Goal: Task Accomplishment & Management: Manage account settings

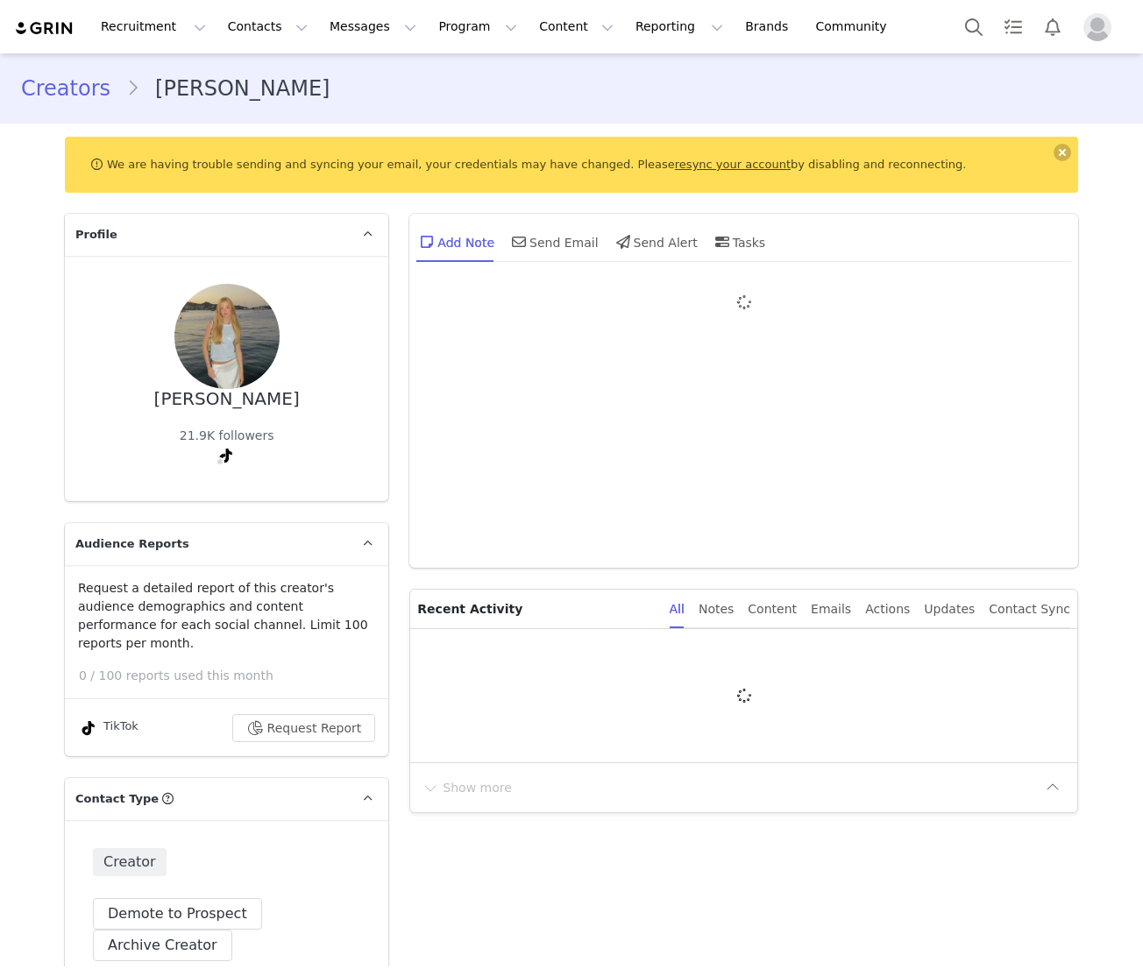
type input "+32 ([GEOGRAPHIC_DATA])"
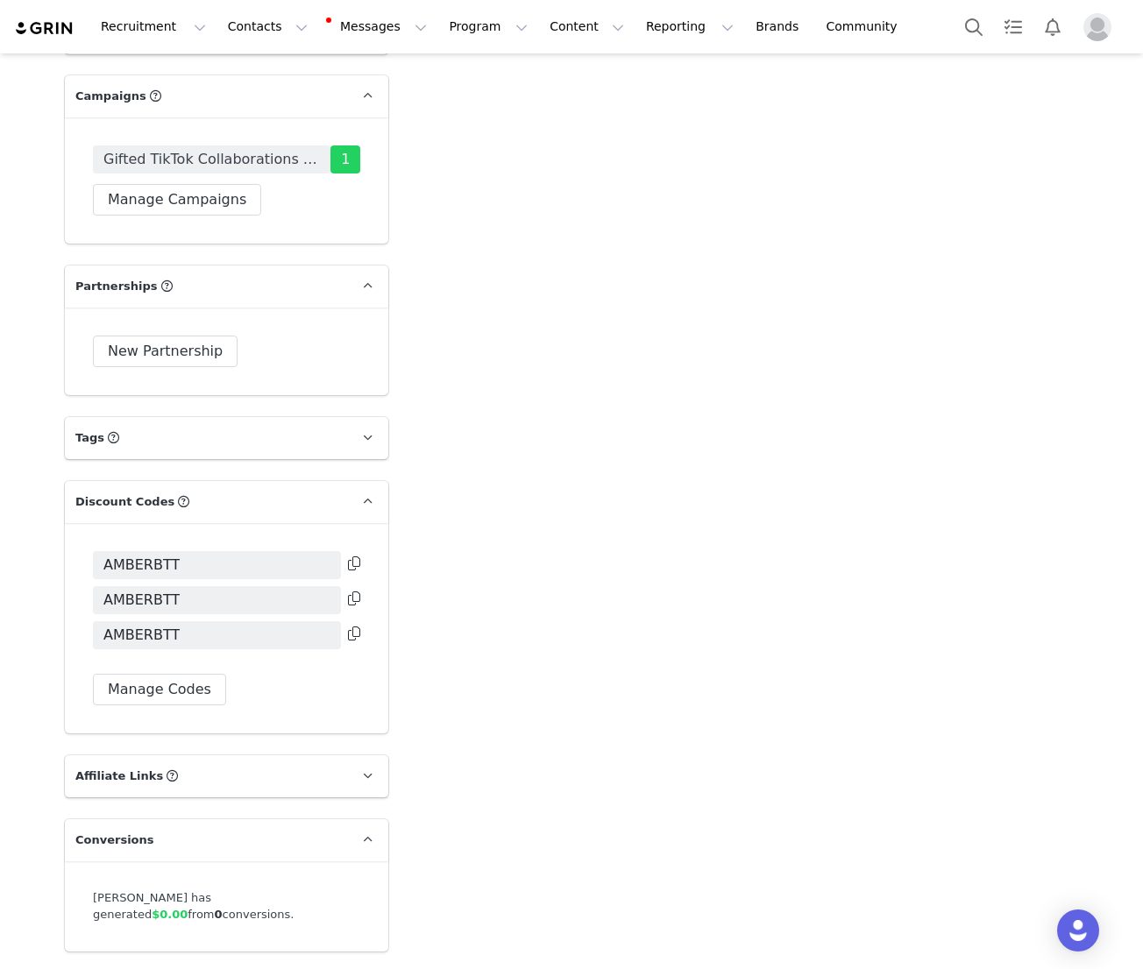
scroll to position [3342, 0]
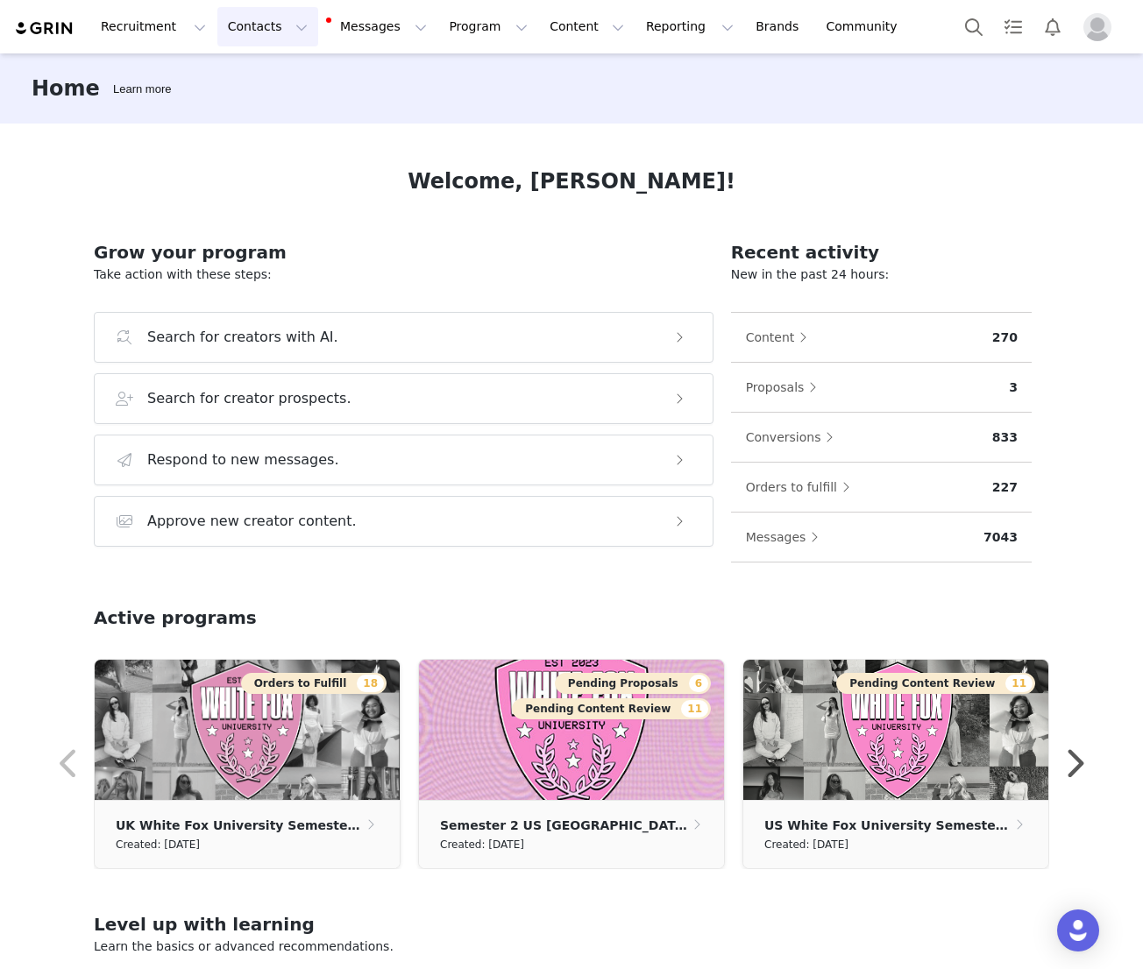
click at [271, 29] on button "Contacts Contacts" at bounding box center [267, 26] width 101 height 39
click at [275, 113] on p "Prospects" at bounding box center [248, 110] width 59 height 18
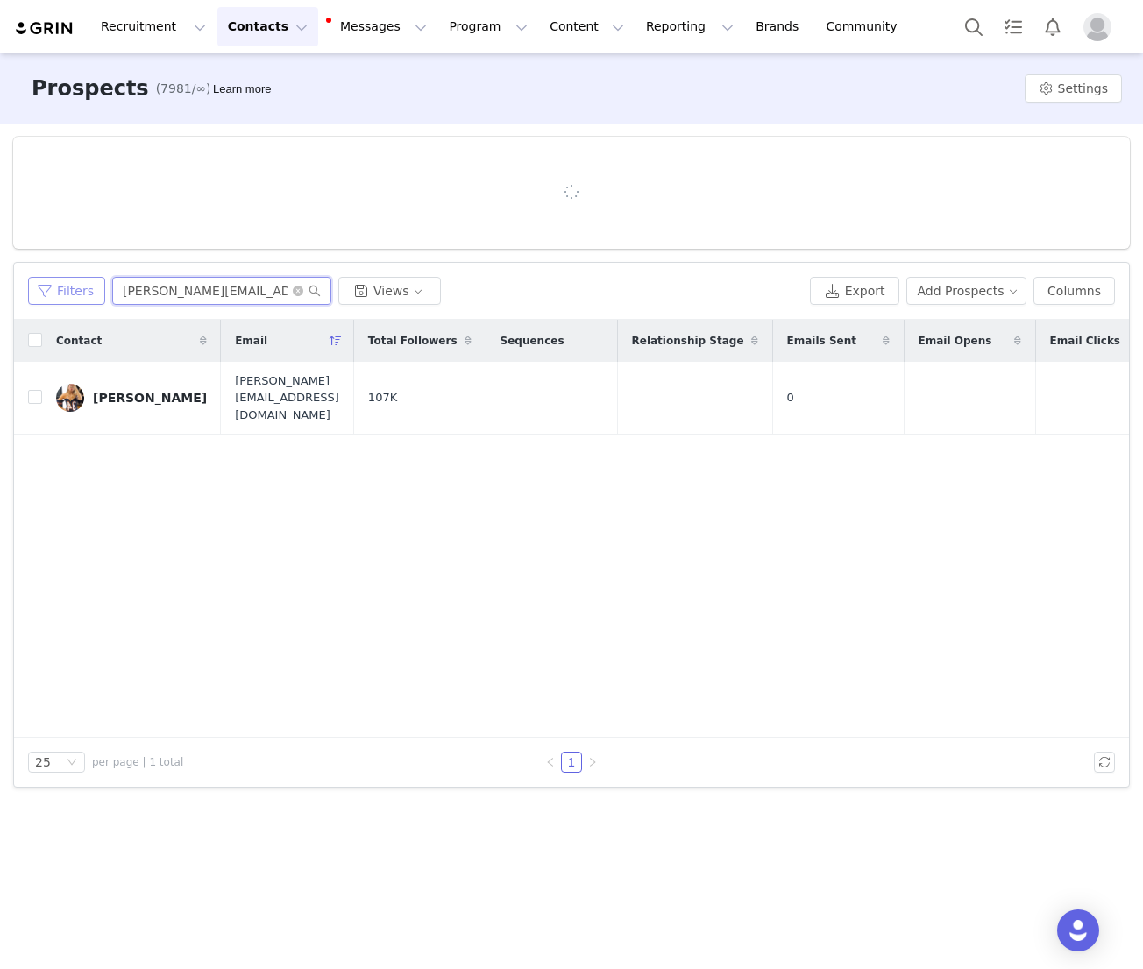
drag, startPoint x: 255, startPoint y: 291, endPoint x: 89, endPoint y: 291, distance: 166.5
click at [91, 291] on div "Filters valerie@amicsy.com Views" at bounding box center [415, 291] width 775 height 28
paste input "celina@creatorvibes.de"
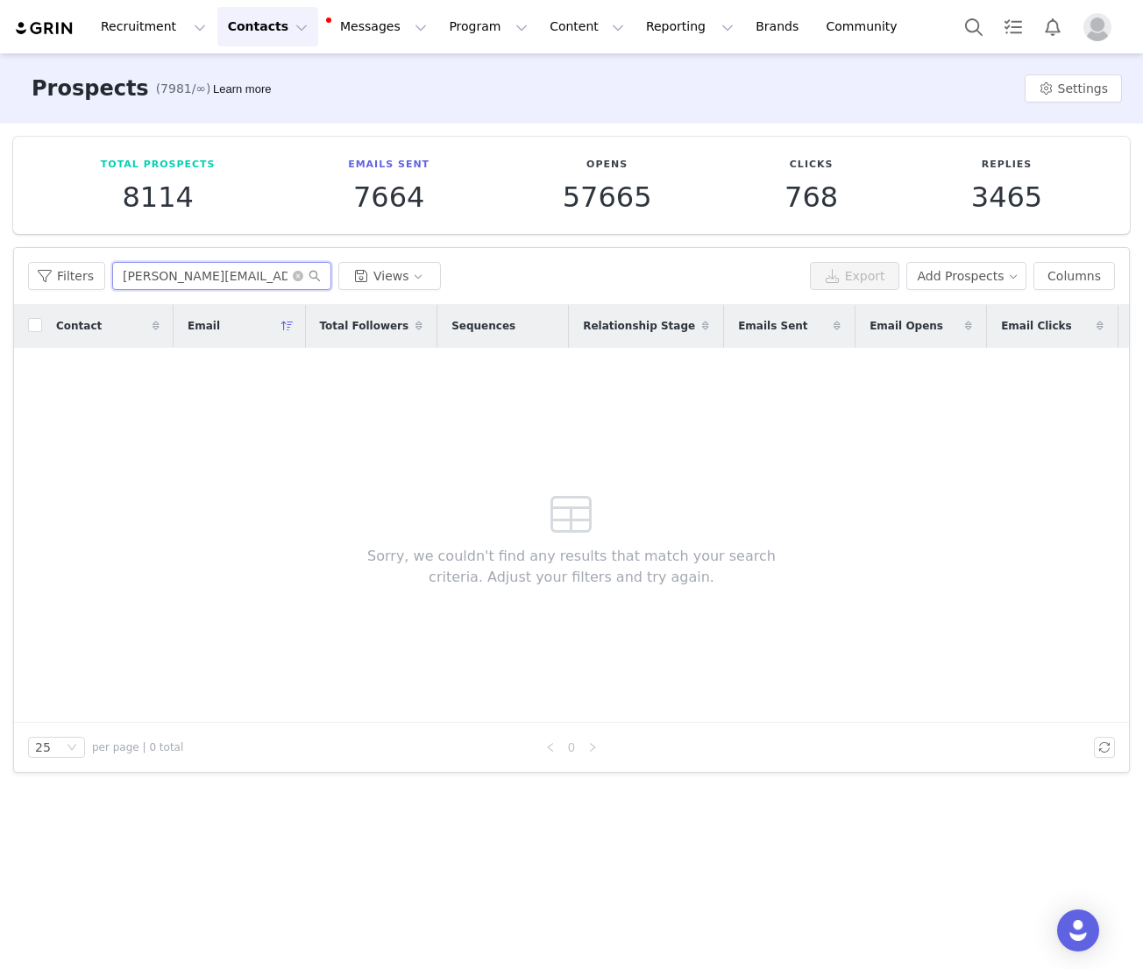
drag, startPoint x: 264, startPoint y: 272, endPoint x: 225, endPoint y: 269, distance: 38.7
click at [238, 271] on input "celina@creatorvibes.de" at bounding box center [221, 276] width 219 height 28
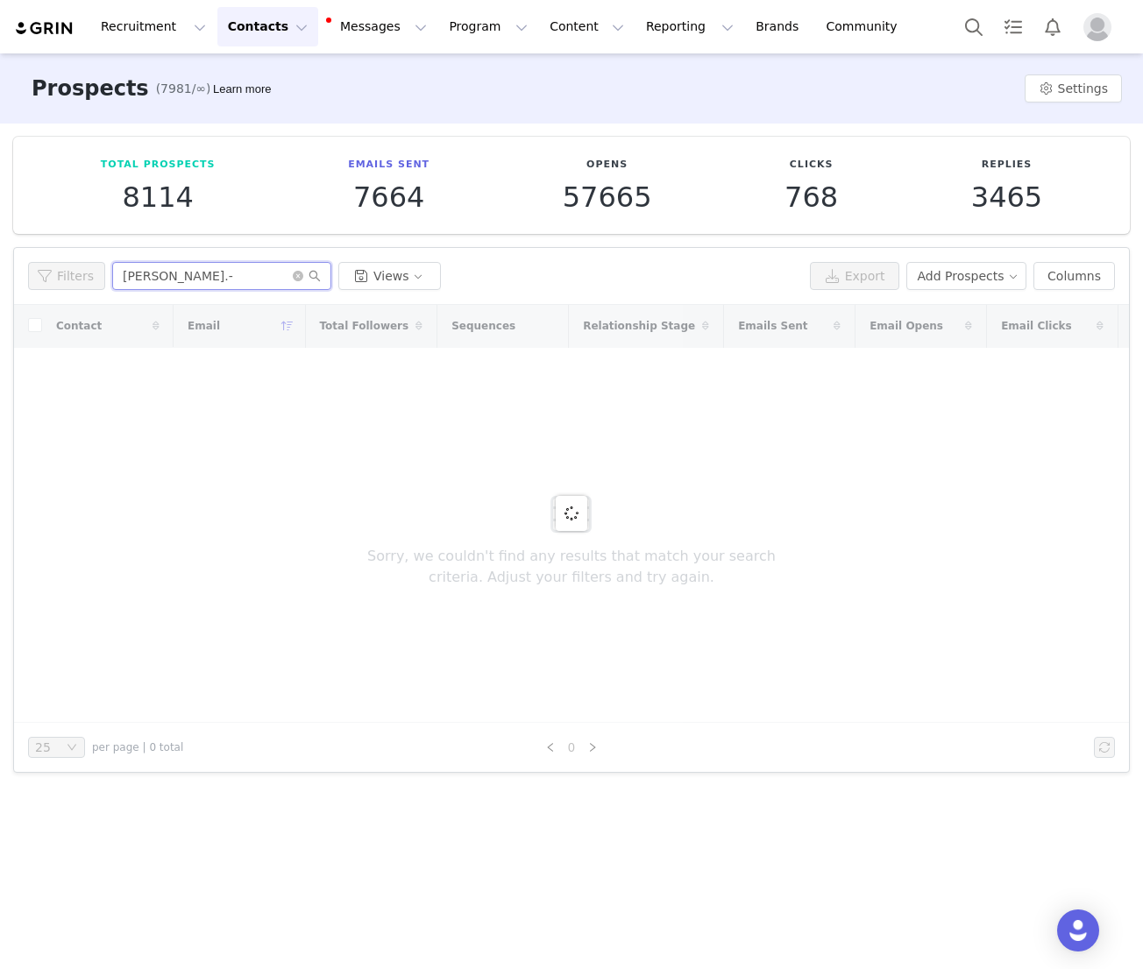
click at [96, 273] on div "Filters celina@creatorvibes.- Views" at bounding box center [415, 276] width 775 height 28
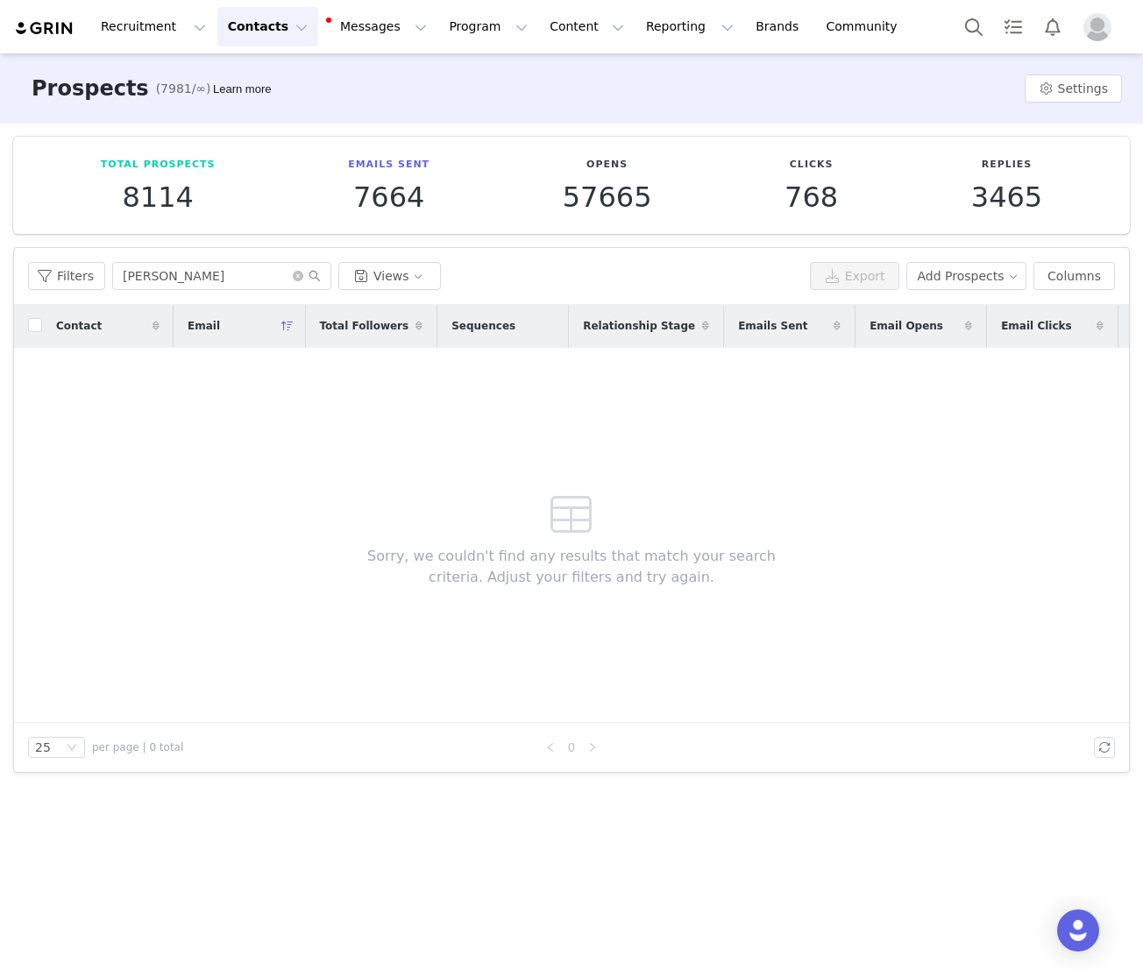
click at [500, 434] on div "Sorry, we couldn't find any results that match your search criteria. Adjust you…" at bounding box center [572, 535] width 504 height 375
drag, startPoint x: 189, startPoint y: 272, endPoint x: 110, endPoint y: 270, distance: 78.9
click at [113, 271] on input "celina kerr" at bounding box center [221, 276] width 219 height 28
type input ","
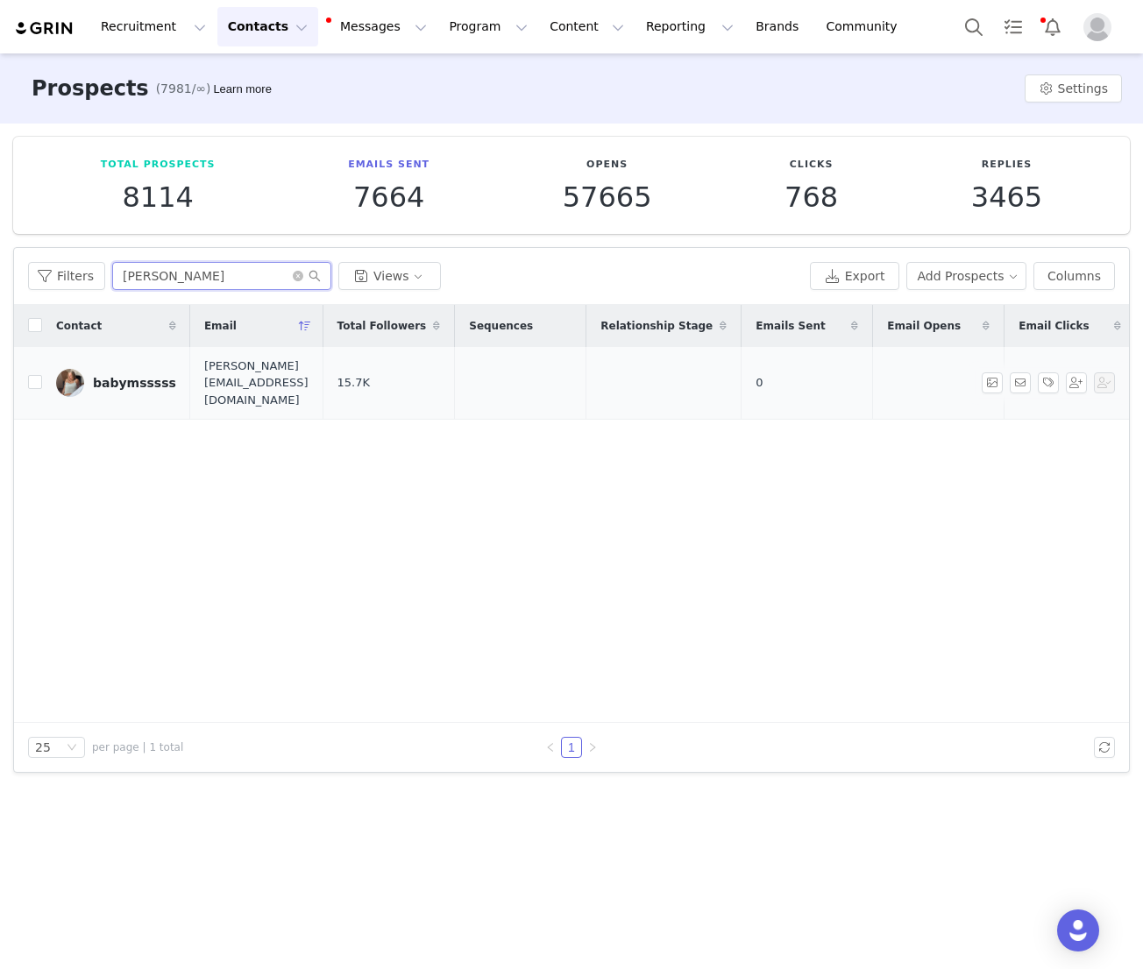
type input "marlene"
click at [112, 376] on div "babymsssss" at bounding box center [134, 383] width 83 height 14
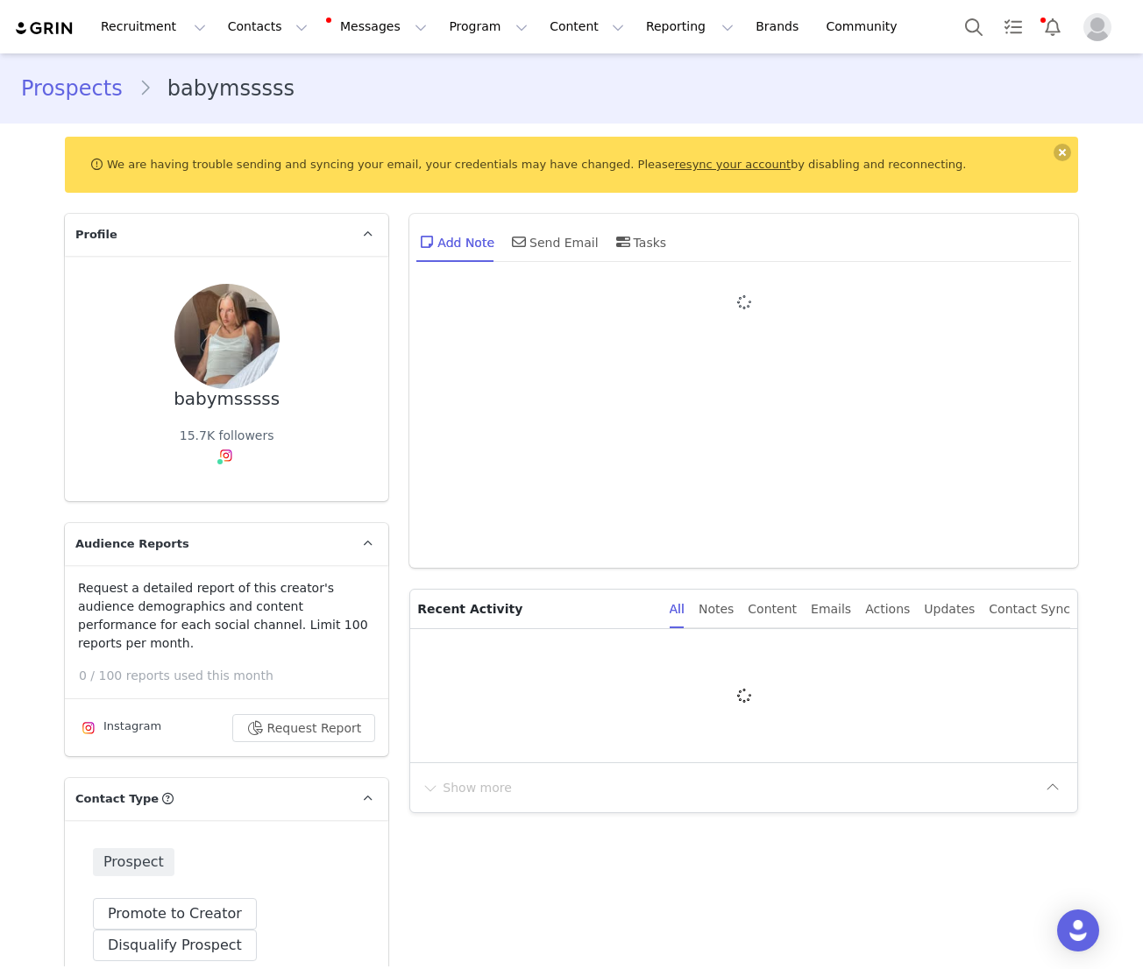
type input "+1 ([GEOGRAPHIC_DATA])"
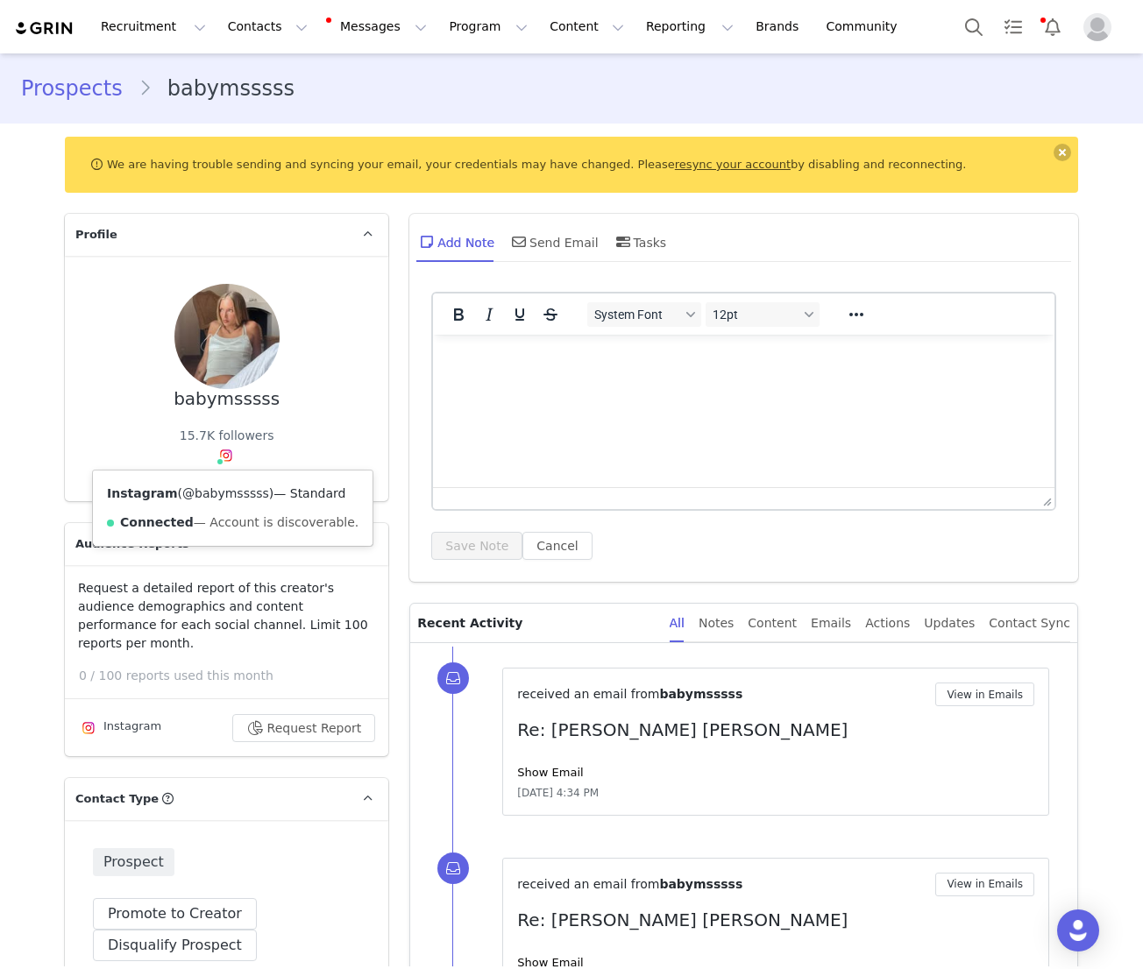
click at [222, 490] on link "@babymsssss" at bounding box center [225, 493] width 87 height 14
click at [236, 20] on button "Contacts Contacts" at bounding box center [267, 26] width 101 height 39
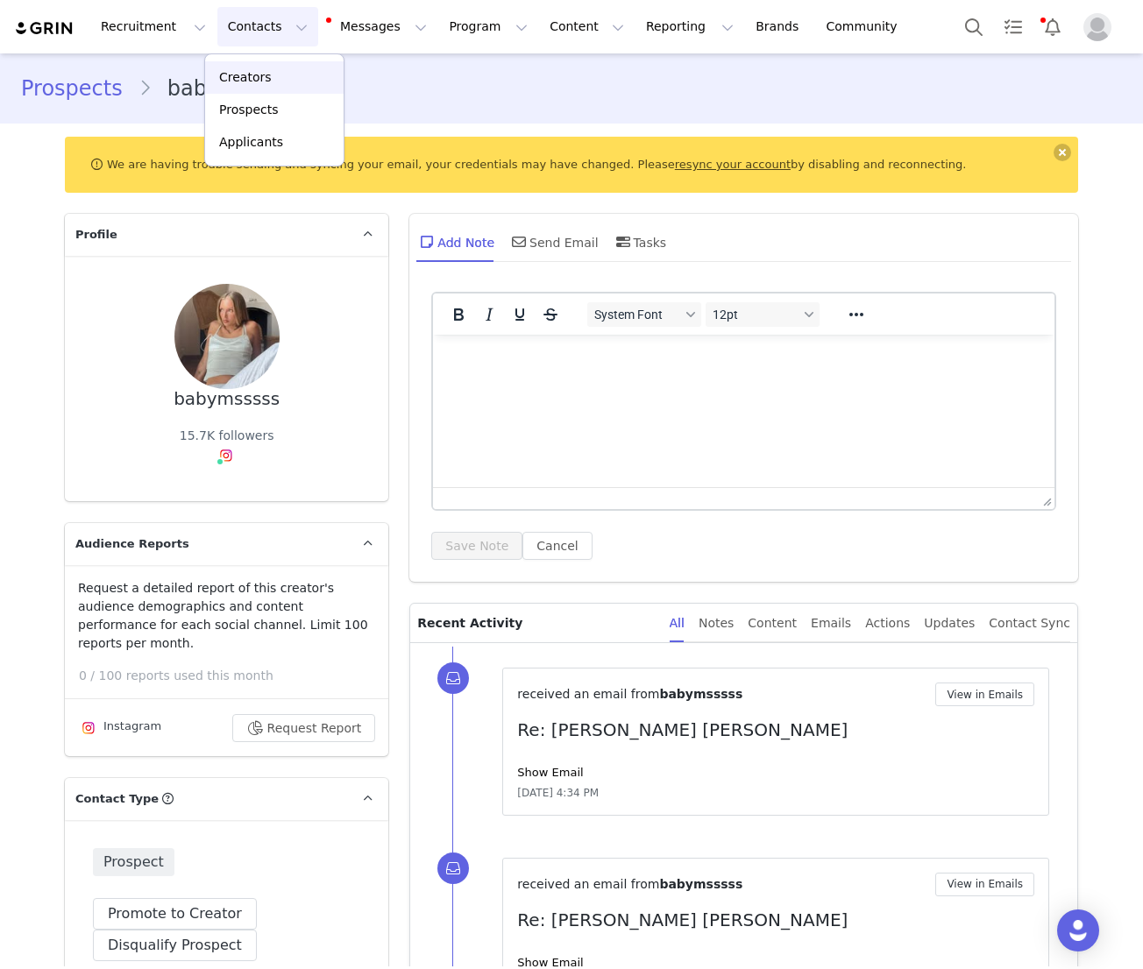
click at [260, 89] on link "Creators" at bounding box center [274, 77] width 138 height 32
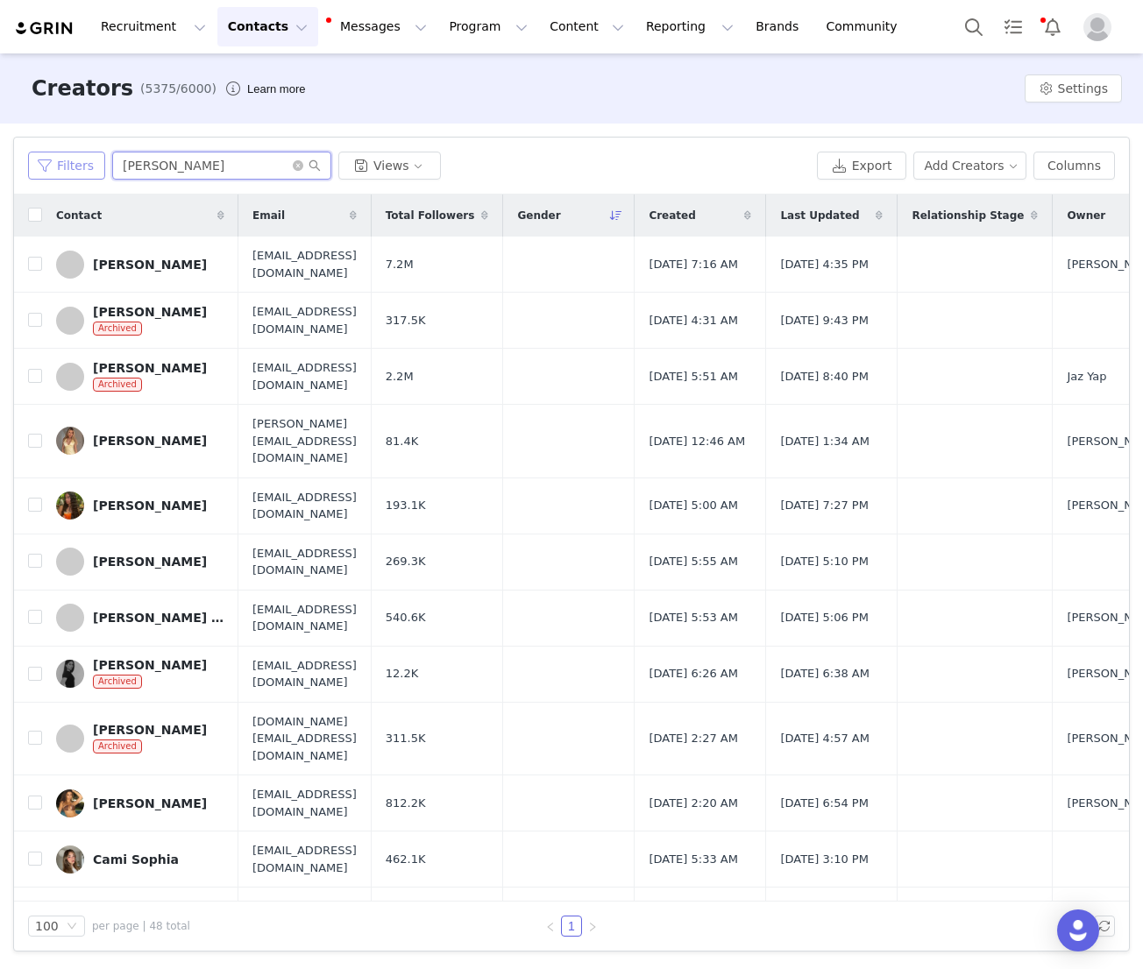
drag, startPoint x: 165, startPoint y: 167, endPoint x: 86, endPoint y: 167, distance: 78.9
click at [88, 167] on div "Filters sophia Views" at bounding box center [419, 166] width 782 height 28
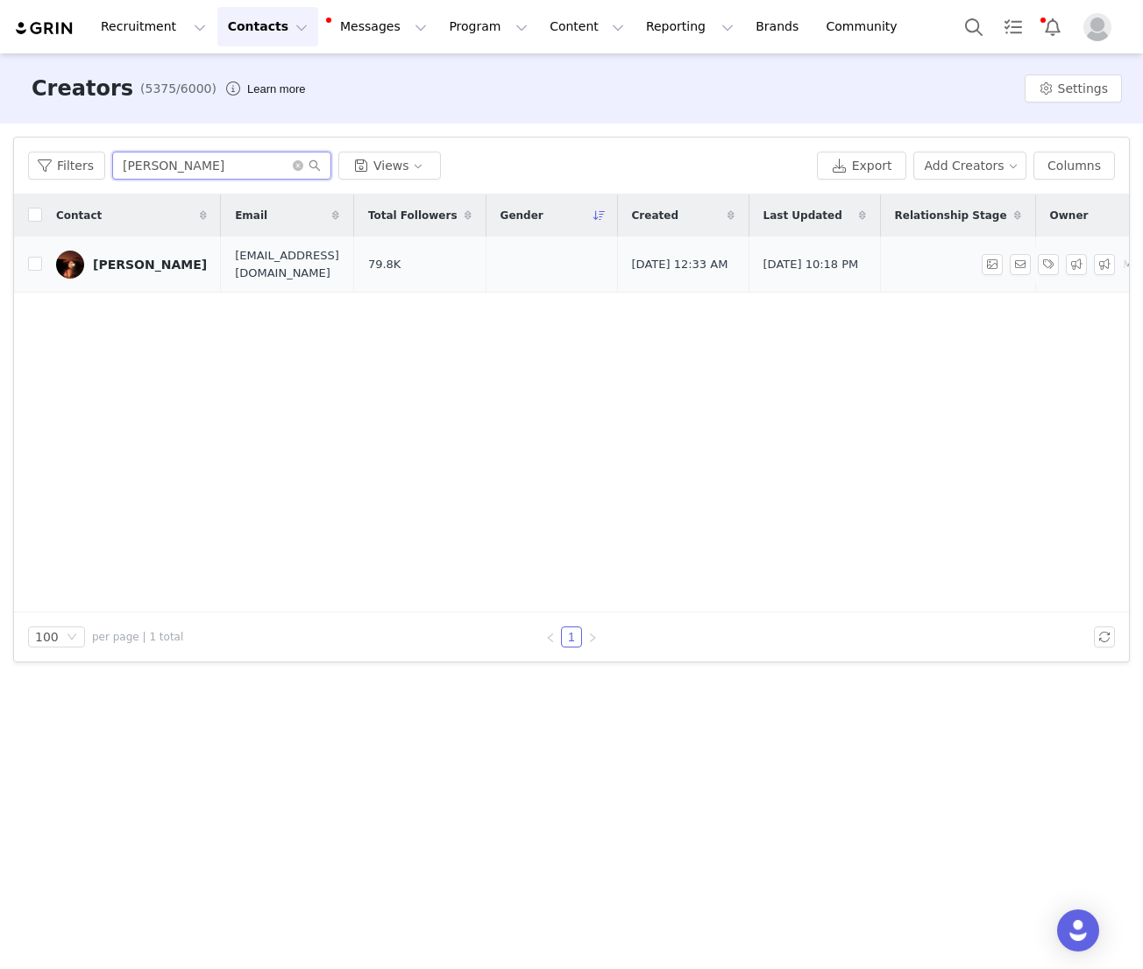
type input "lorena"
click at [150, 272] on link "Lorena Sim" at bounding box center [131, 265] width 151 height 28
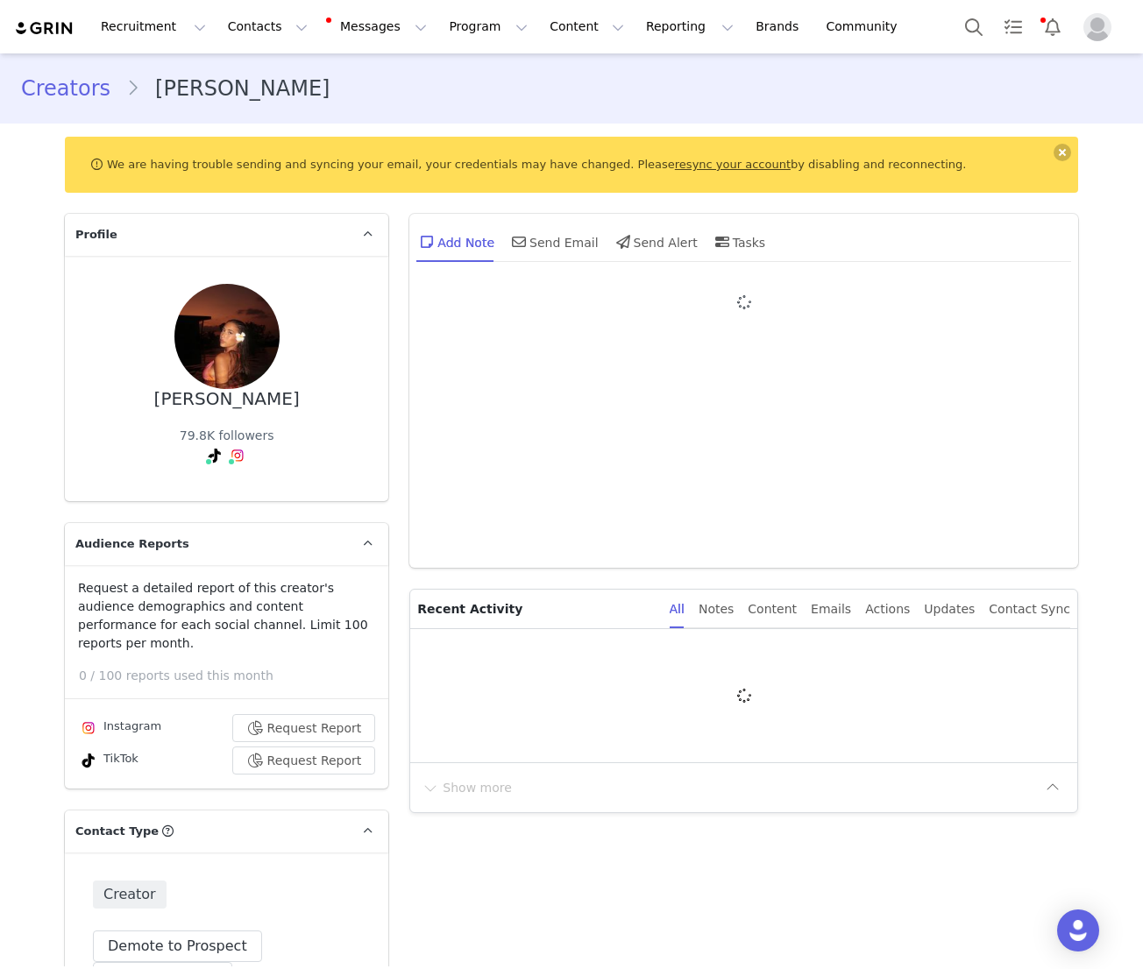
type input "+49 ([GEOGRAPHIC_DATA])"
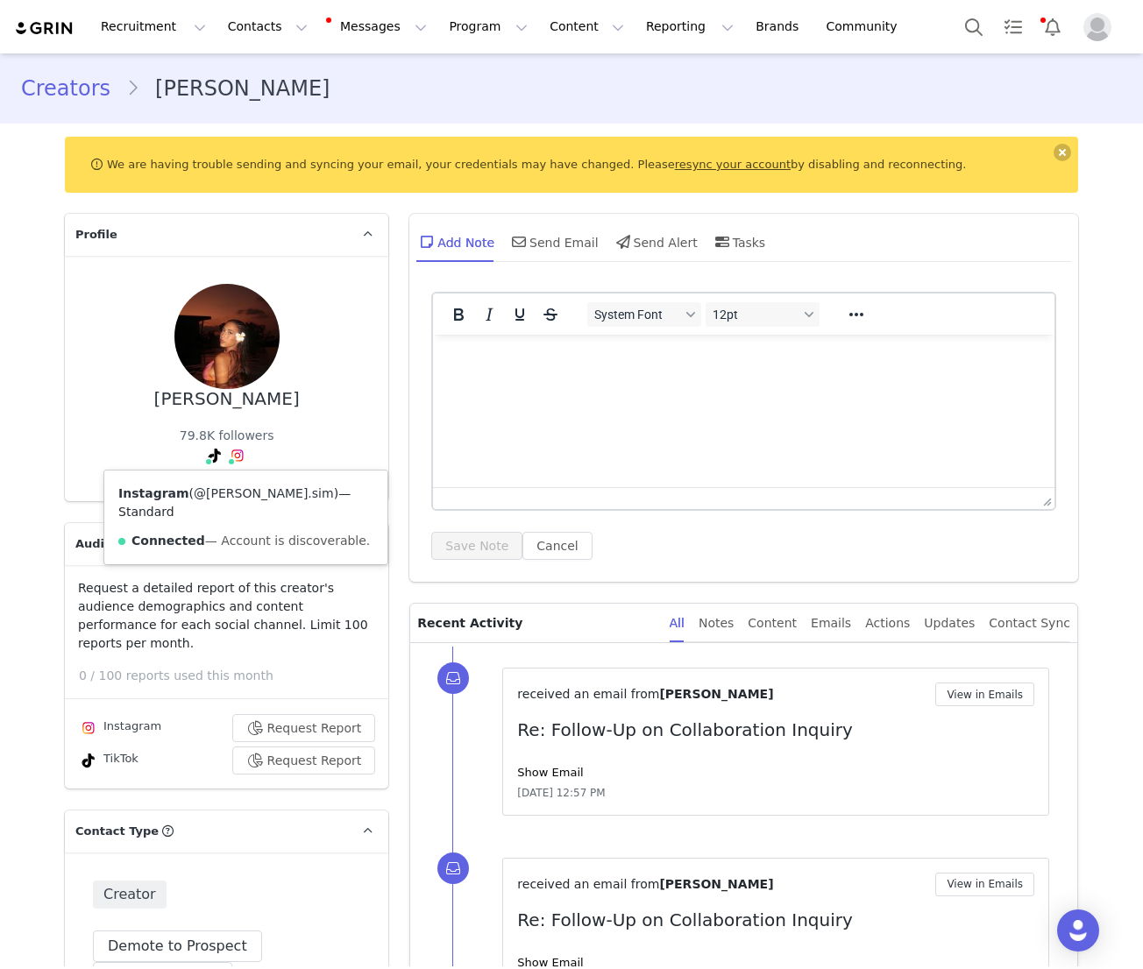
click at [232, 495] on link "@lorena.sim" at bounding box center [264, 493] width 140 height 14
click at [183, 494] on link "@lorena.sim" at bounding box center [212, 493] width 140 height 14
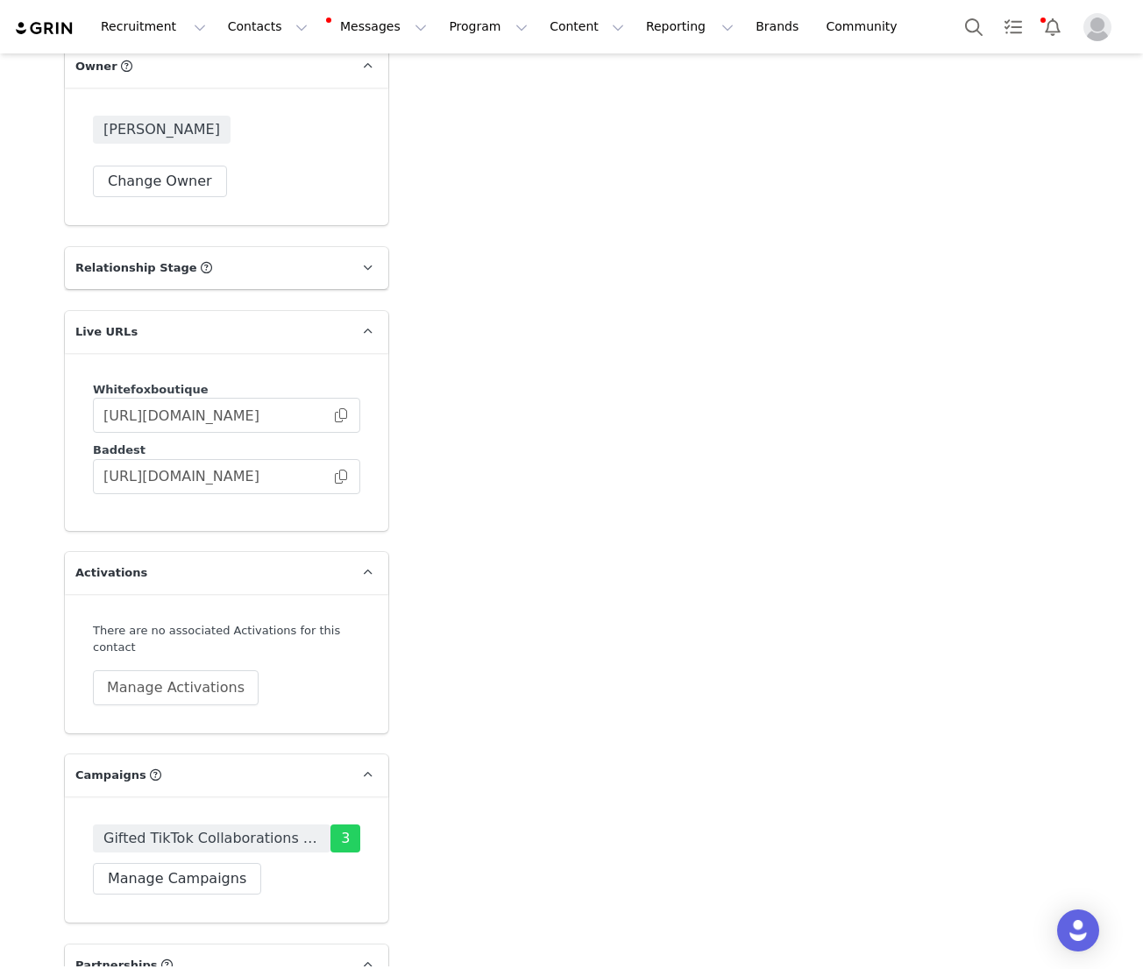
scroll to position [2710, 0]
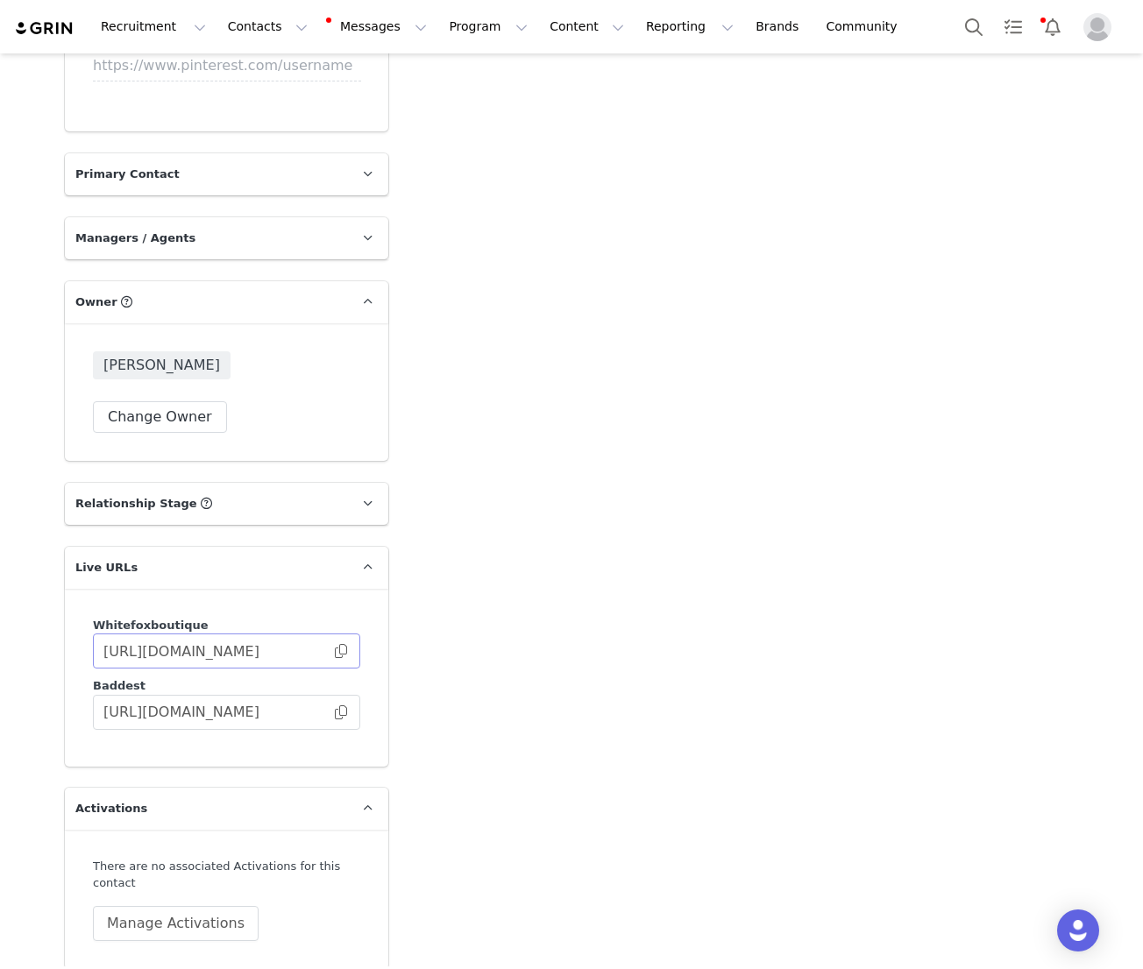
click at [339, 651] on span at bounding box center [341, 651] width 18 height 0
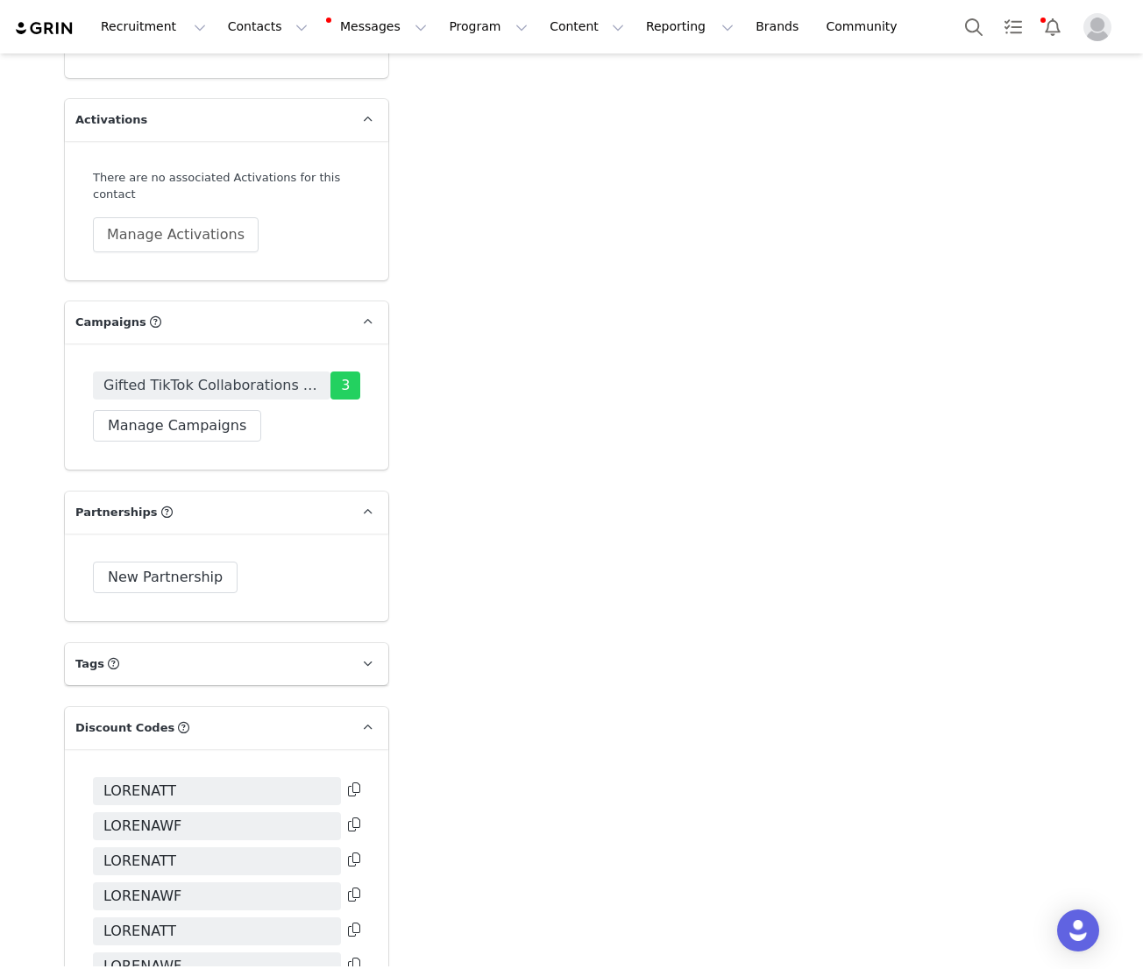
scroll to position [3661, 0]
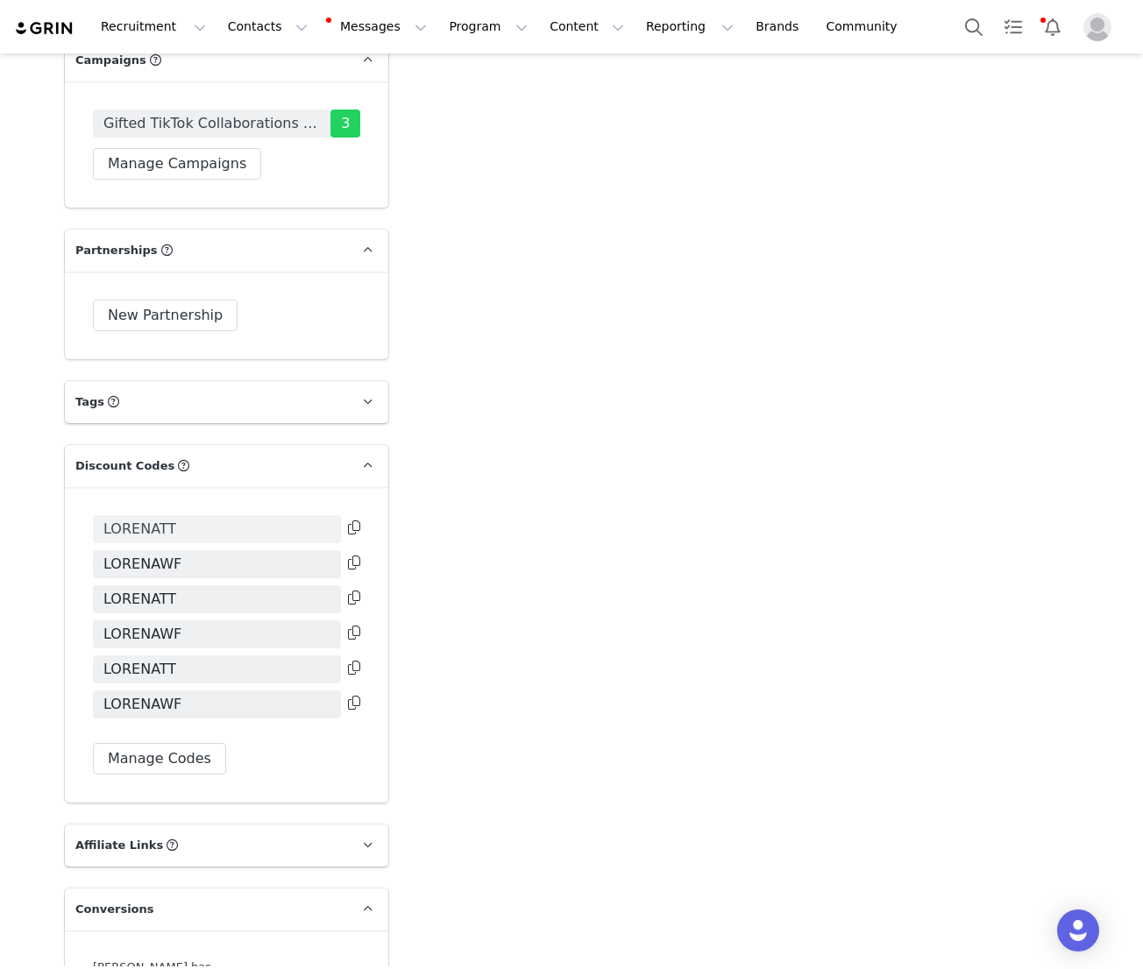
click at [181, 515] on span "LORENATT" at bounding box center [217, 529] width 248 height 28
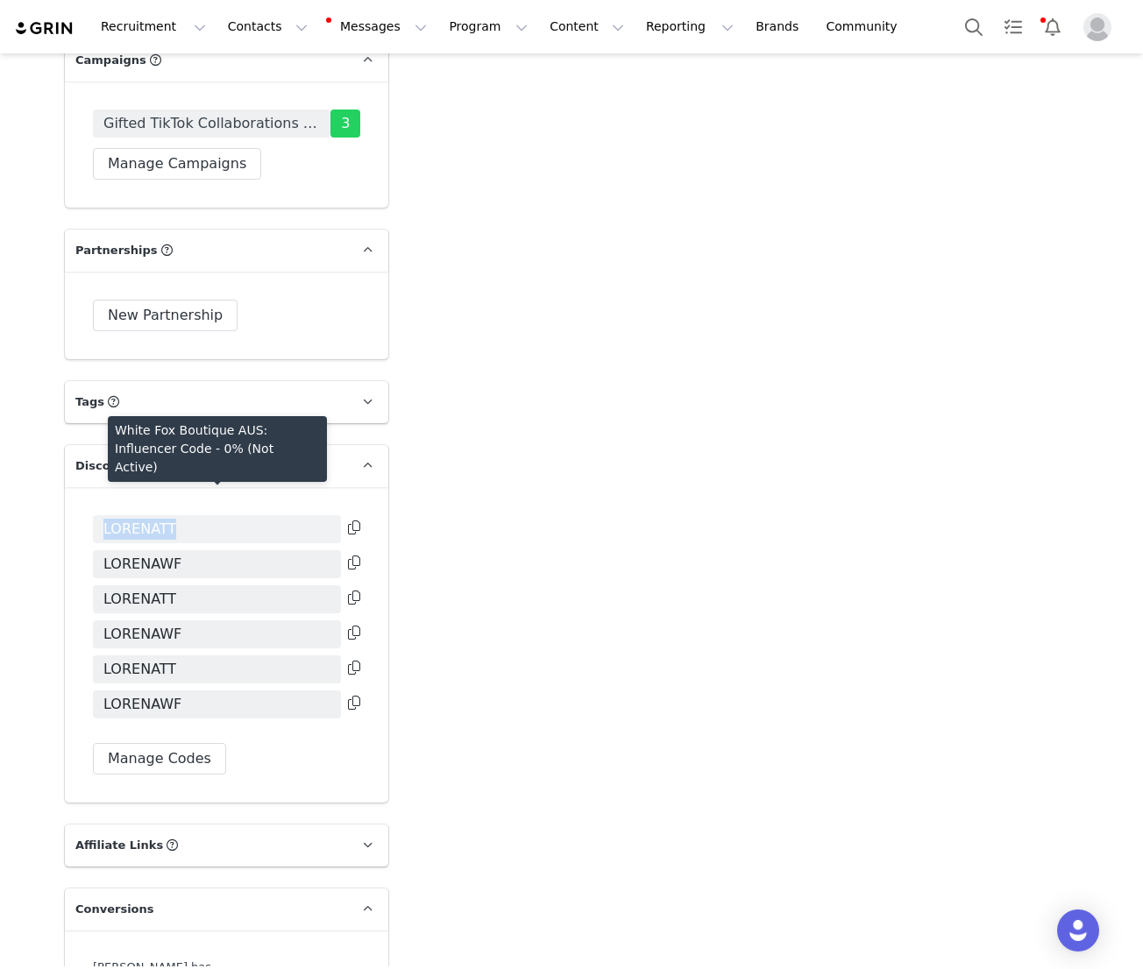
drag, startPoint x: 181, startPoint y: 491, endPoint x: 103, endPoint y: 490, distance: 78.0
click at [103, 515] on span "LORENATT" at bounding box center [217, 529] width 248 height 28
copy span "LORENATT"
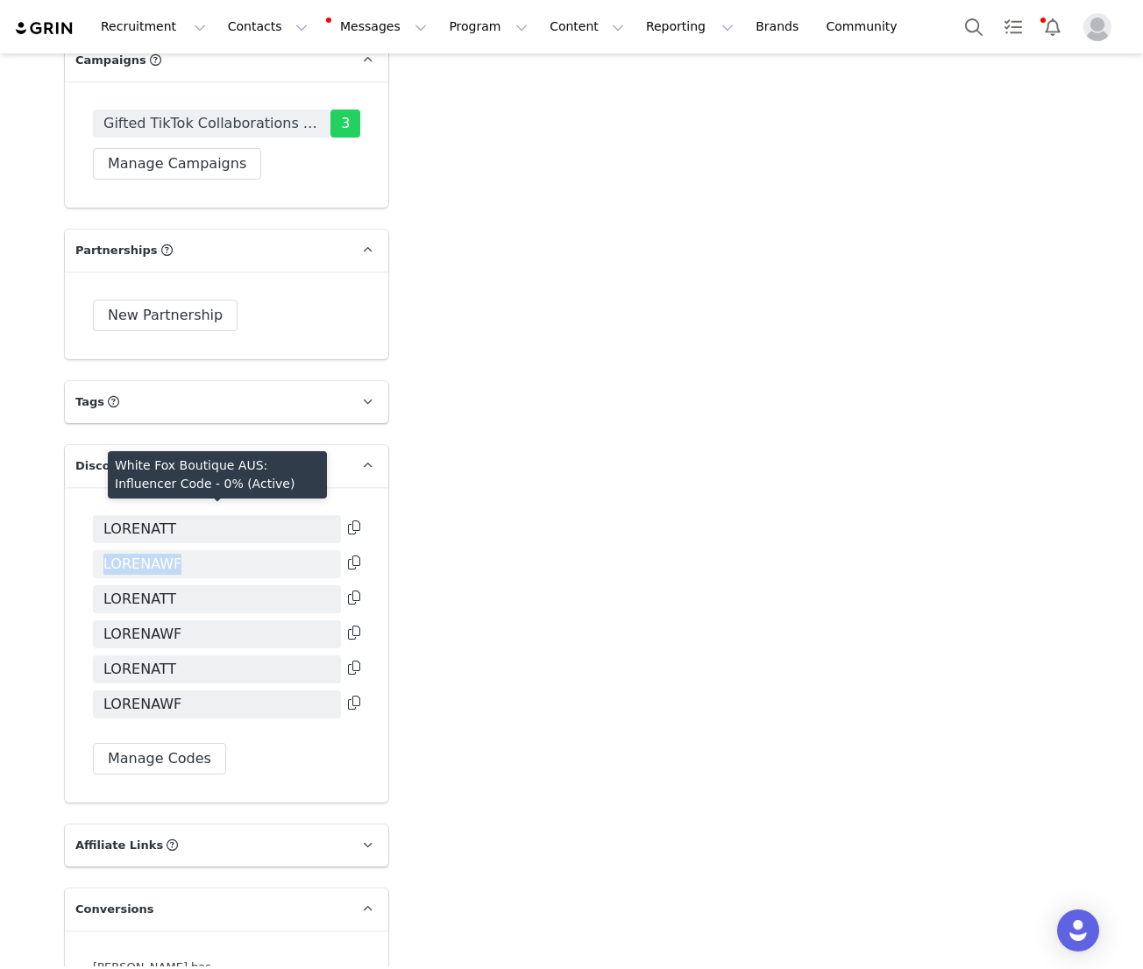
drag, startPoint x: 194, startPoint y: 526, endPoint x: 102, endPoint y: 525, distance: 92.0
click at [100, 550] on span "LORENAWF" at bounding box center [217, 564] width 248 height 28
copy span "LORENAWF"
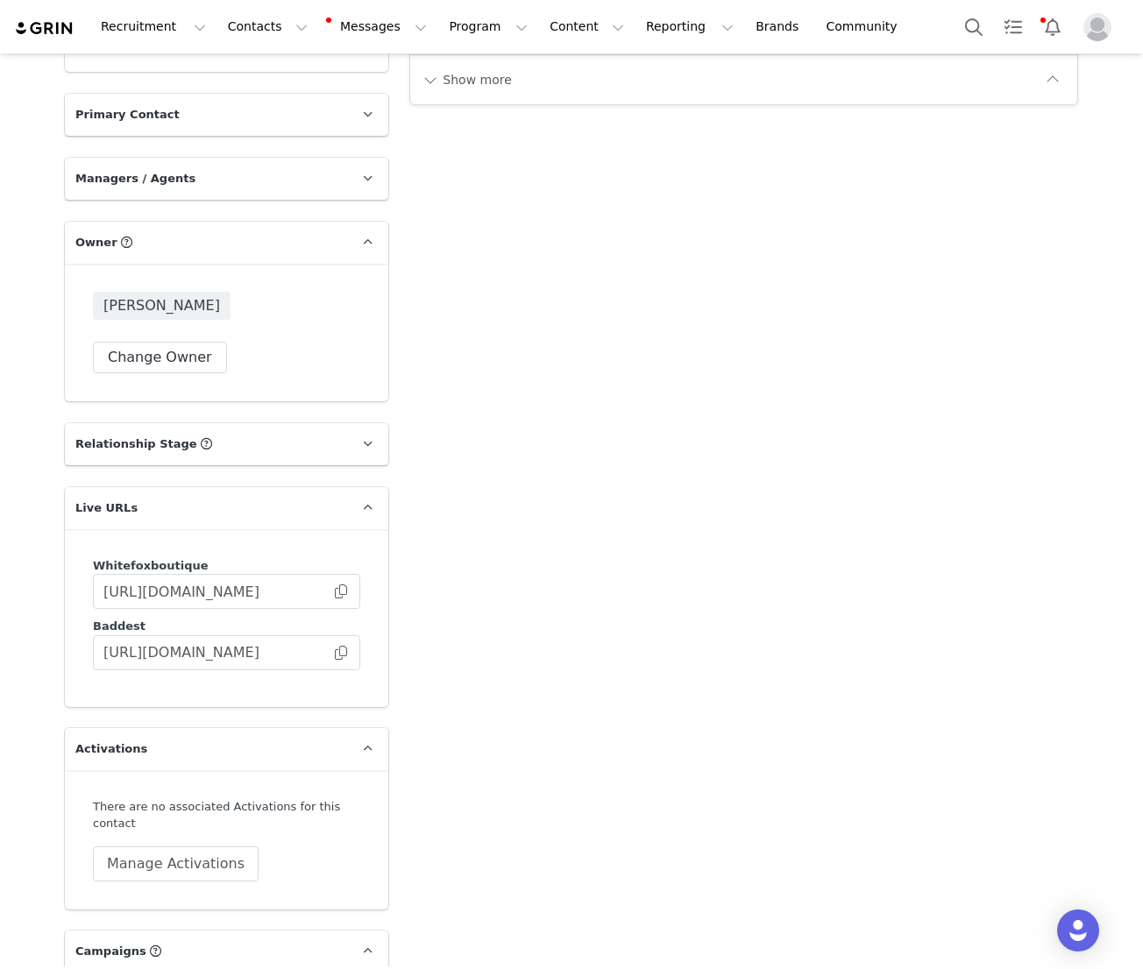
scroll to position [2649, 0]
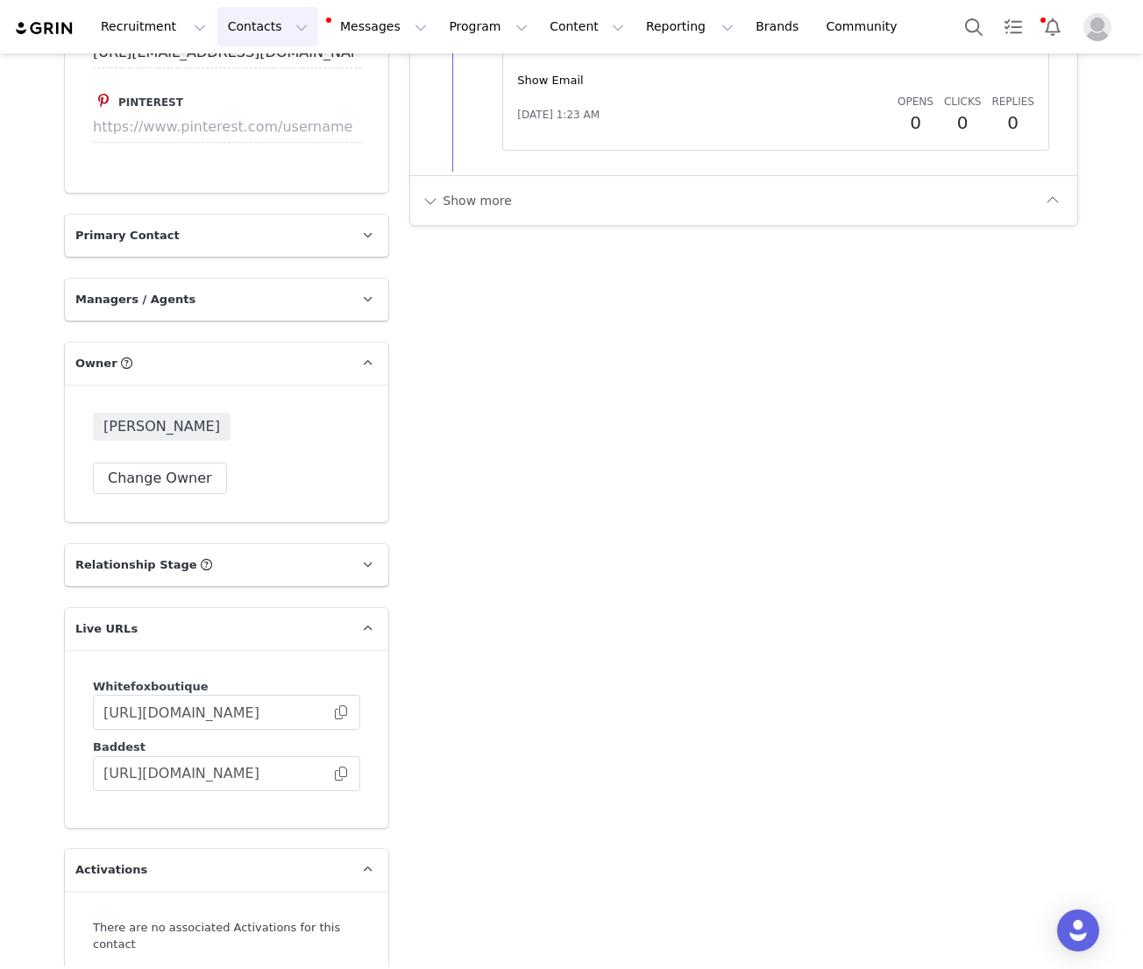
click at [278, 32] on button "Contacts Contacts" at bounding box center [267, 26] width 101 height 39
click at [261, 80] on p "Creators" at bounding box center [245, 77] width 53 height 18
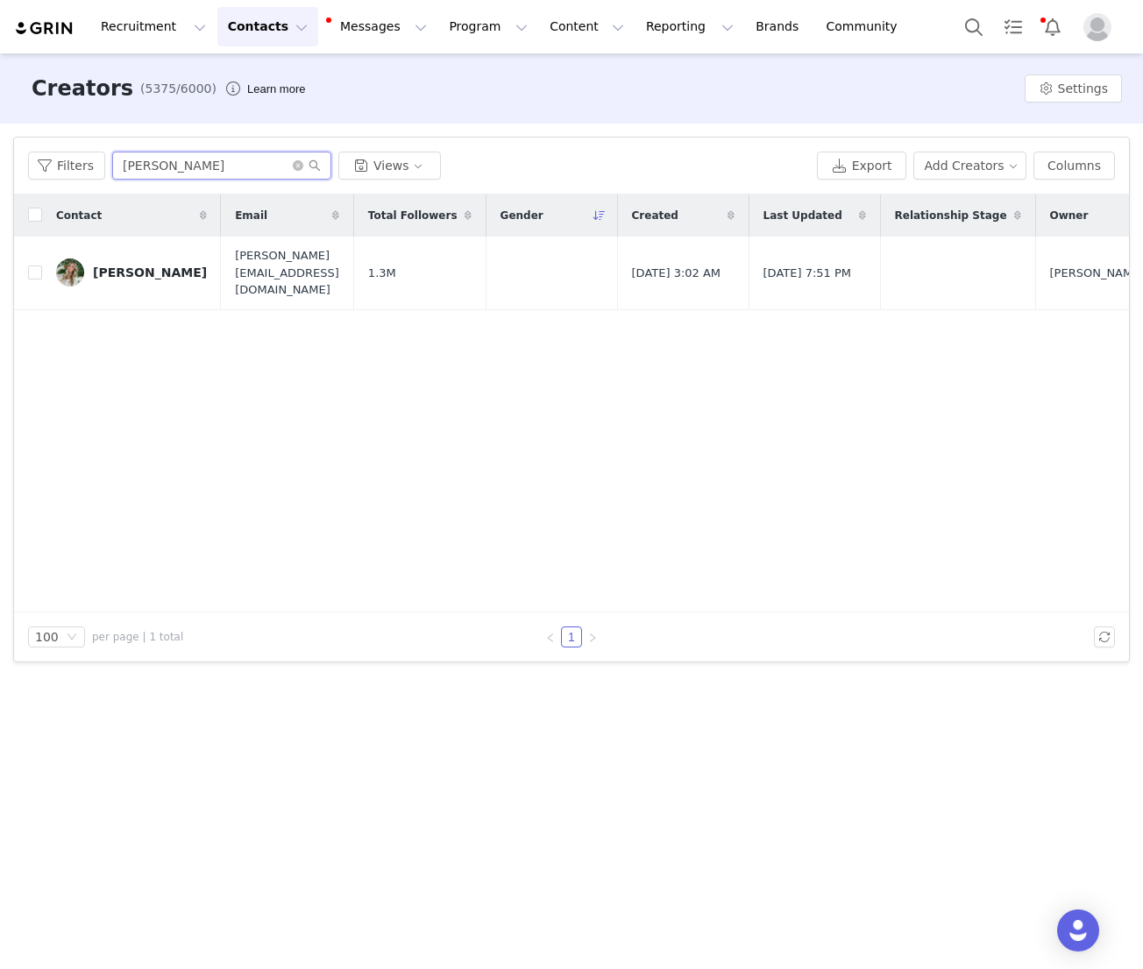
drag, startPoint x: 200, startPoint y: 167, endPoint x: 3, endPoint y: 137, distance: 199.5
click at [3, 137] on div "Filters Filter Logic And Or Archived Select Owner Select Contact Tag Select Rel…" at bounding box center [571, 400] width 1143 height 552
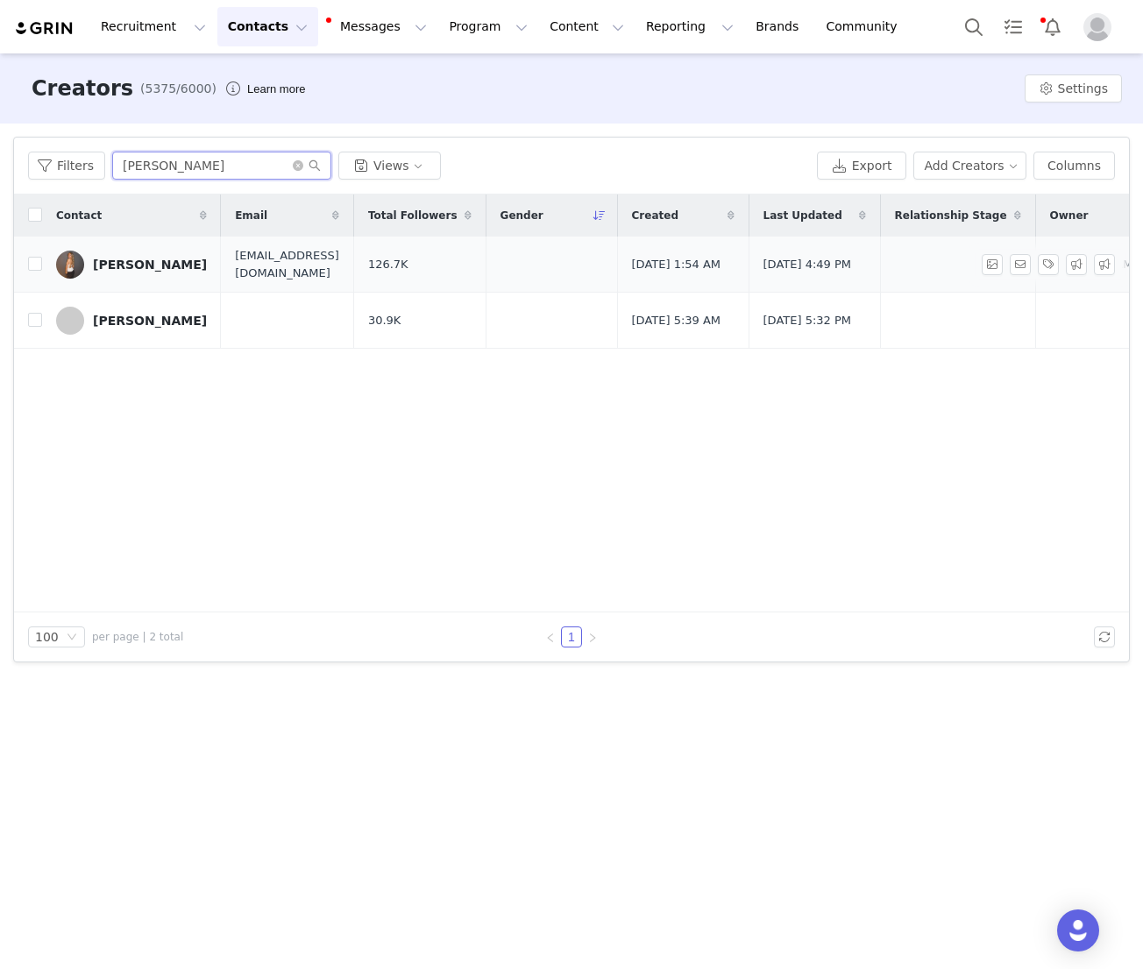
type input "izzy henderson"
click at [152, 255] on link "Izzy Henderson" at bounding box center [131, 265] width 151 height 28
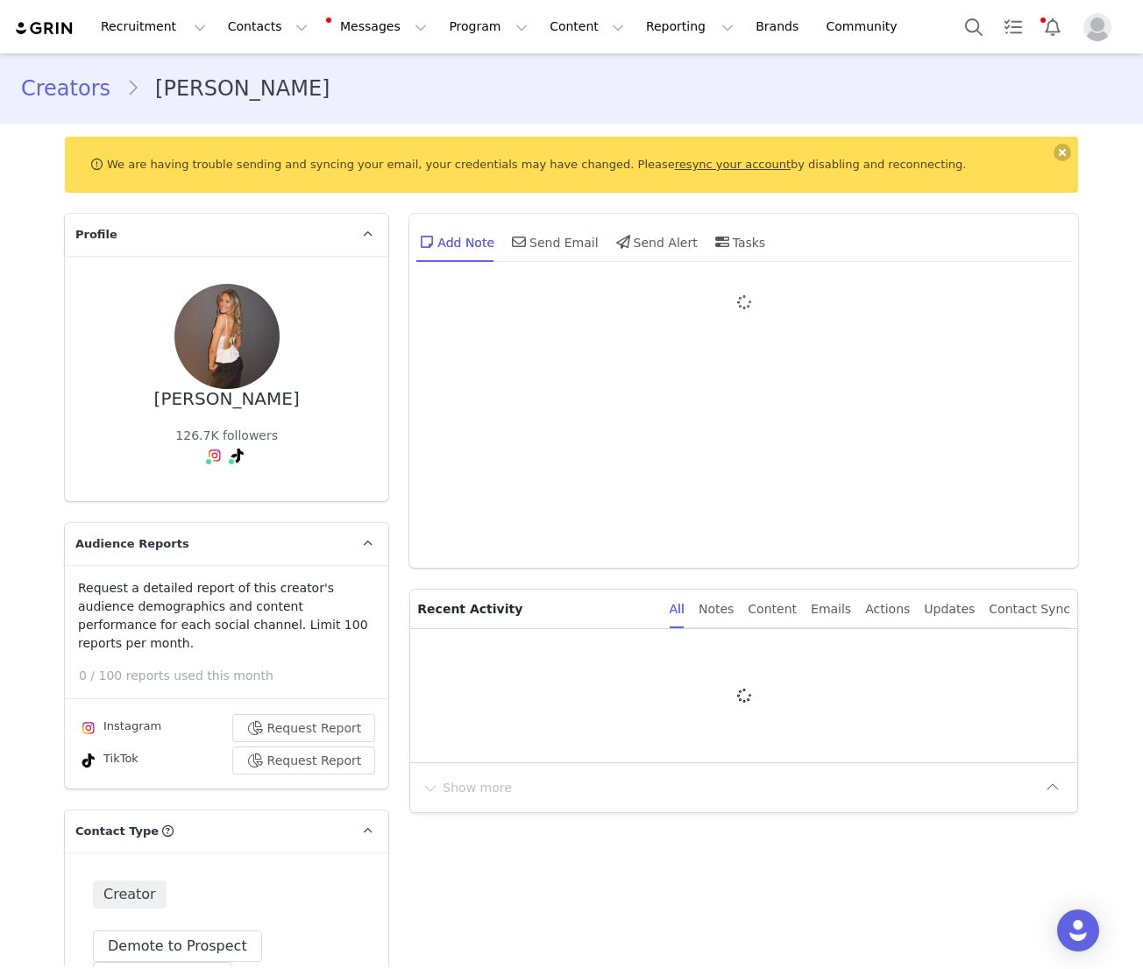
type input "+44 ([GEOGRAPHIC_DATA])"
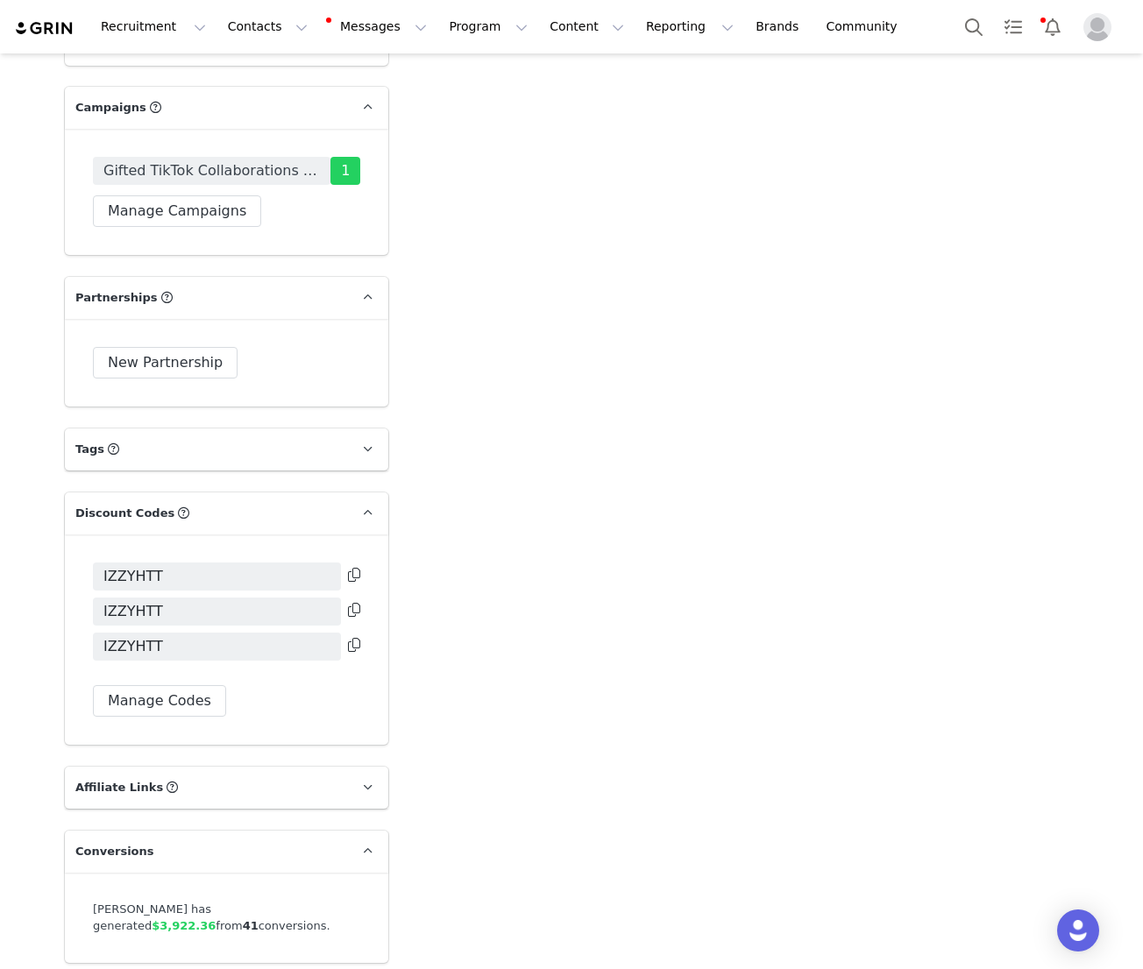
scroll to position [3616, 0]
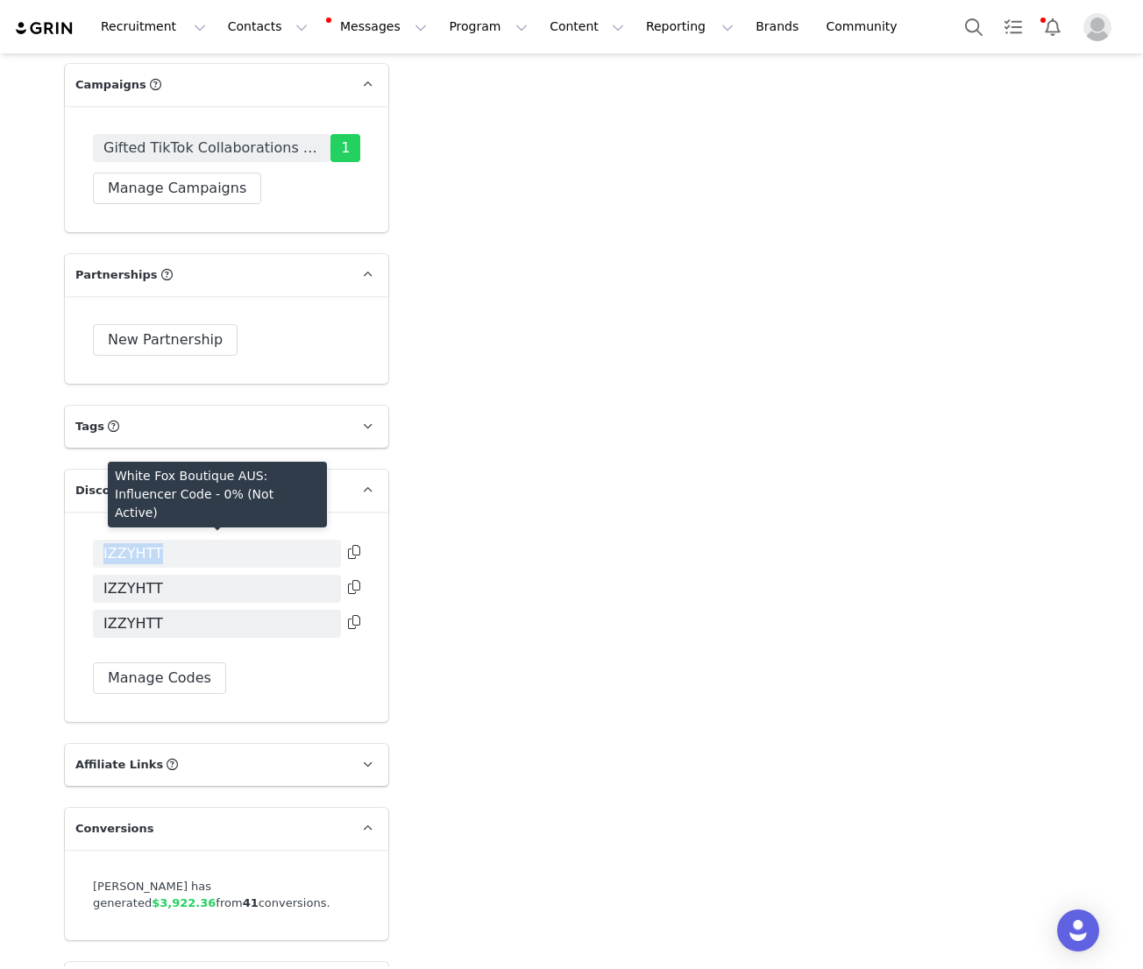
drag, startPoint x: 178, startPoint y: 535, endPoint x: 101, endPoint y: 534, distance: 77.1
click at [101, 540] on span "IZZYHTT" at bounding box center [217, 554] width 248 height 28
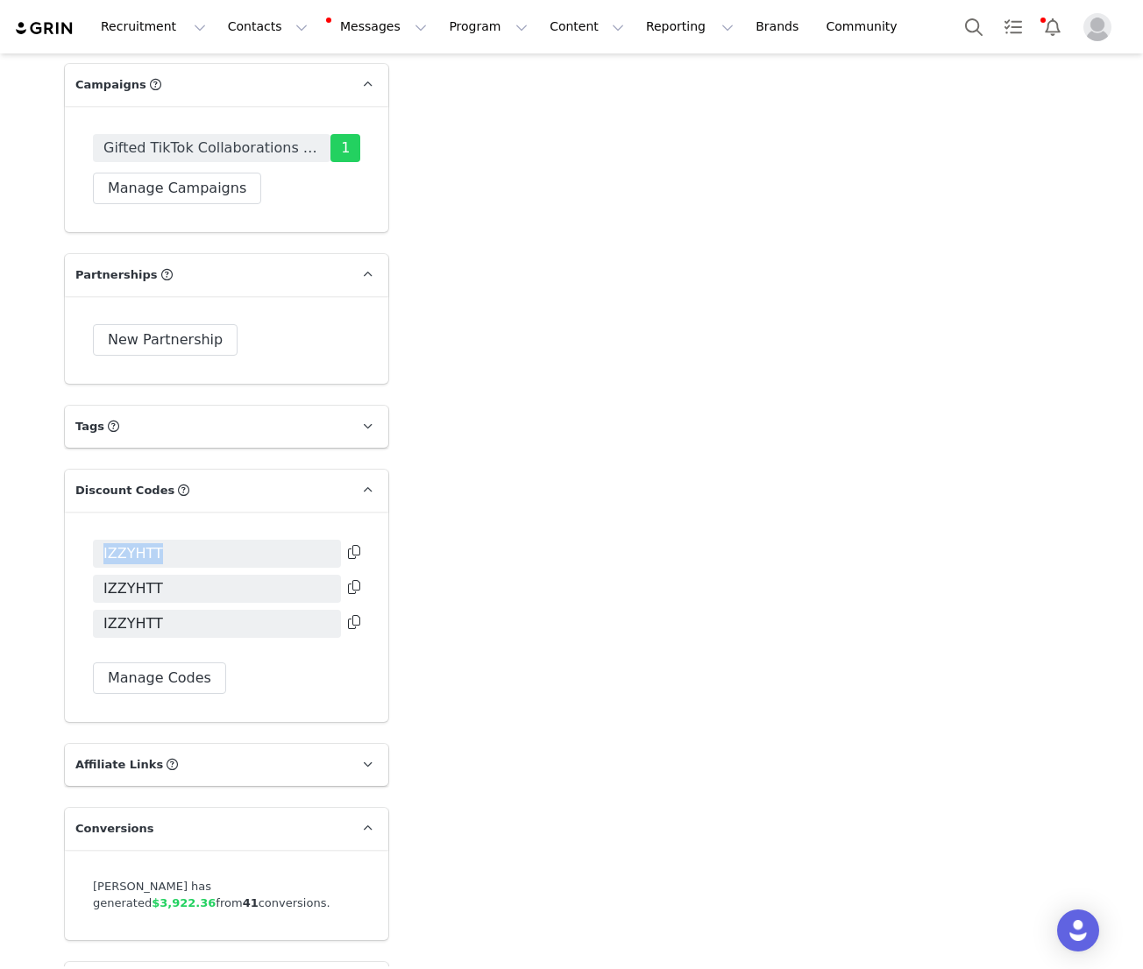
copy span "IZZYHTT"
click at [252, 138] on span "Gifted TikTok Collaborations UK/EU" at bounding box center [211, 148] width 216 height 21
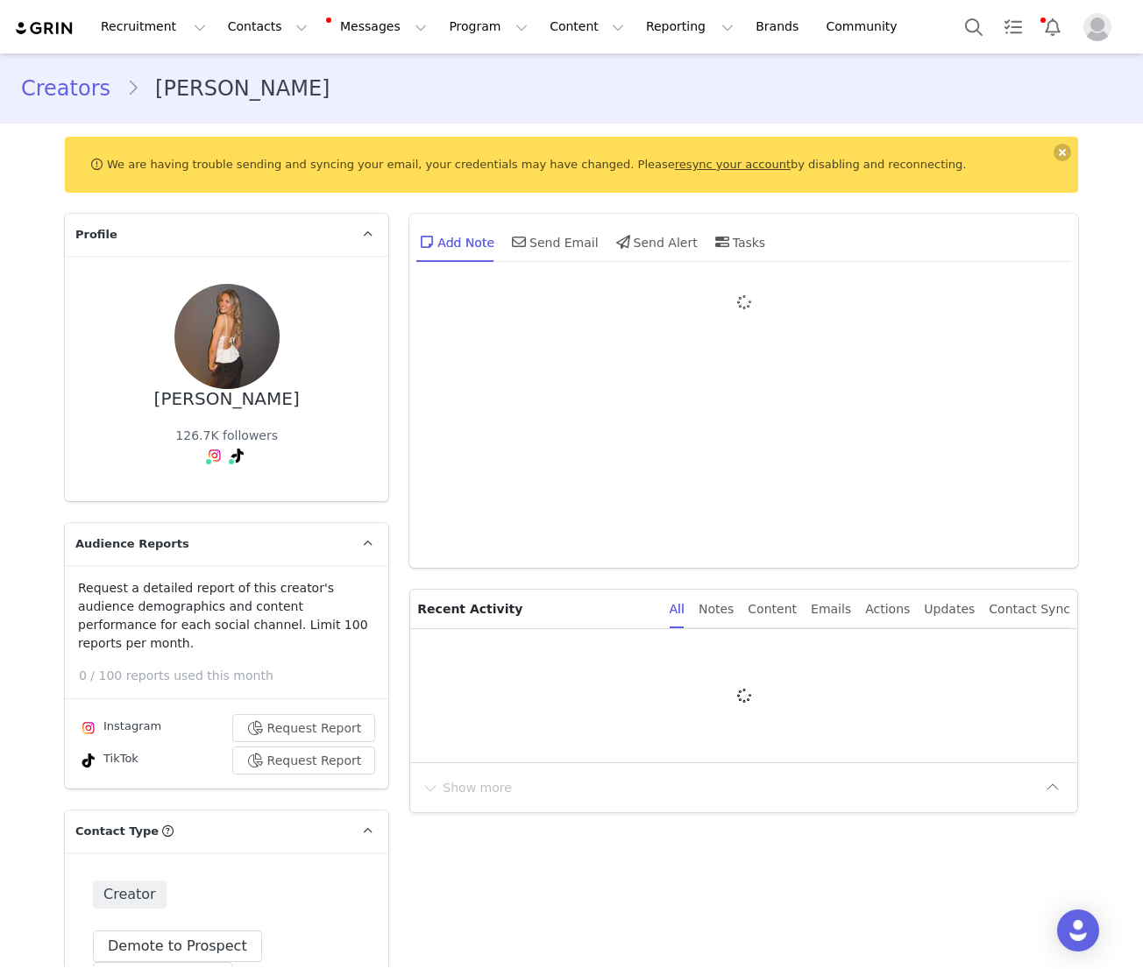
type input "+44 ([GEOGRAPHIC_DATA])"
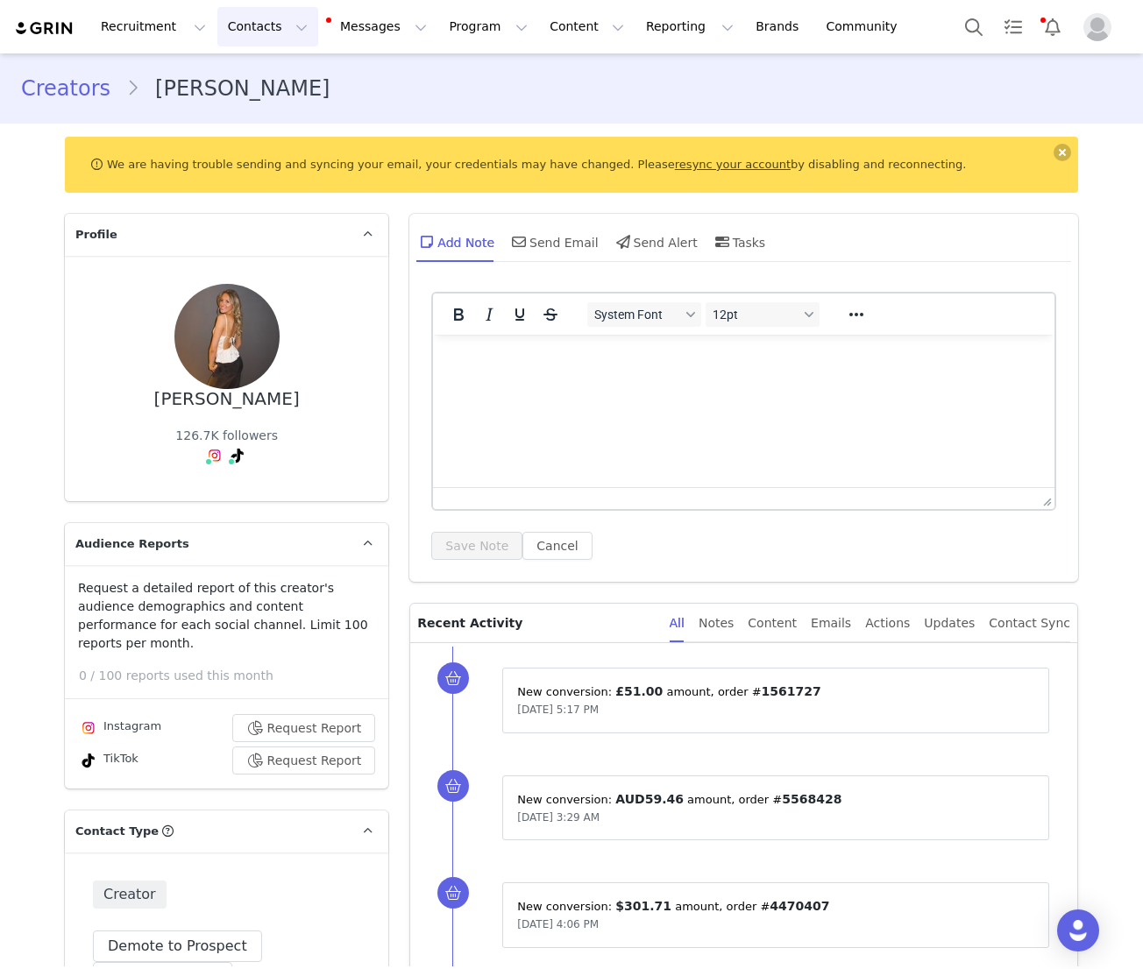
click at [230, 32] on button "Contacts Contacts" at bounding box center [267, 26] width 101 height 39
click at [252, 79] on p "Creators" at bounding box center [245, 77] width 53 height 18
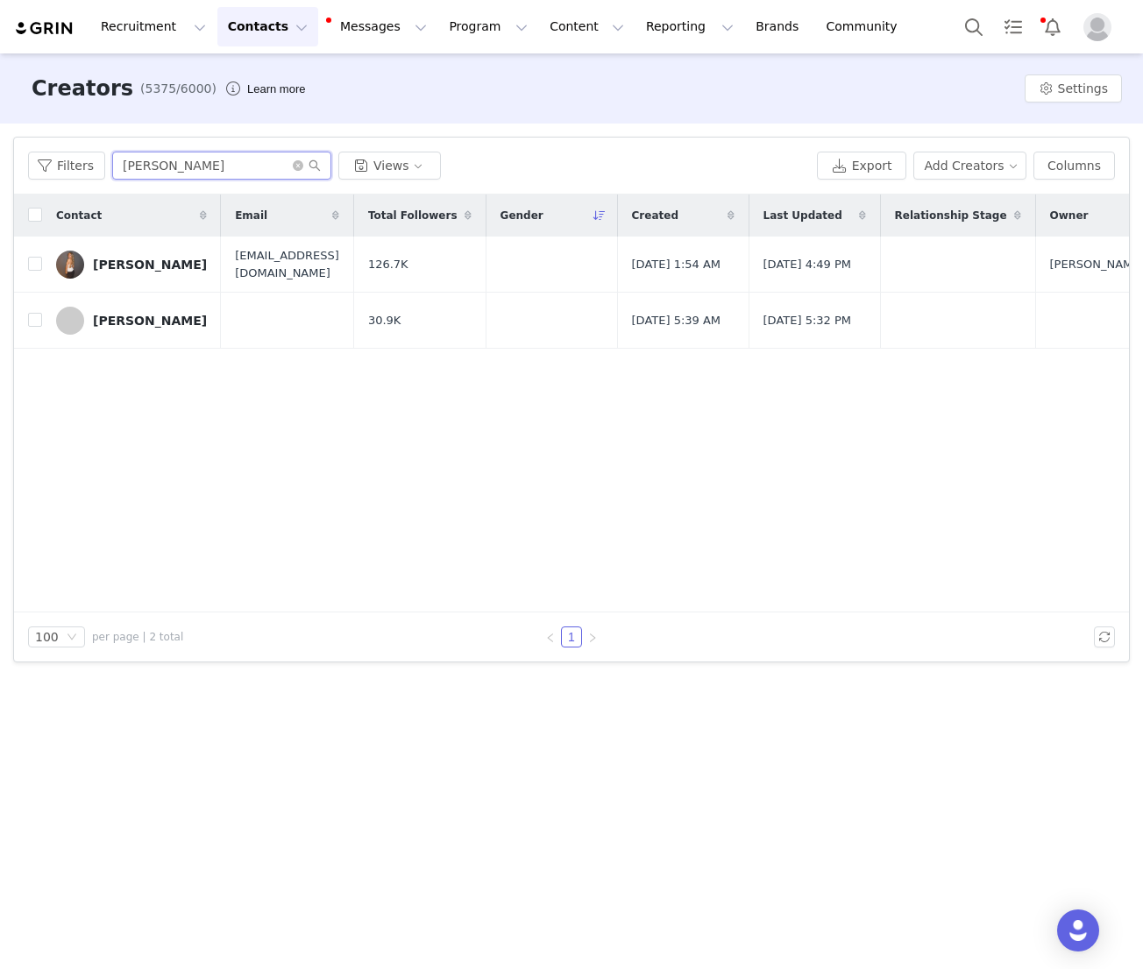
drag, startPoint x: 223, startPoint y: 163, endPoint x: 132, endPoint y: 163, distance: 90.3
click at [137, 163] on input "izzy henderson" at bounding box center [221, 166] width 219 height 28
type input "i"
type input "laura meachem"
click at [147, 266] on div "Laura Meachem" at bounding box center [150, 265] width 114 height 14
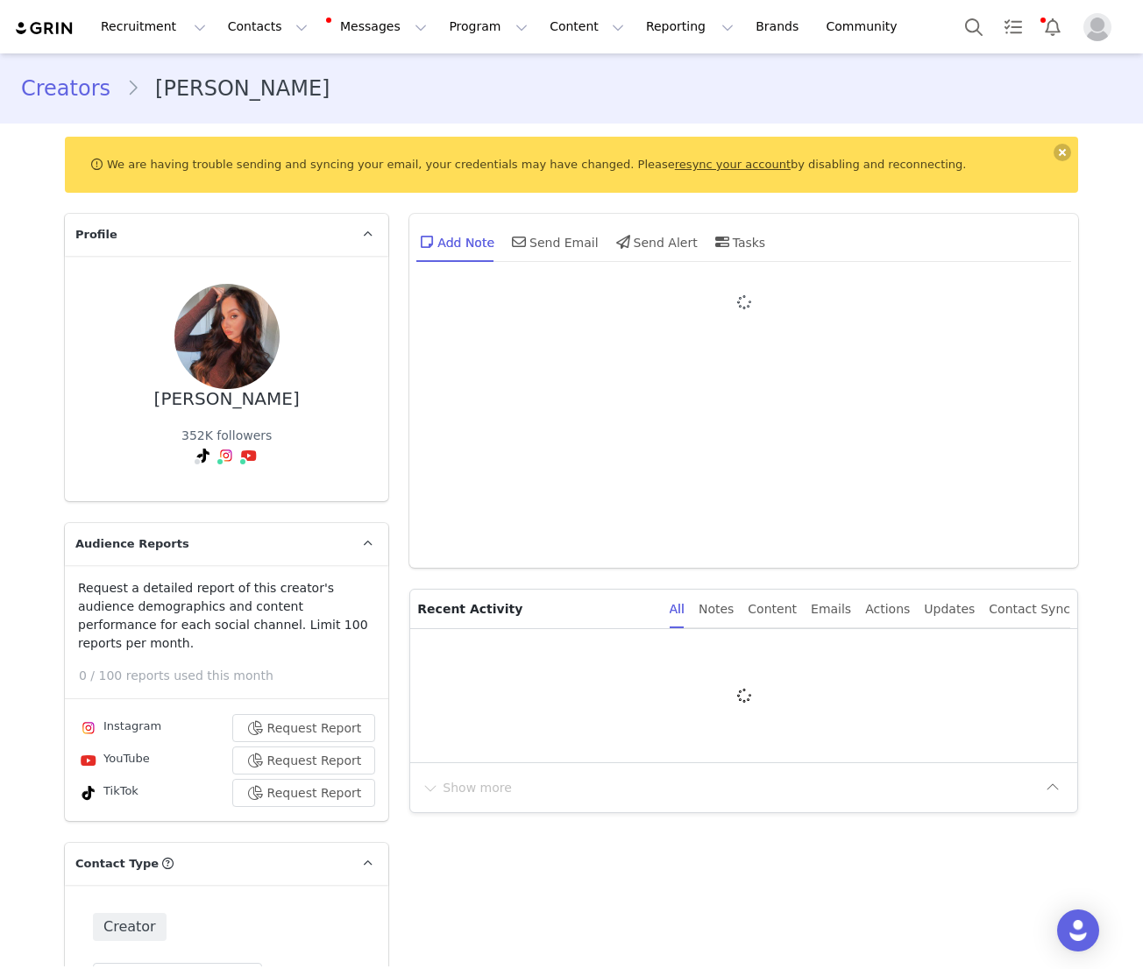
type input "+44 ([GEOGRAPHIC_DATA])"
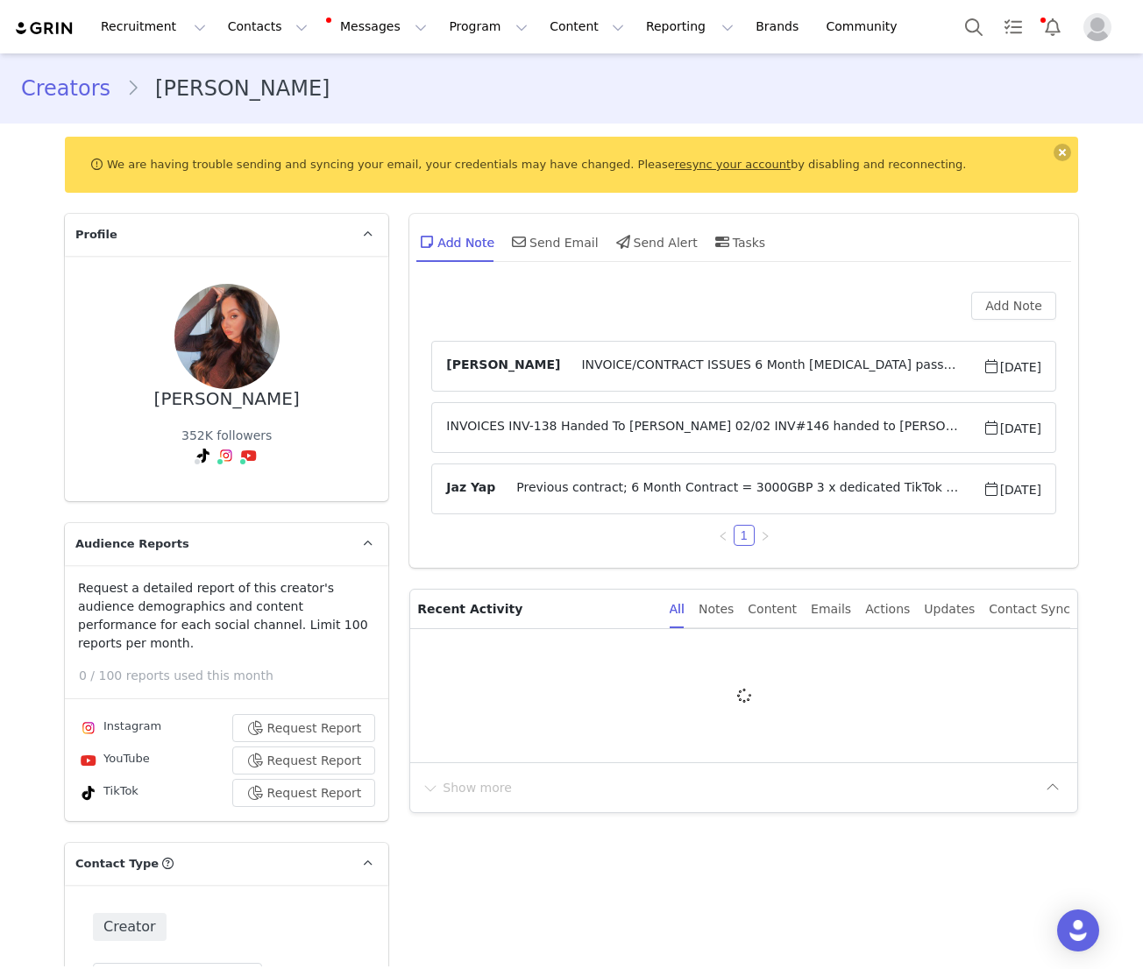
scroll to position [19, 0]
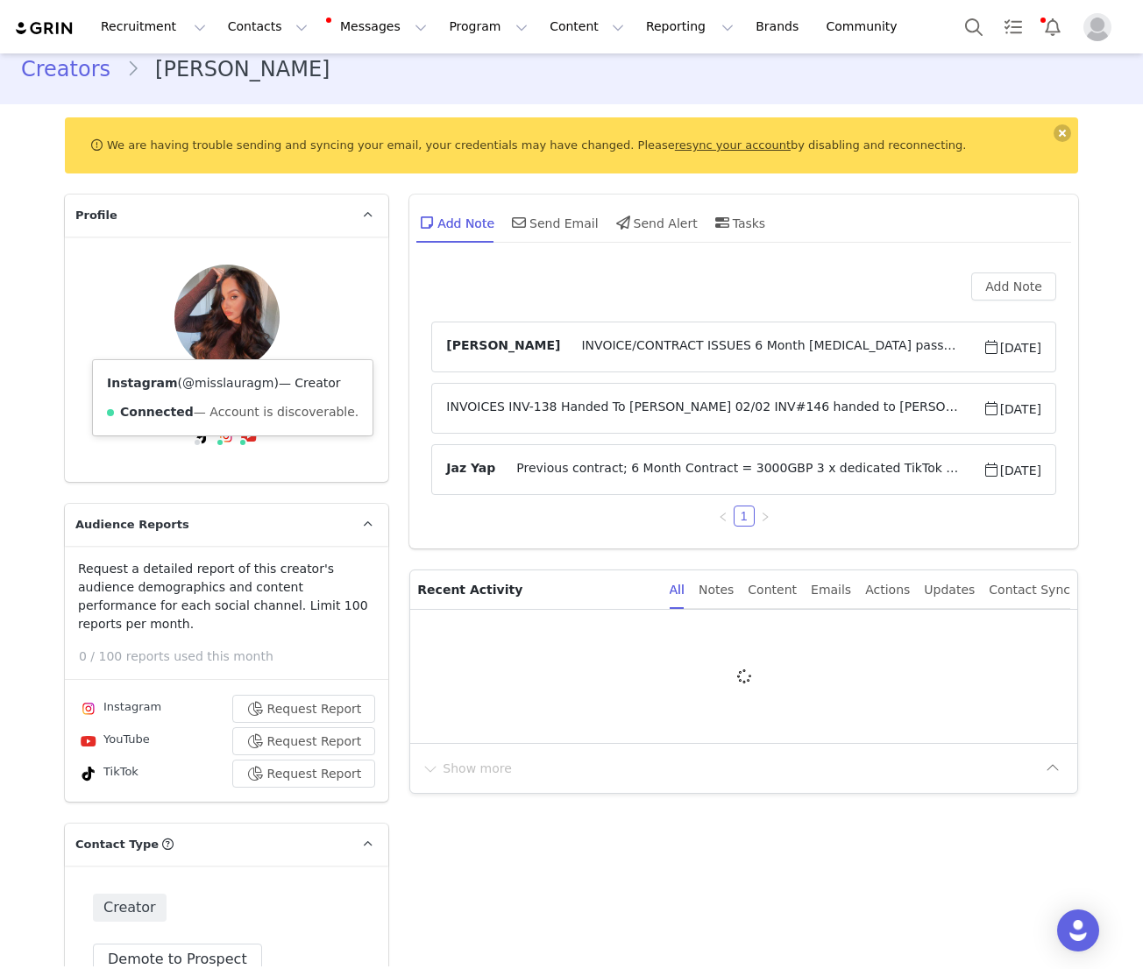
click at [195, 385] on link "@misslauragm" at bounding box center [227, 383] width 91 height 14
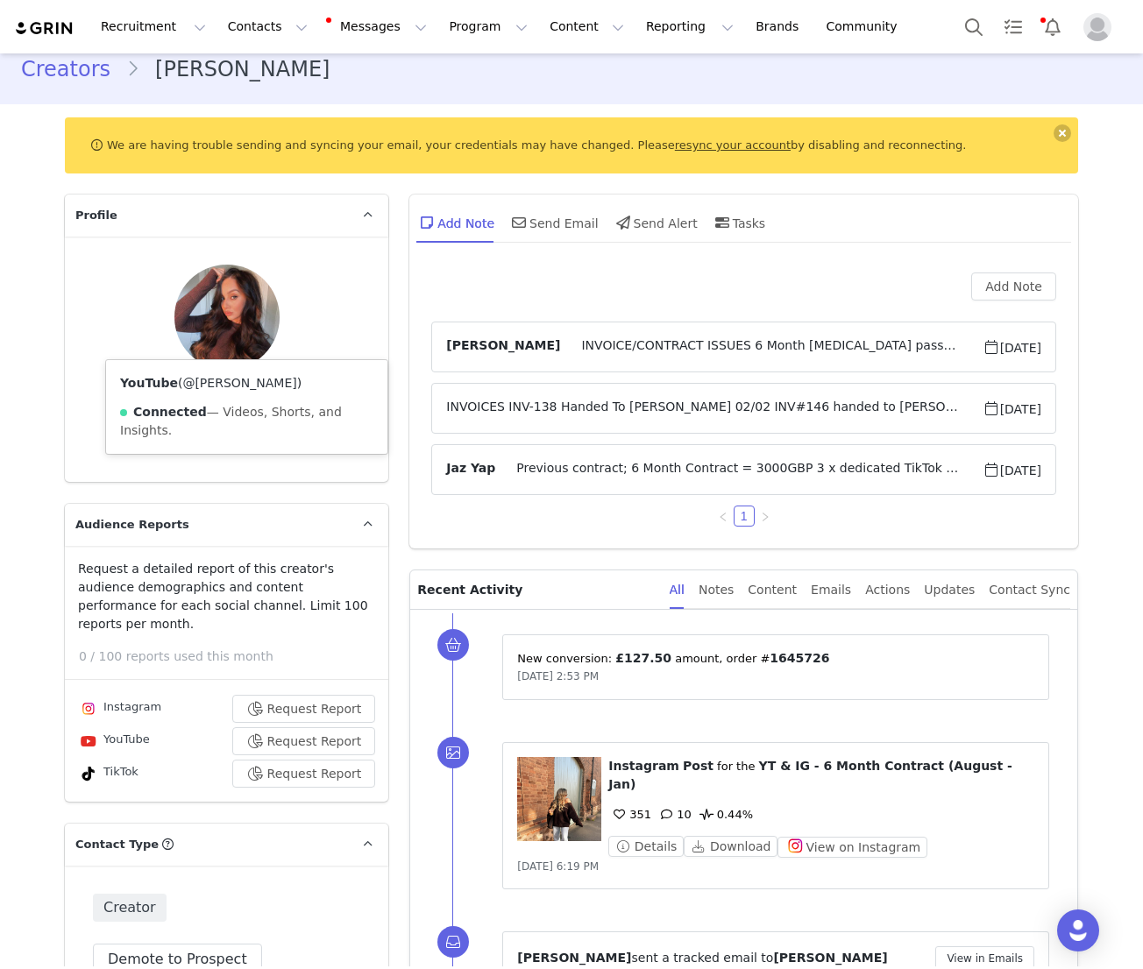
click at [235, 386] on link "@Laura Meachem" at bounding box center [239, 383] width 114 height 14
click at [239, 31] on button "Contacts Contacts" at bounding box center [267, 26] width 101 height 39
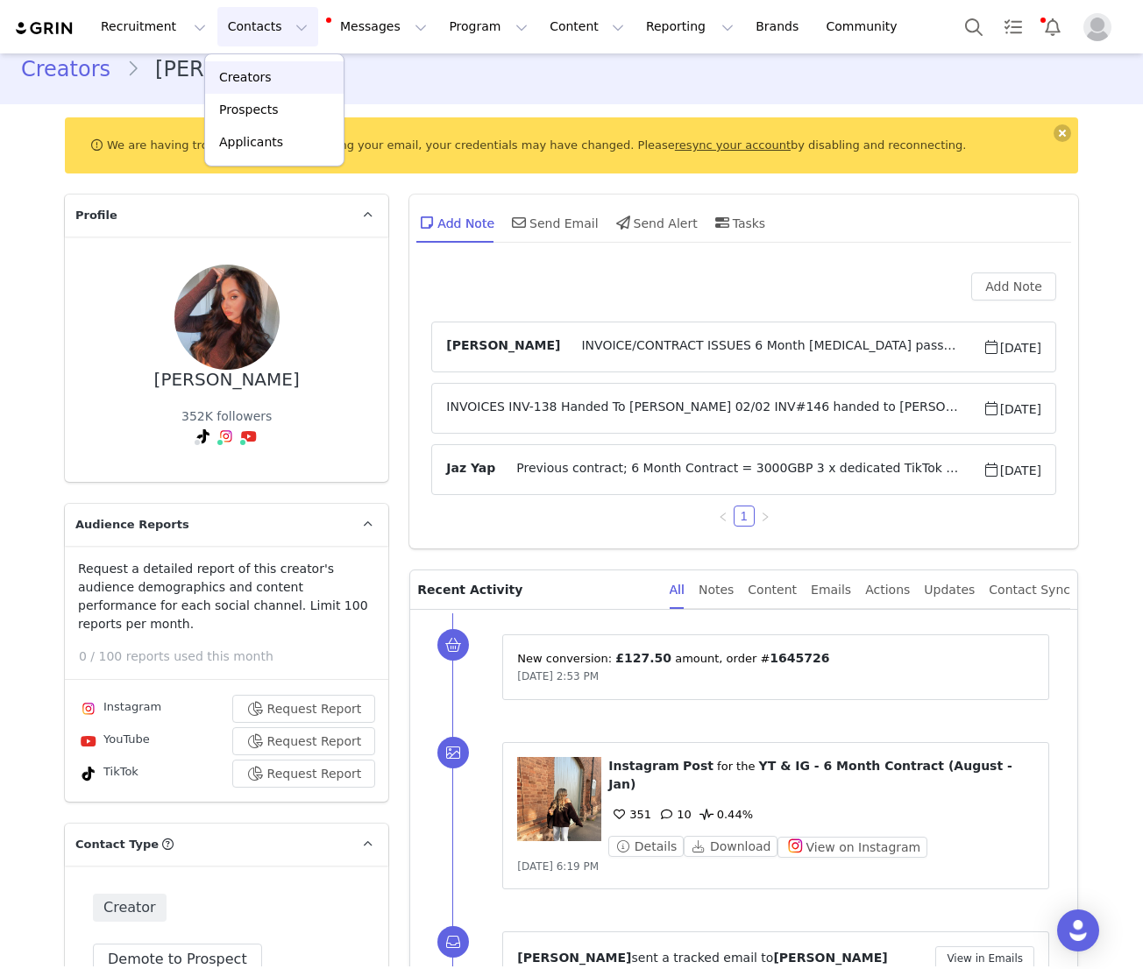
click at [247, 79] on p "Creators" at bounding box center [245, 77] width 53 height 18
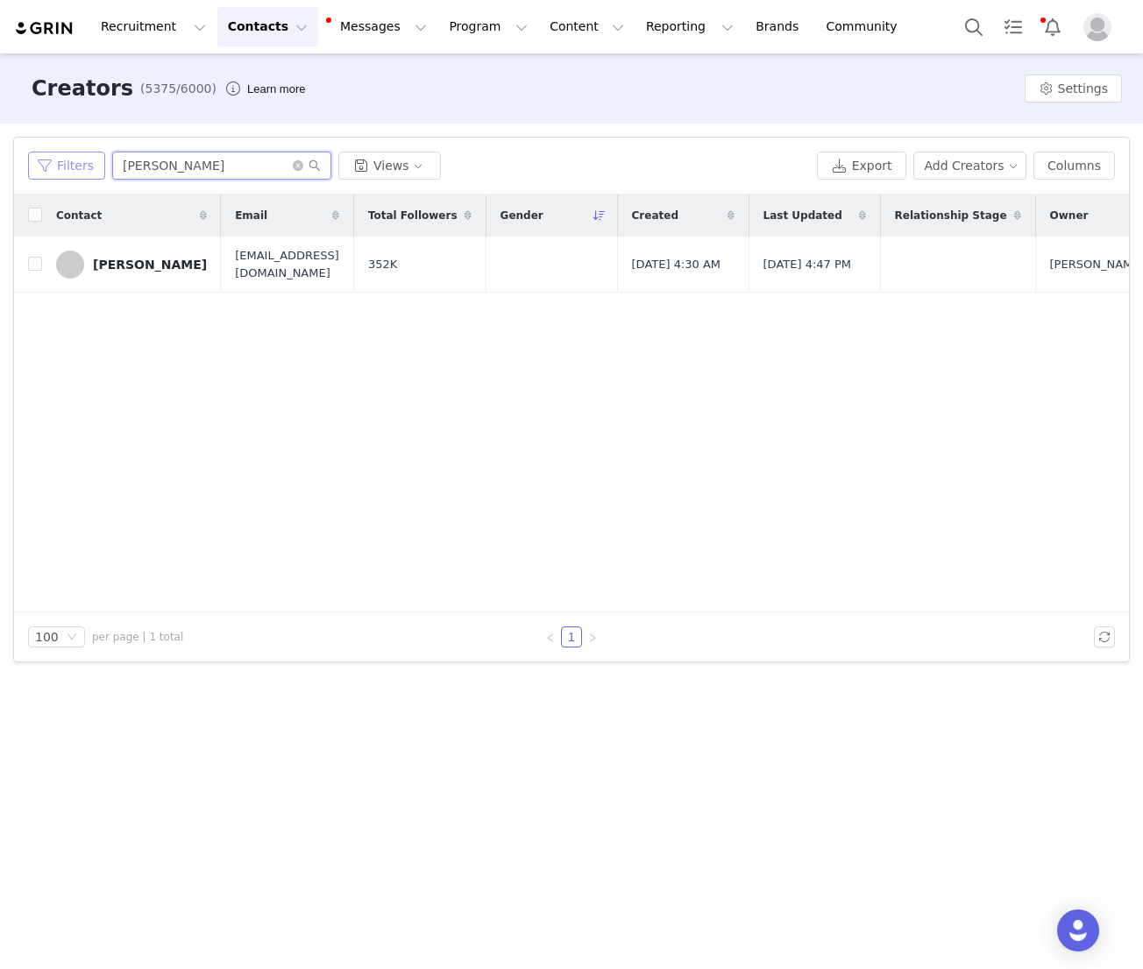
drag, startPoint x: 249, startPoint y: 174, endPoint x: 92, endPoint y: 167, distance: 157.1
click at [92, 167] on div "Filters laura meachem Views" at bounding box center [419, 166] width 782 height 28
type input "juliet kaz"
click at [120, 262] on div "Juliet Kaz" at bounding box center [150, 265] width 114 height 14
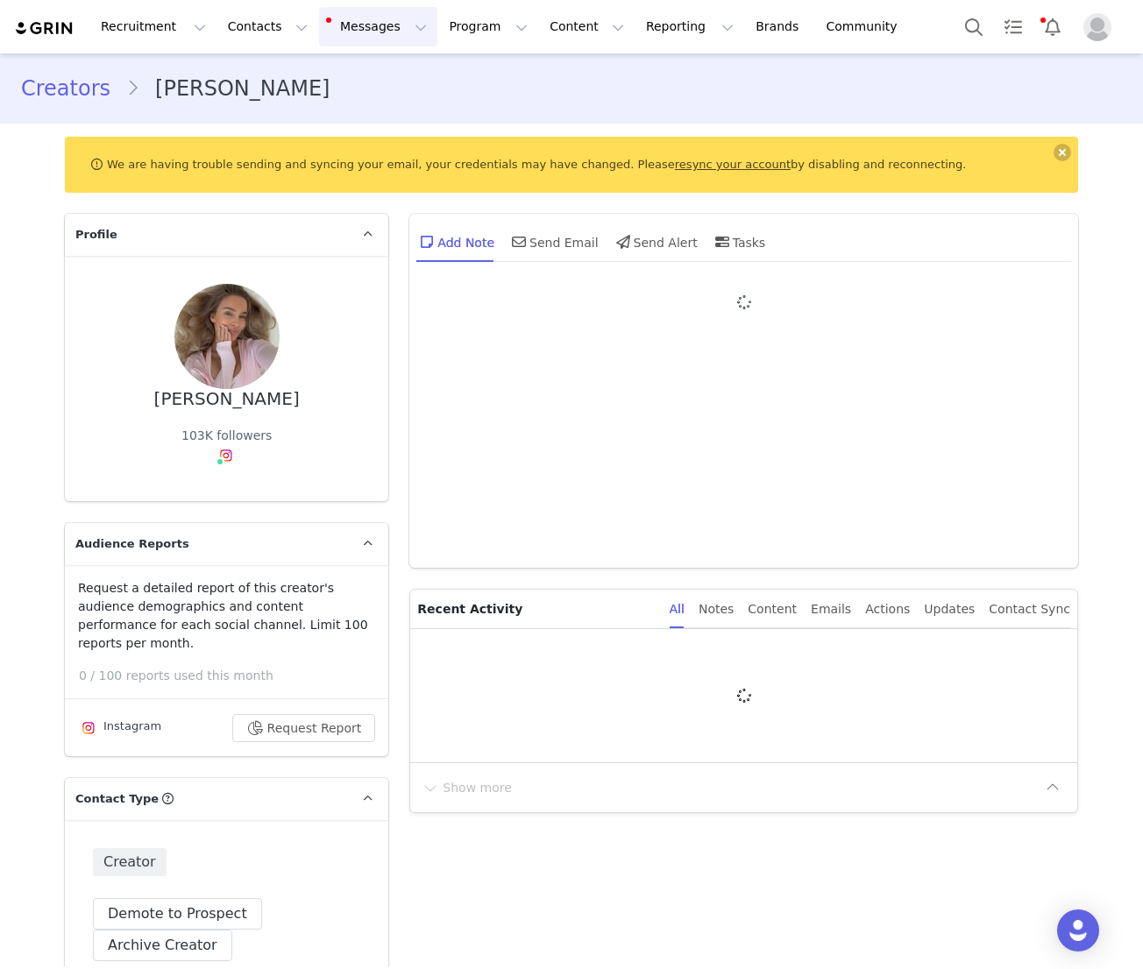
type input "+39 ([GEOGRAPHIC_DATA])"
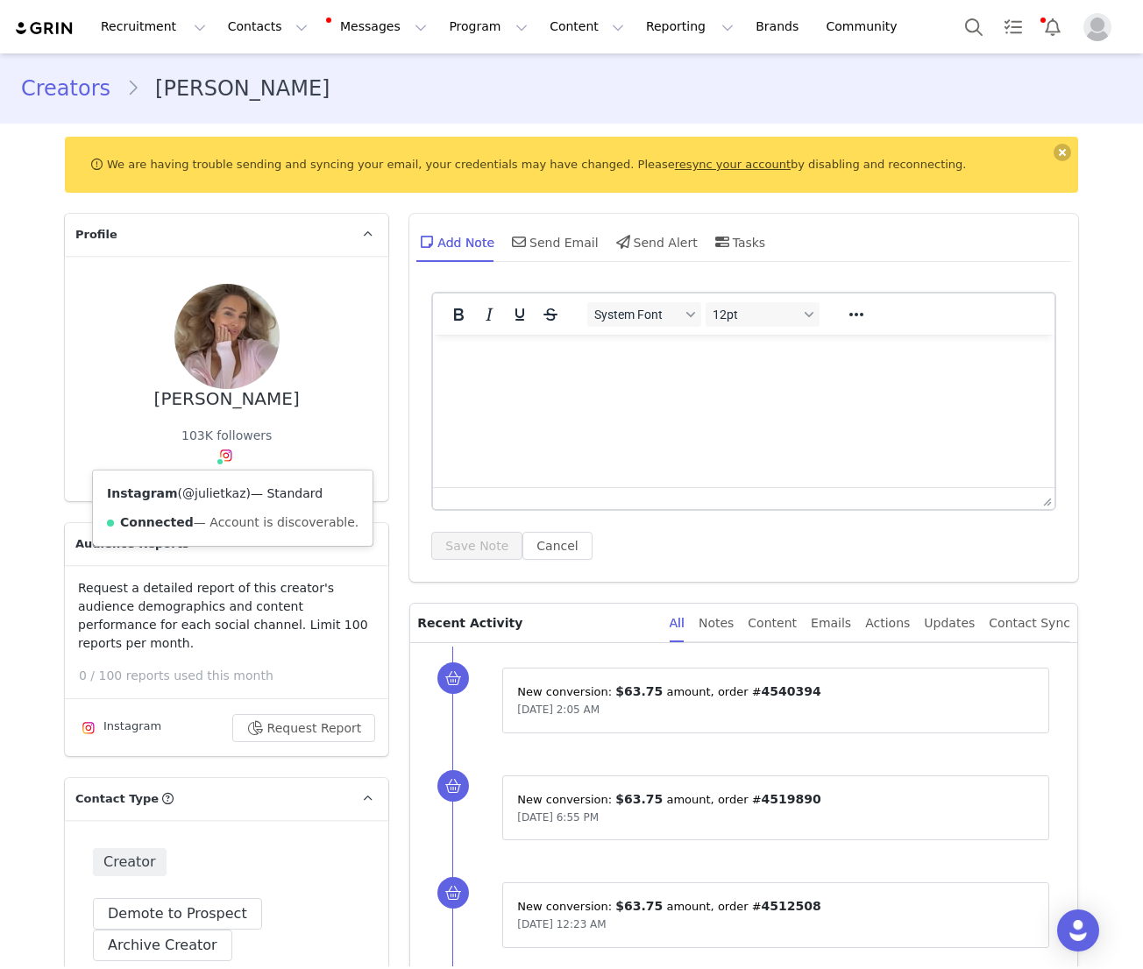
click at [222, 498] on link "@julietkaz" at bounding box center [213, 493] width 63 height 14
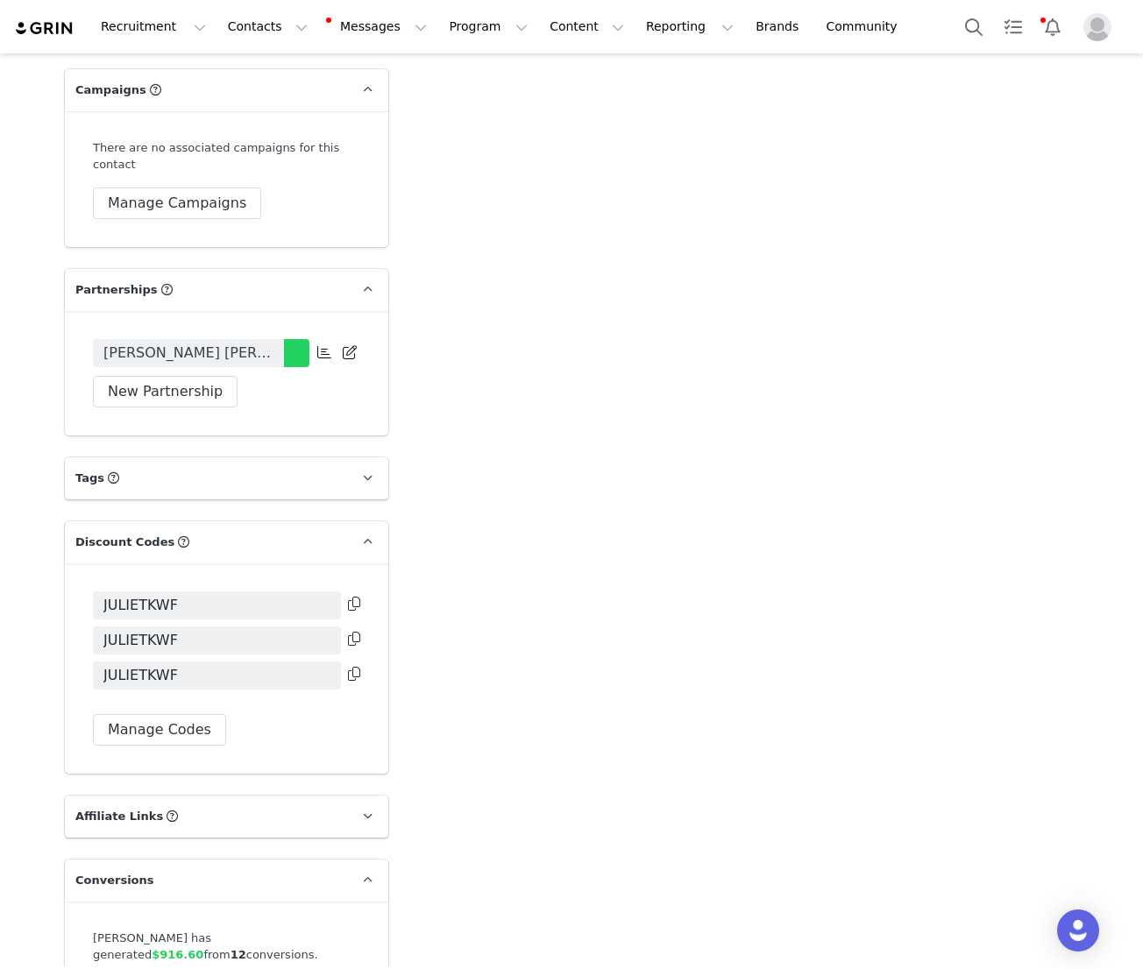
scroll to position [3681, 0]
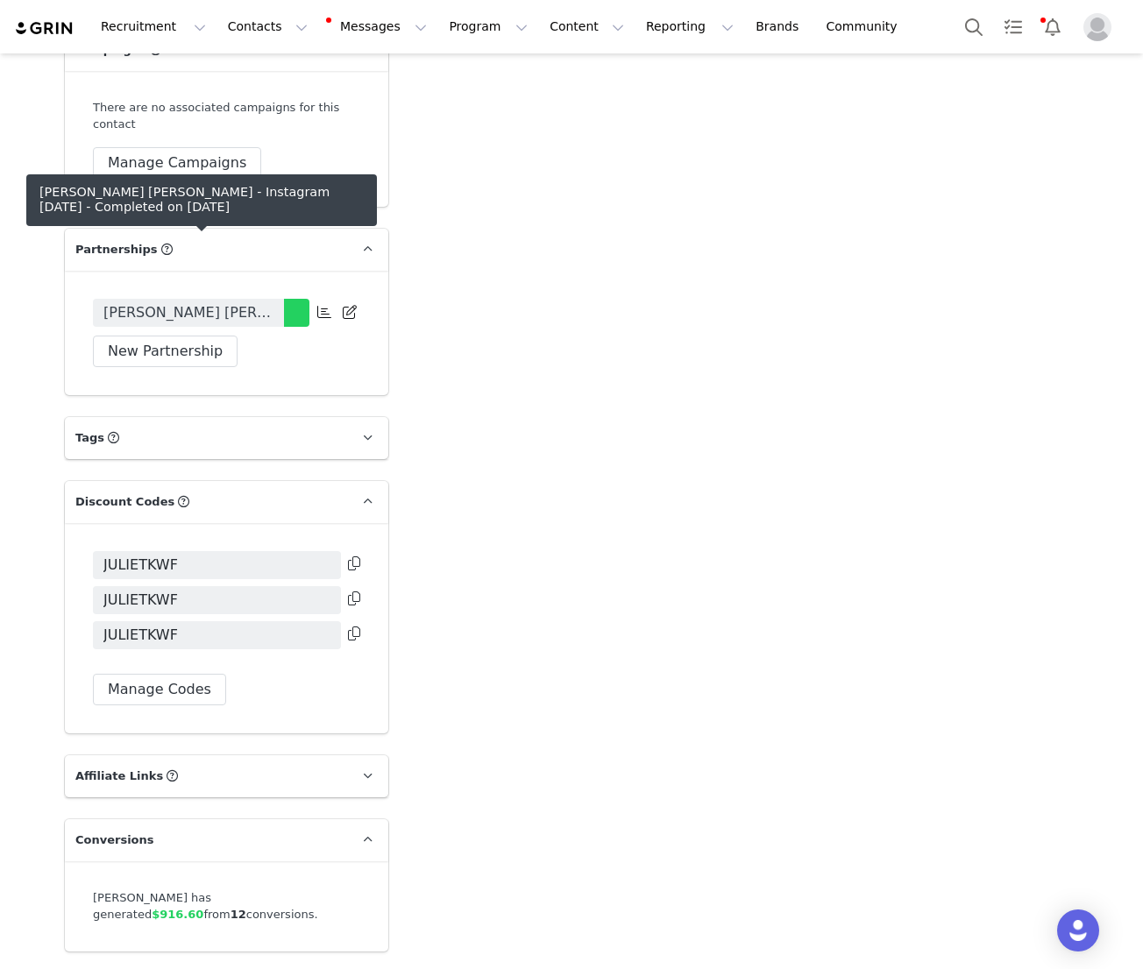
click at [240, 302] on span "Juliet Kaz x White Fox - Instagram July 2025" at bounding box center [188, 312] width 170 height 21
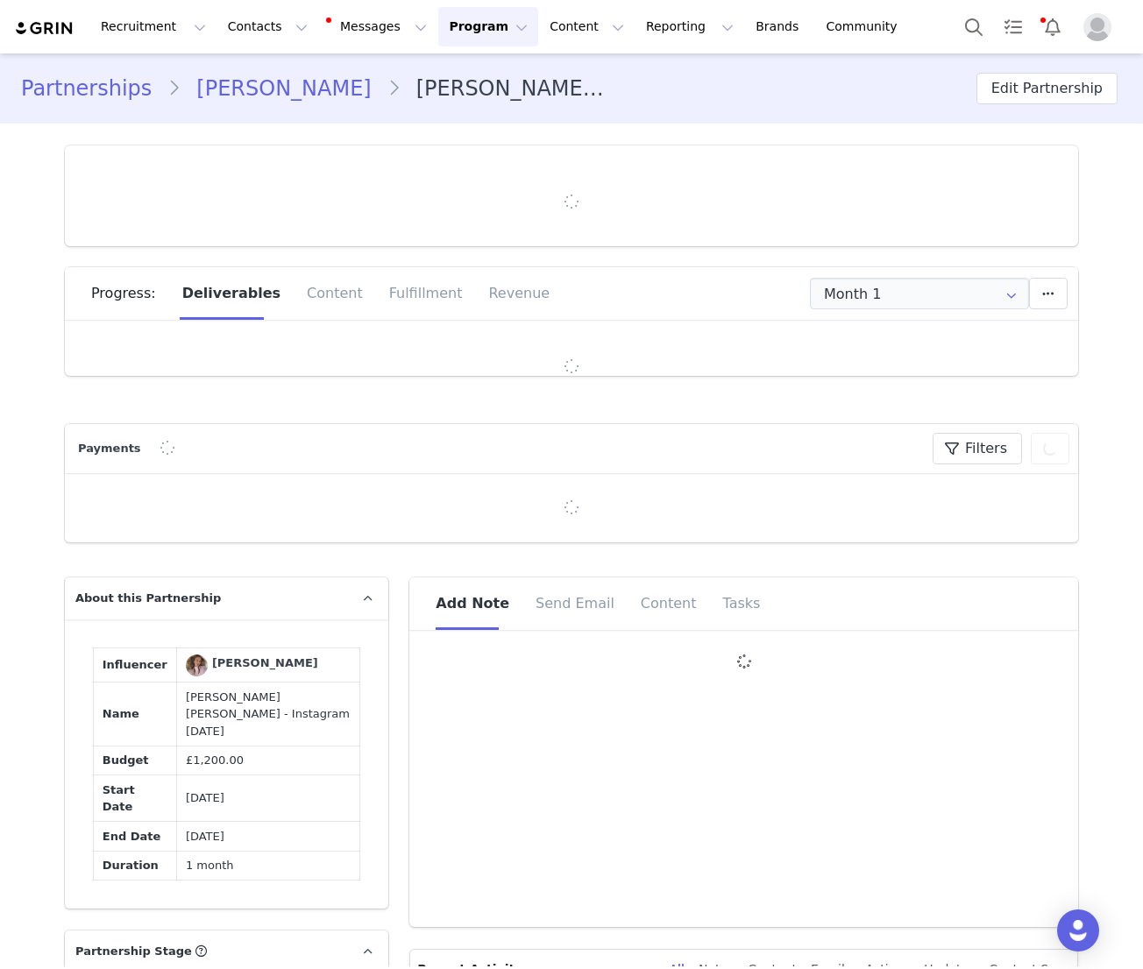
type input "+39 ([GEOGRAPHIC_DATA])"
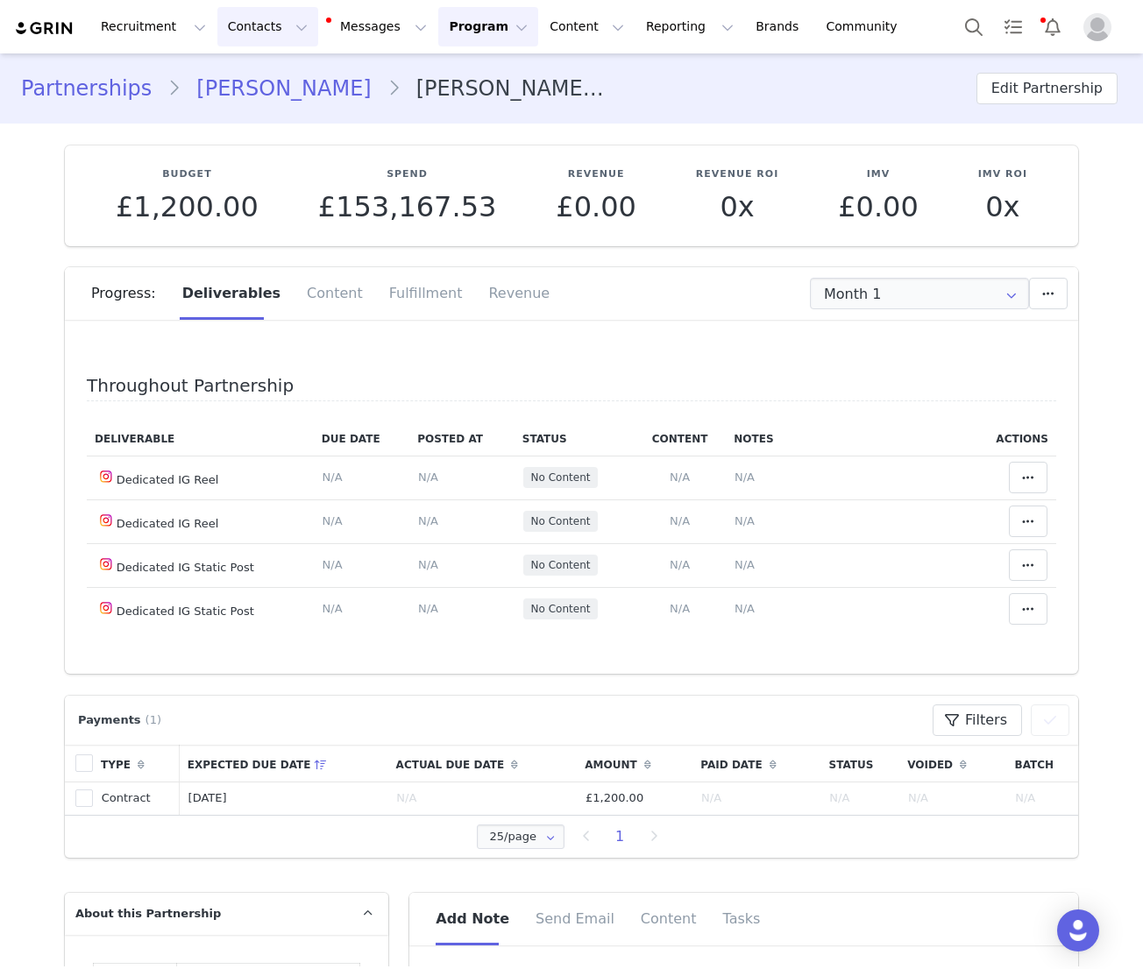
scroll to position [66, 0]
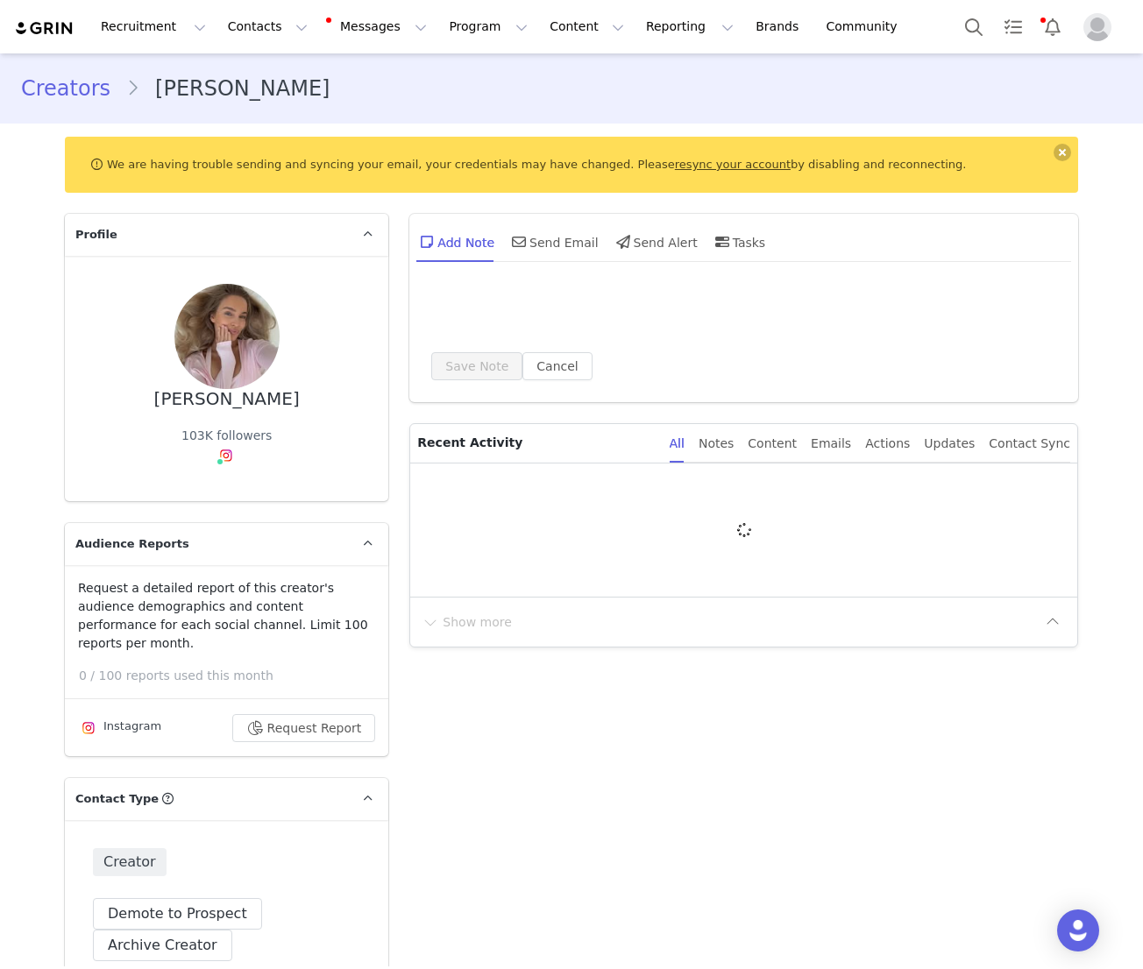
type input "+39 ([GEOGRAPHIC_DATA])"
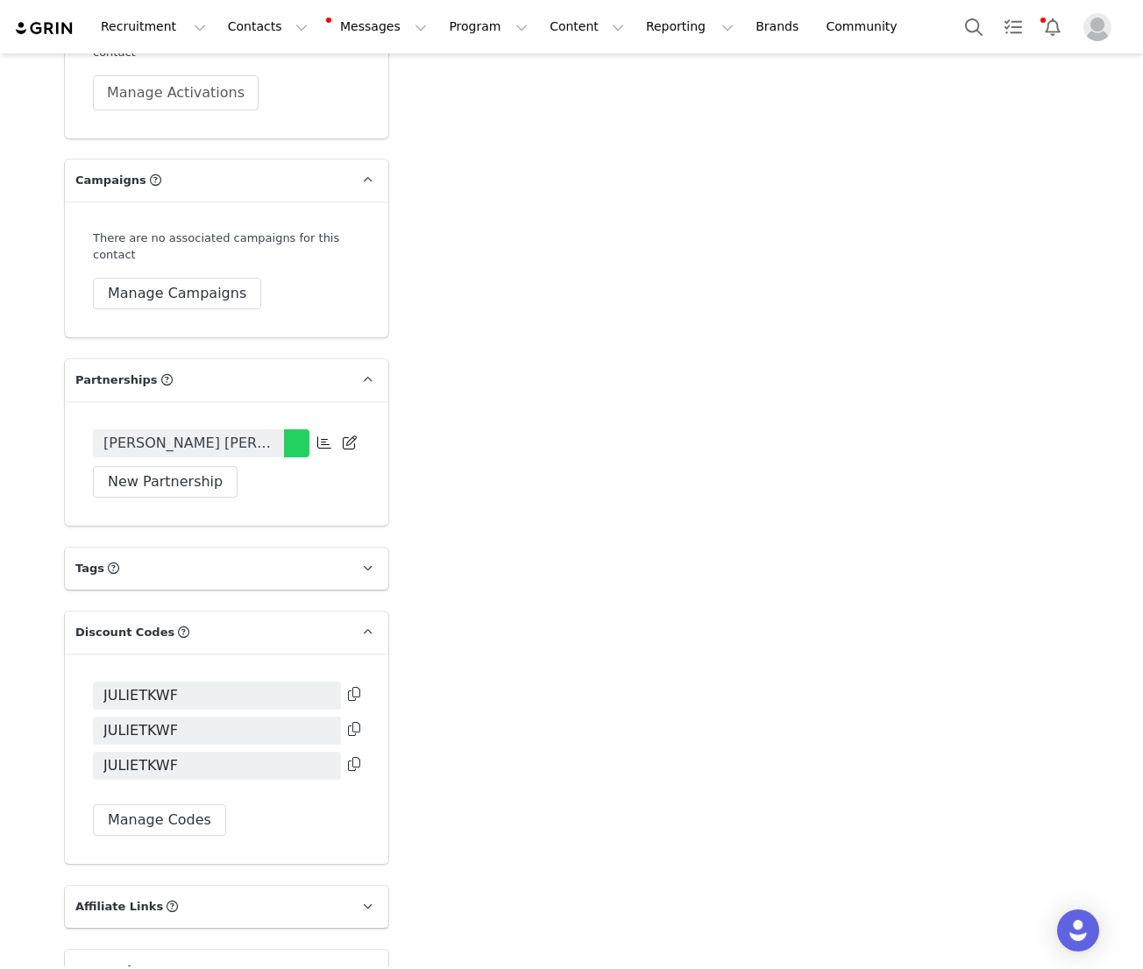
scroll to position [3681, 0]
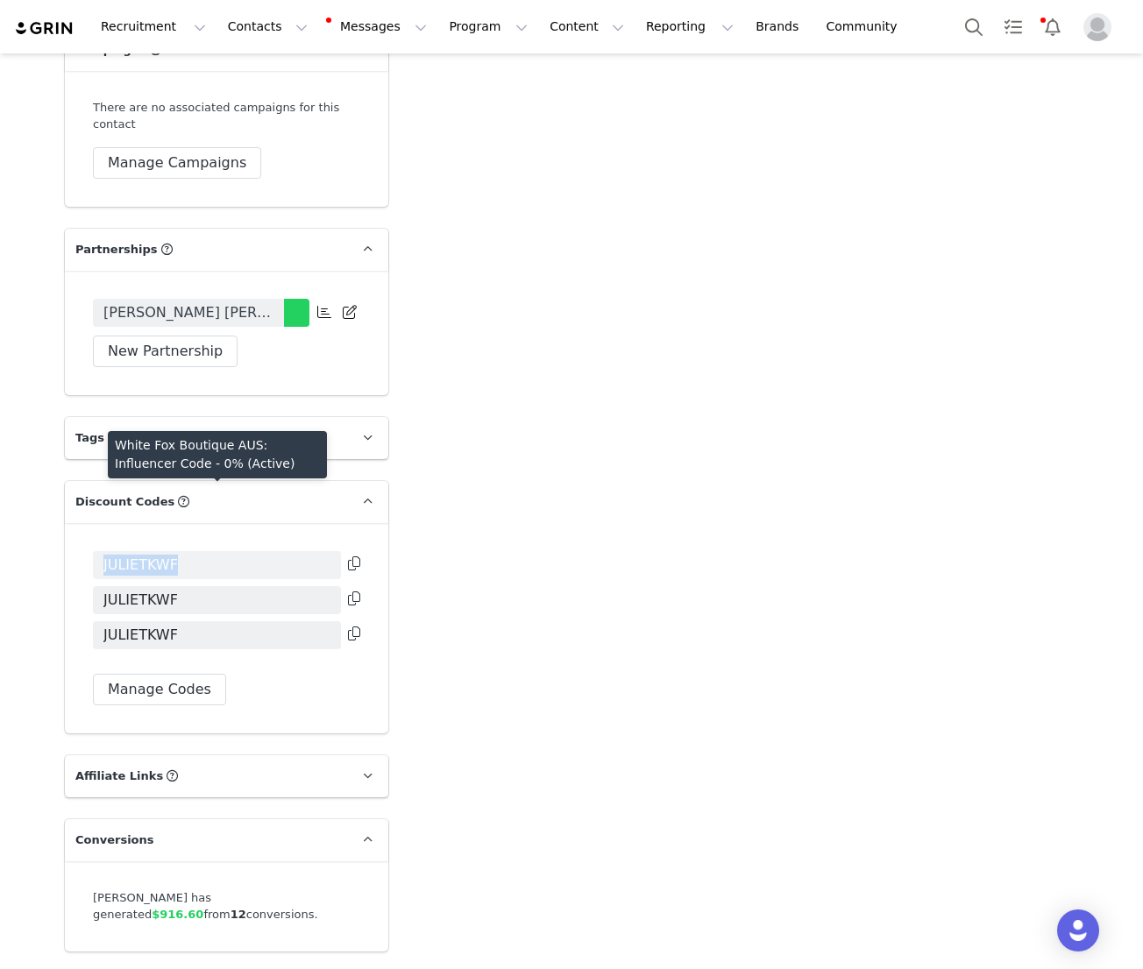
drag, startPoint x: 192, startPoint y: 501, endPoint x: 100, endPoint y: 501, distance: 92.0
click at [99, 551] on span "JULIETKWF" at bounding box center [217, 565] width 248 height 28
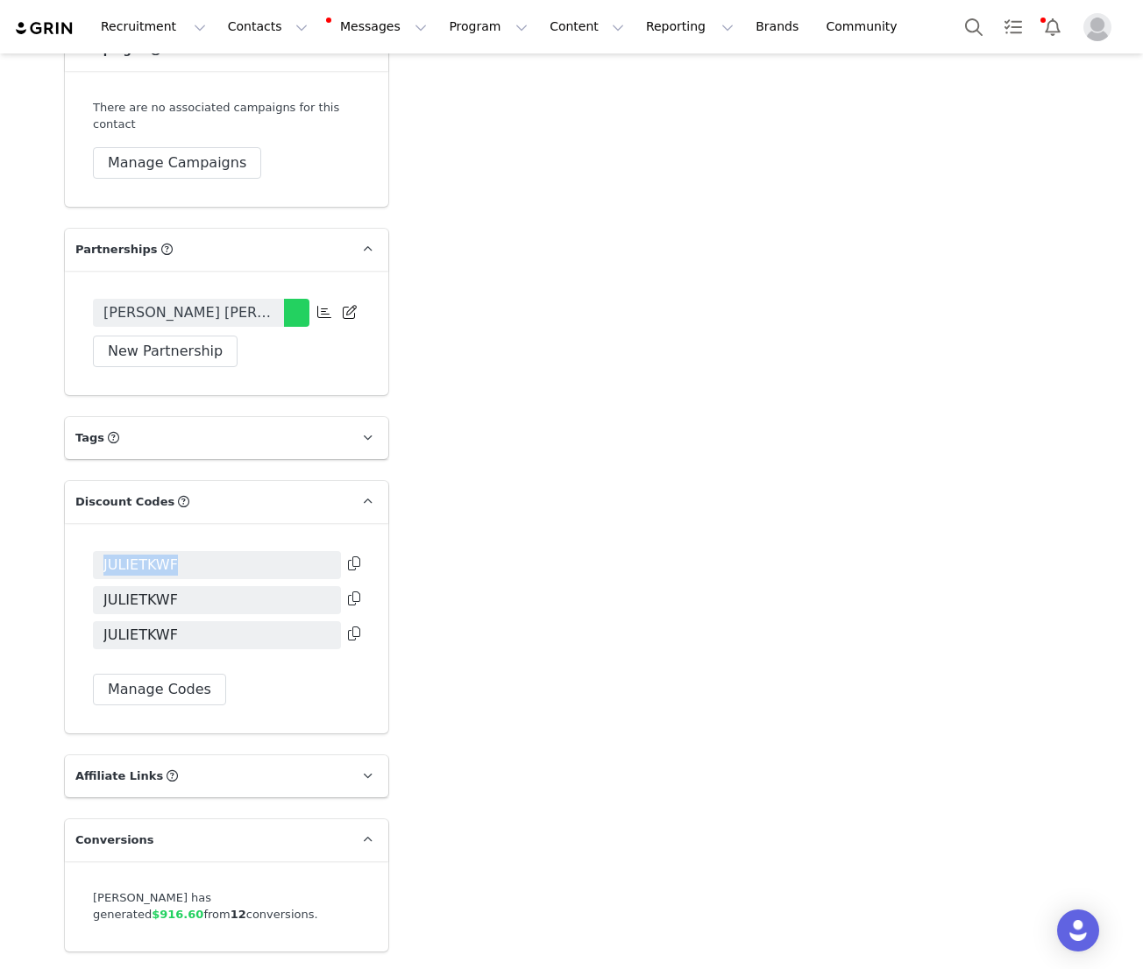
copy span "JULIETKWF"
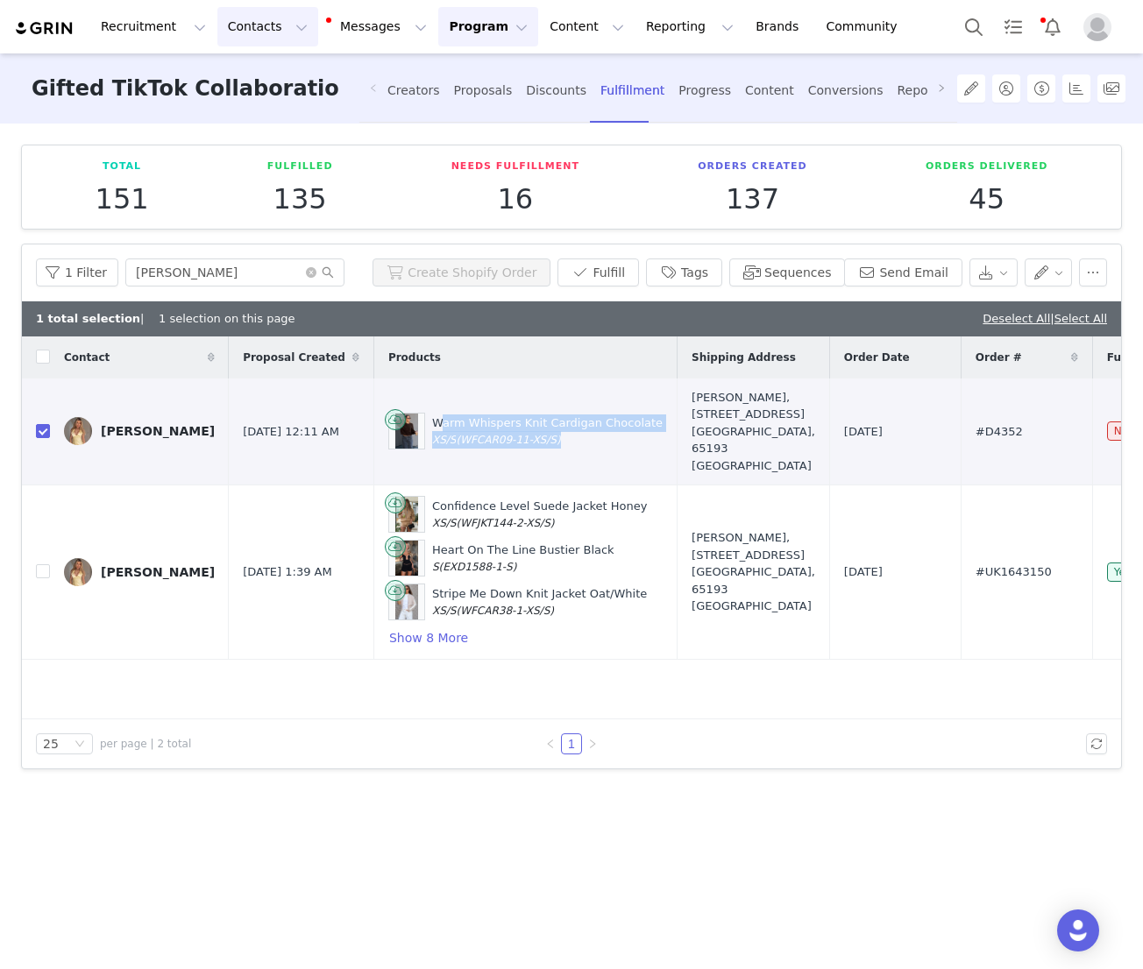
click at [238, 24] on button "Contacts Contacts" at bounding box center [267, 26] width 101 height 39
click at [276, 77] on div "Creators" at bounding box center [274, 77] width 117 height 18
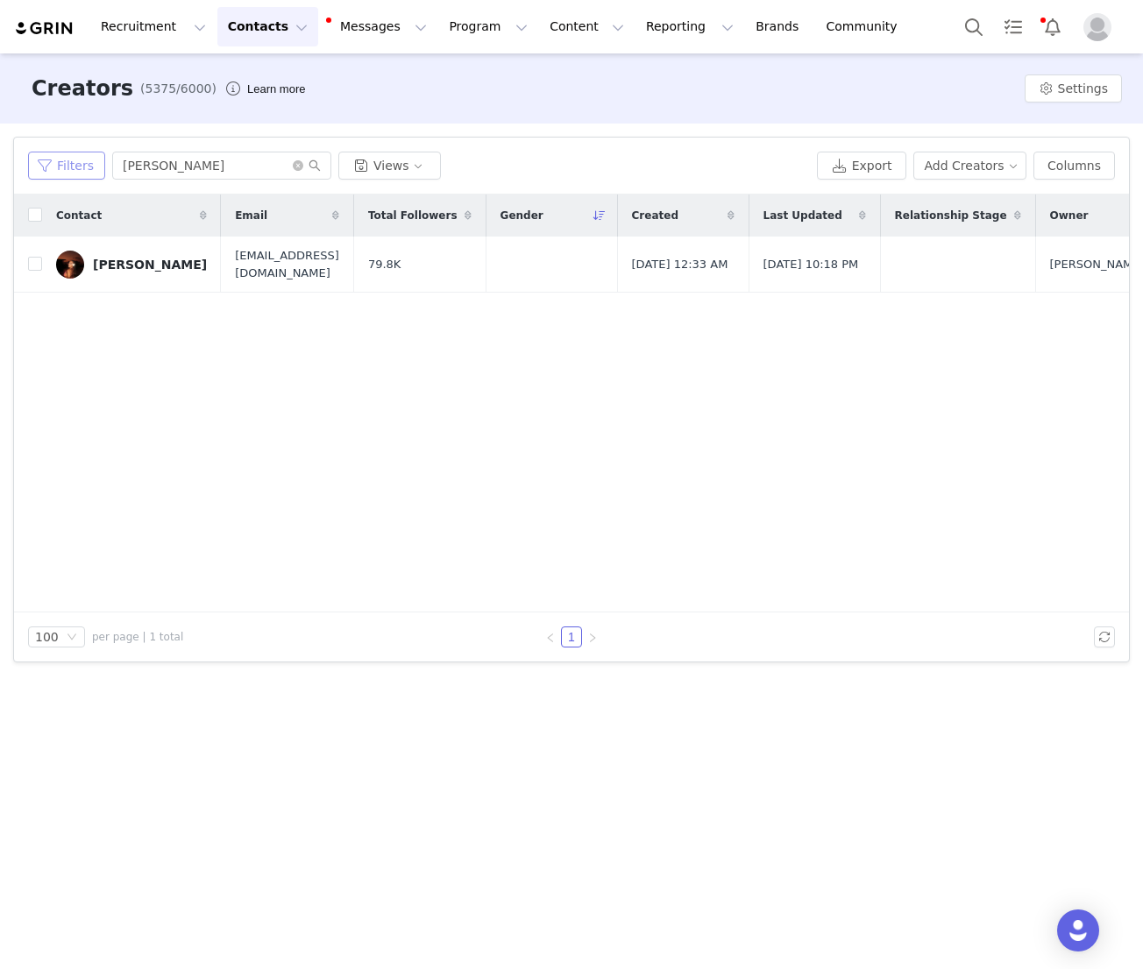
click at [52, 178] on button "Filters" at bounding box center [66, 166] width 77 height 28
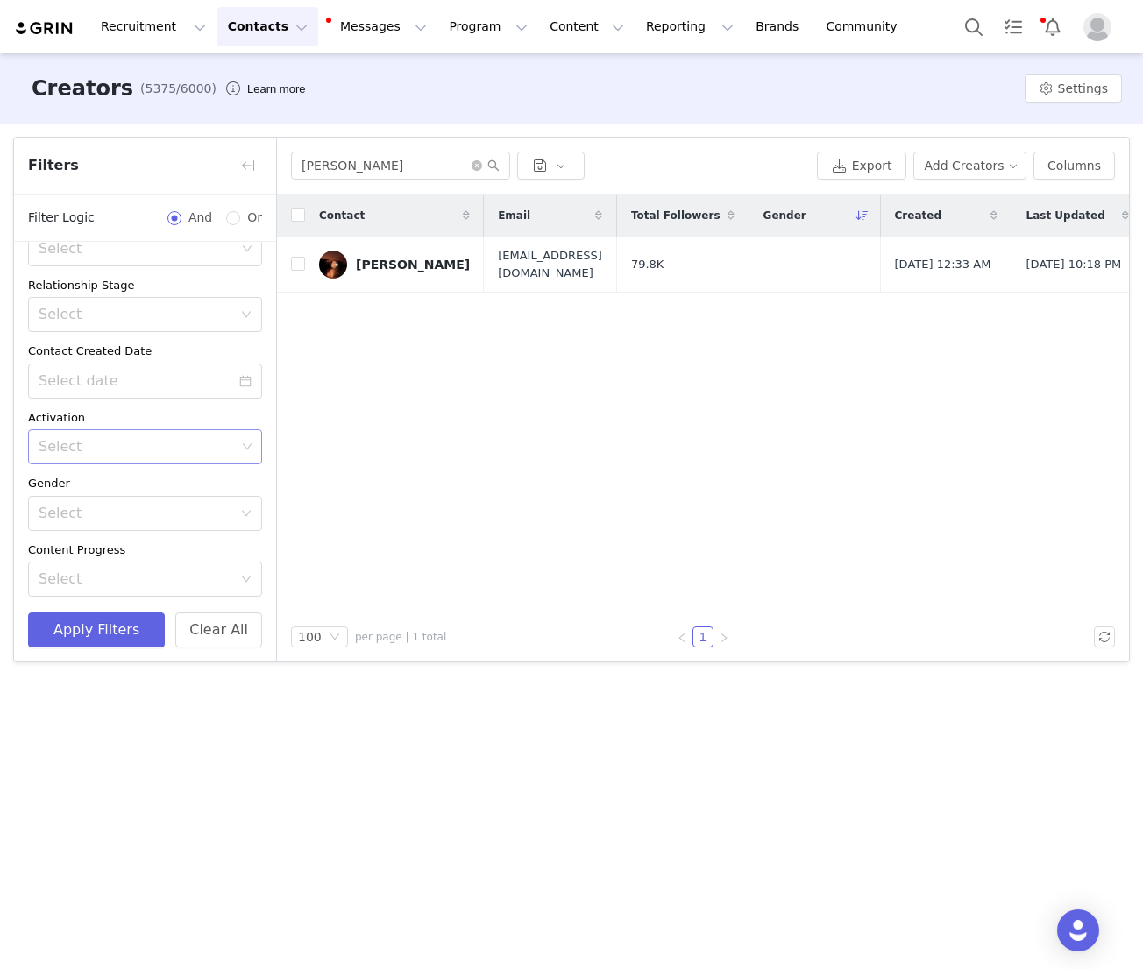
scroll to position [187, 0]
click at [85, 447] on div "Select" at bounding box center [138, 438] width 210 height 33
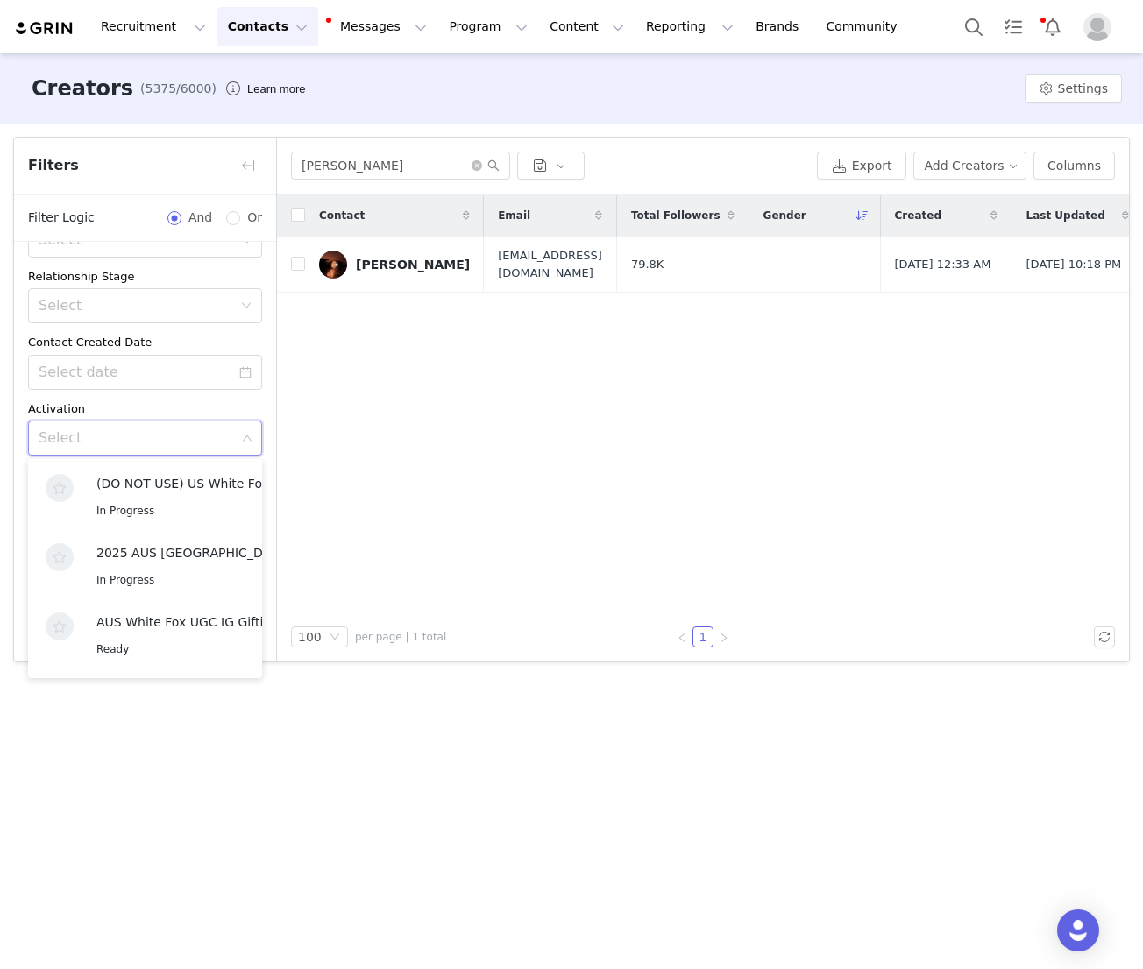
click at [280, 865] on div "Creators (5375/6000) Learn more Settings Filters Filter Logic And Or Archived S…" at bounding box center [571, 509] width 1143 height 913
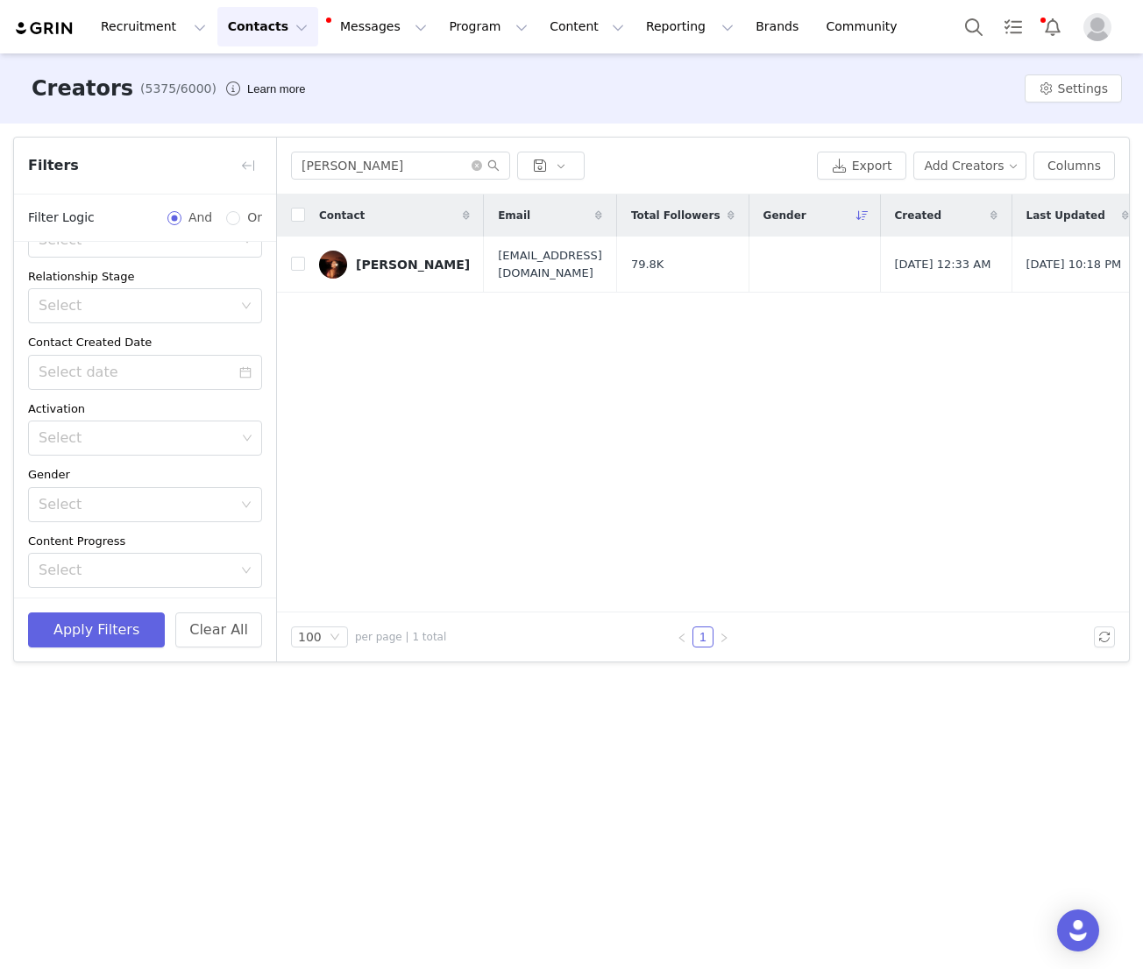
scroll to position [160, 0]
click at [167, 341] on div "Select" at bounding box center [140, 332] width 202 height 33
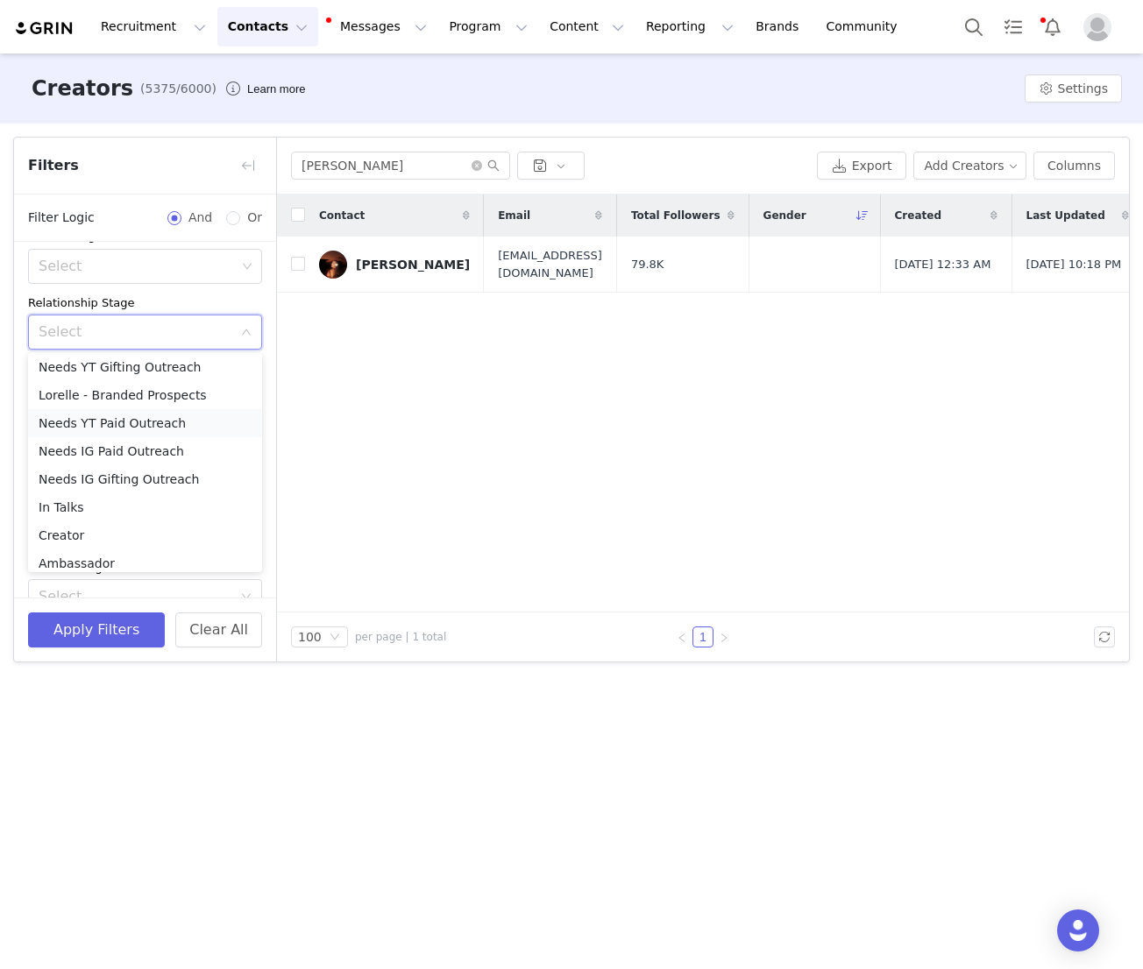
scroll to position [124, 0]
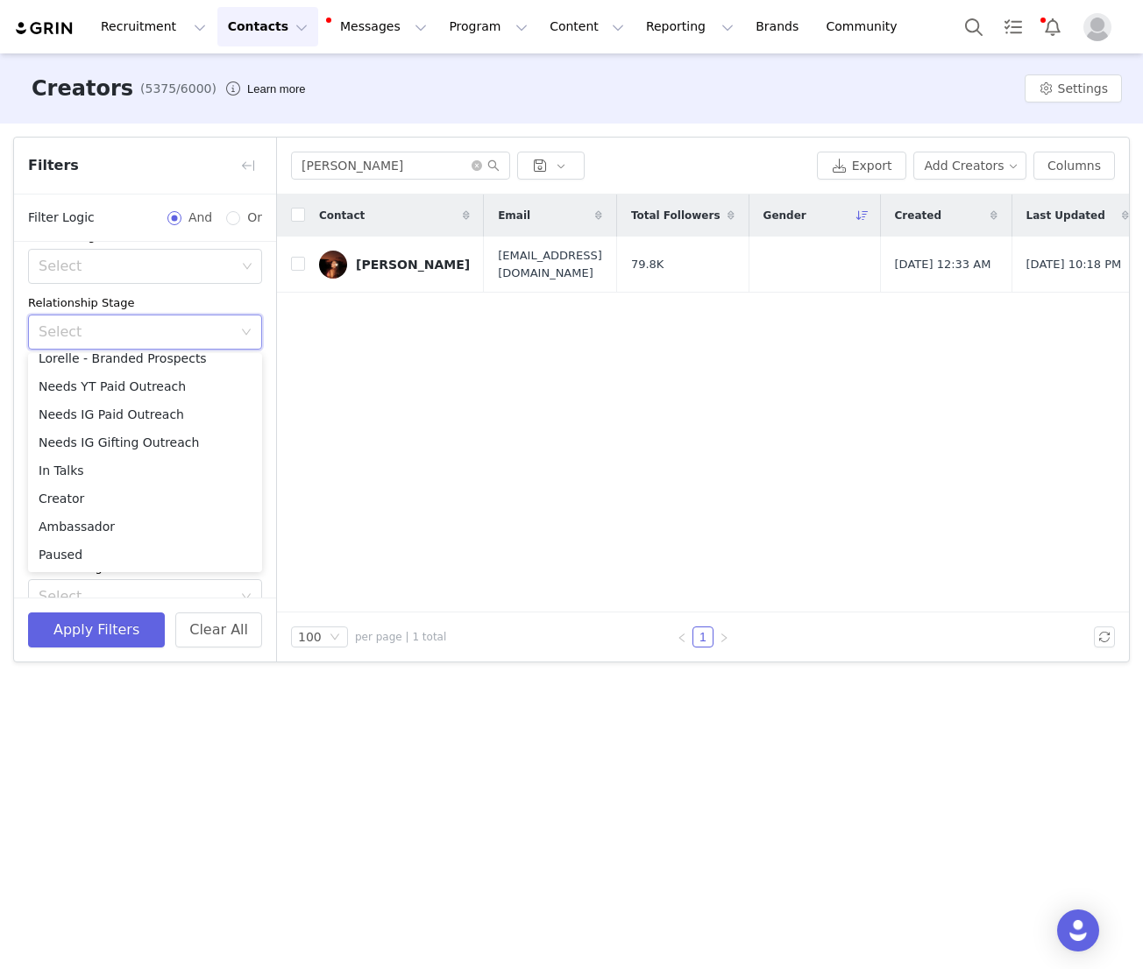
click at [363, 488] on div "Contact Email Total Followers Gender Created Last Updated Relationship Stage Ow…" at bounding box center [703, 404] width 852 height 418
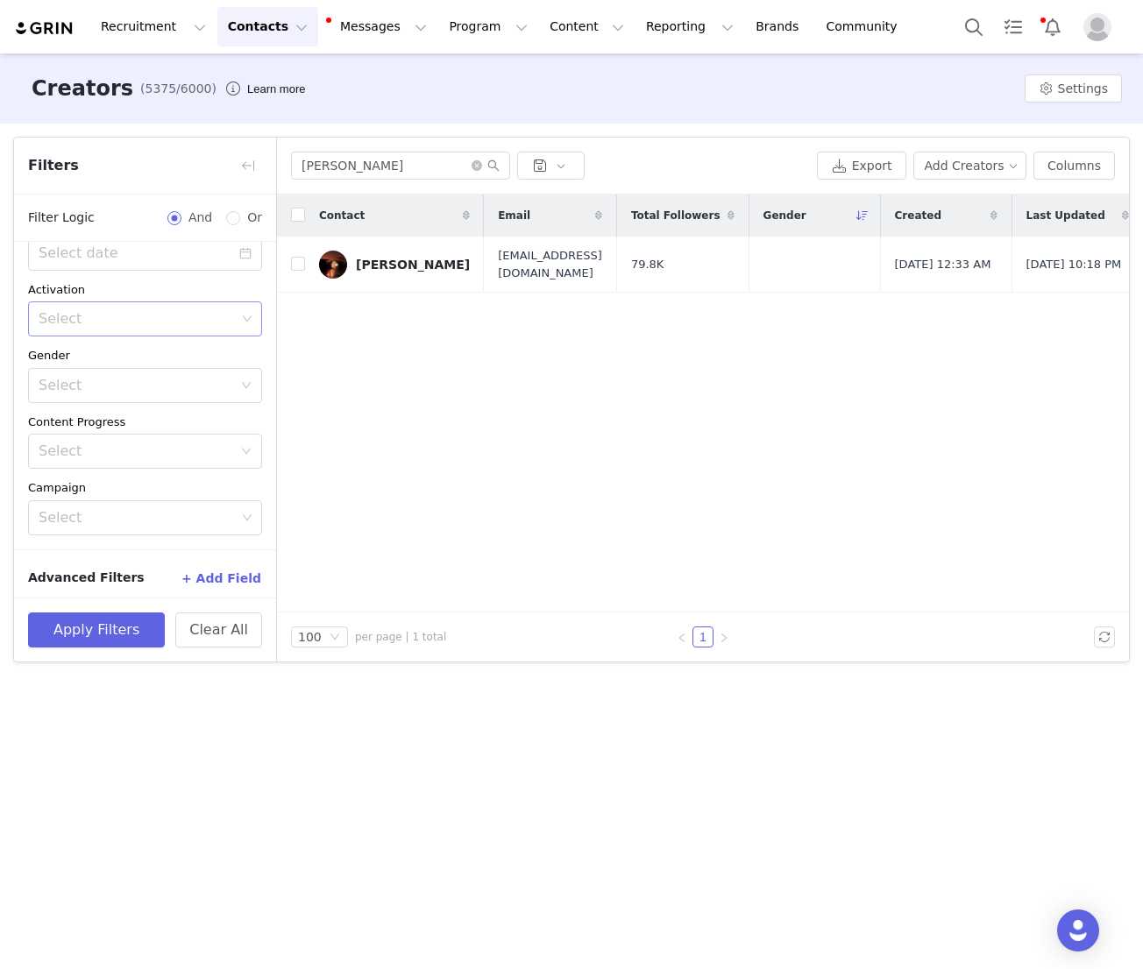
scroll to position [314, 0]
click at [137, 508] on div "Select" at bounding box center [137, 510] width 197 height 18
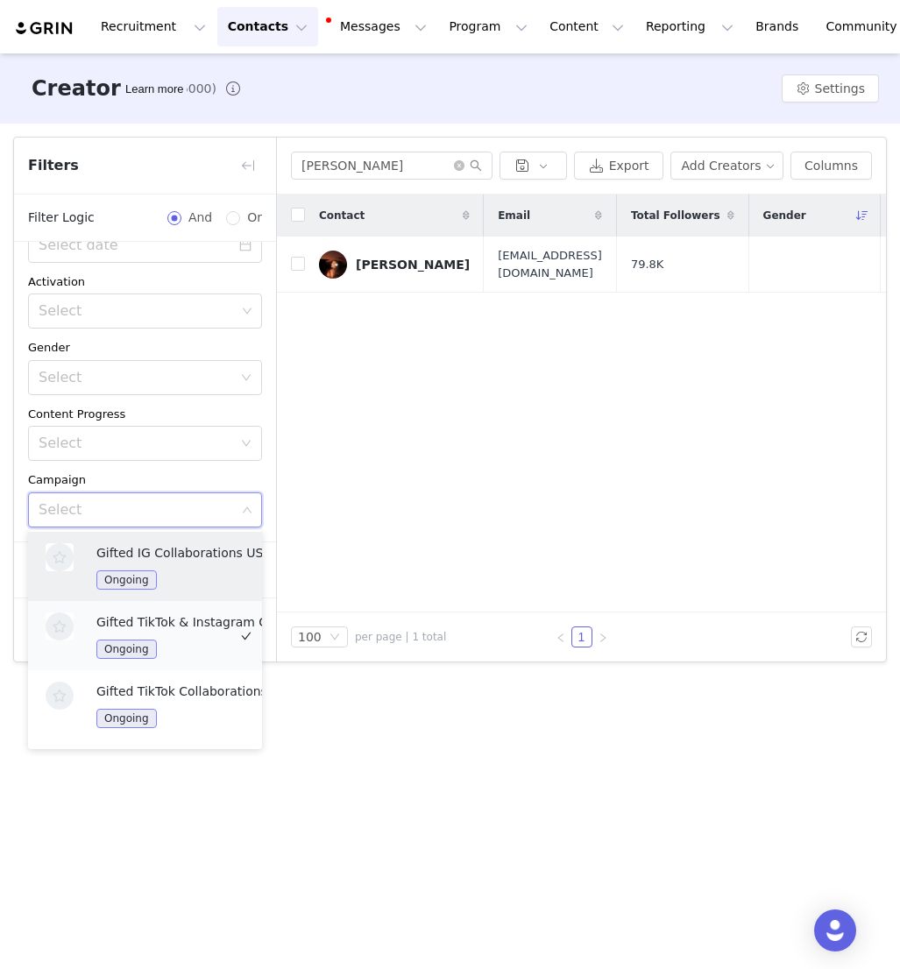
scroll to position [622, 0]
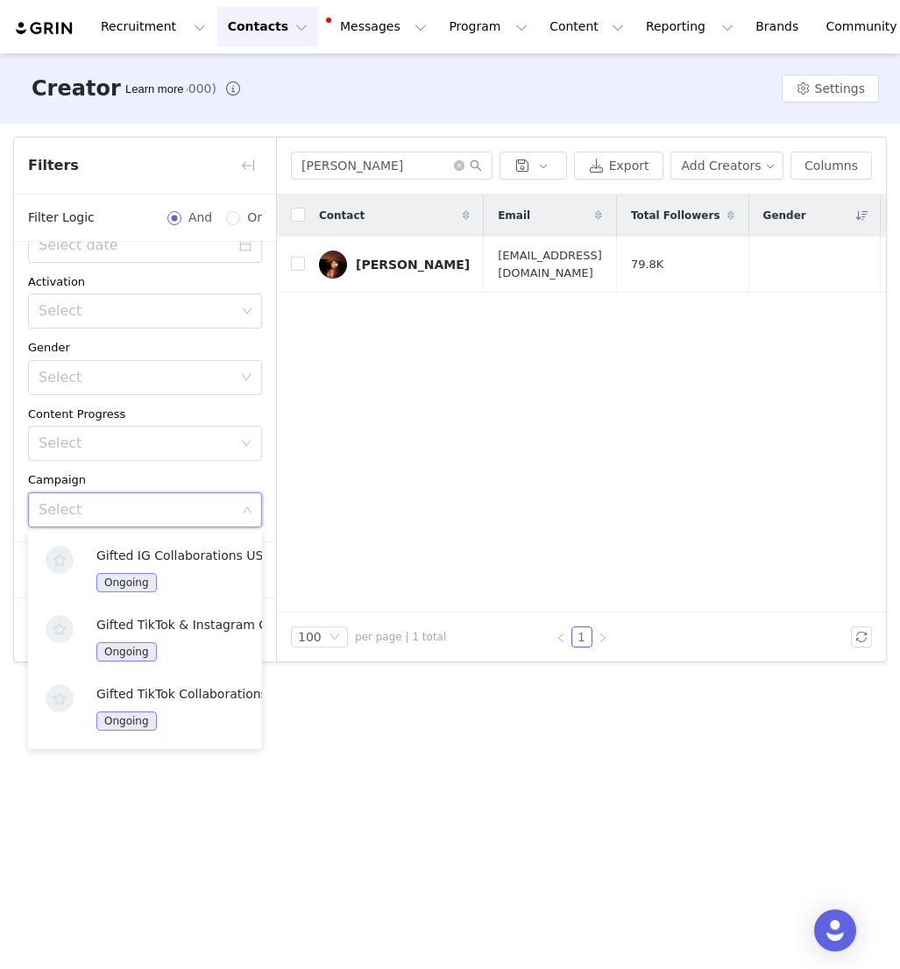
drag, startPoint x: 94, startPoint y: 618, endPoint x: 293, endPoint y: 621, distance: 199.0
click at [289, 620] on body "Recruitment Recruitment Creator Search Curated Lists Landing Pages Web Extensio…" at bounding box center [450, 484] width 900 height 969
click at [202, 633] on div "Gifted TikTok & Instagram Collaborations UK/EU Ongoing" at bounding box center [192, 638] width 193 height 46
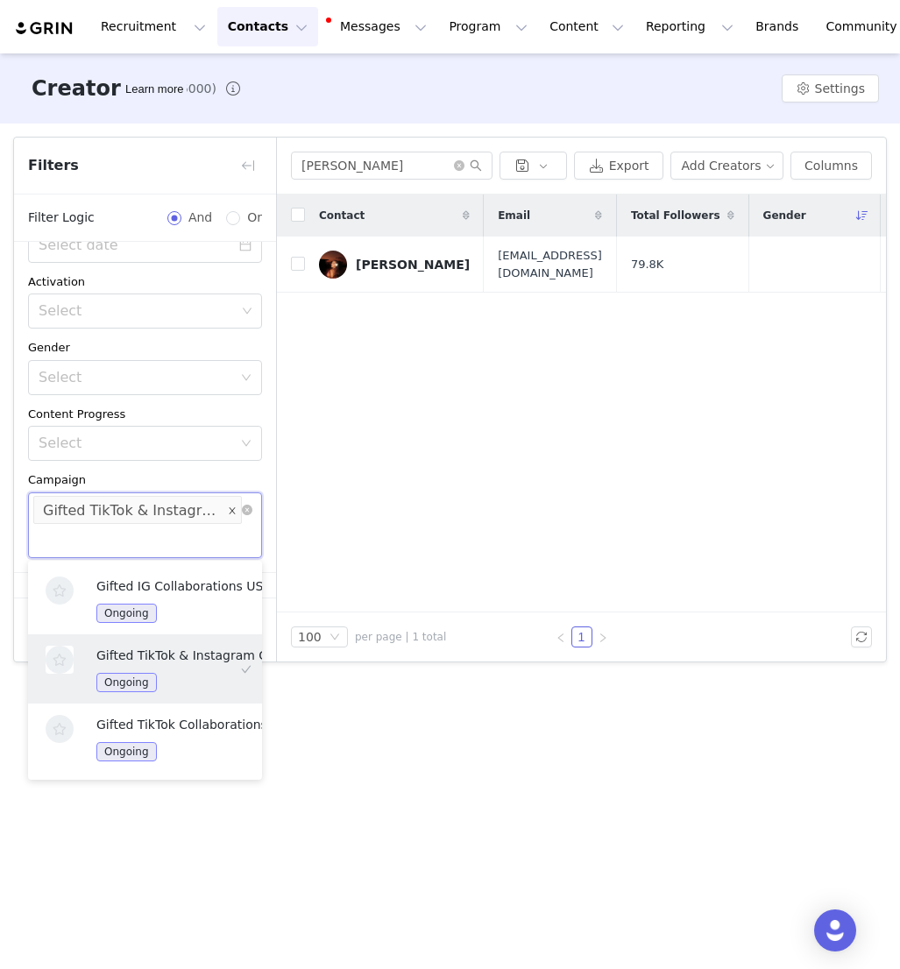
click at [230, 512] on icon "icon: close" at bounding box center [232, 511] width 6 height 6
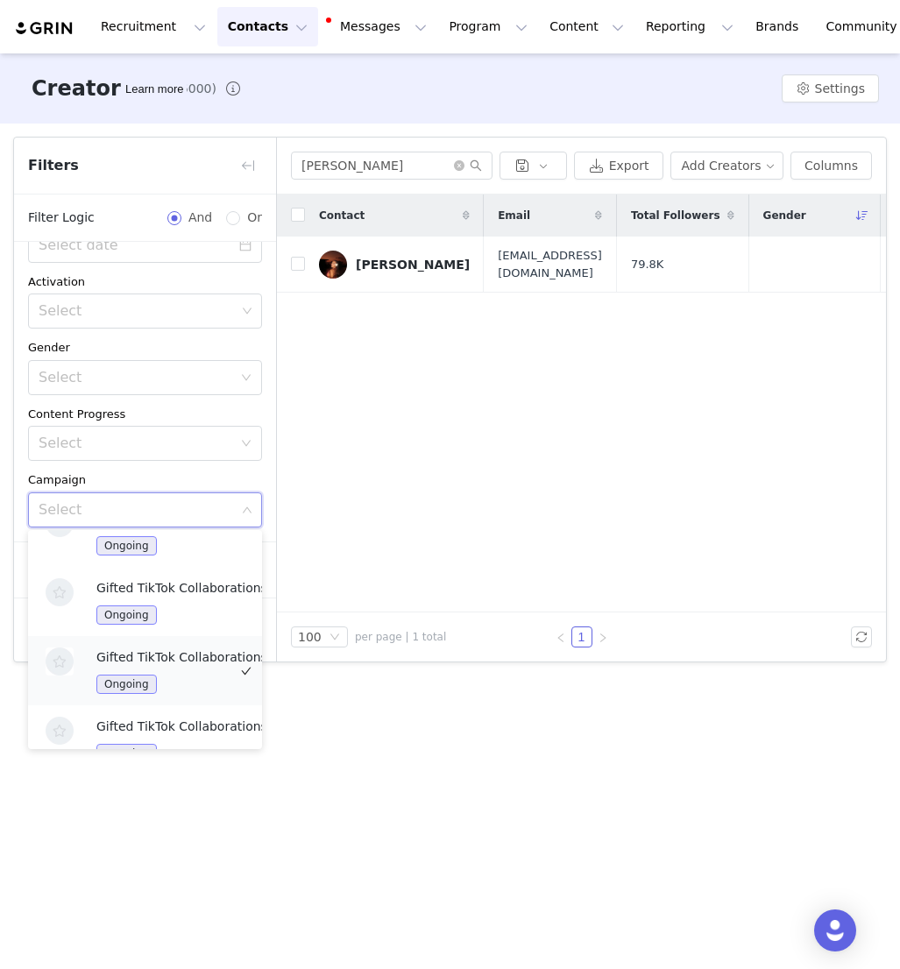
scroll to position [748, 0]
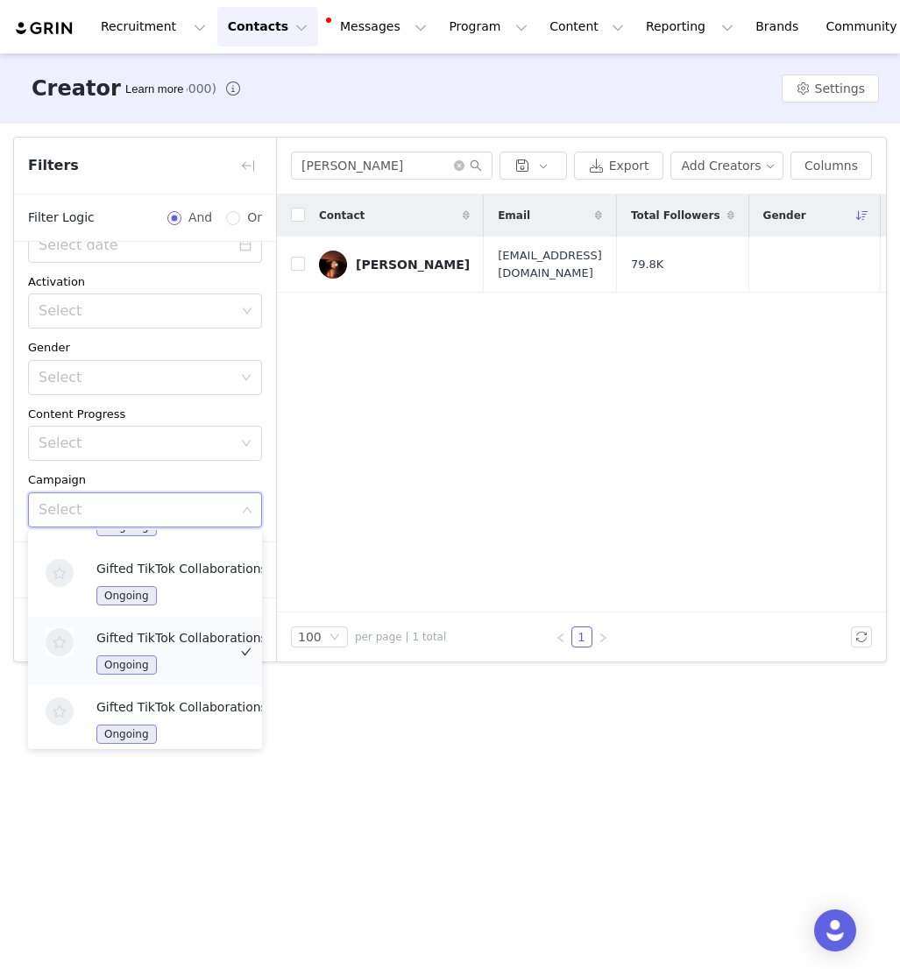
click at [202, 642] on div "Gifted TikTok Collaborations UK/EU Ongoing" at bounding box center [192, 651] width 193 height 46
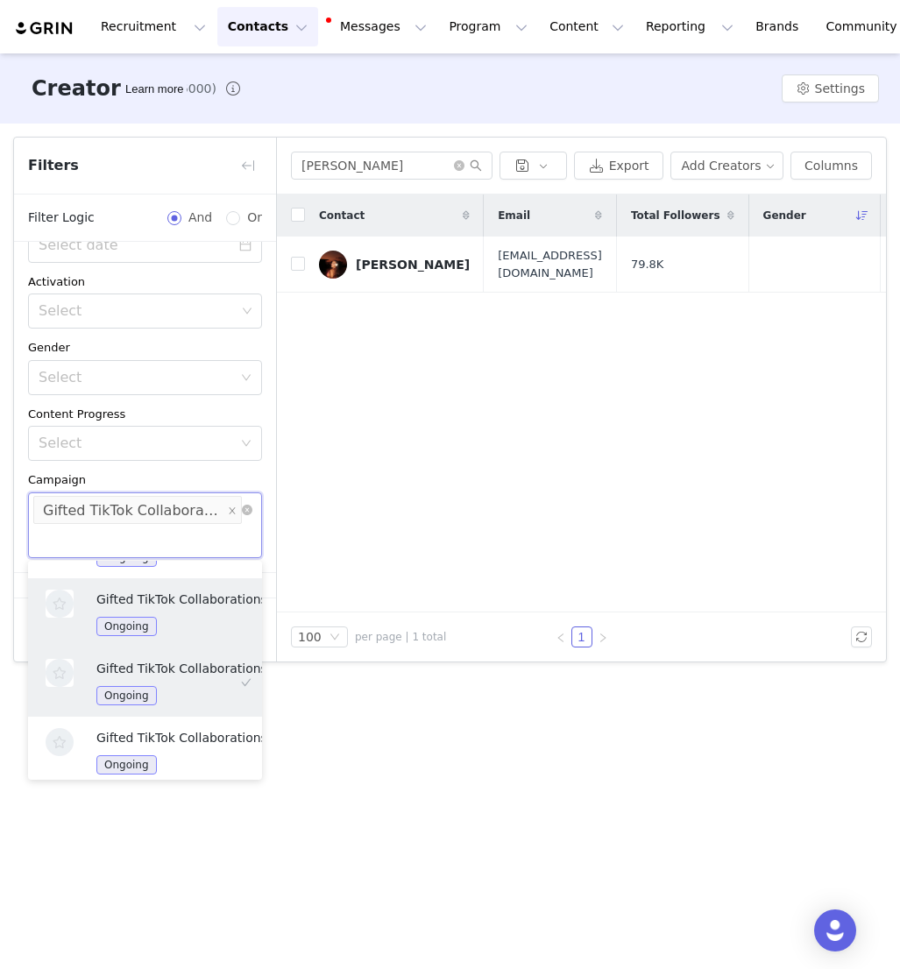
scroll to position [692, 0]
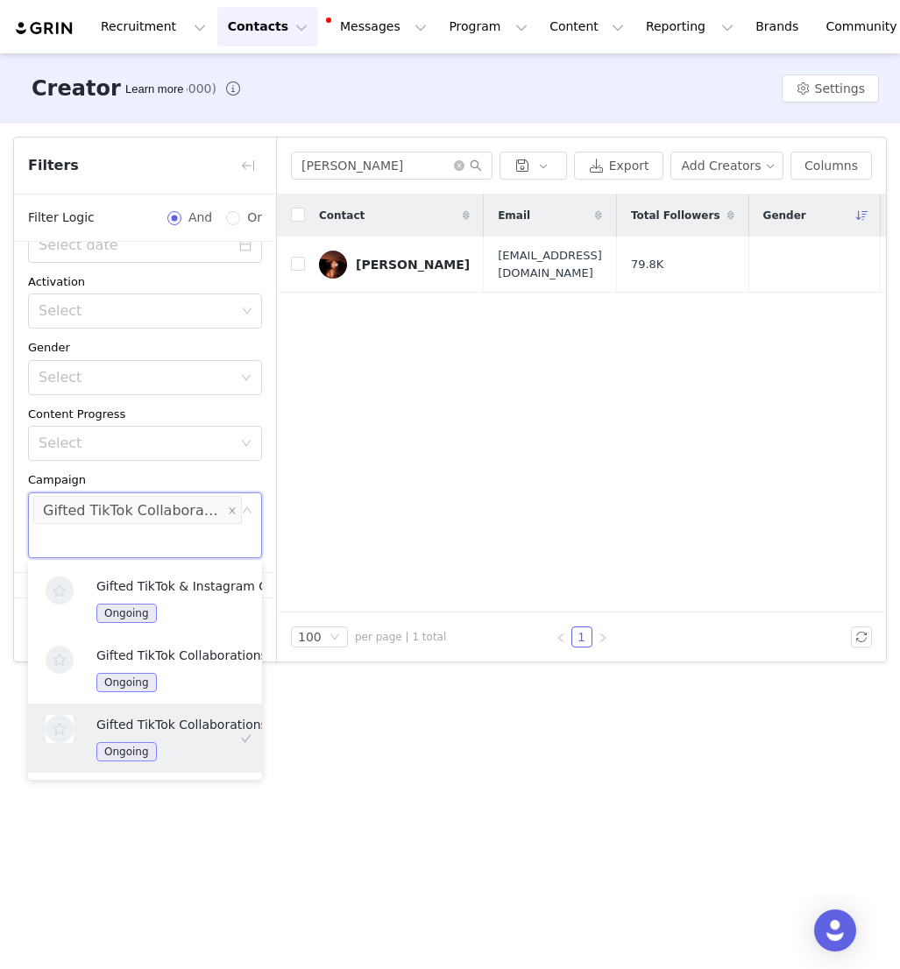
click at [210, 512] on div "Gifted TikTok Collaborations [GEOGRAPHIC_DATA]/[GEOGRAPHIC_DATA]" at bounding box center [133, 511] width 181 height 28
click at [215, 520] on div "Gifted TikTok Collaborations [GEOGRAPHIC_DATA]/[GEOGRAPHIC_DATA]" at bounding box center [133, 511] width 181 height 28
click at [379, 533] on div "Contact Email Total Followers Gender Created Last Updated Relationship Stage Ow…" at bounding box center [581, 404] width 609 height 418
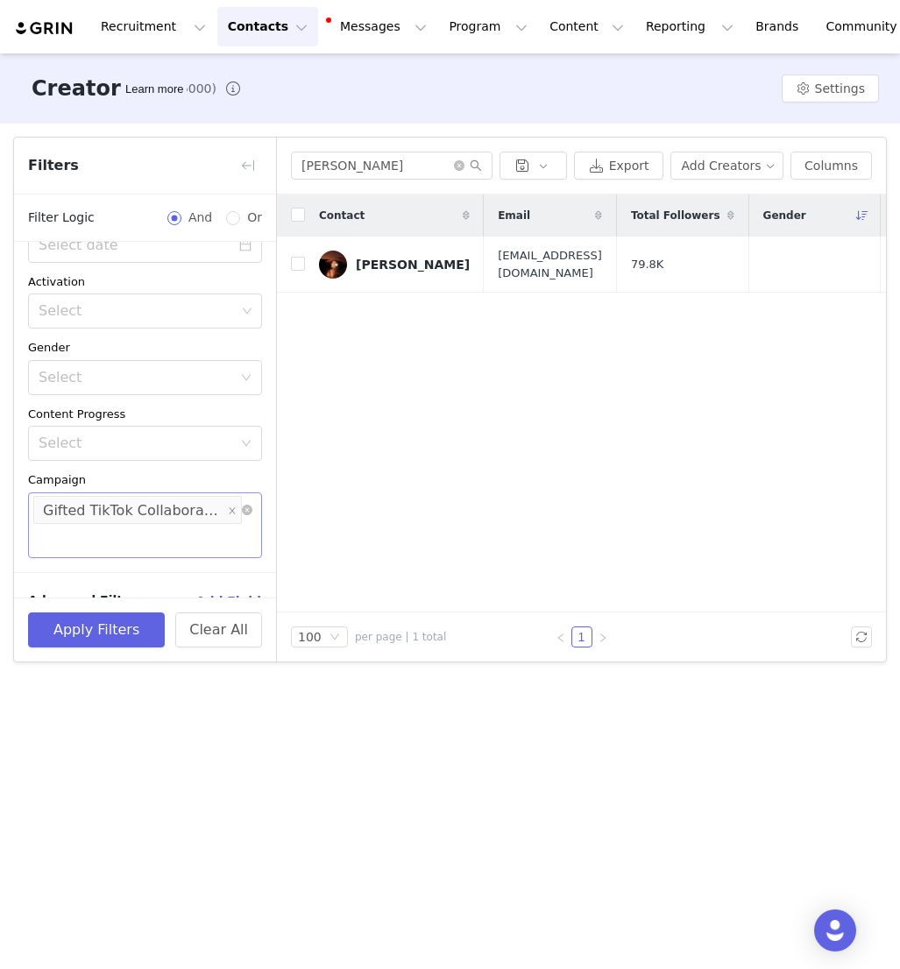
click at [160, 508] on div "Gifted TikTok Collaborations [GEOGRAPHIC_DATA]/[GEOGRAPHIC_DATA]" at bounding box center [133, 511] width 181 height 28
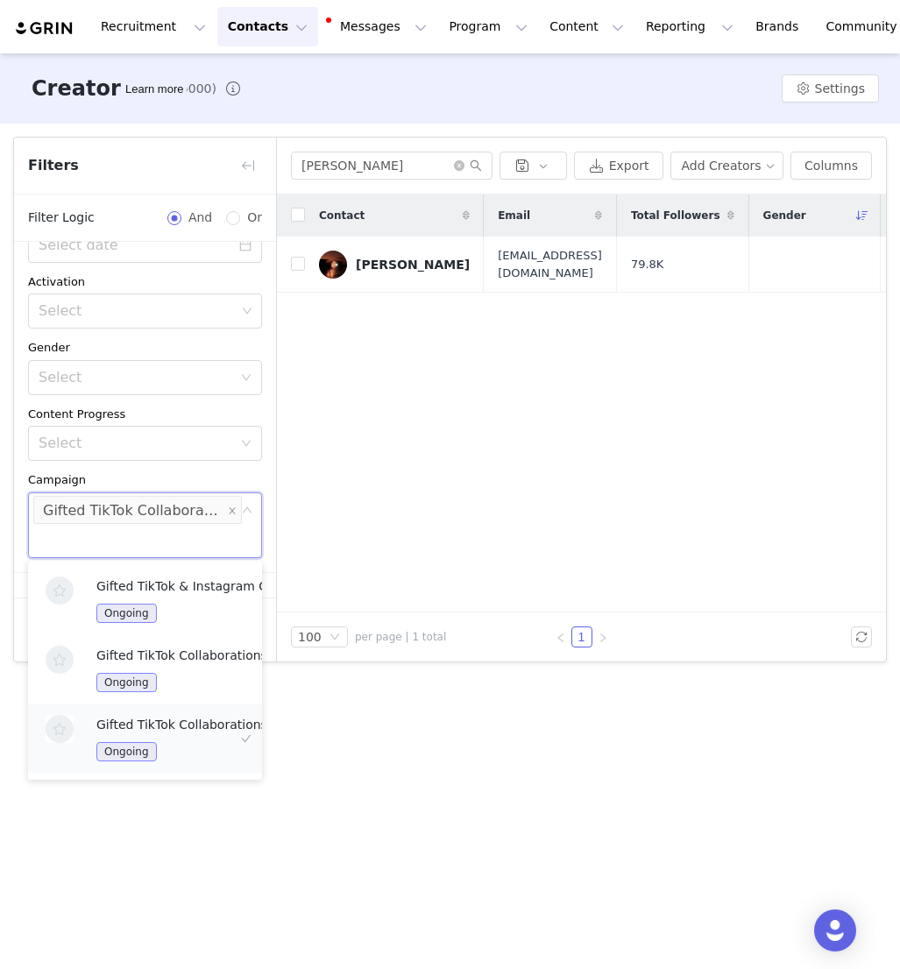
click at [50, 719] on img at bounding box center [60, 729] width 28 height 28
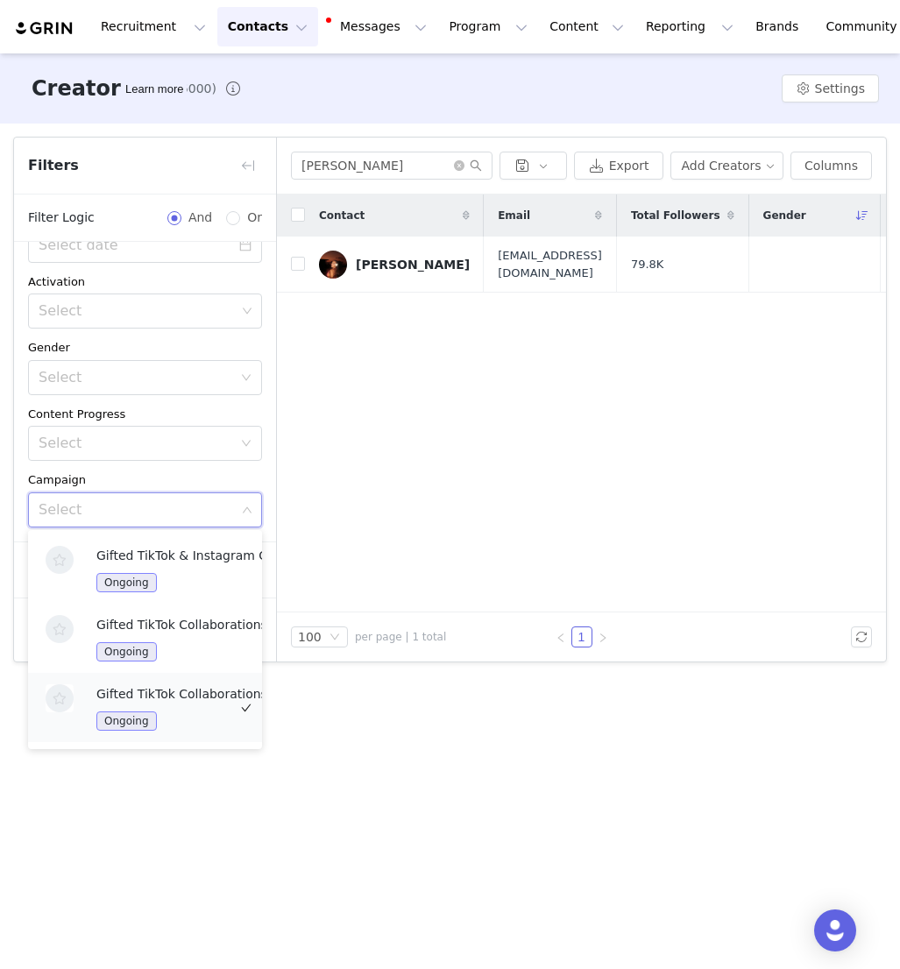
click at [224, 711] on div "Ongoing" at bounding box center [192, 721] width 193 height 20
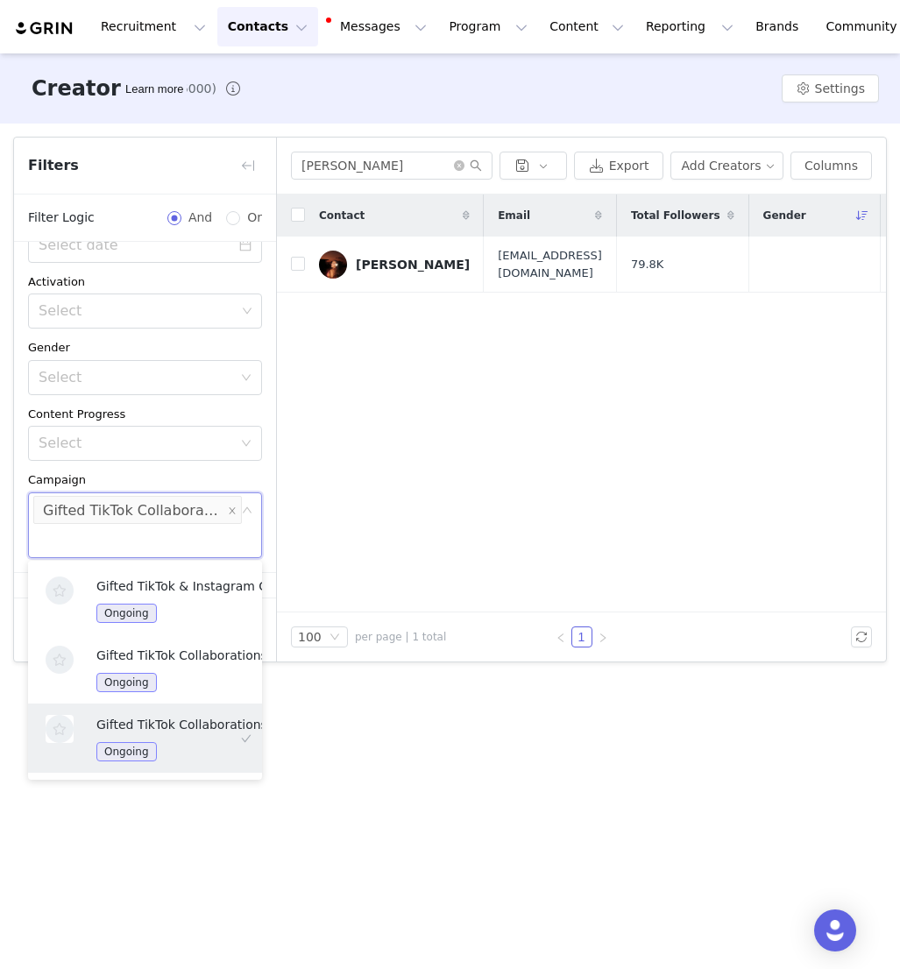
click at [454, 467] on div "Contact Email Total Followers Gender Created Last Updated Relationship Stage Ow…" at bounding box center [581, 404] width 609 height 418
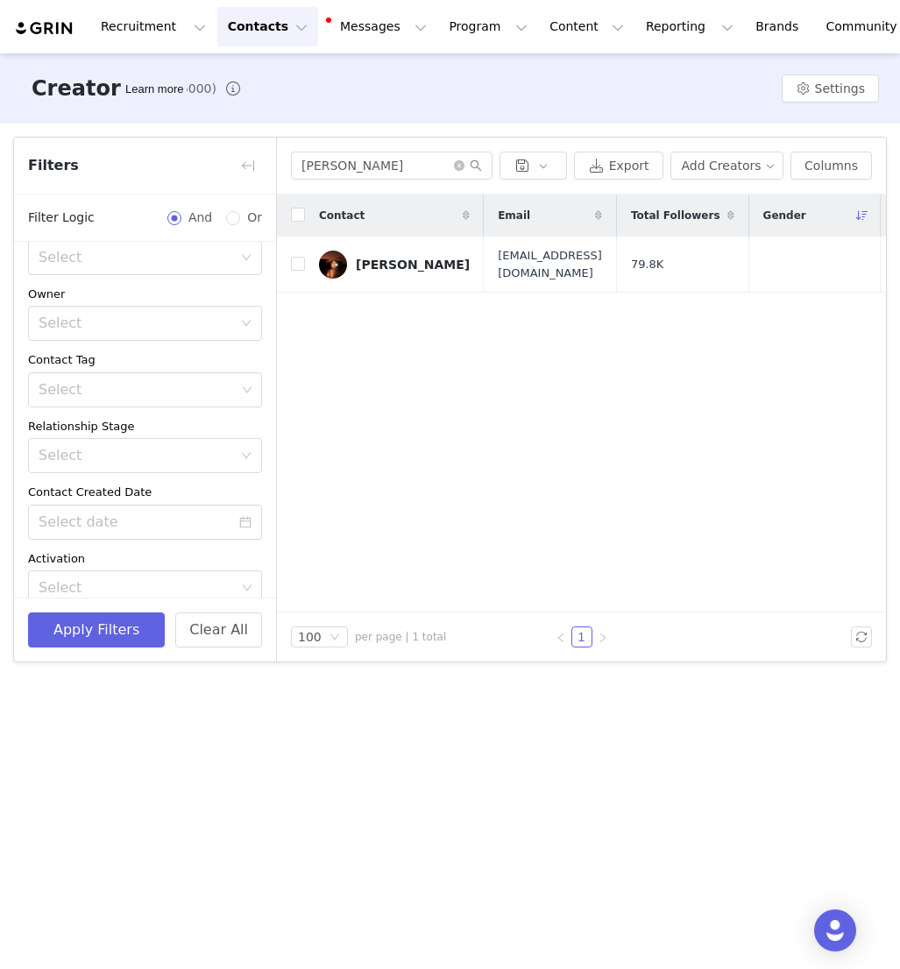
scroll to position [32, 0]
click at [206, 336] on div "Select" at bounding box center [136, 329] width 194 height 18
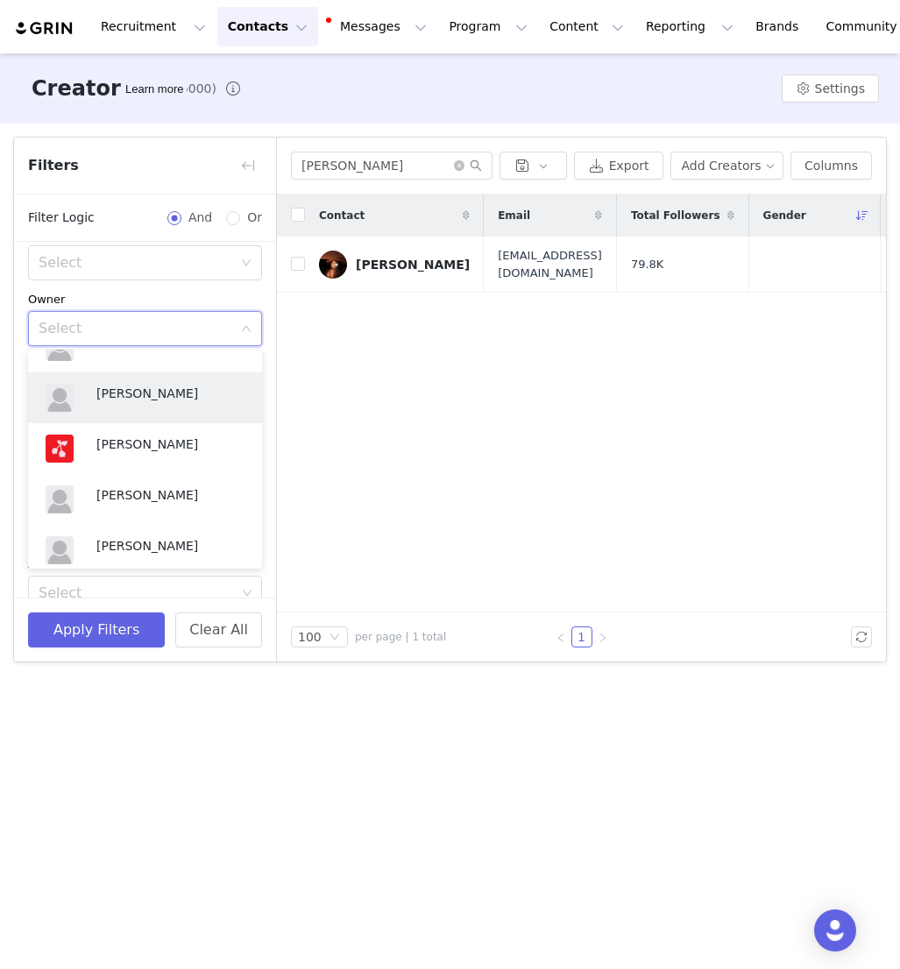
scroll to position [341, 0]
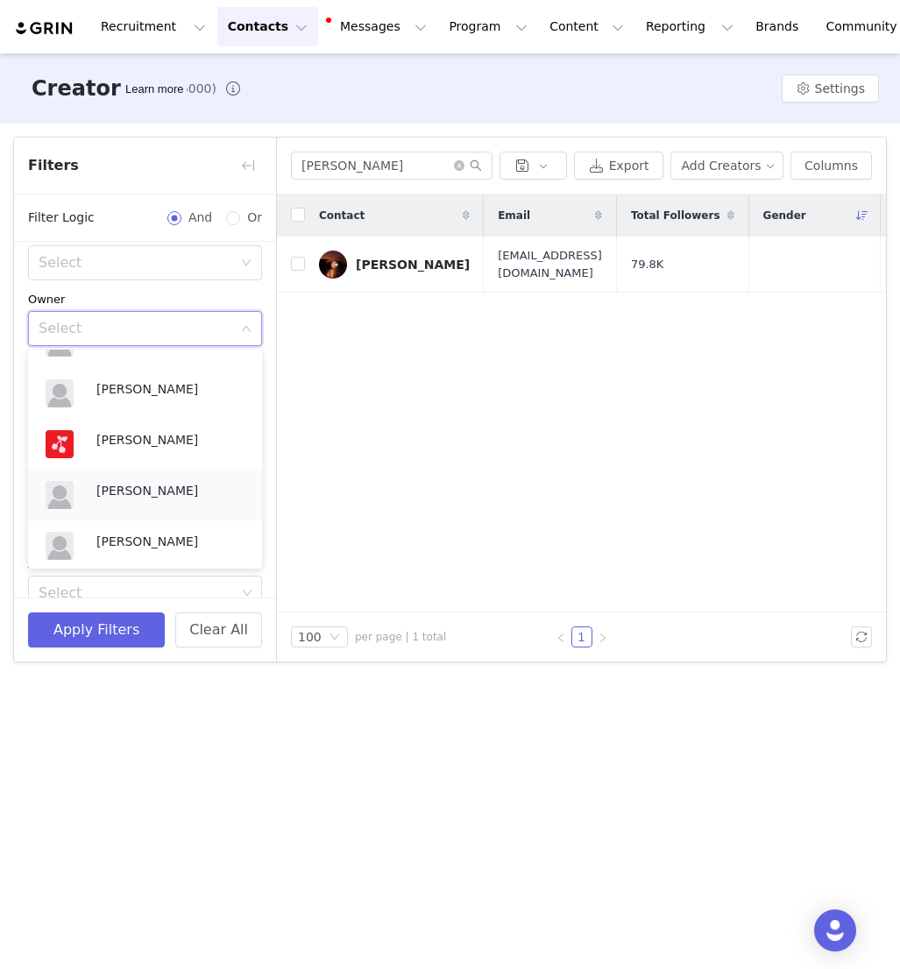
click at [111, 495] on p "[PERSON_NAME]" at bounding box center [170, 490] width 148 height 19
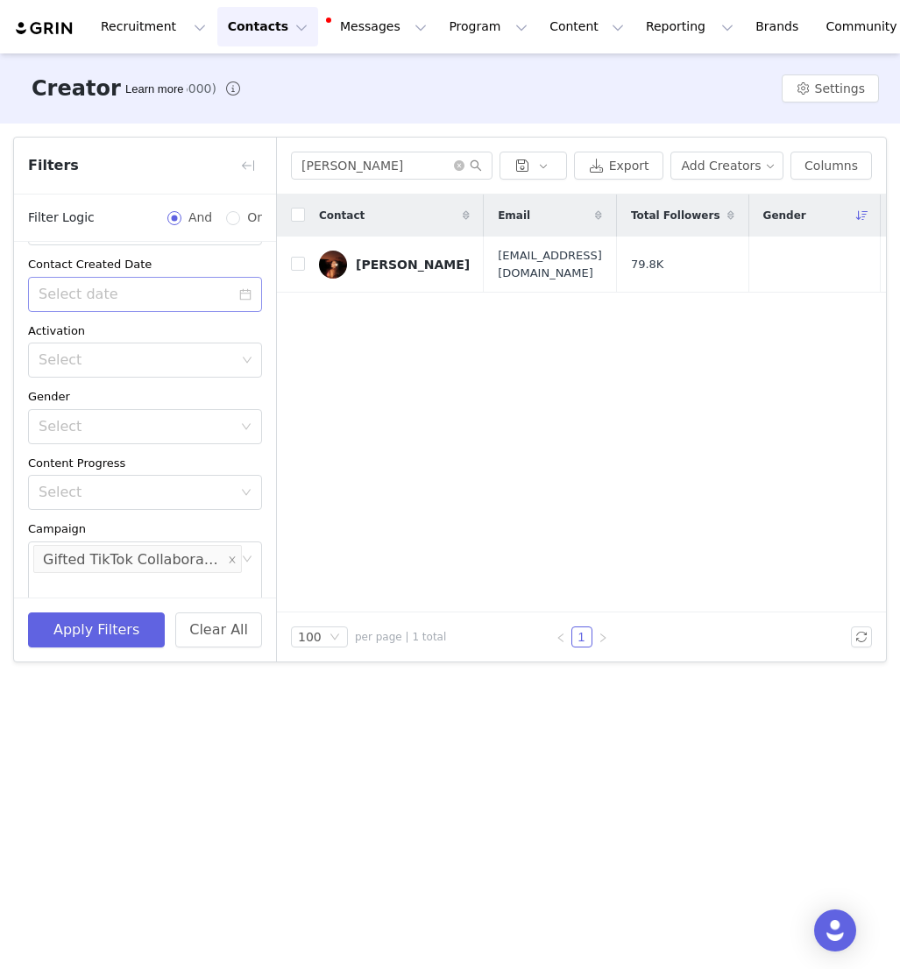
scroll to position [104, 0]
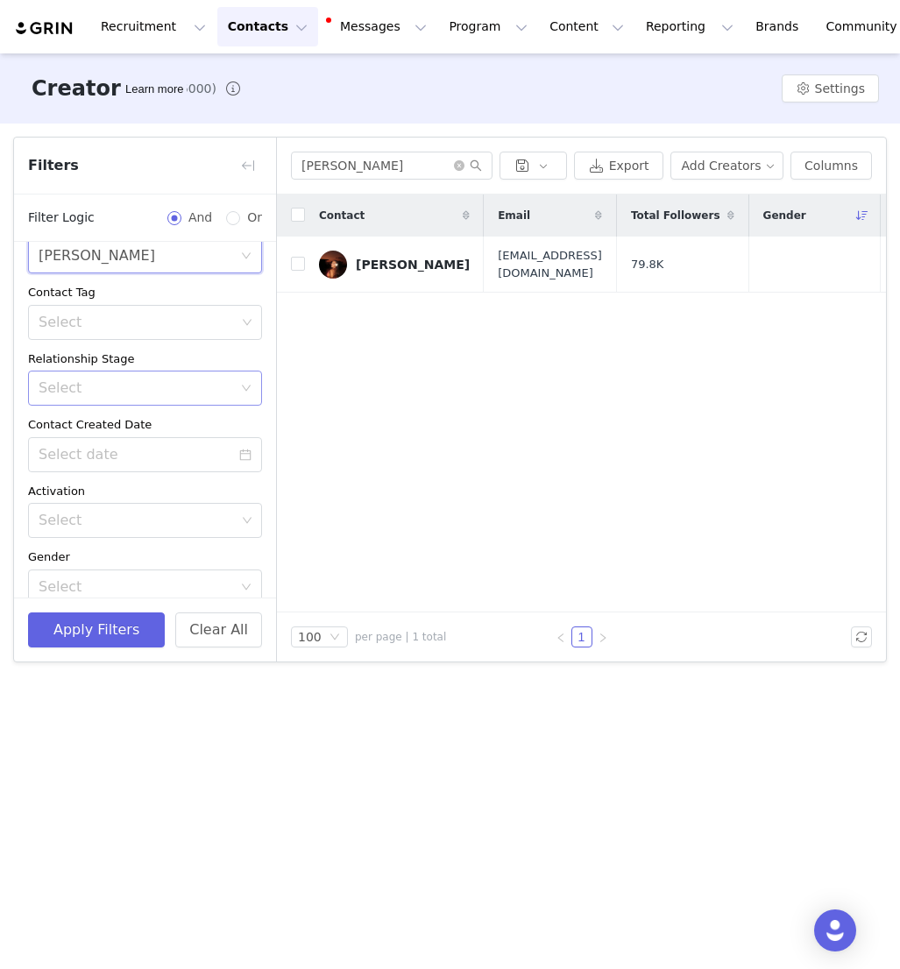
click at [198, 387] on div "Select" at bounding box center [136, 389] width 194 height 18
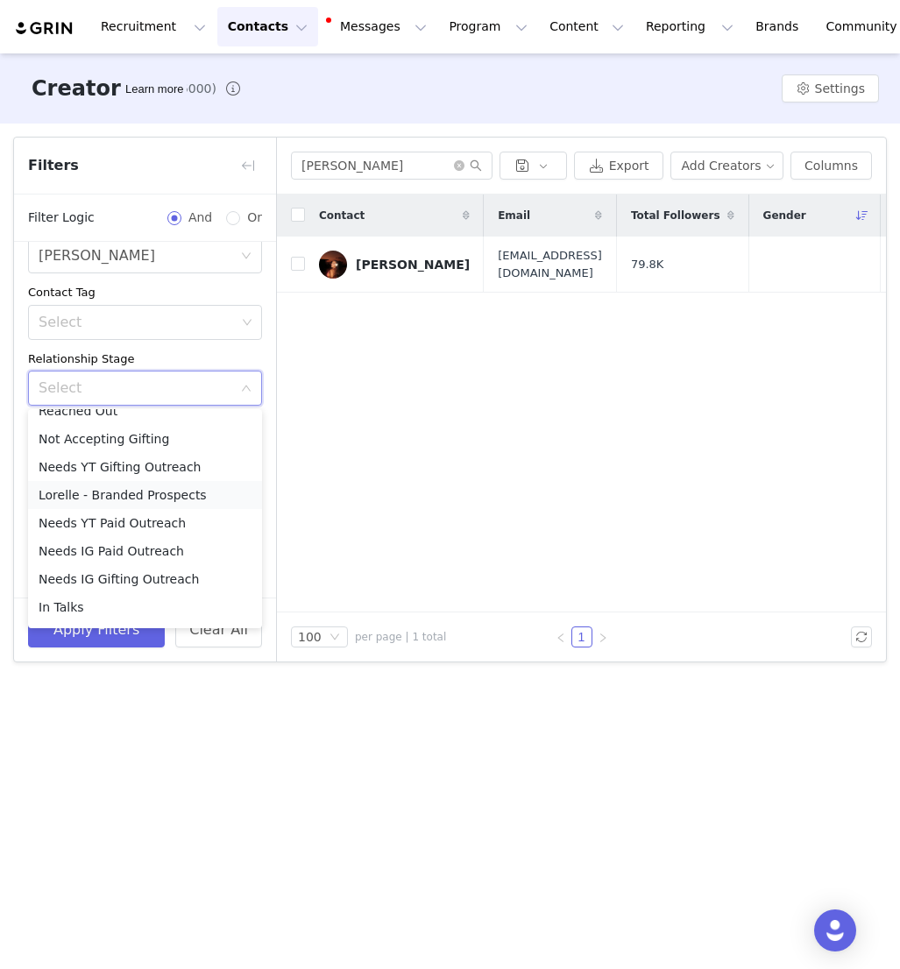
scroll to position [124, 0]
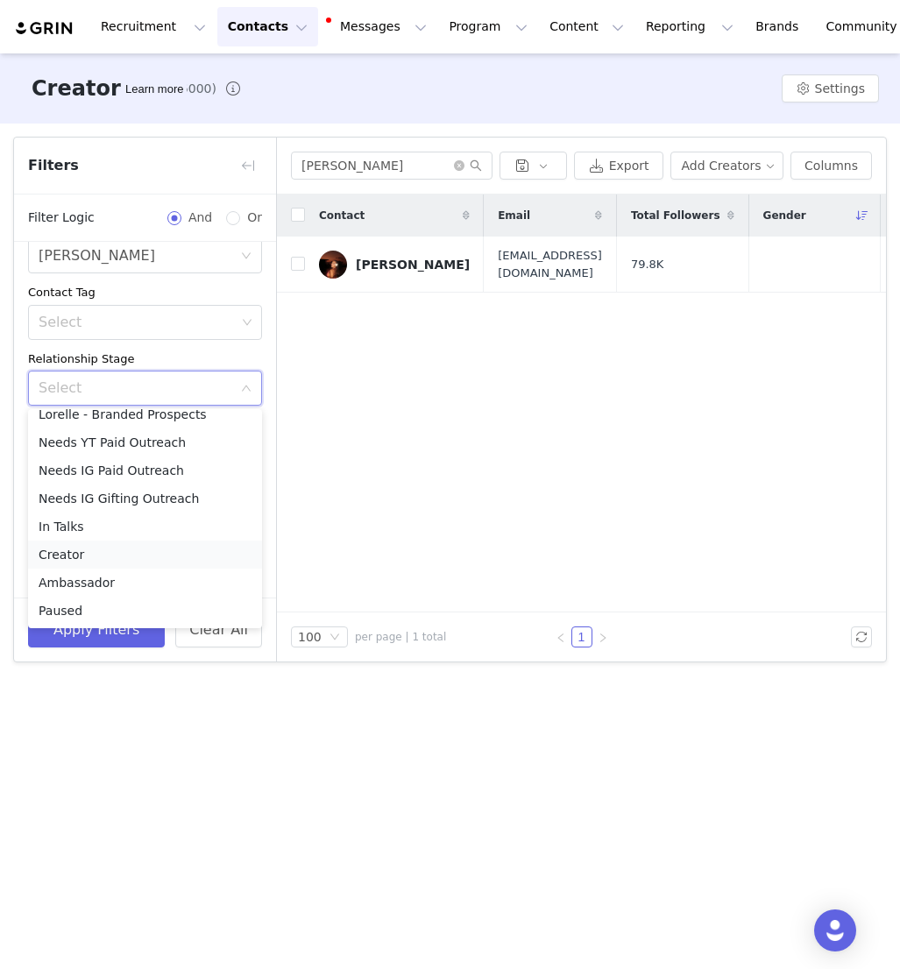
click at [54, 554] on li "Creator" at bounding box center [145, 555] width 234 height 28
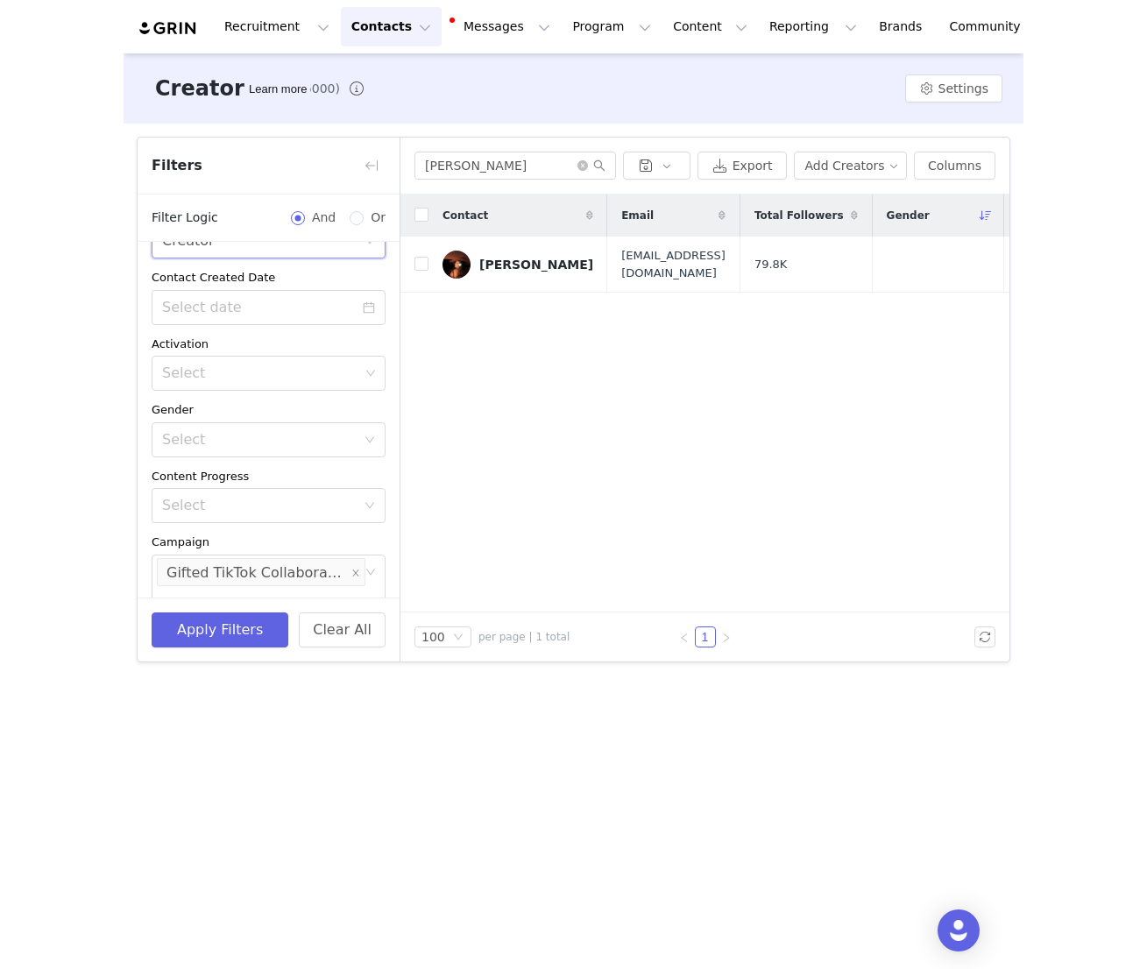
scroll to position [294, 0]
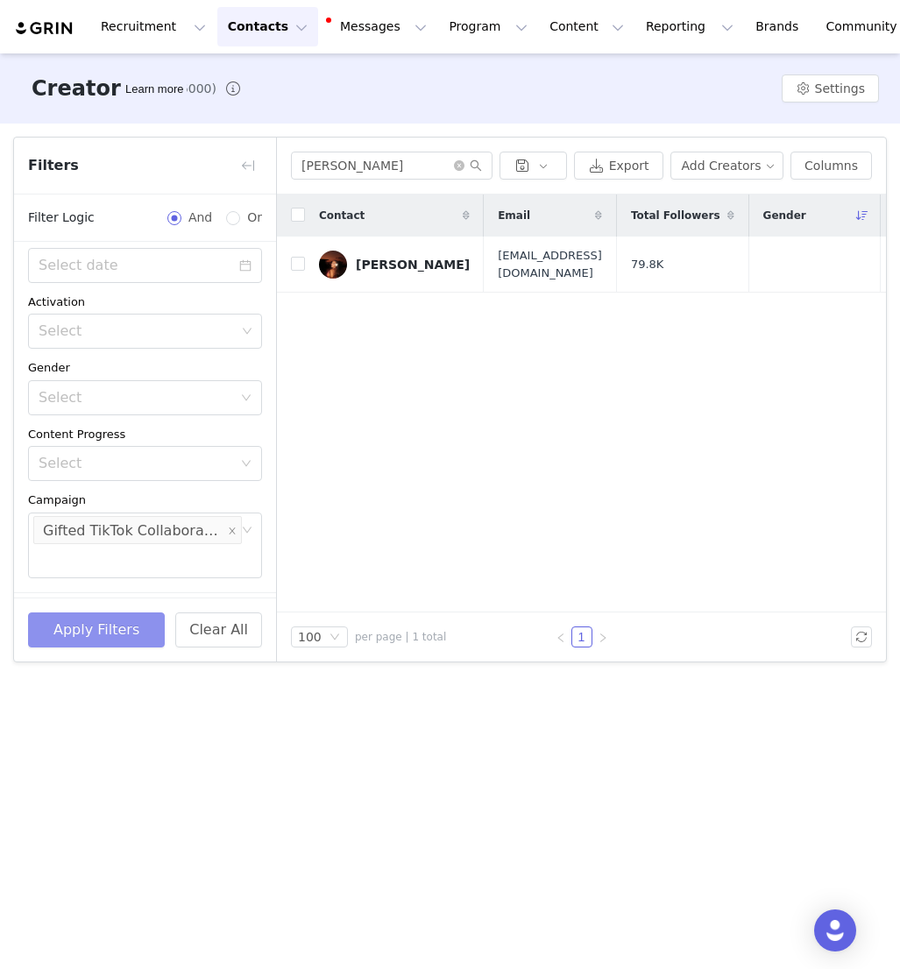
click at [99, 637] on button "Apply Filters" at bounding box center [96, 630] width 137 height 35
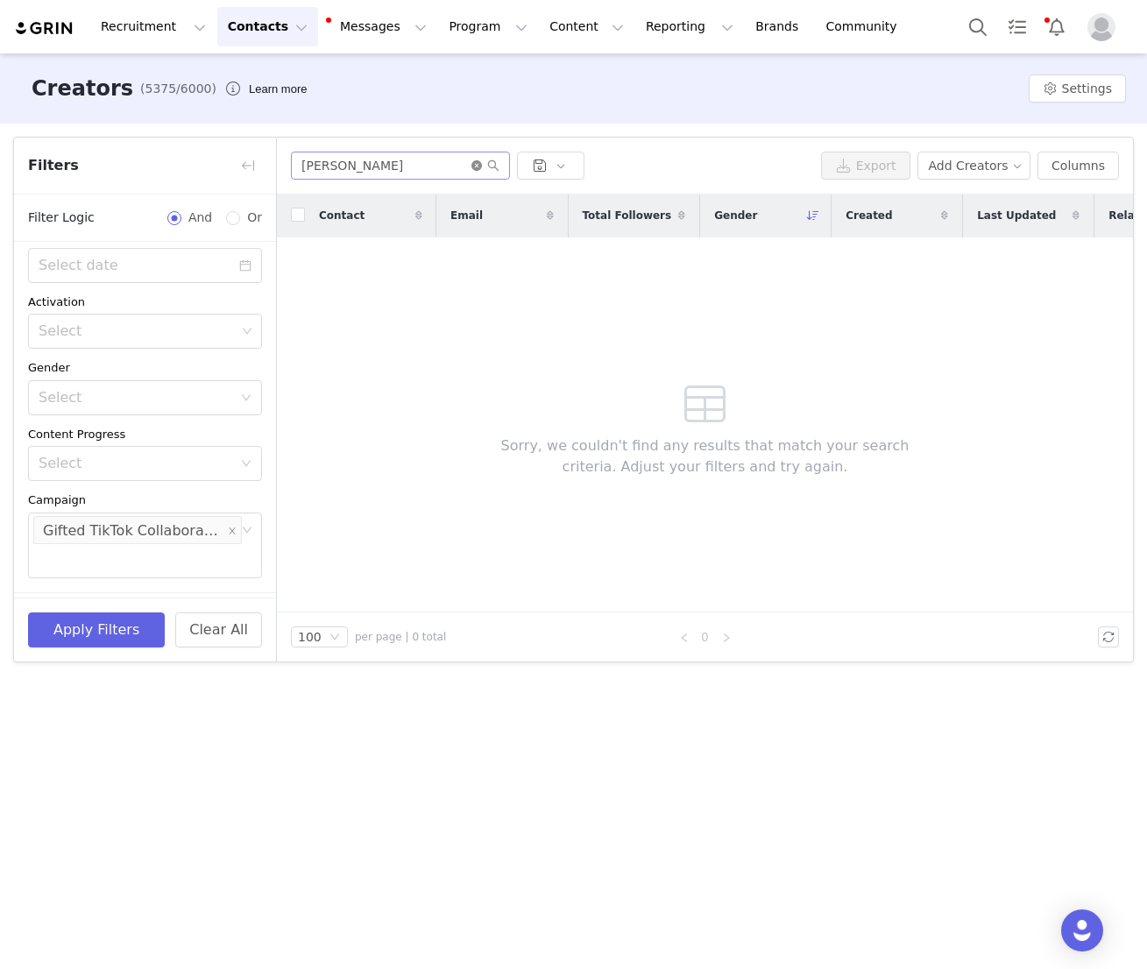
click at [475, 167] on icon "icon: close-circle" at bounding box center [477, 165] width 11 height 11
click at [88, 642] on button "Apply Filters" at bounding box center [96, 630] width 137 height 35
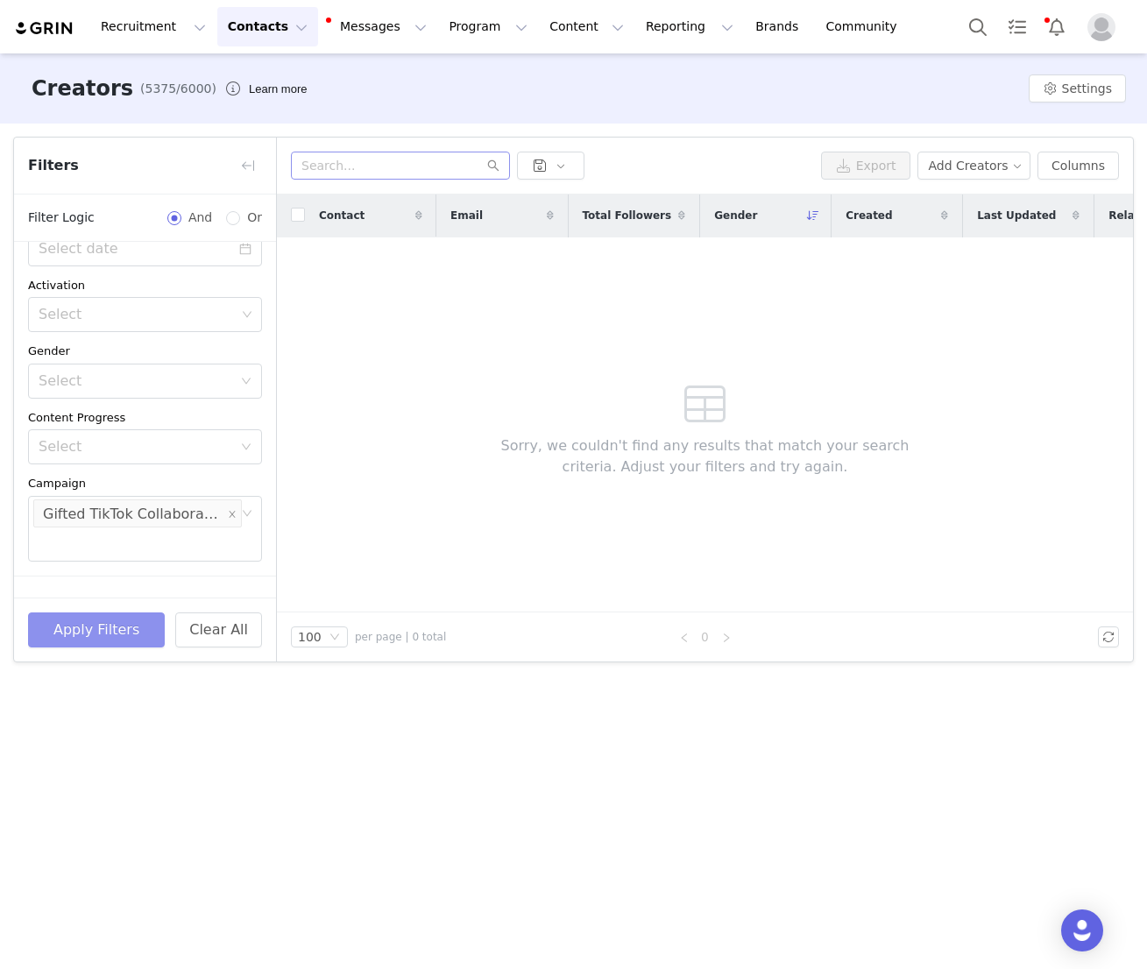
scroll to position [344, 0]
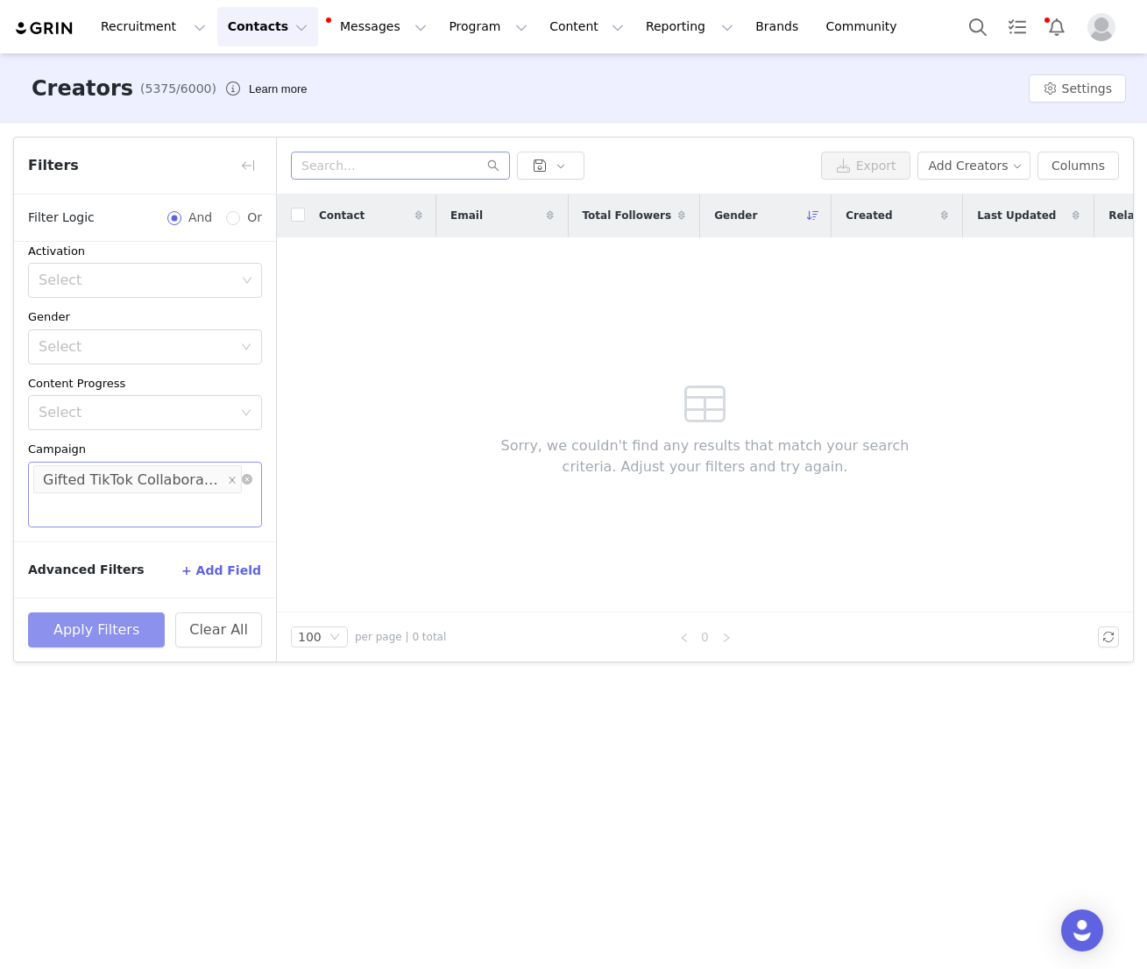
click at [142, 476] on div "Gifted TikTok Collaborations [GEOGRAPHIC_DATA]/[GEOGRAPHIC_DATA]" at bounding box center [133, 480] width 181 height 28
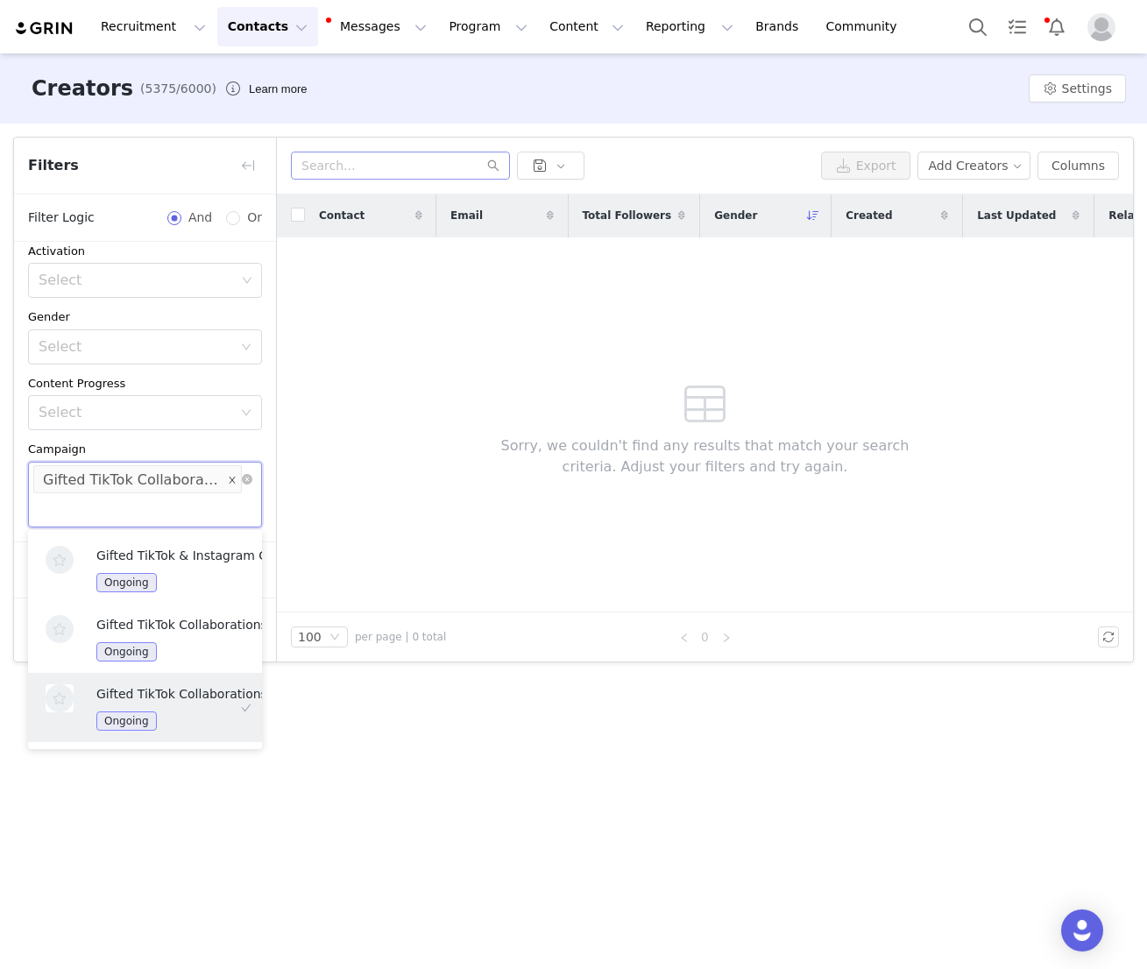
click at [232, 480] on icon "icon: close" at bounding box center [232, 480] width 6 height 6
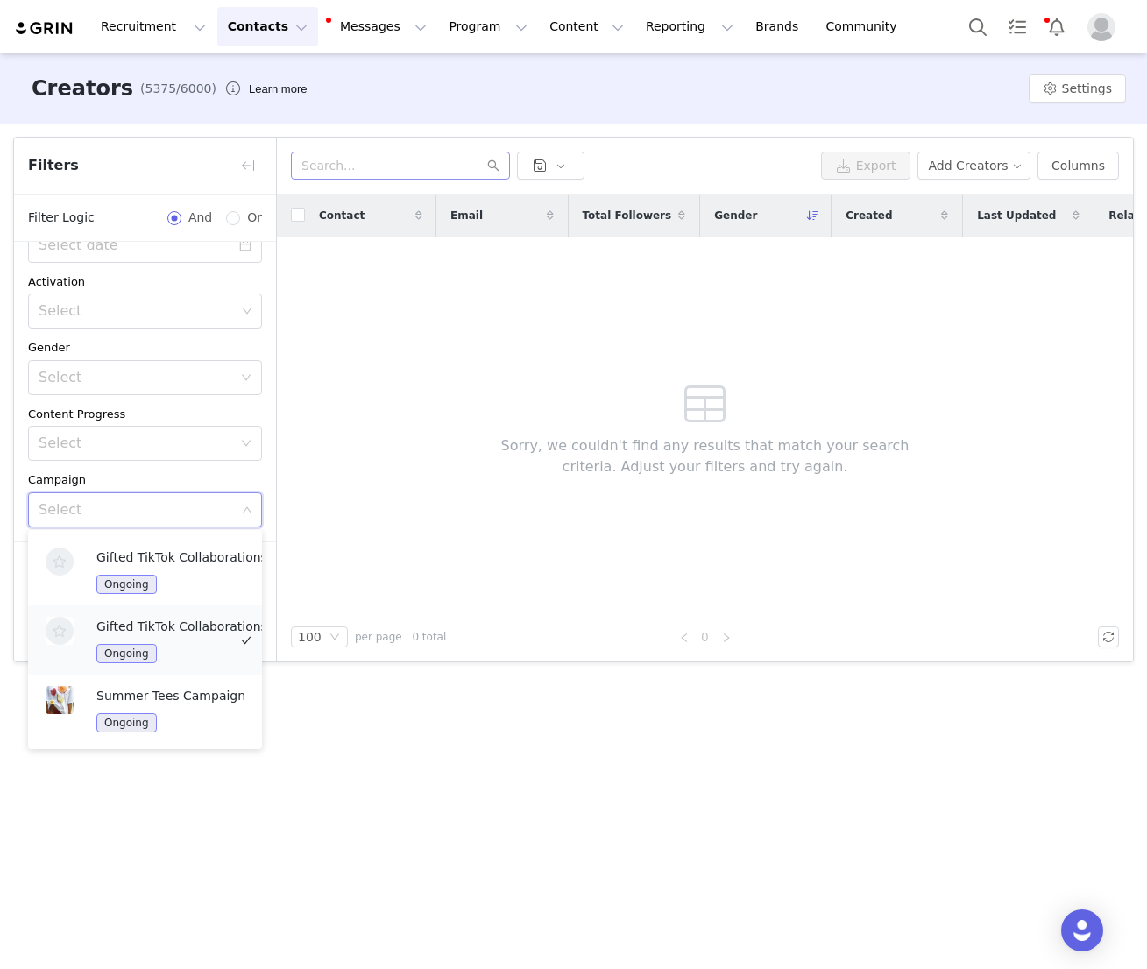
scroll to position [813, 0]
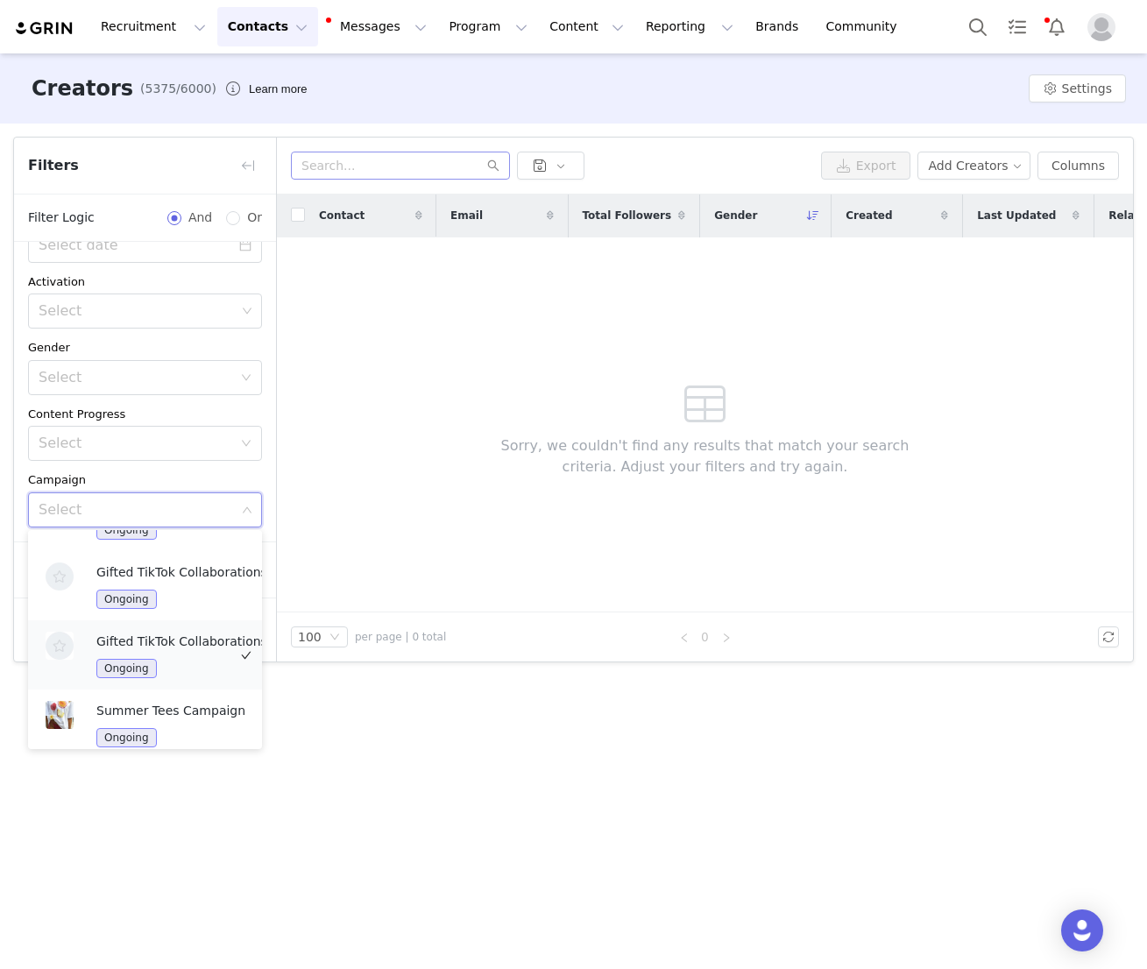
click at [188, 635] on p "Gifted TikTok Collaborations US - (NEW)" at bounding box center [192, 641] width 193 height 19
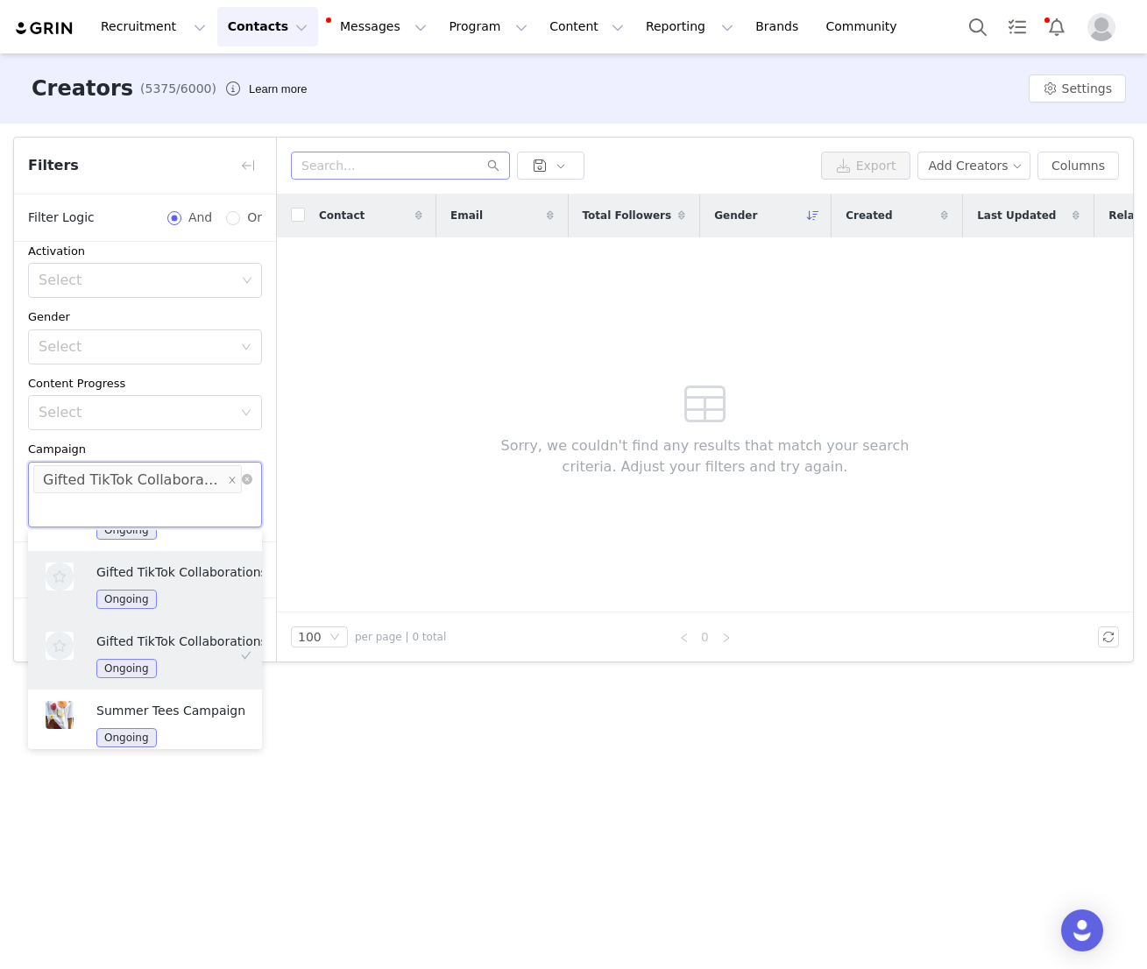
scroll to position [760, 0]
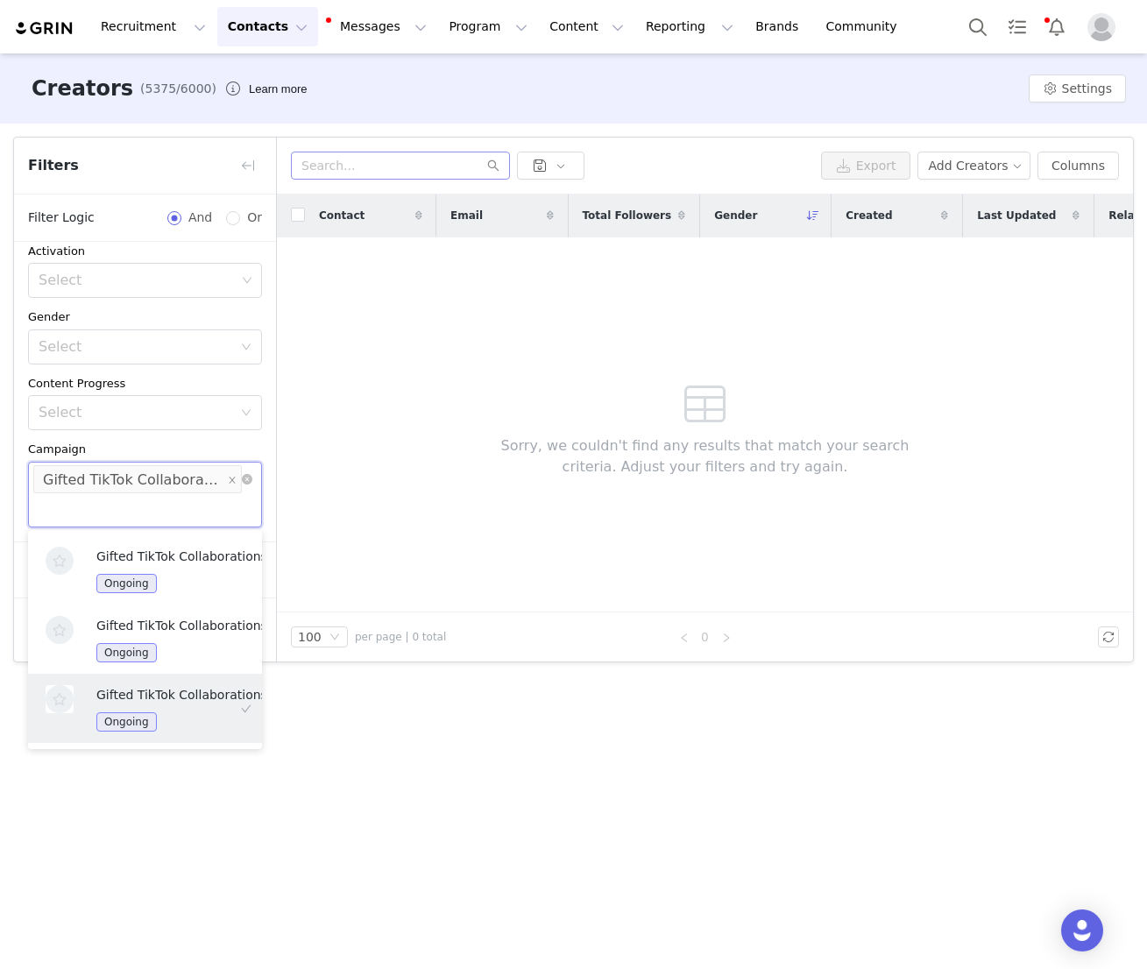
click at [322, 506] on div "Contact Email Total Followers Gender Created Last Updated Relationship Stage Ow…" at bounding box center [705, 404] width 856 height 418
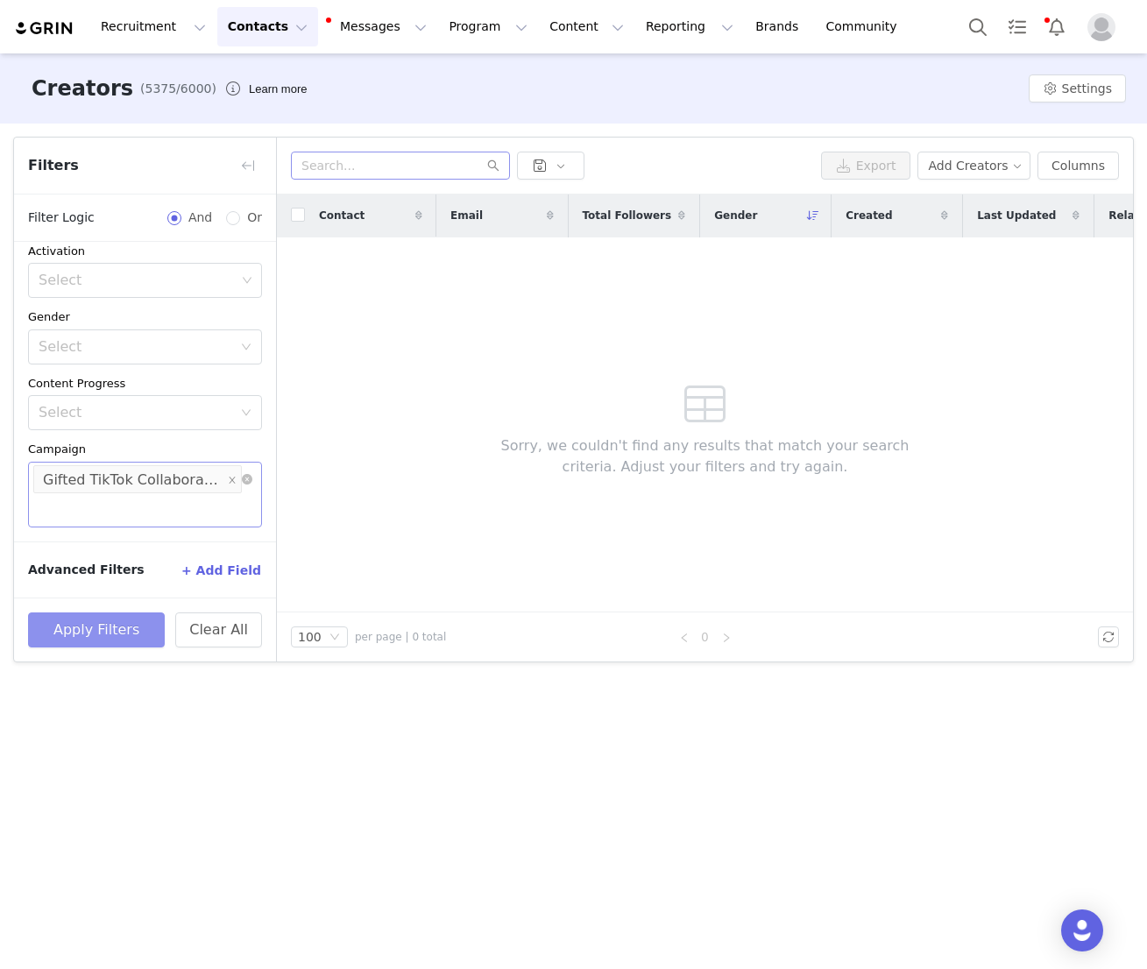
click at [116, 637] on button "Apply Filters" at bounding box center [96, 630] width 137 height 35
click at [231, 482] on icon "icon: close" at bounding box center [232, 479] width 9 height 9
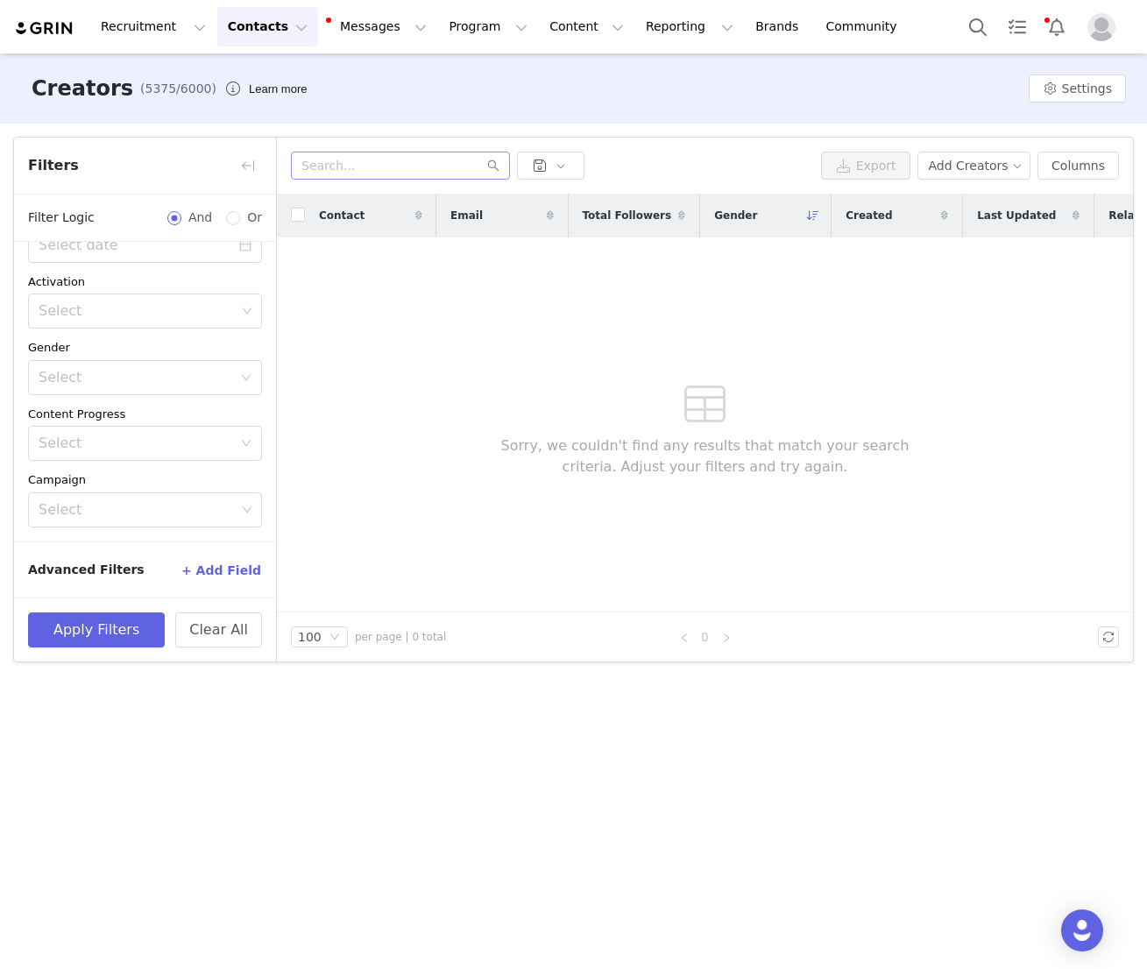
click at [118, 529] on div "Archived Select Owner Select Chloe Andrews Contact Tag Select Relationship Stag…" at bounding box center [145, 235] width 262 height 614
click at [118, 513] on div "Select" at bounding box center [137, 510] width 197 height 18
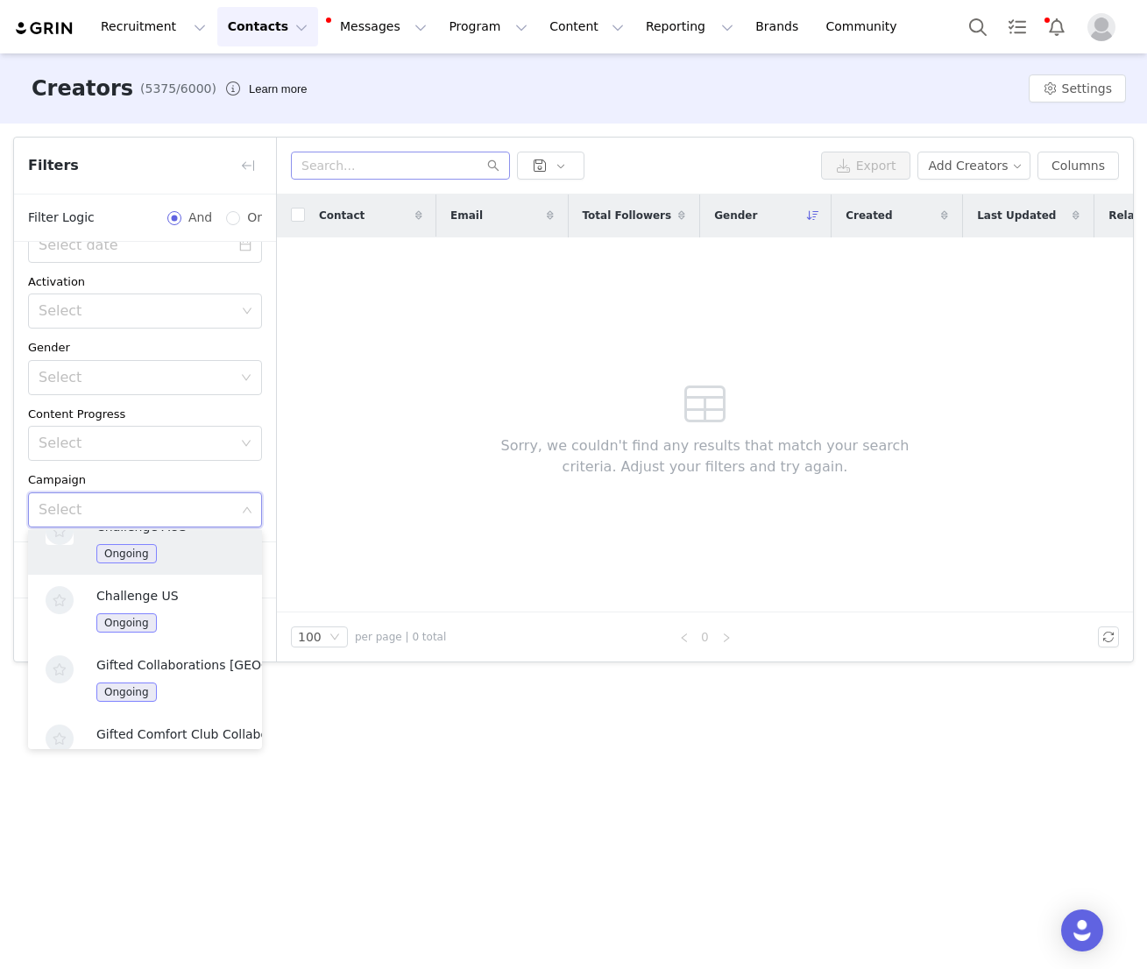
scroll to position [250, 0]
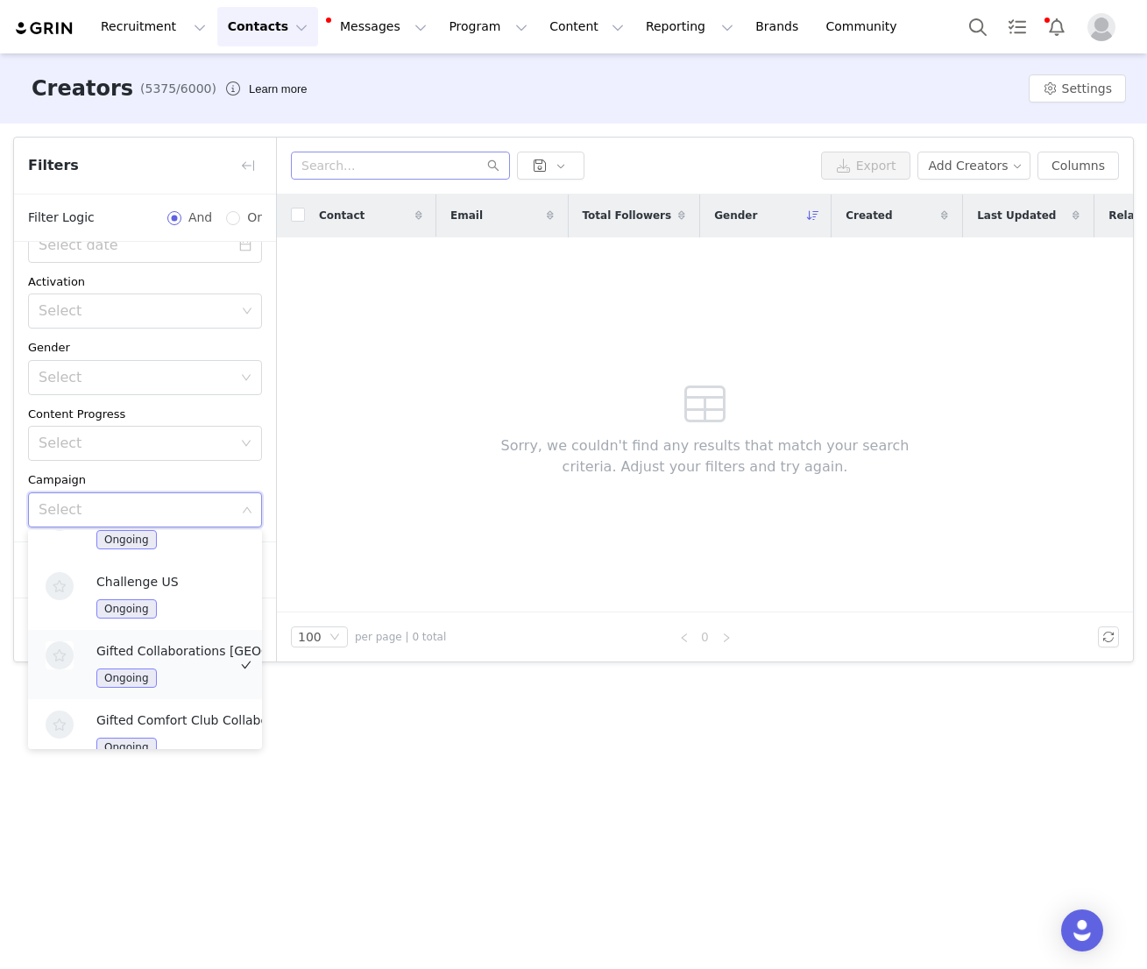
click at [210, 660] on div "Gifted Collaborations UK/EU Ongoing" at bounding box center [192, 665] width 193 height 46
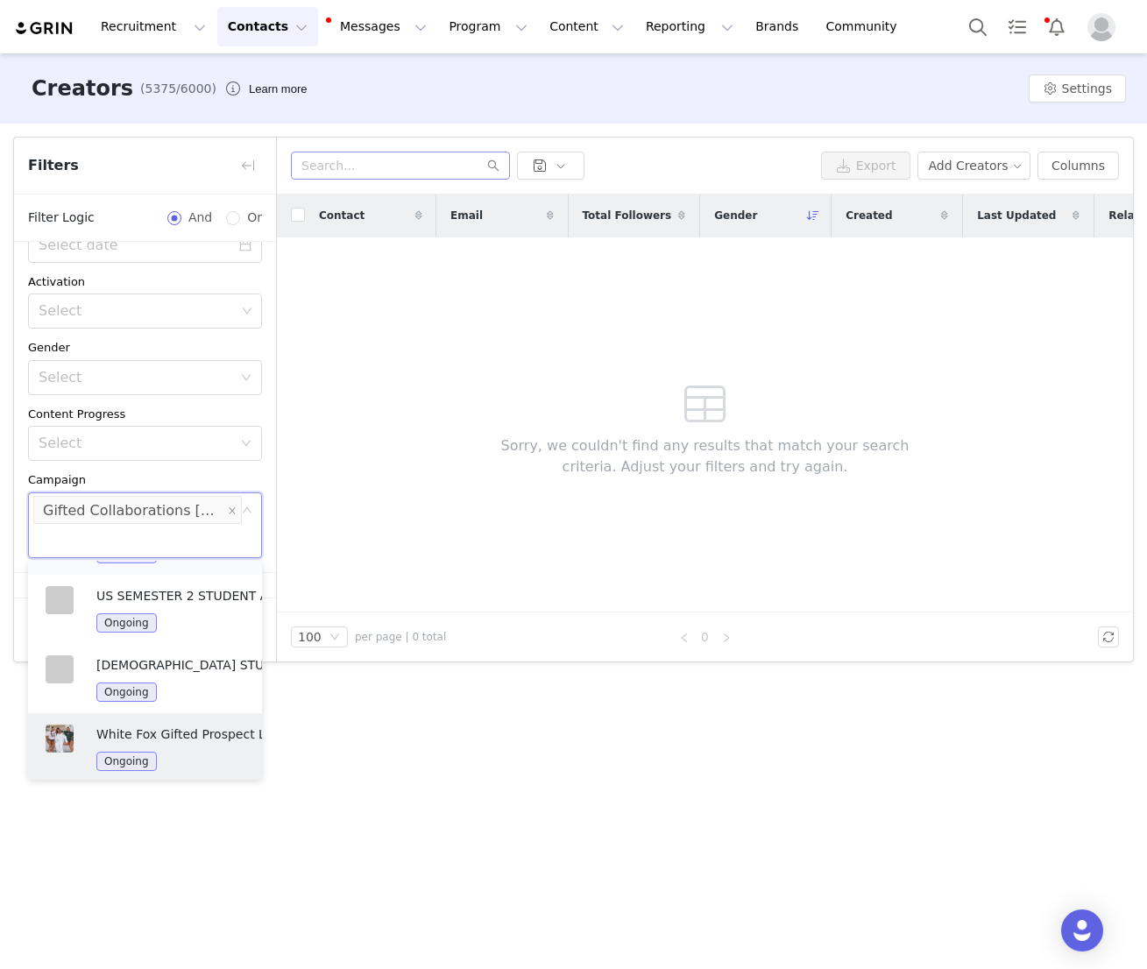
scroll to position [1095, 0]
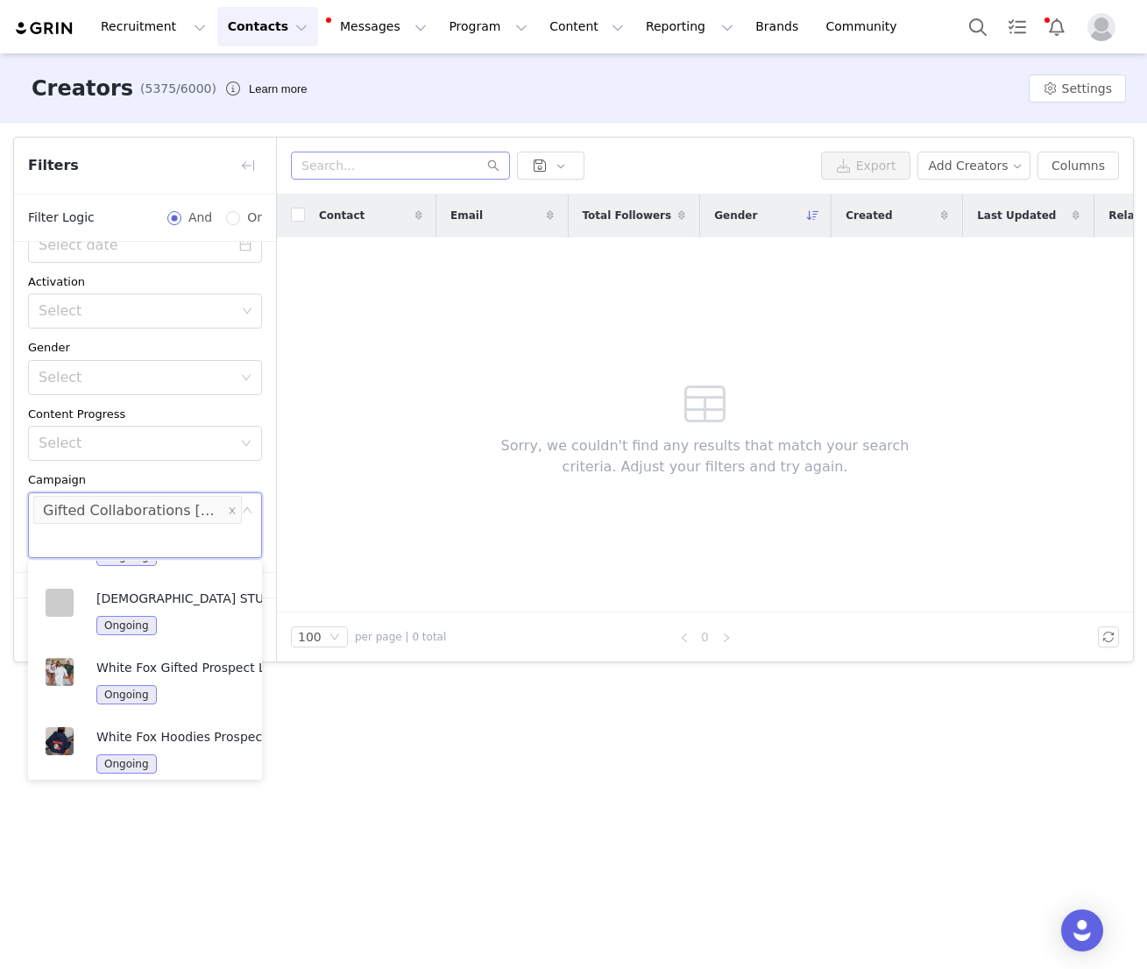
click at [427, 486] on div "Contact Email Total Followers Gender Created Last Updated Relationship Stage Ow…" at bounding box center [705, 404] width 856 height 418
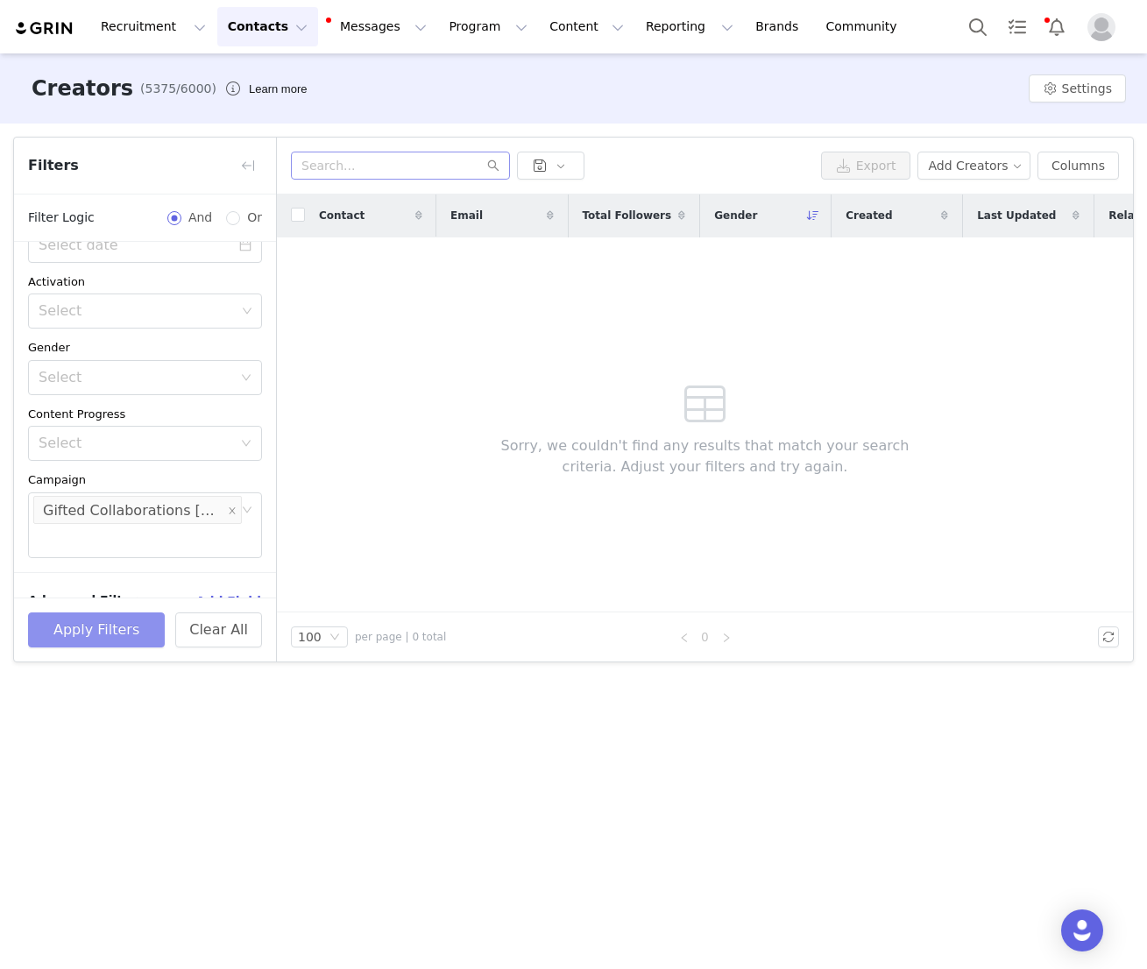
click at [84, 638] on button "Apply Filters" at bounding box center [96, 630] width 137 height 35
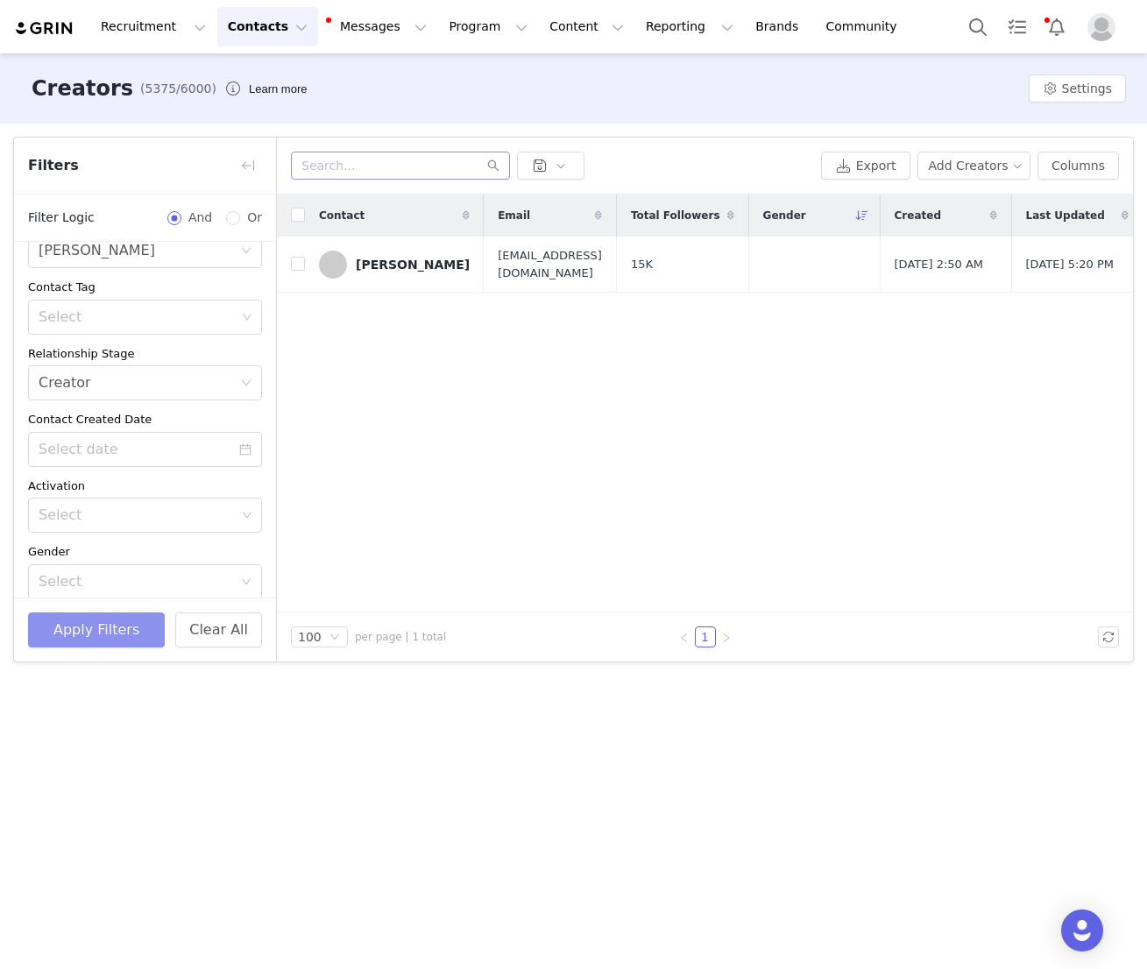
scroll to position [115, 0]
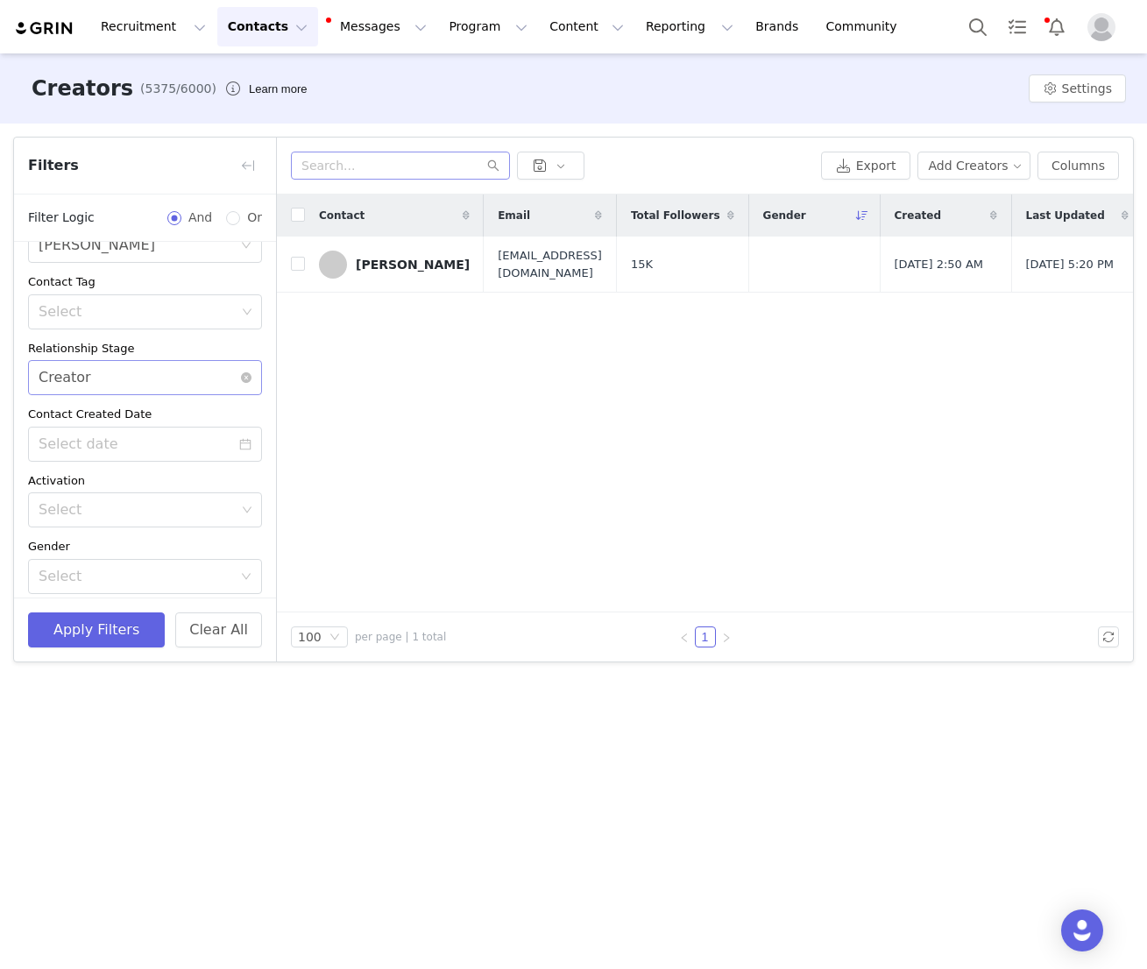
click at [146, 366] on div "Select Creator" at bounding box center [140, 377] width 202 height 33
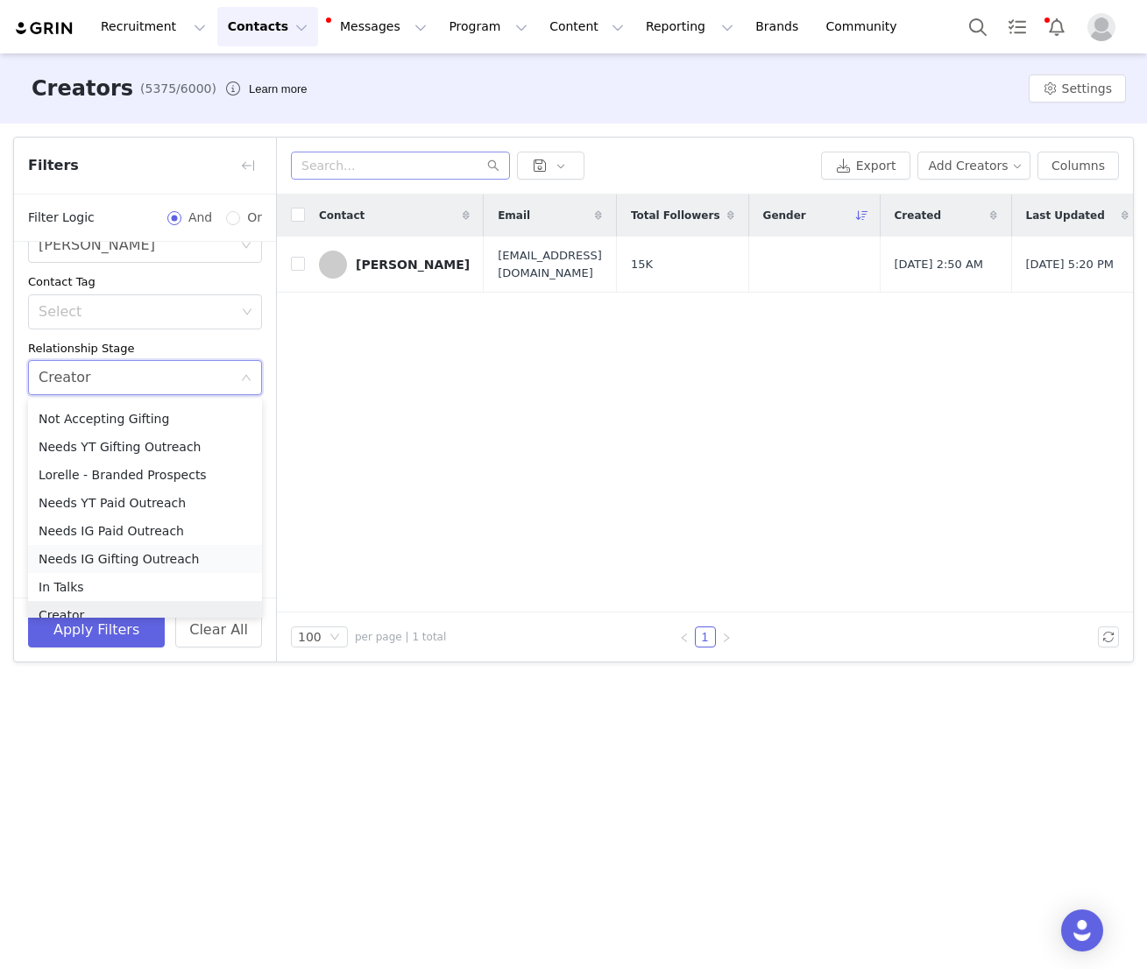
scroll to position [0, 0]
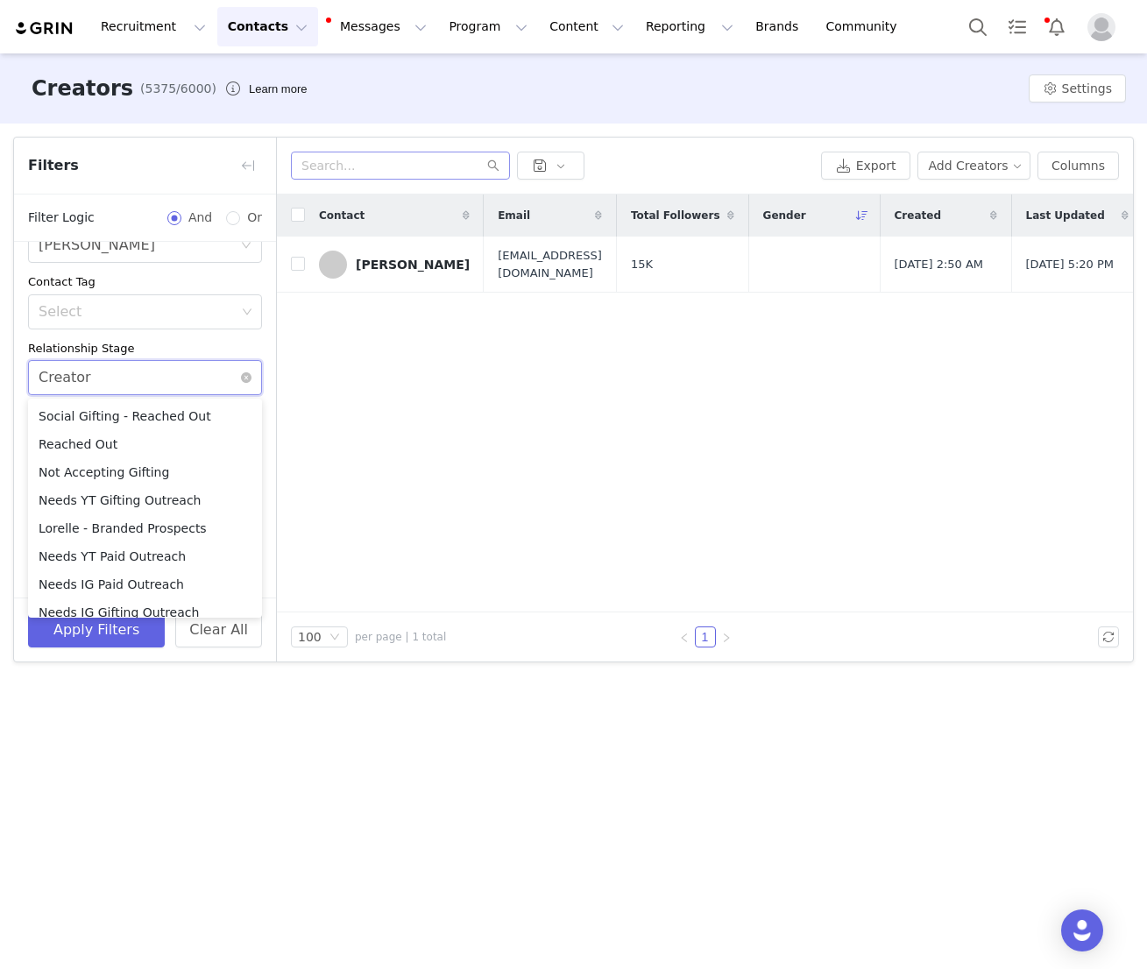
click at [211, 385] on div "Select Creator" at bounding box center [140, 377] width 202 height 33
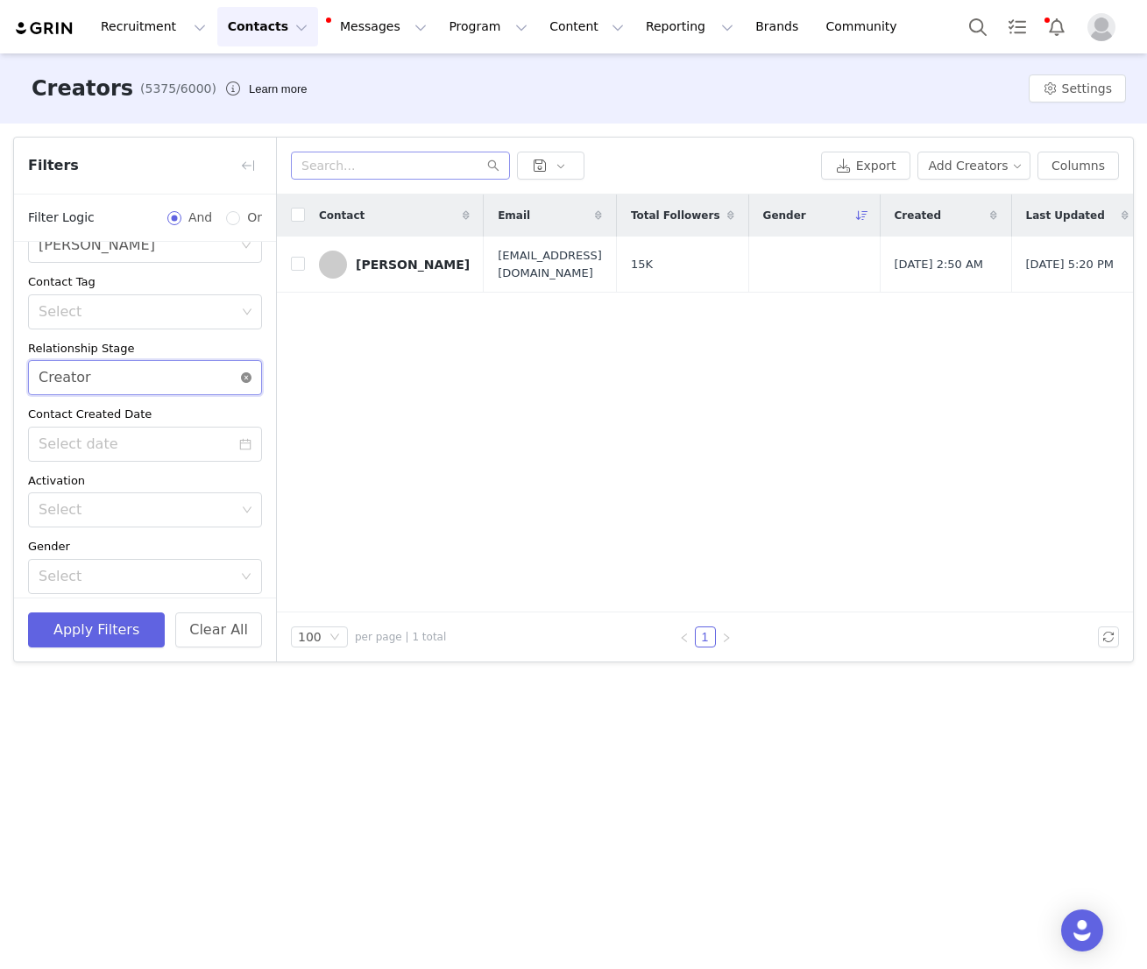
click at [250, 380] on icon "icon: close-circle" at bounding box center [246, 378] width 11 height 11
click at [68, 623] on button "Apply Filters" at bounding box center [96, 630] width 137 height 35
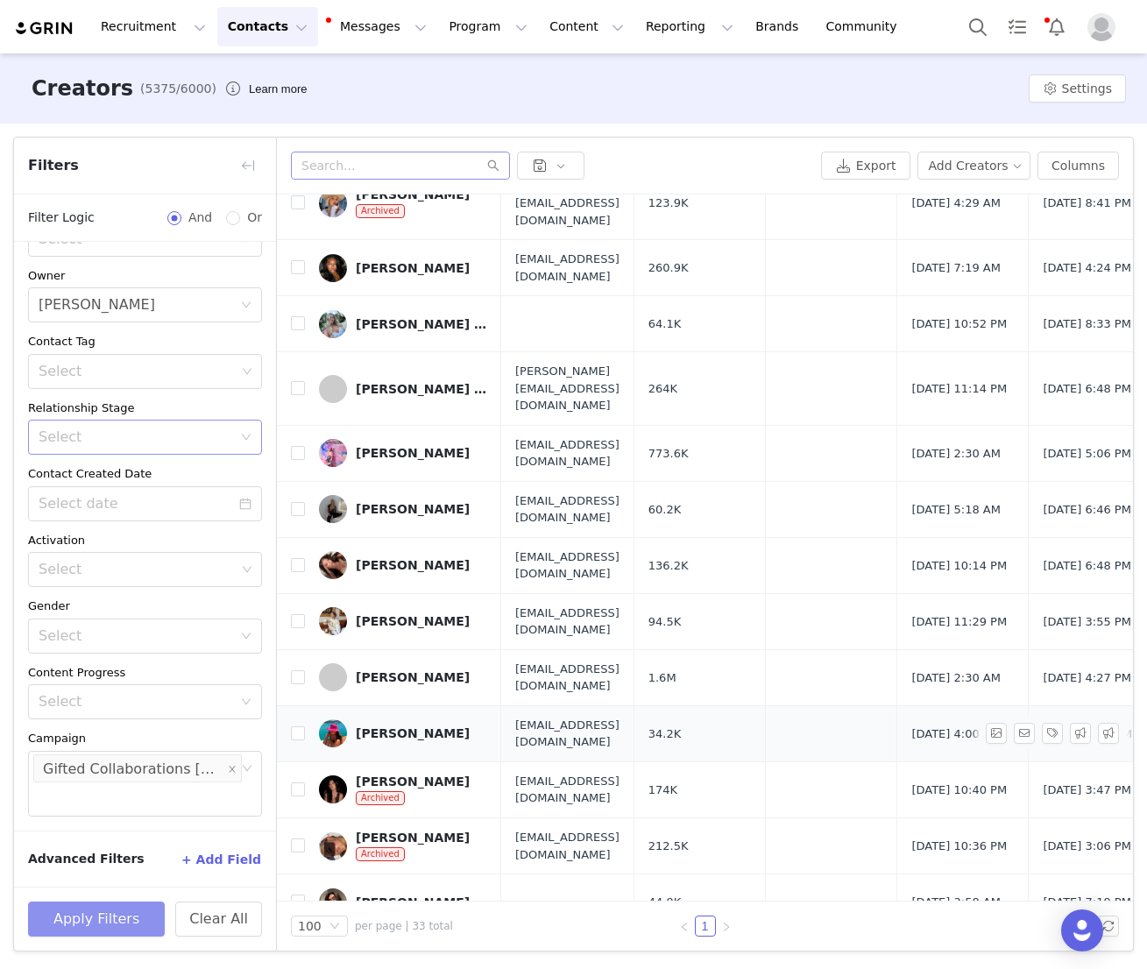
scroll to position [1186, 0]
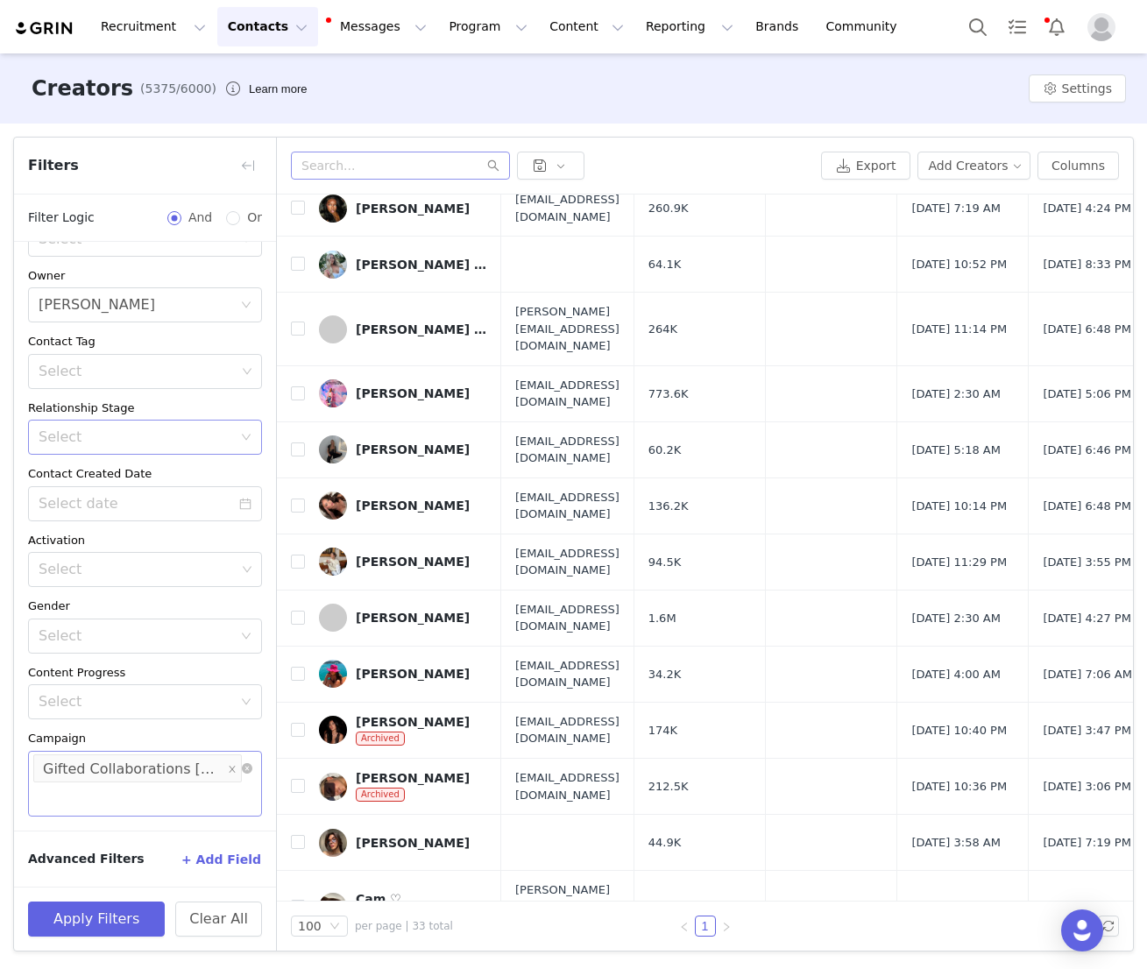
click at [175, 771] on div "Gifted Collaborations UK/EU" at bounding box center [133, 770] width 181 height 28
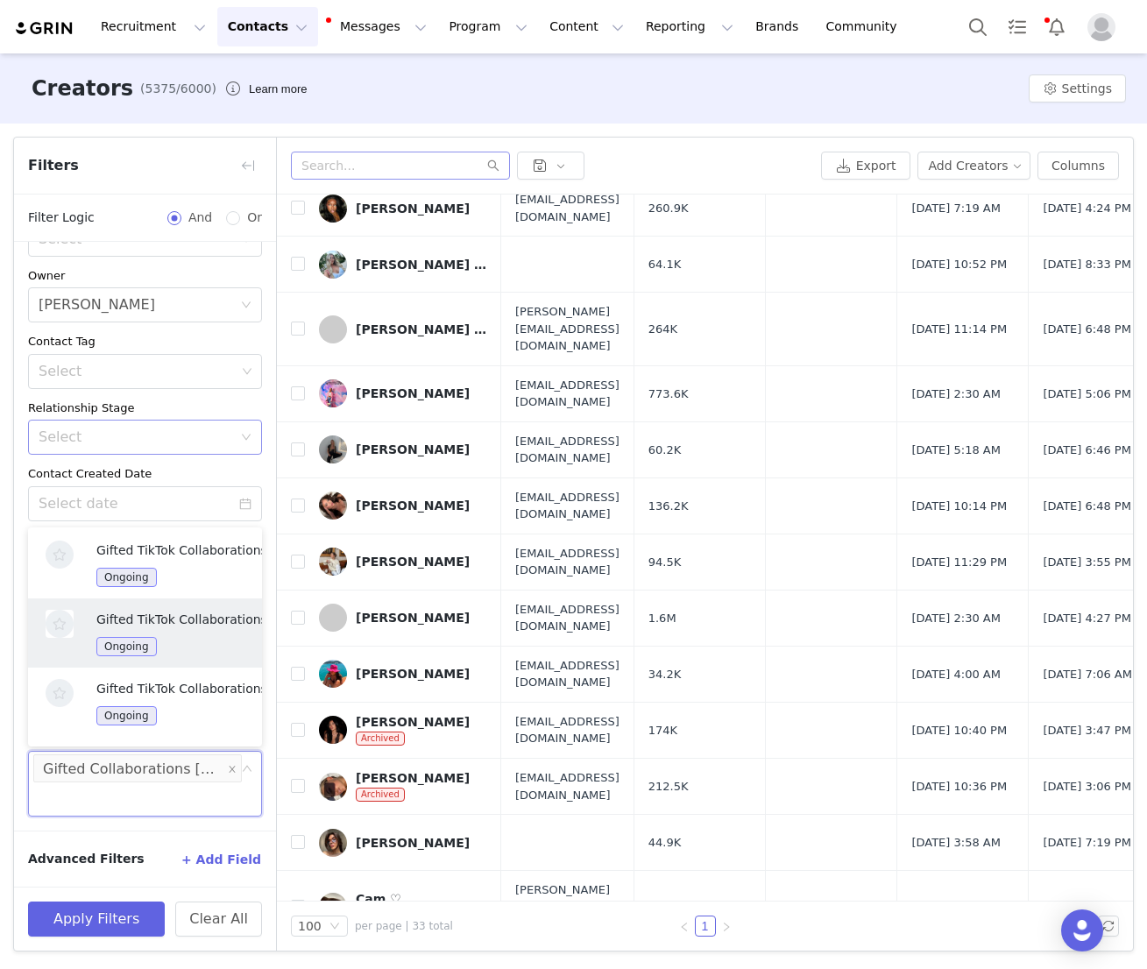
scroll to position [776, 0]
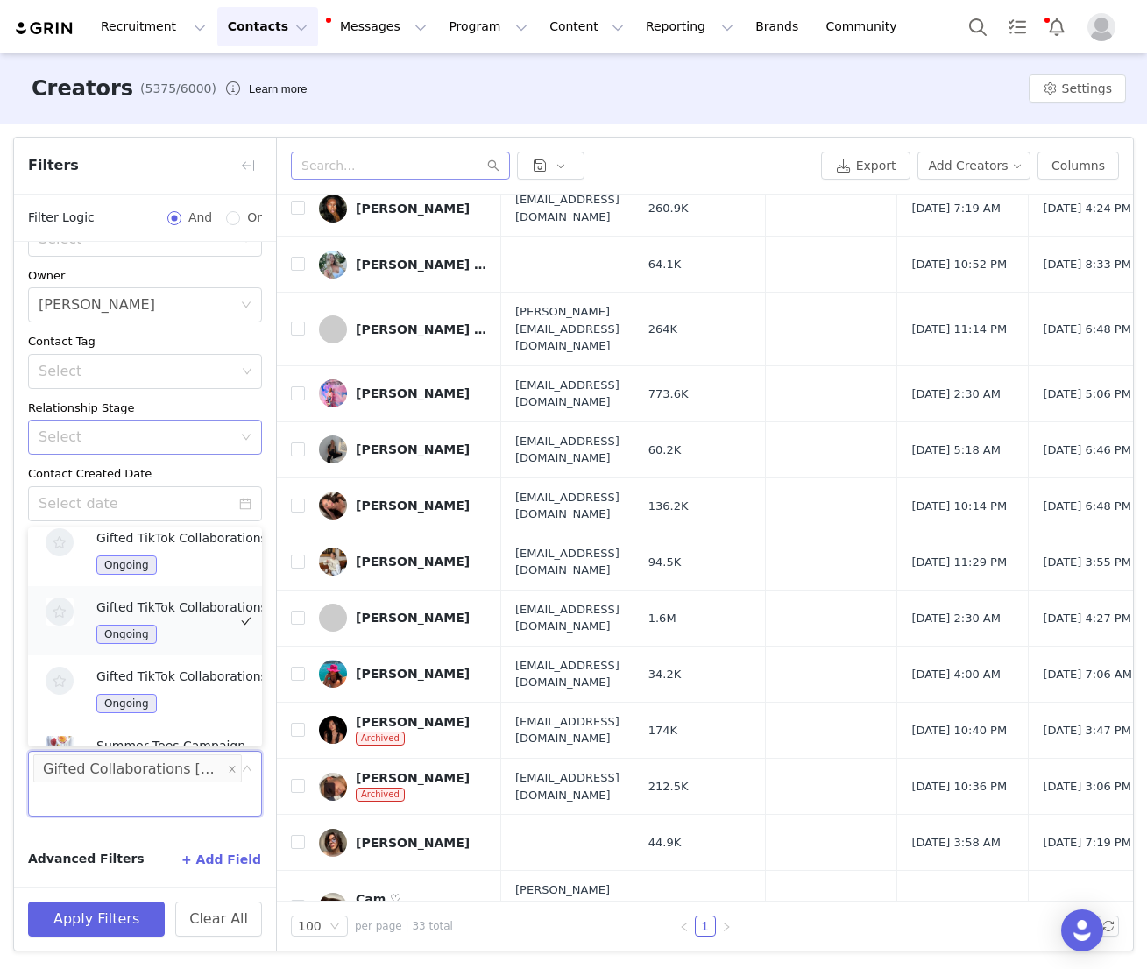
click at [184, 613] on div "Gifted TikTok Collaborations UK/EU Ongoing" at bounding box center [192, 621] width 193 height 46
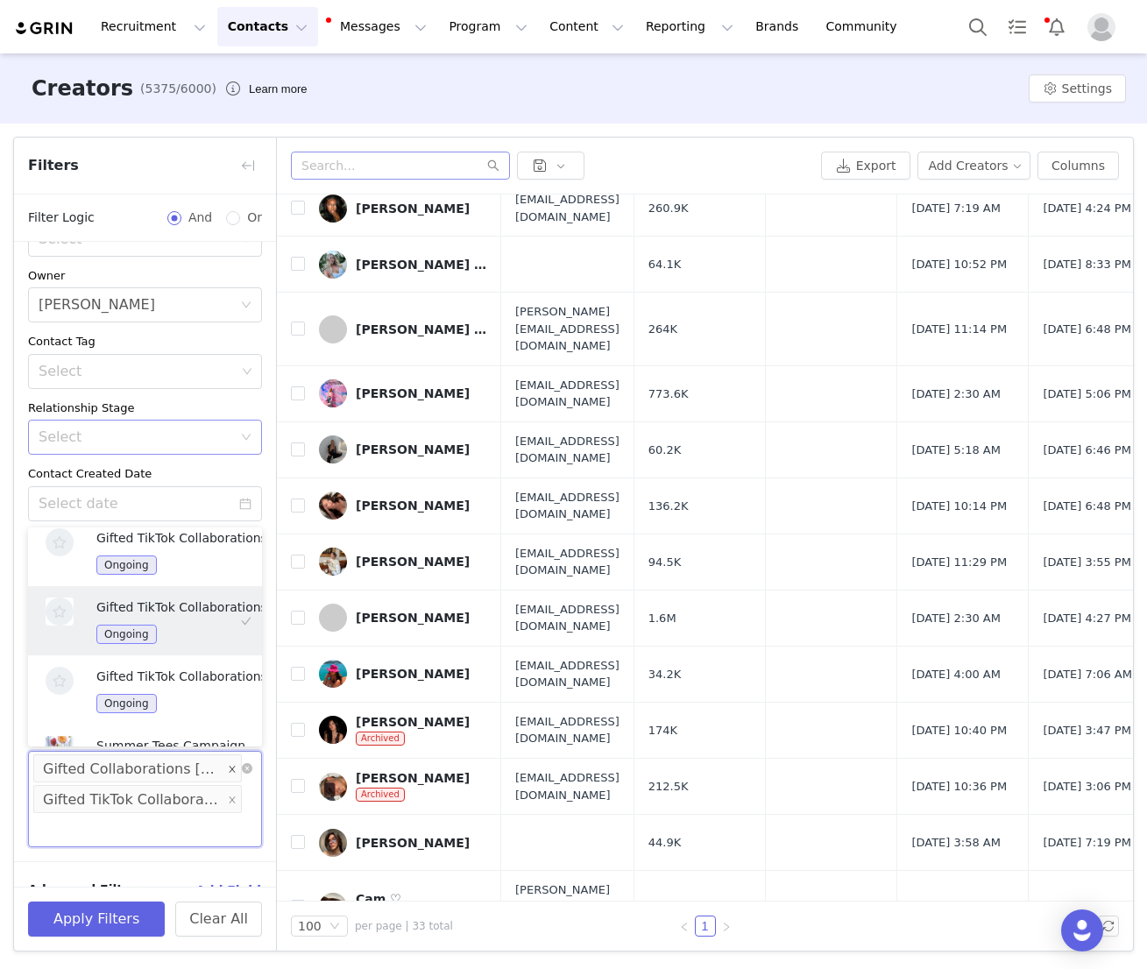
click at [234, 763] on span at bounding box center [232, 769] width 9 height 24
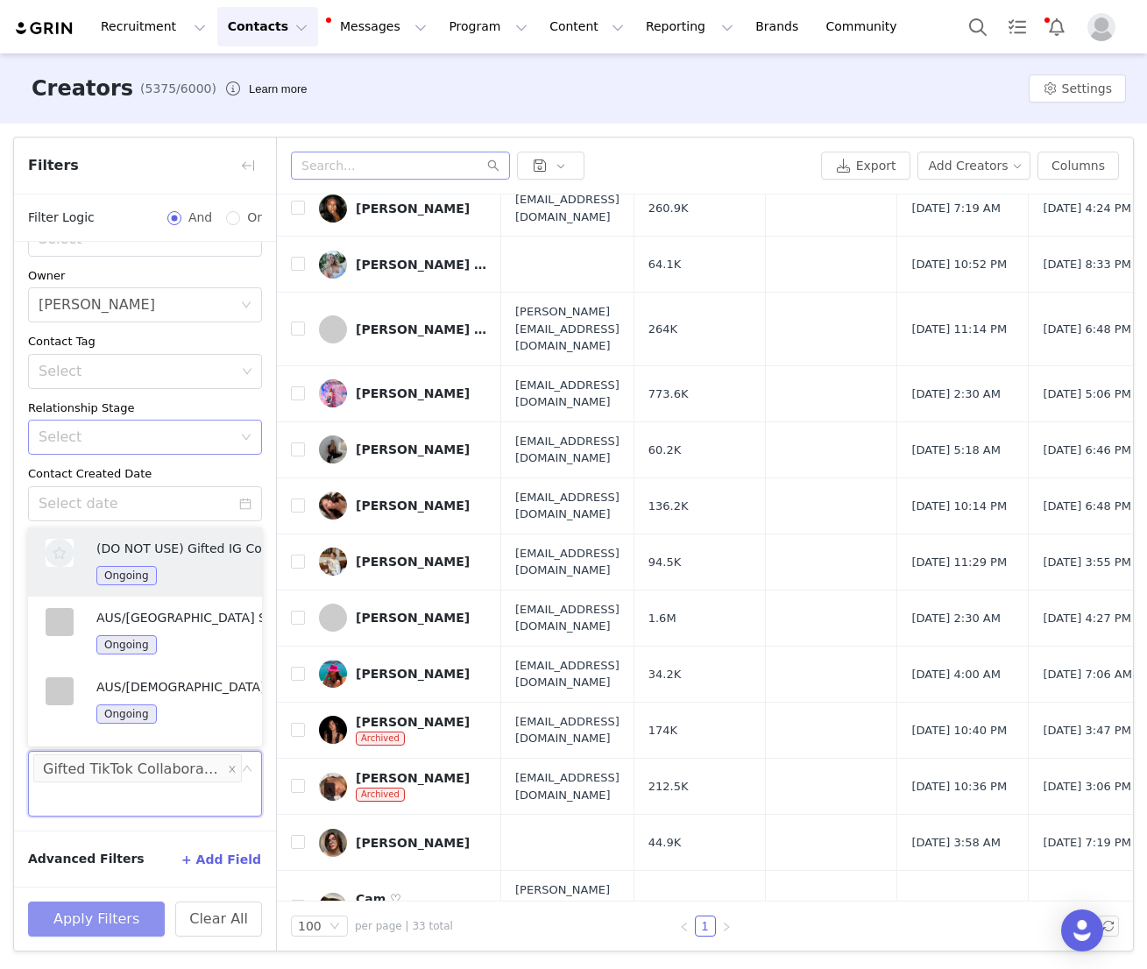
click at [75, 910] on button "Apply Filters" at bounding box center [96, 919] width 137 height 35
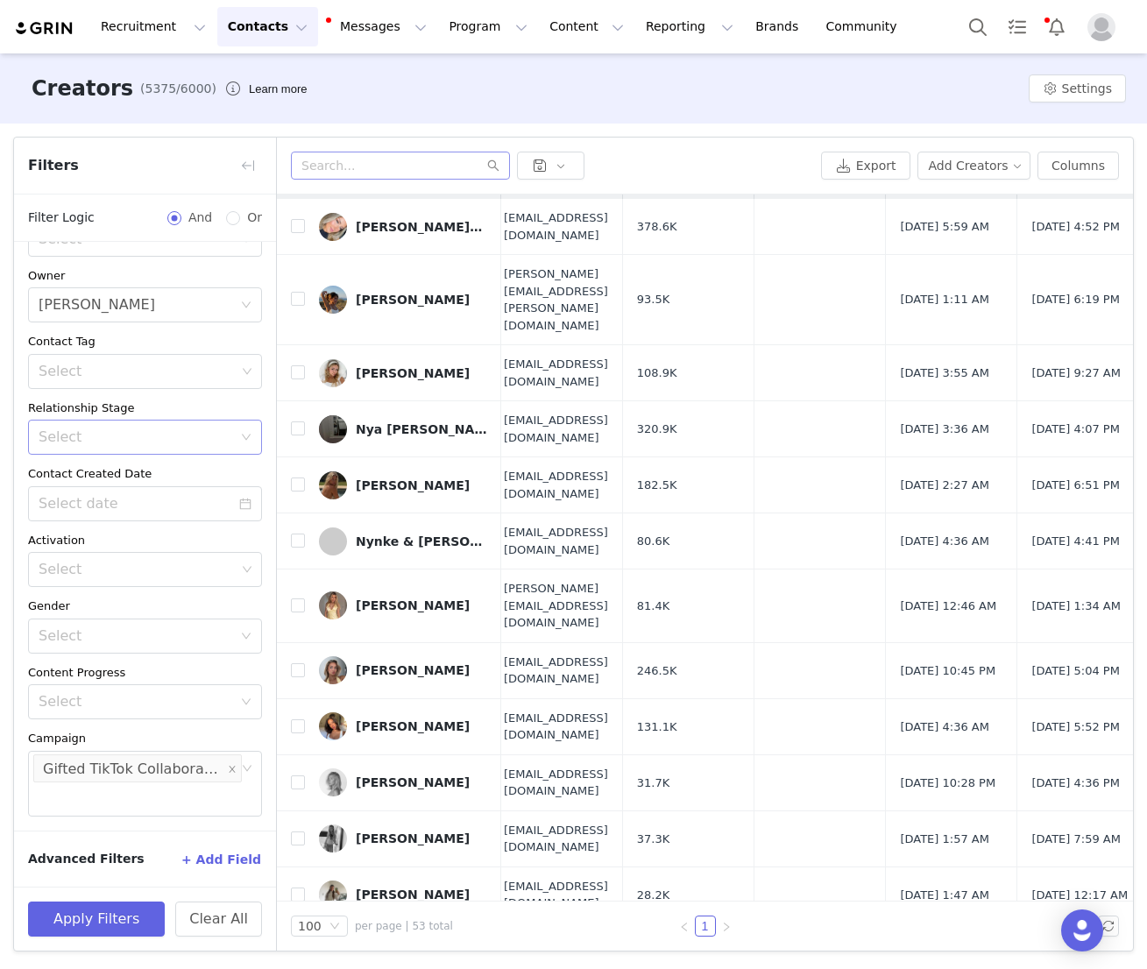
scroll to position [0, 11]
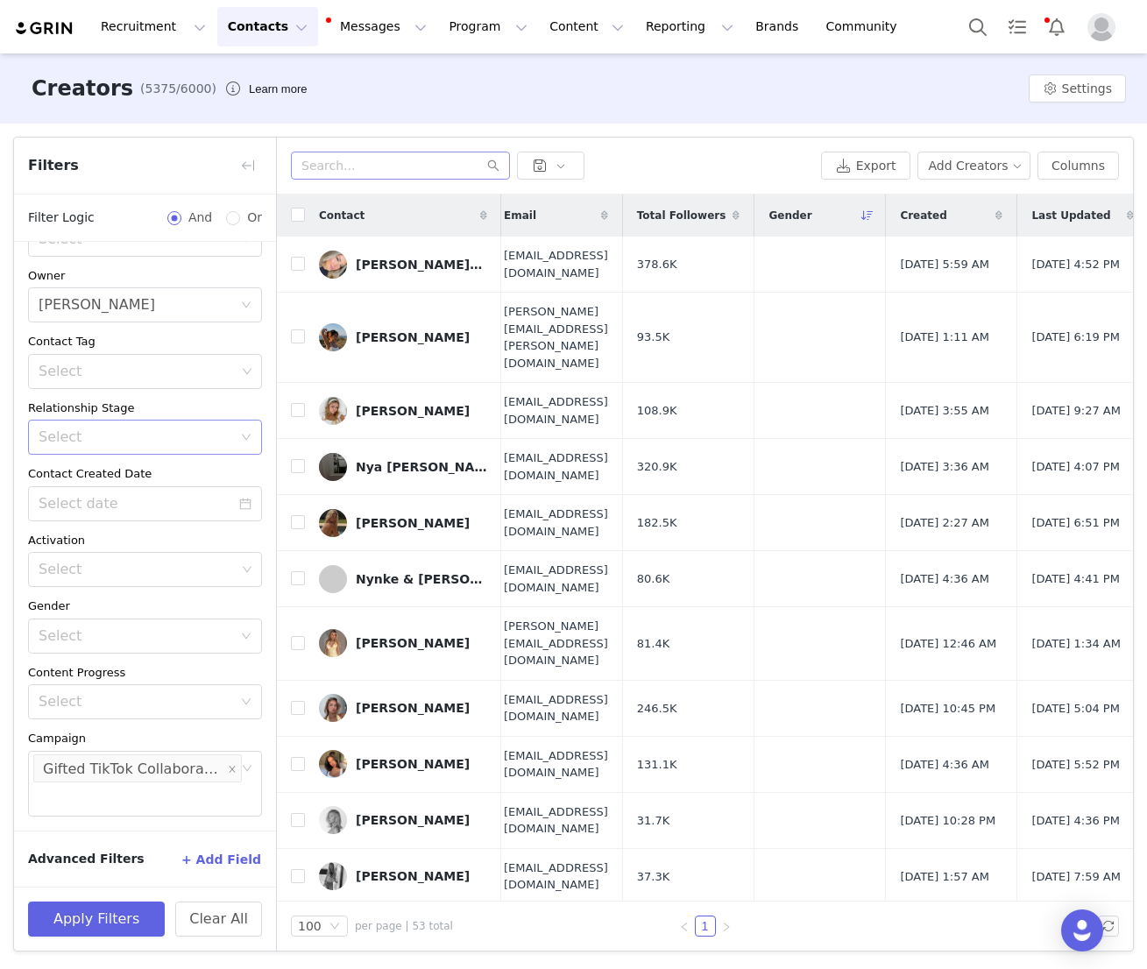
click at [146, 328] on div "Archived Select Owner Select Chloe Andrews Contact Tag Select Relationship Stag…" at bounding box center [145, 509] width 262 height 644
click at [146, 315] on div "Select Chloe Andrews" at bounding box center [140, 304] width 202 height 33
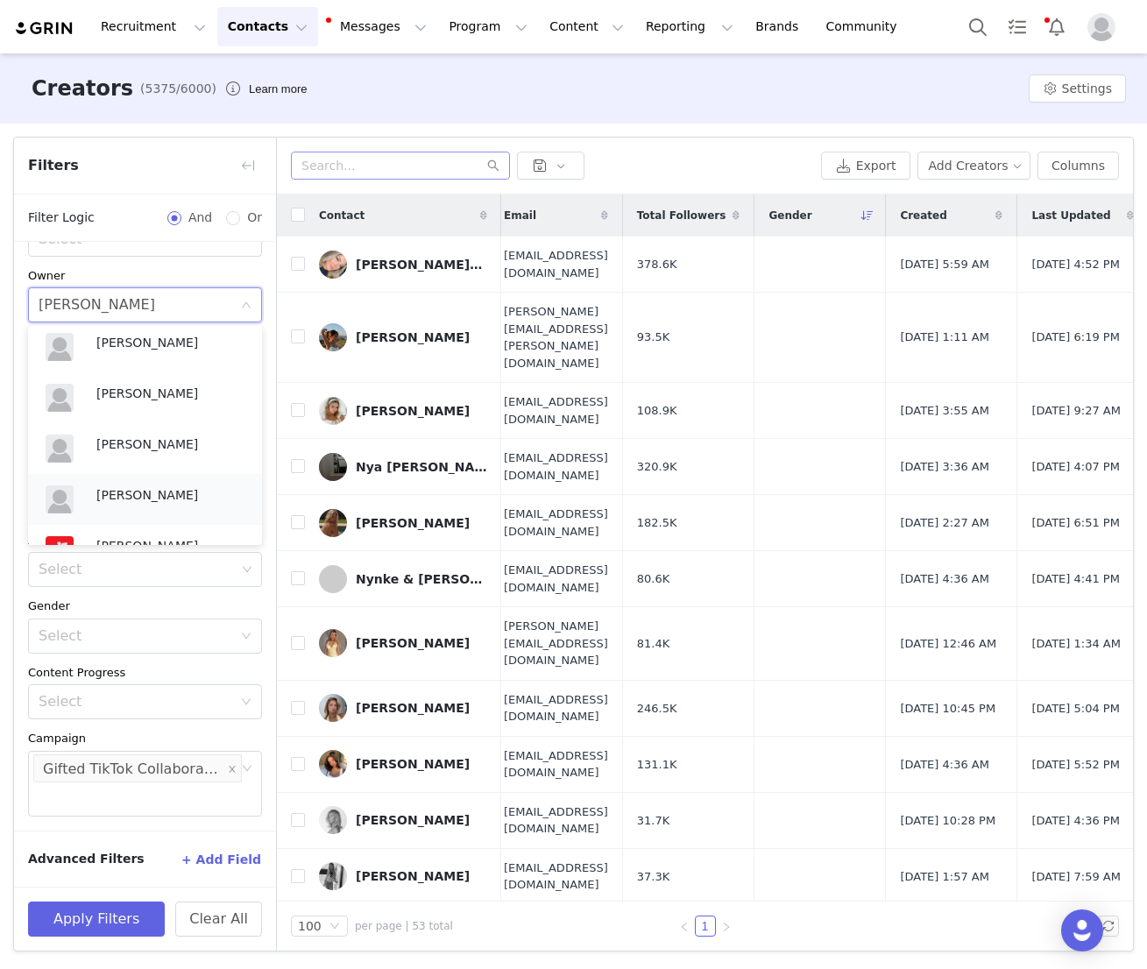
scroll to position [0, 0]
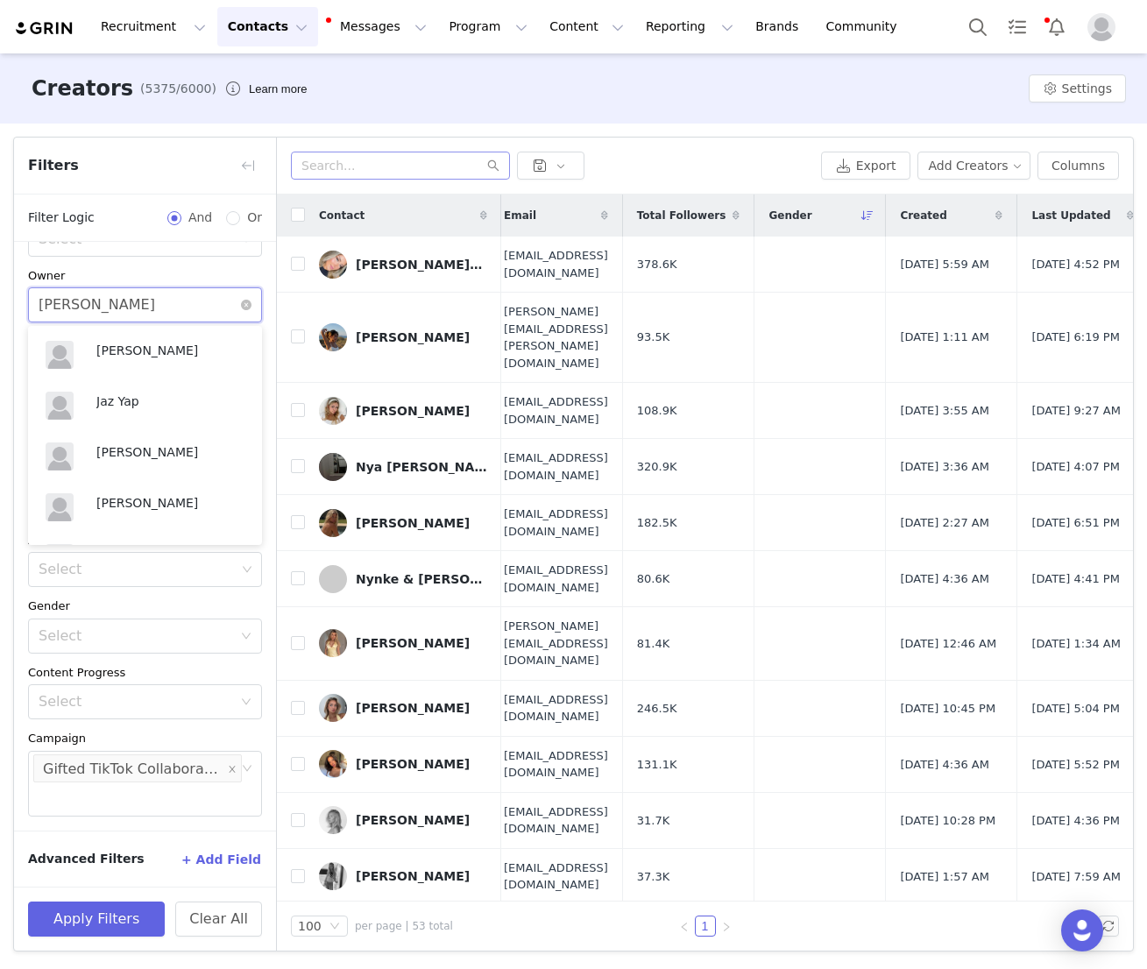
click at [212, 298] on div "Select Chloe Andrews" at bounding box center [140, 304] width 202 height 33
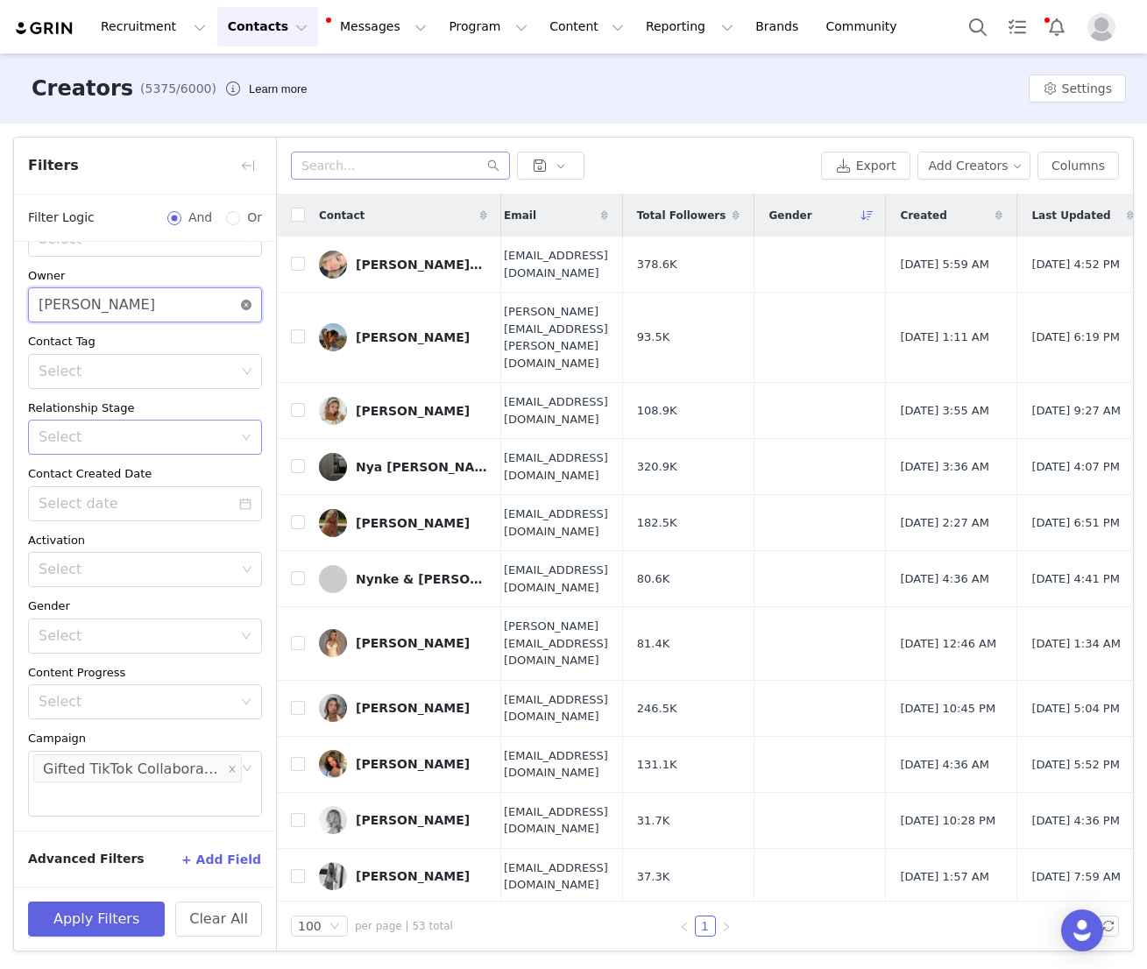
click at [246, 302] on icon "icon: close-circle" at bounding box center [246, 305] width 11 height 11
click at [109, 921] on button "Apply Filters" at bounding box center [96, 919] width 137 height 35
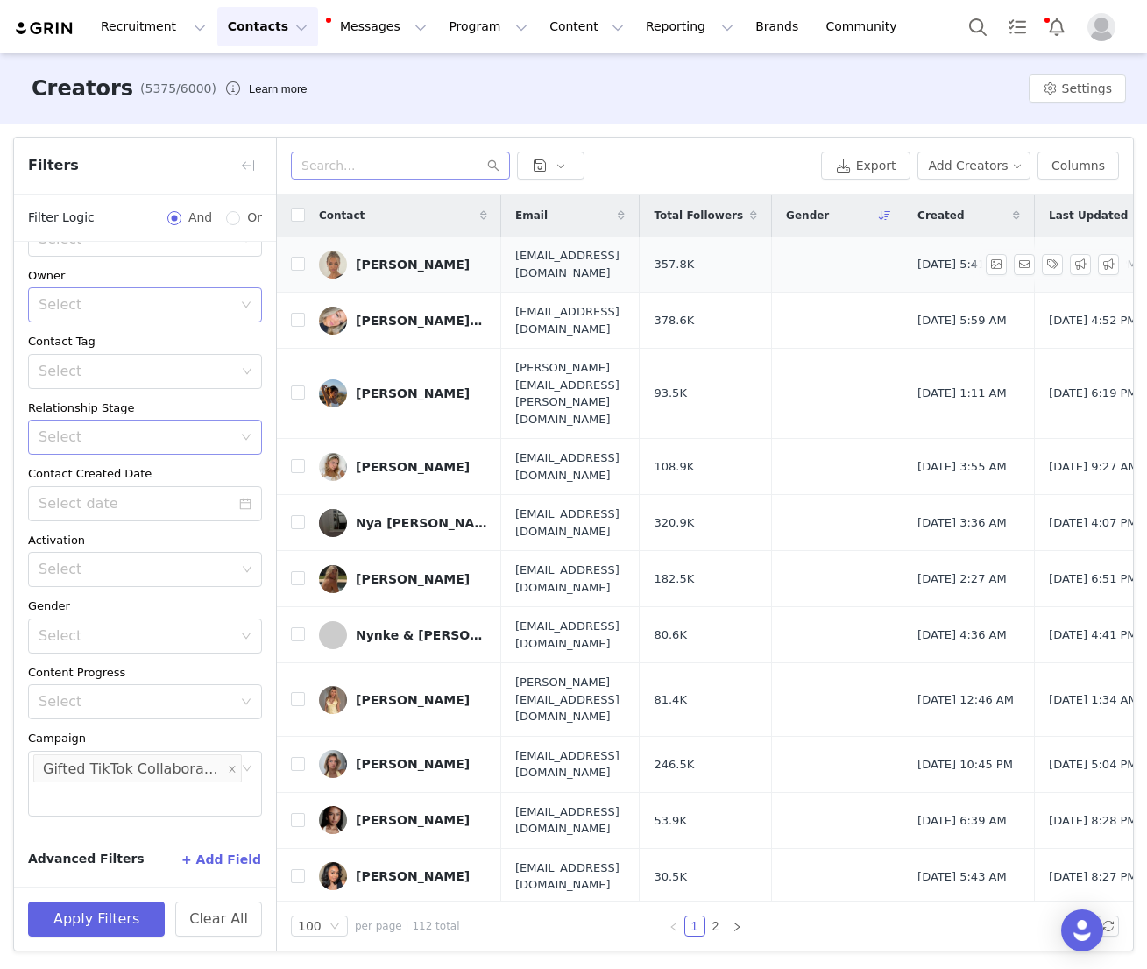
click at [427, 266] on div "Lauren Worboys" at bounding box center [413, 265] width 114 height 14
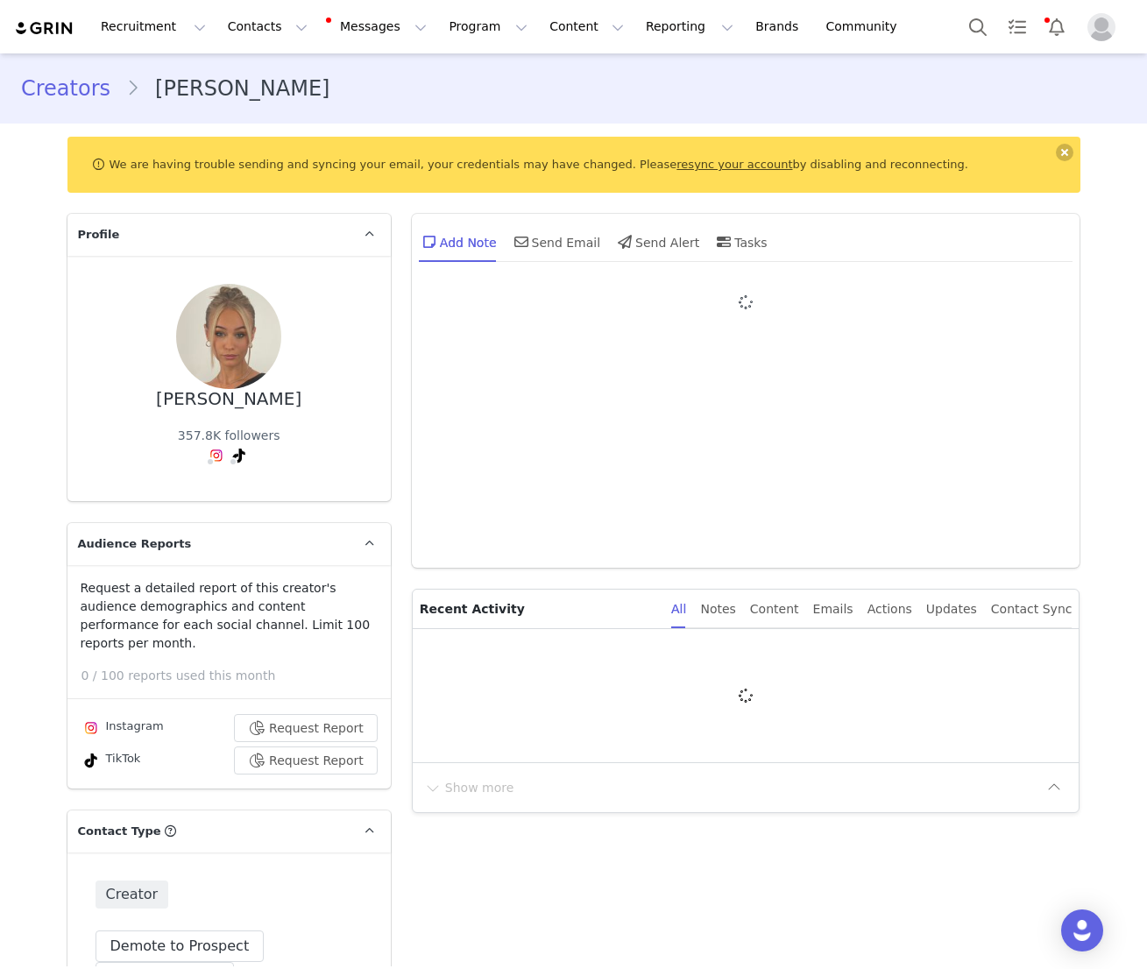
type input "+44 ([GEOGRAPHIC_DATA])"
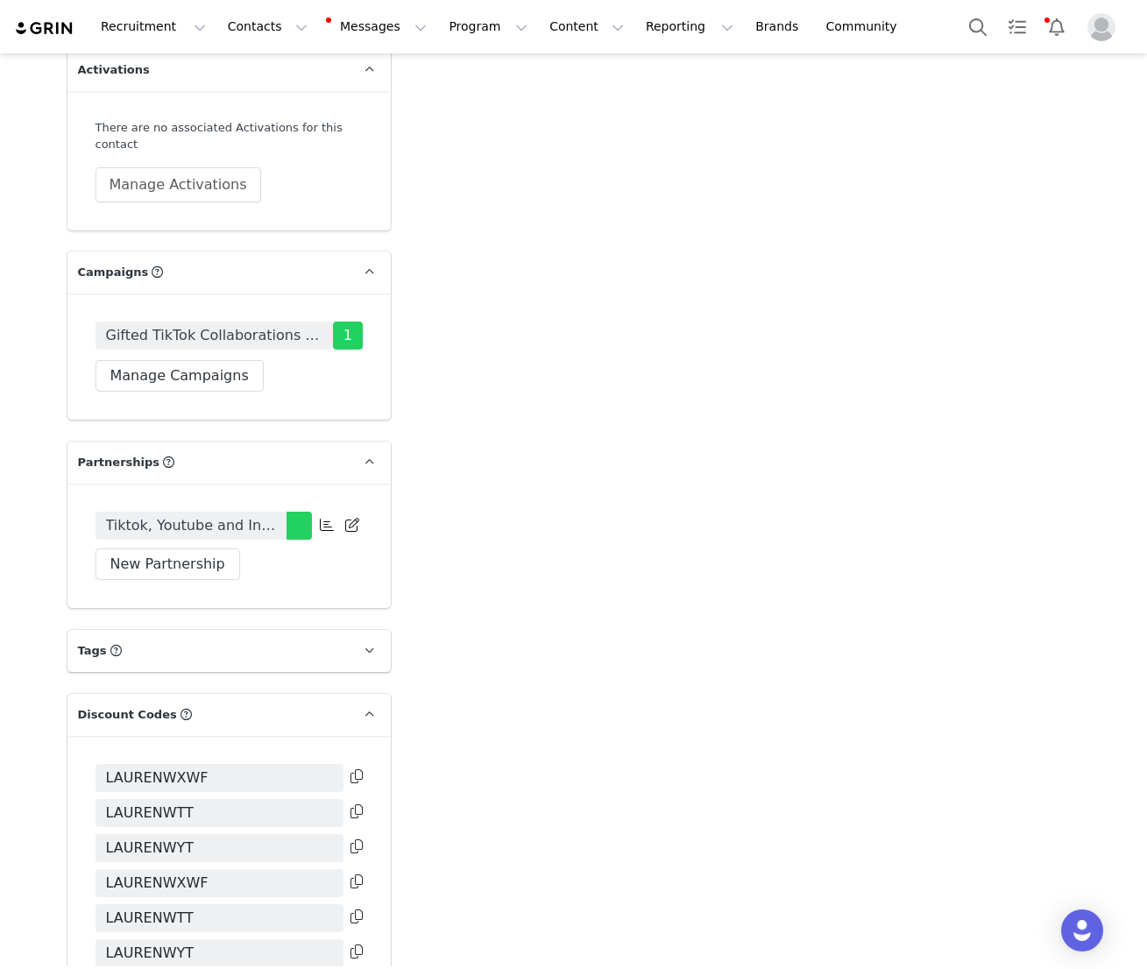
scroll to position [3550, 0]
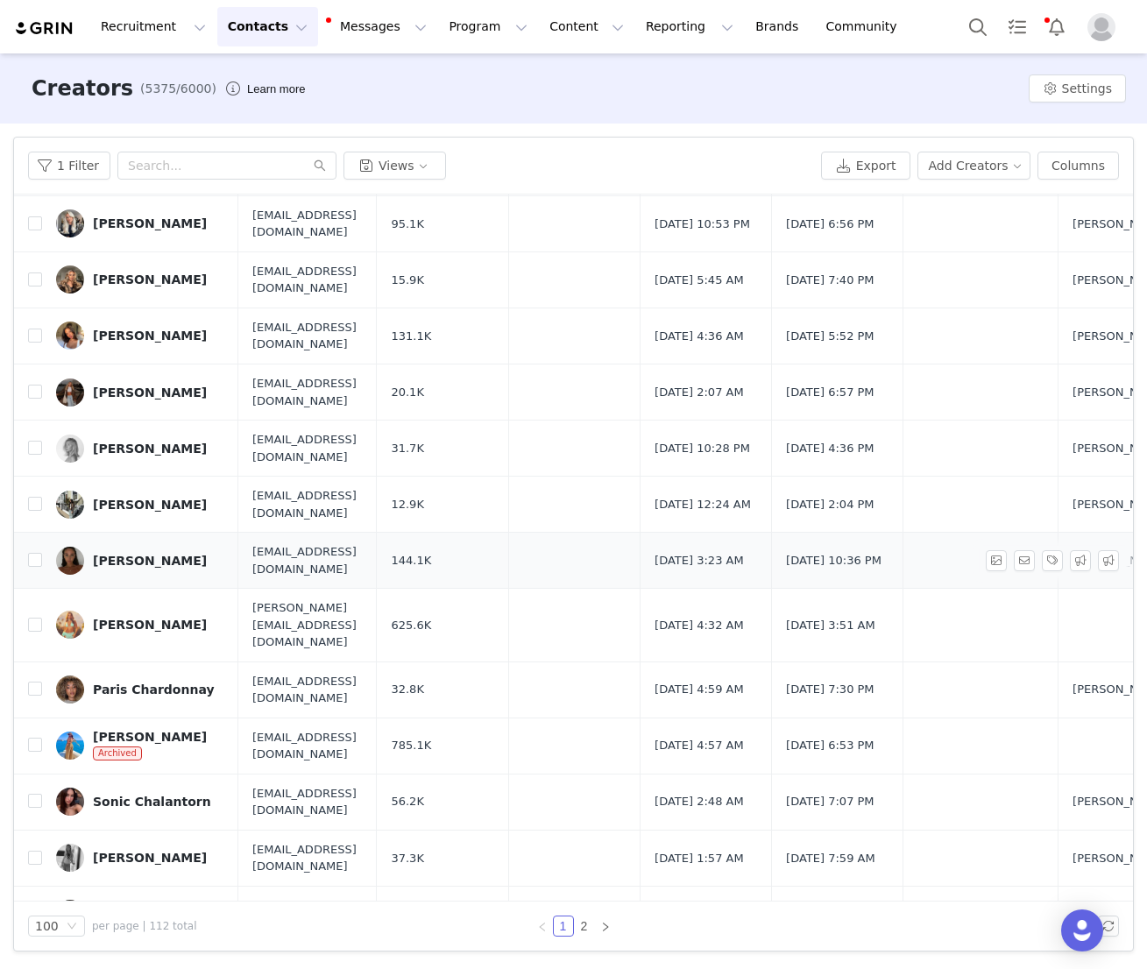
scroll to position [487, 0]
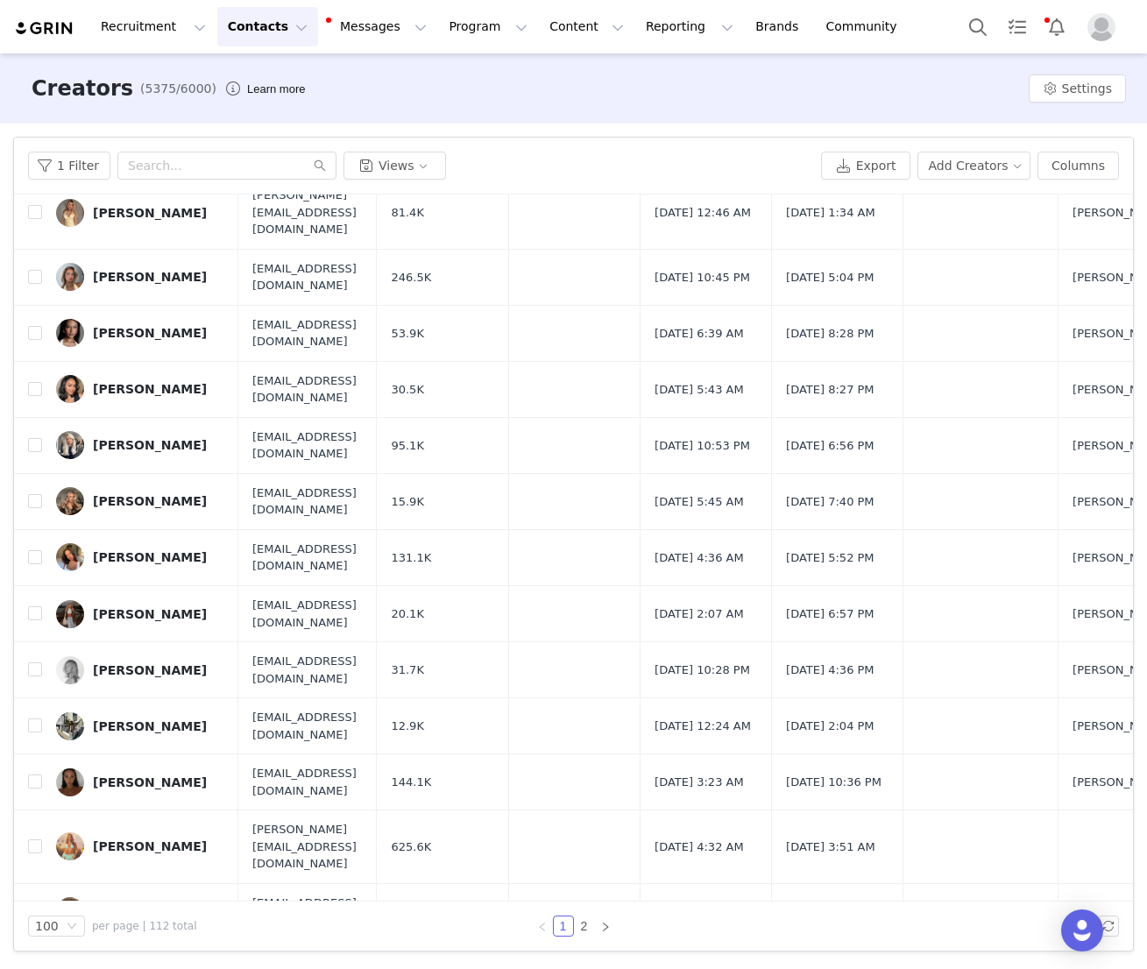
click at [224, 37] on button "Contacts Contacts" at bounding box center [267, 26] width 101 height 39
click at [159, 116] on div "Creators (5375/6000) Learn more Settings" at bounding box center [573, 88] width 1147 height 70
click at [274, 32] on button "Contacts Contacts" at bounding box center [267, 26] width 101 height 39
click at [76, 177] on button "1 Filter" at bounding box center [69, 166] width 82 height 28
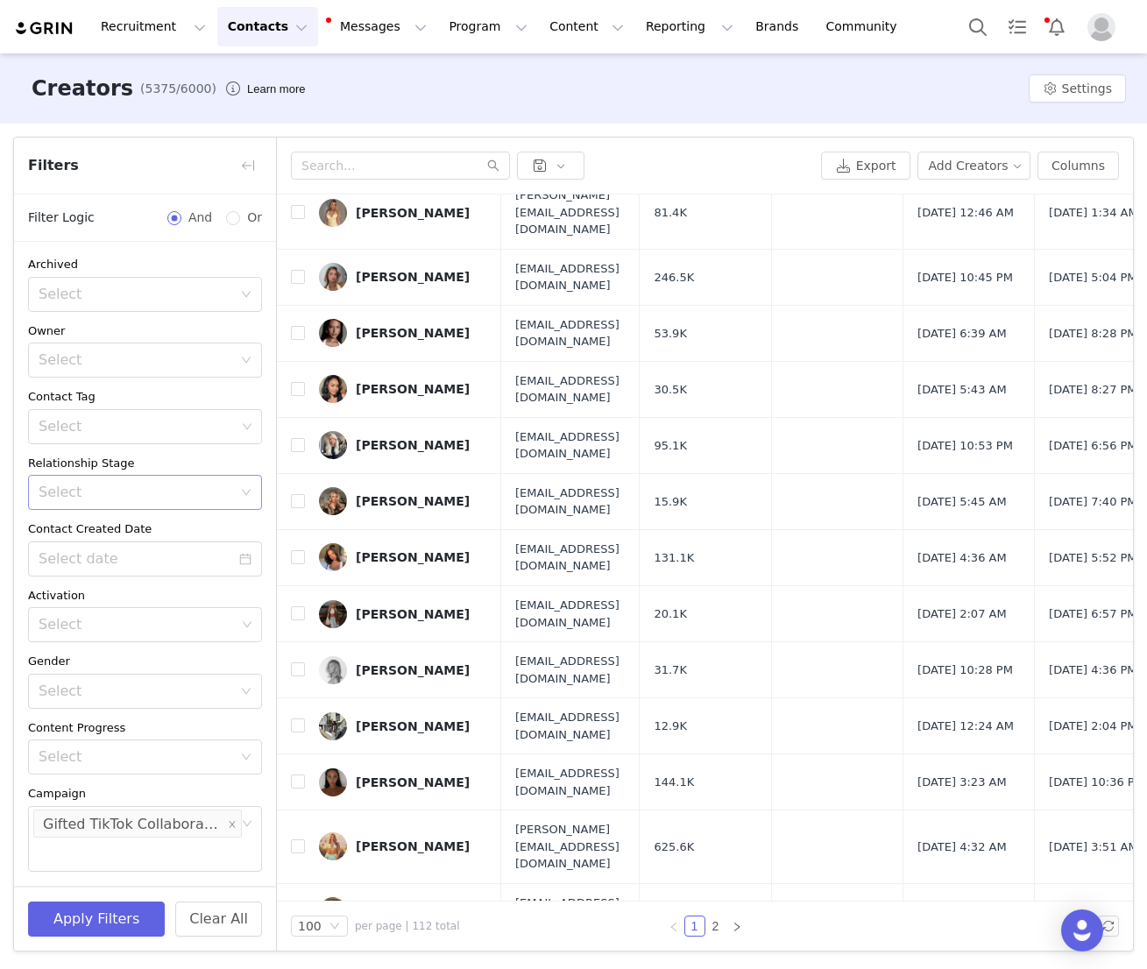
scroll to position [55, 0]
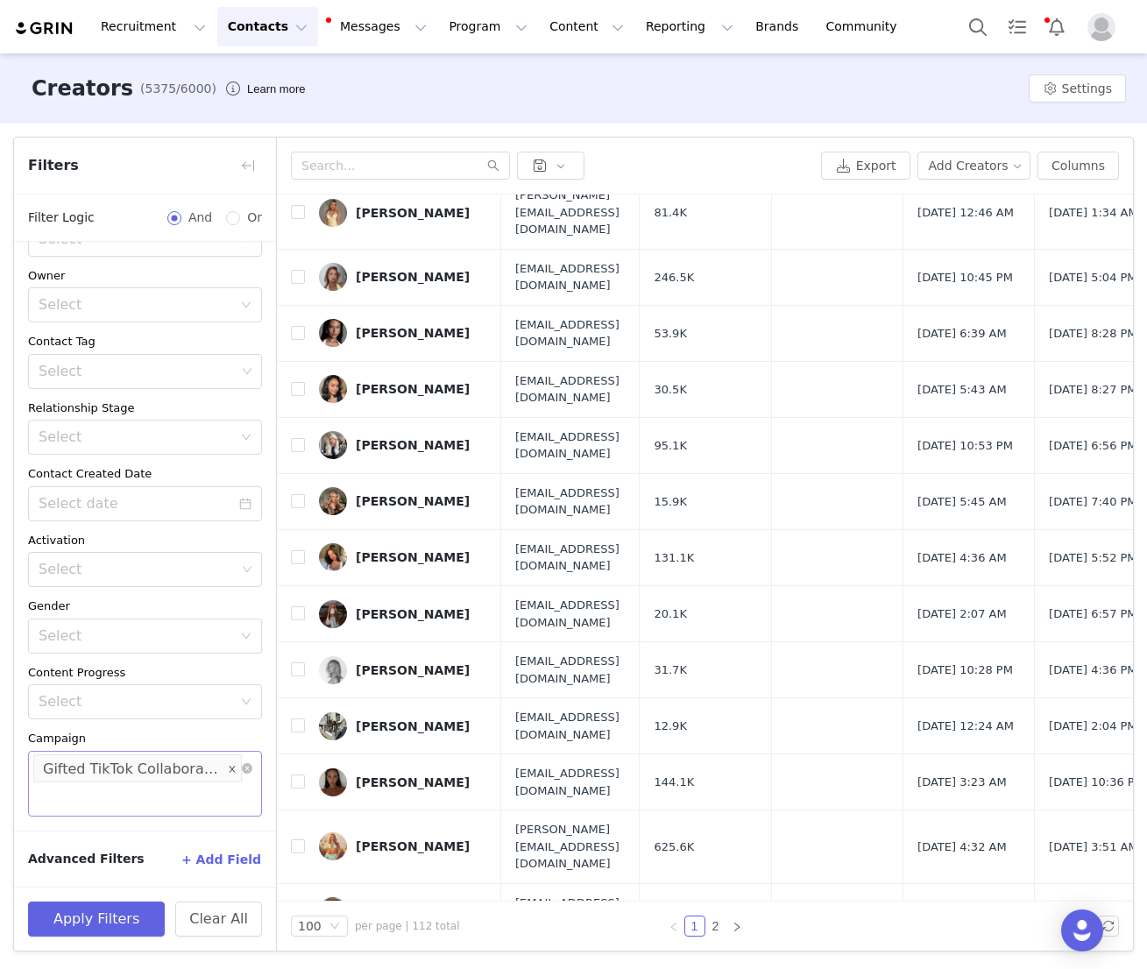
click at [233, 772] on icon "icon: close" at bounding box center [232, 768] width 9 height 9
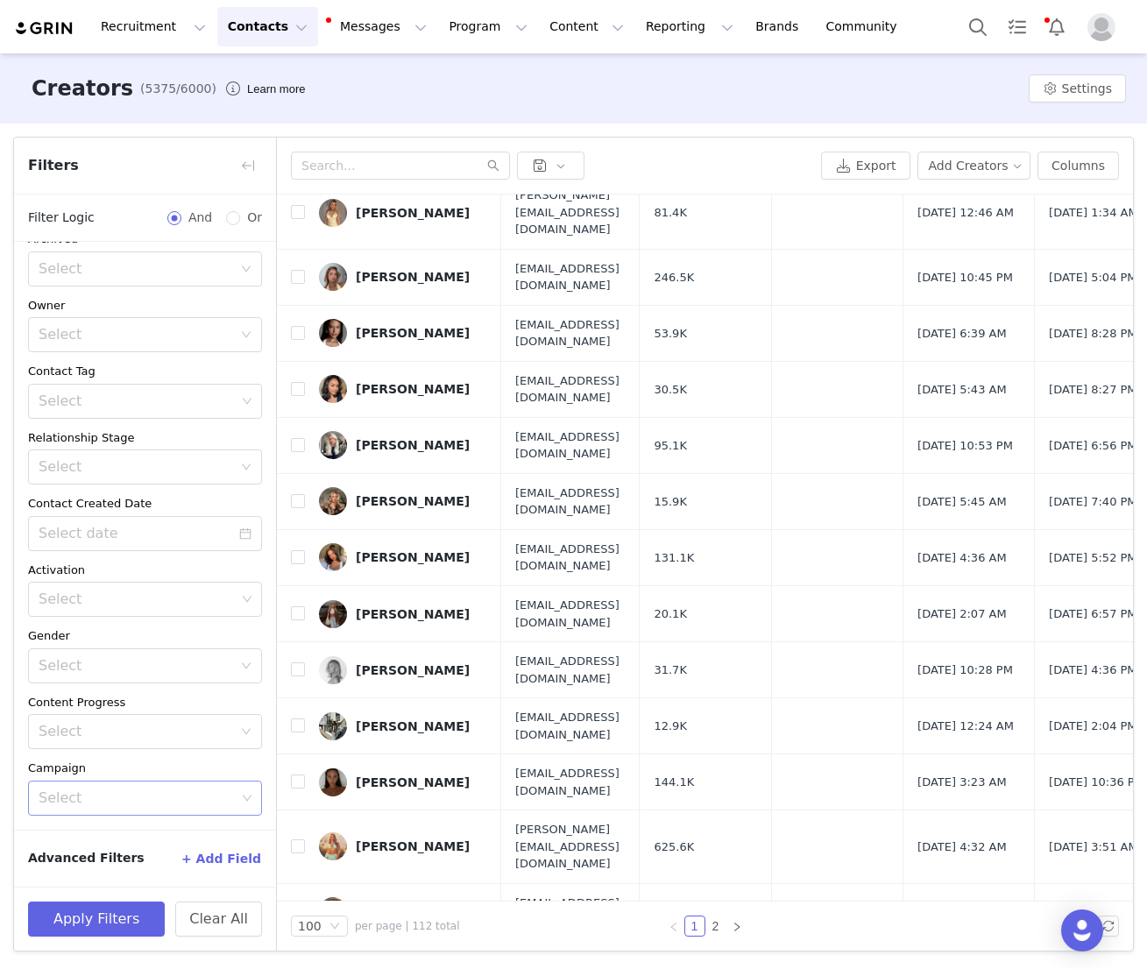
scroll to position [25, 0]
click at [199, 328] on div "Select" at bounding box center [136, 336] width 194 height 18
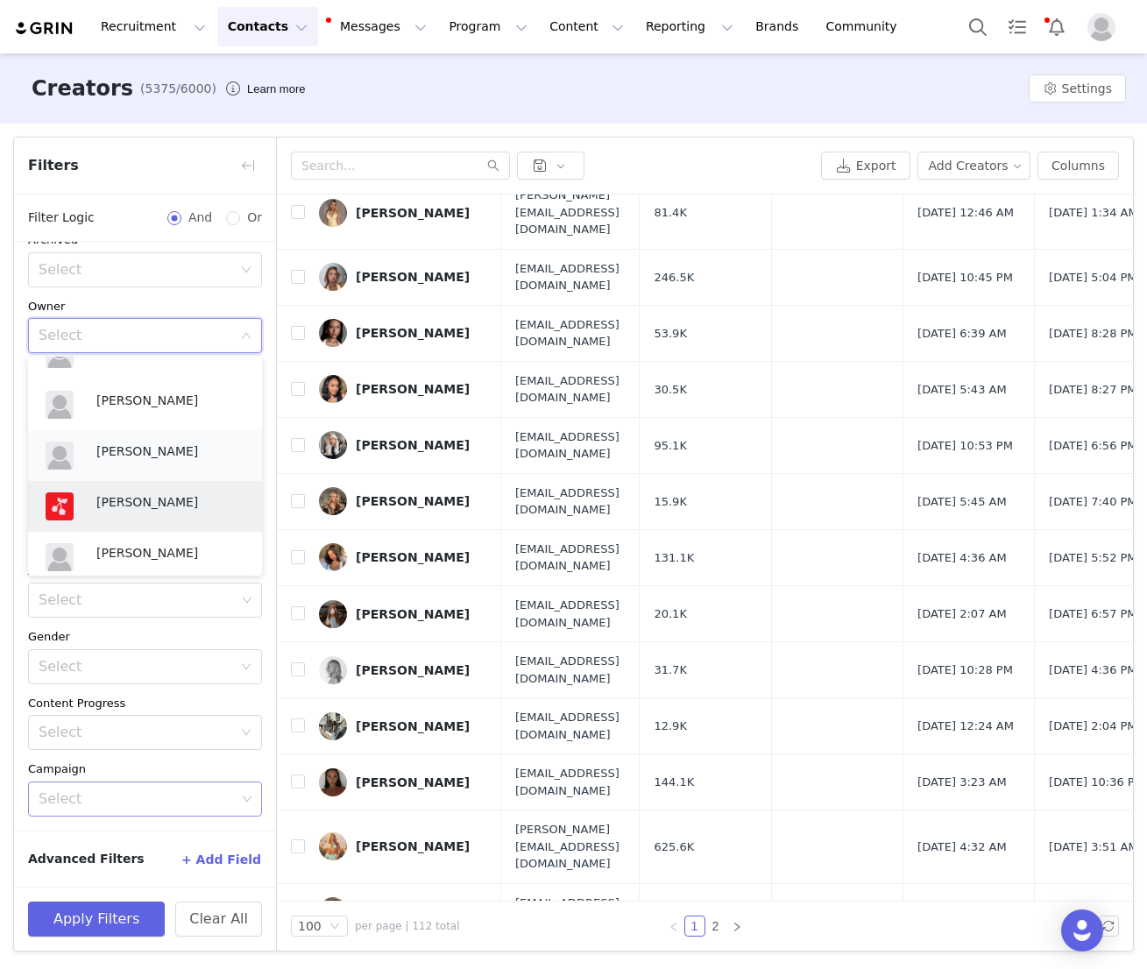
scroll to position [394, 0]
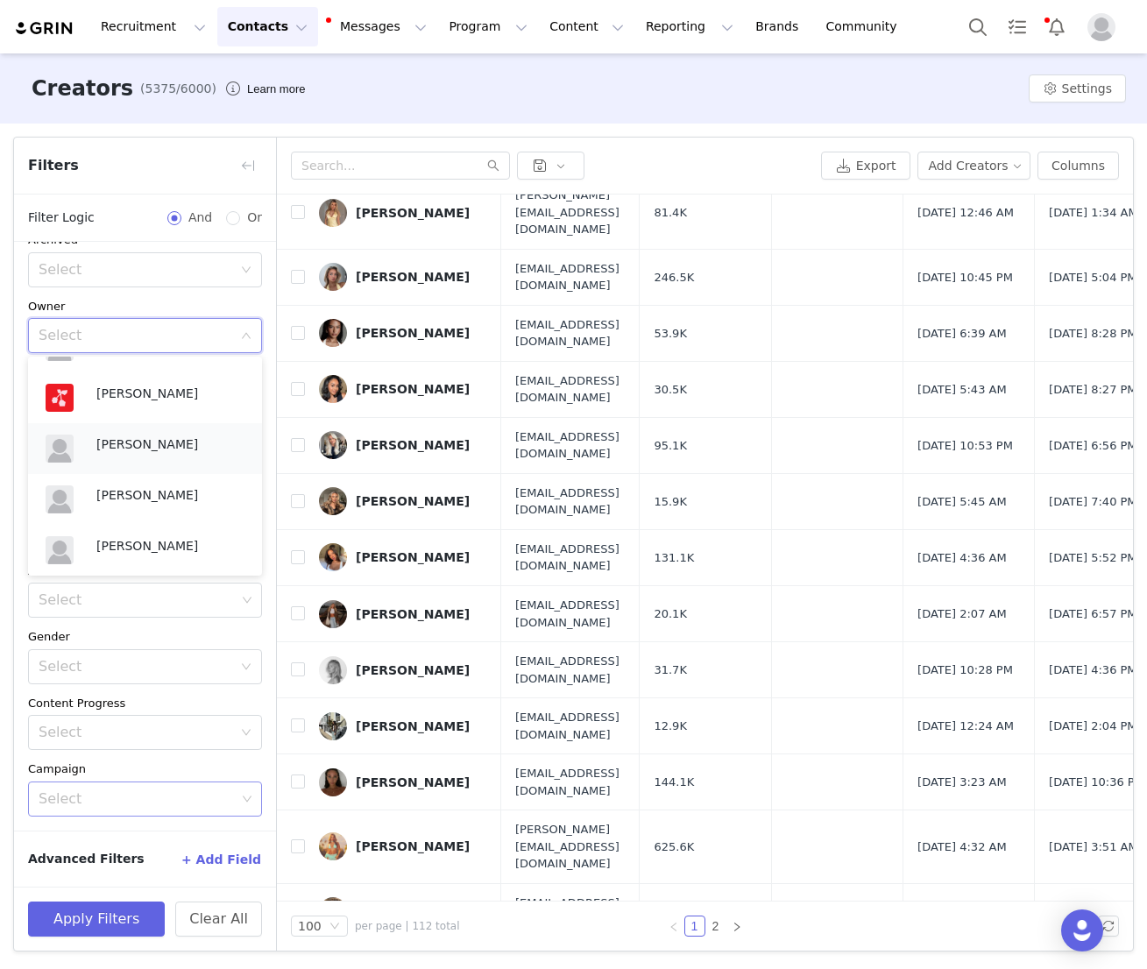
click at [131, 436] on p "[PERSON_NAME]" at bounding box center [170, 444] width 148 height 19
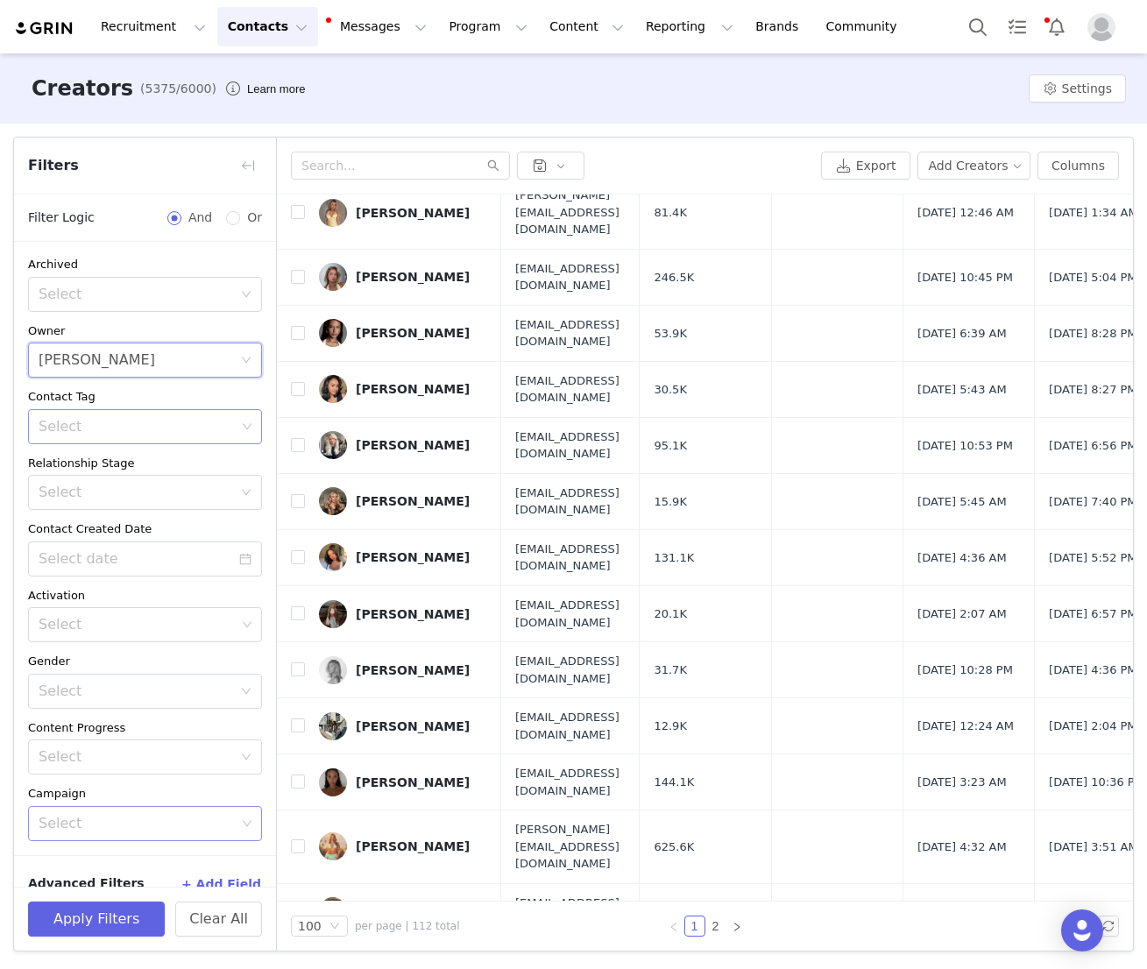
scroll to position [25, 0]
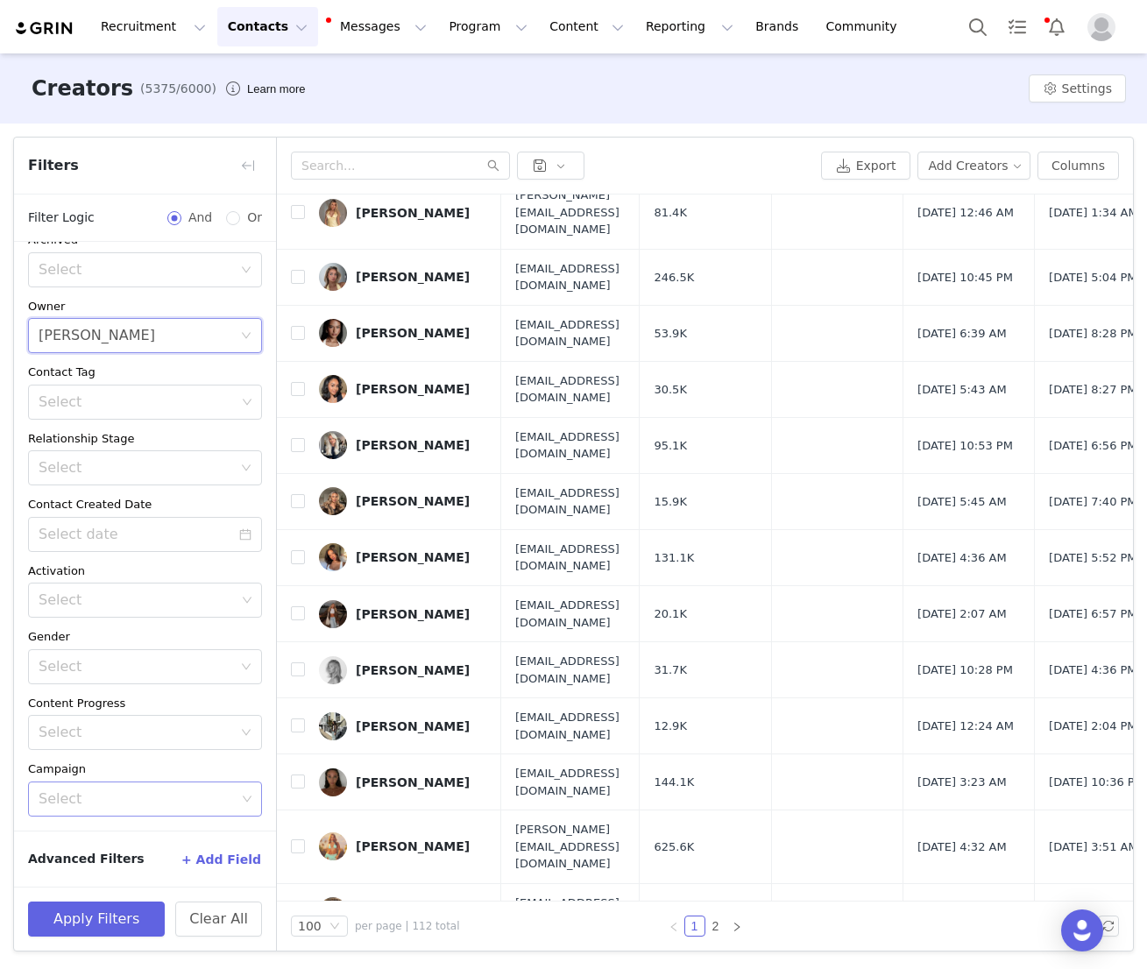
click at [106, 940] on div "Apply Filters Clear All" at bounding box center [145, 919] width 262 height 64
click at [106, 930] on button "Apply Filters" at bounding box center [96, 919] width 137 height 35
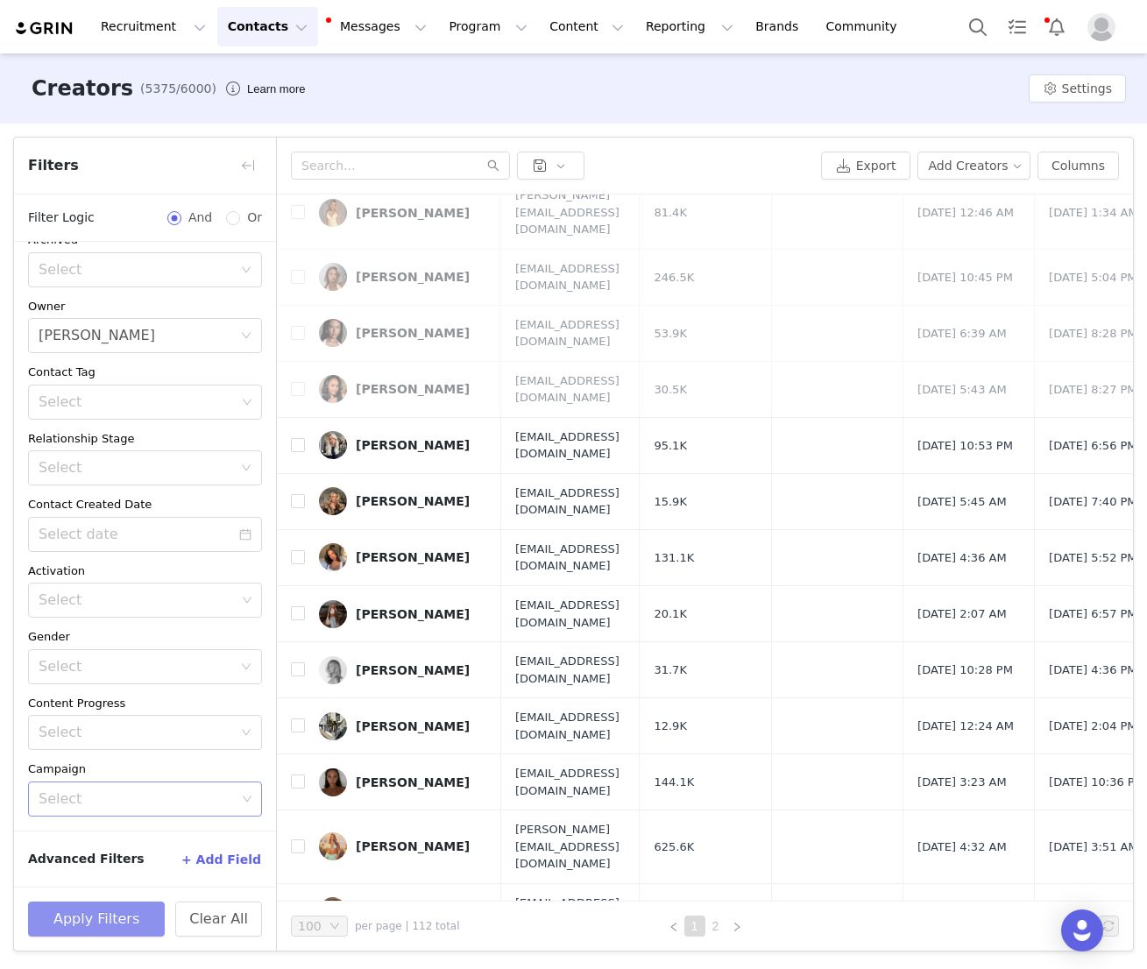
scroll to position [0, 0]
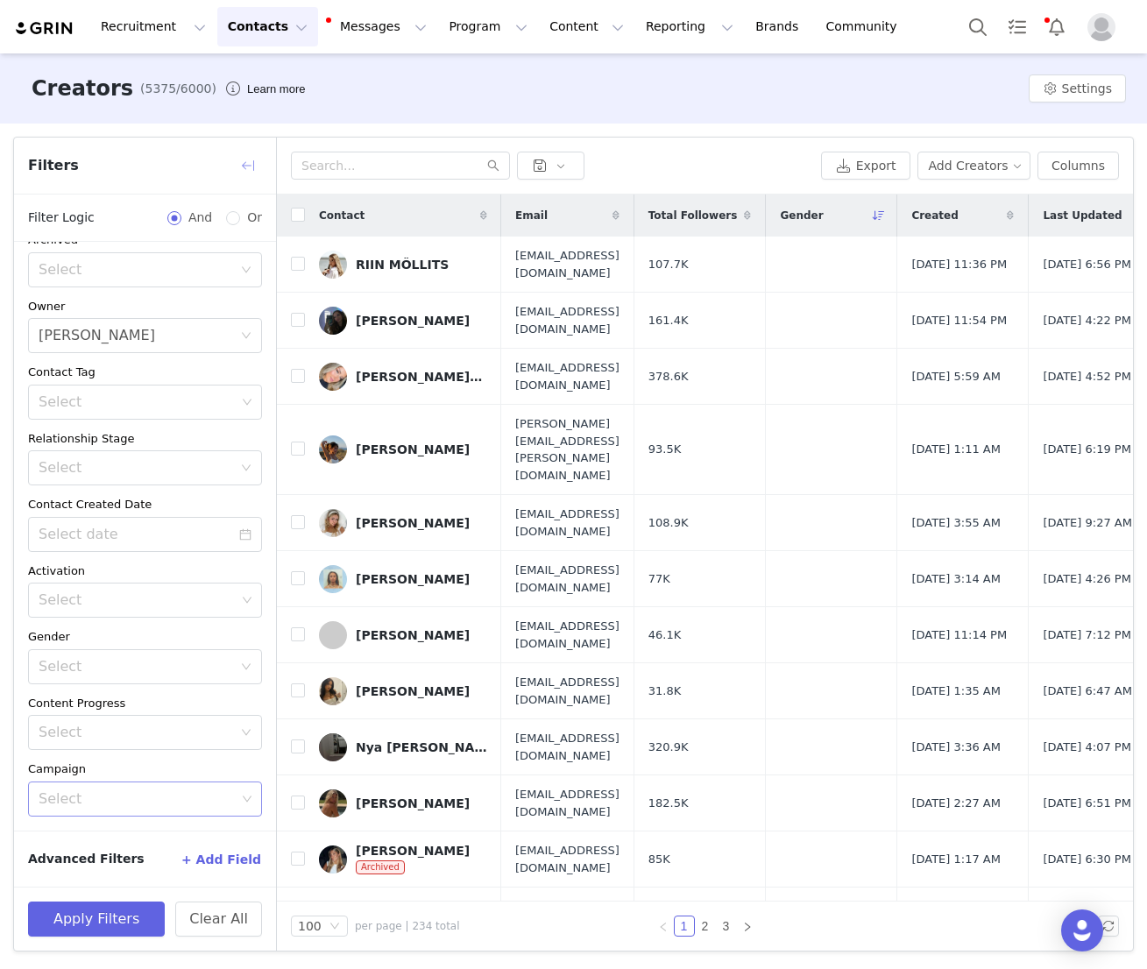
click at [249, 163] on button "button" at bounding box center [248, 166] width 28 height 28
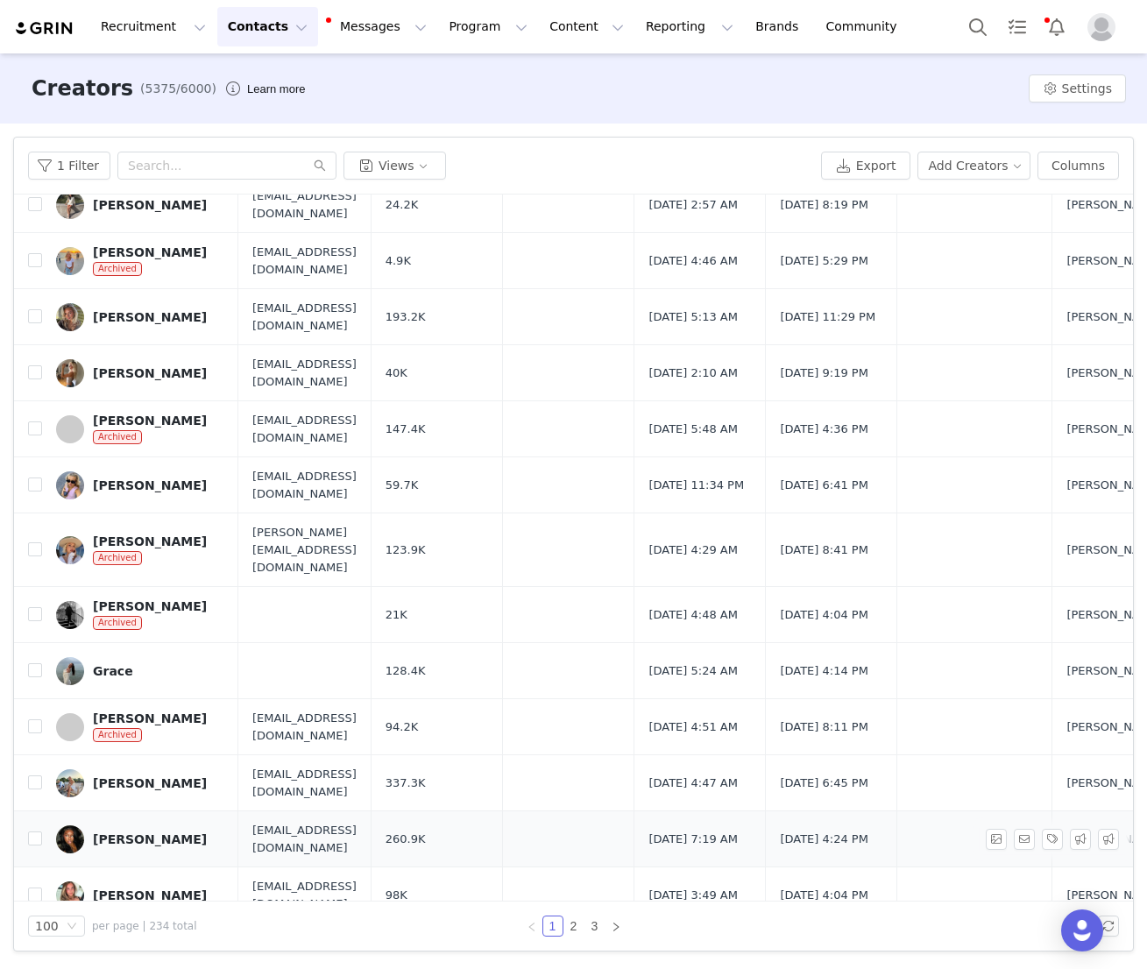
scroll to position [4945, 0]
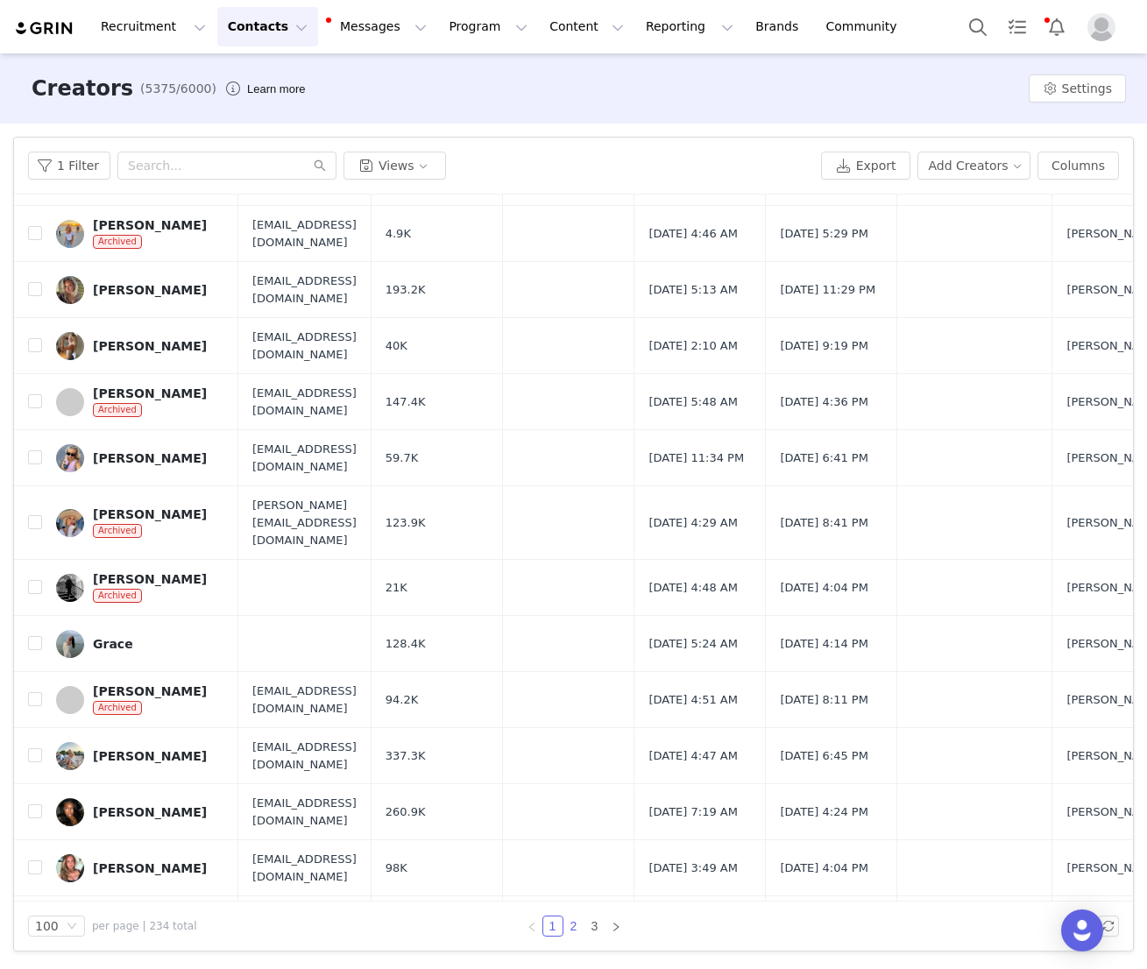
click at [577, 928] on link "2" at bounding box center [573, 926] width 19 height 19
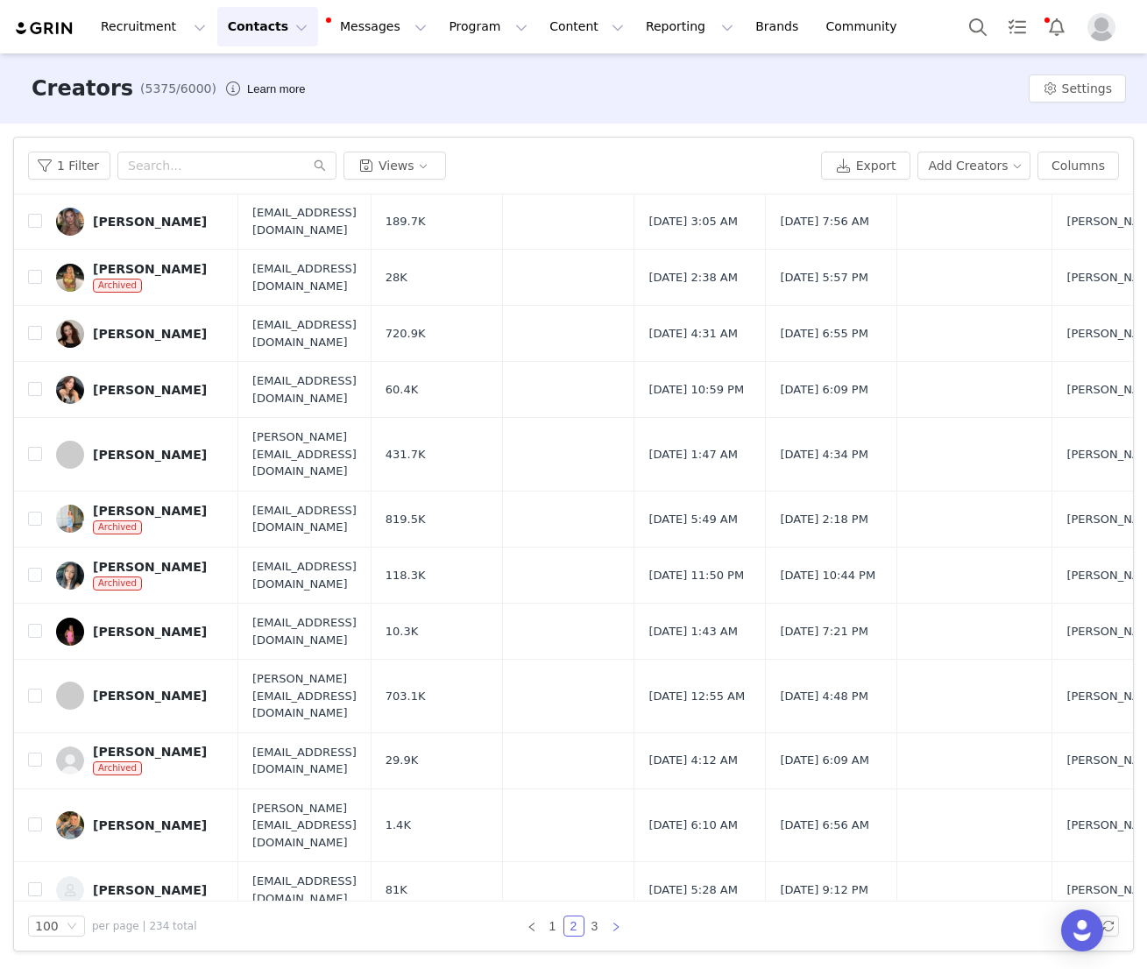
click at [621, 931] on icon "icon: right" at bounding box center [616, 927] width 11 height 11
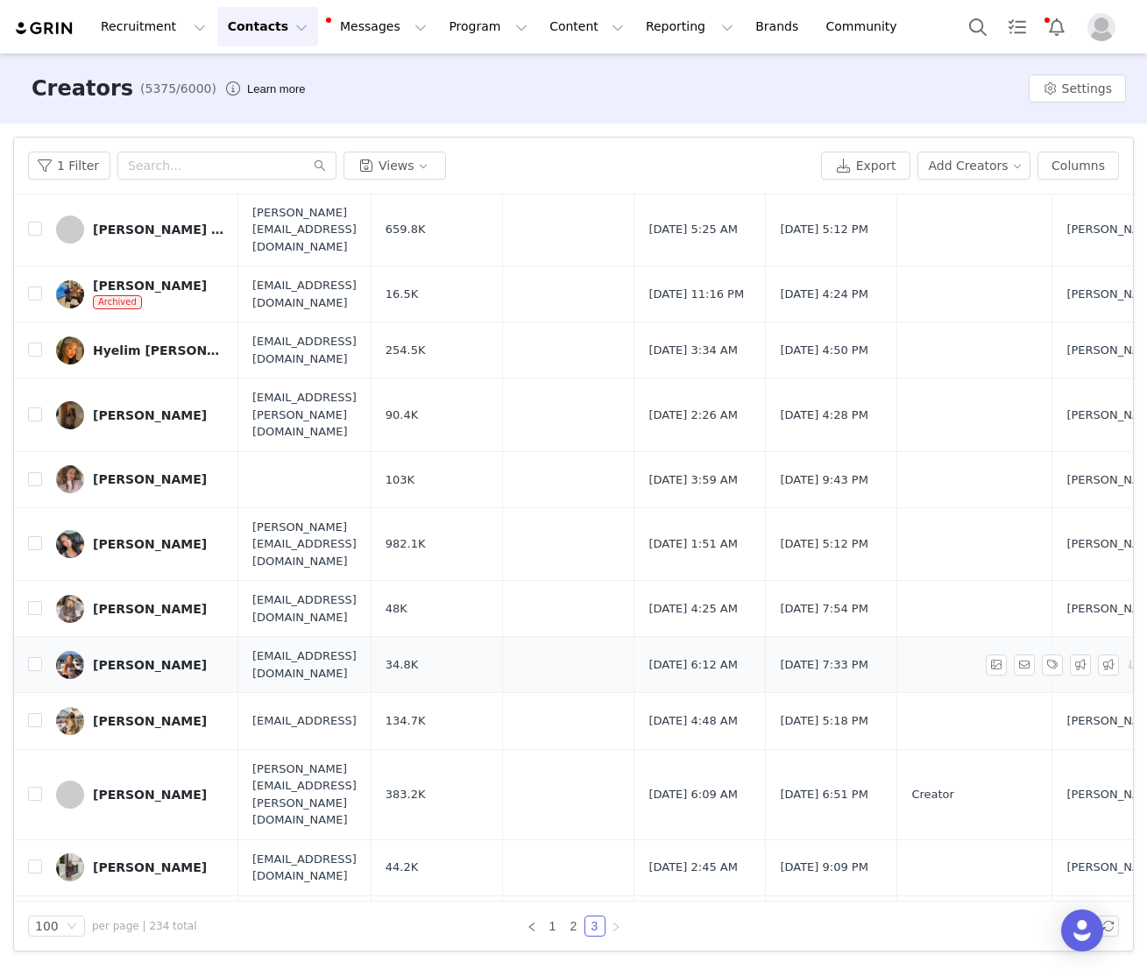
scroll to position [1242, 0]
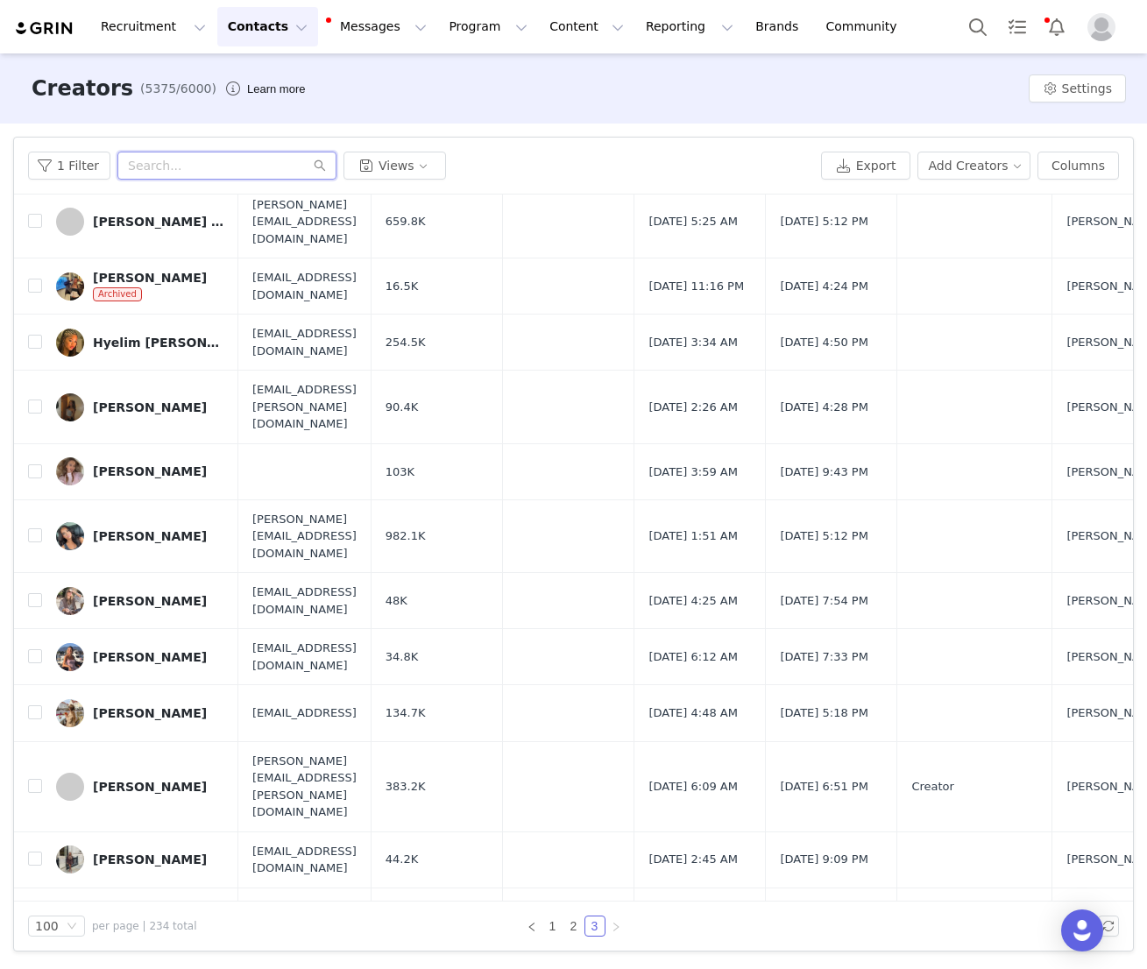
click at [150, 153] on input "text" at bounding box center [226, 166] width 219 height 28
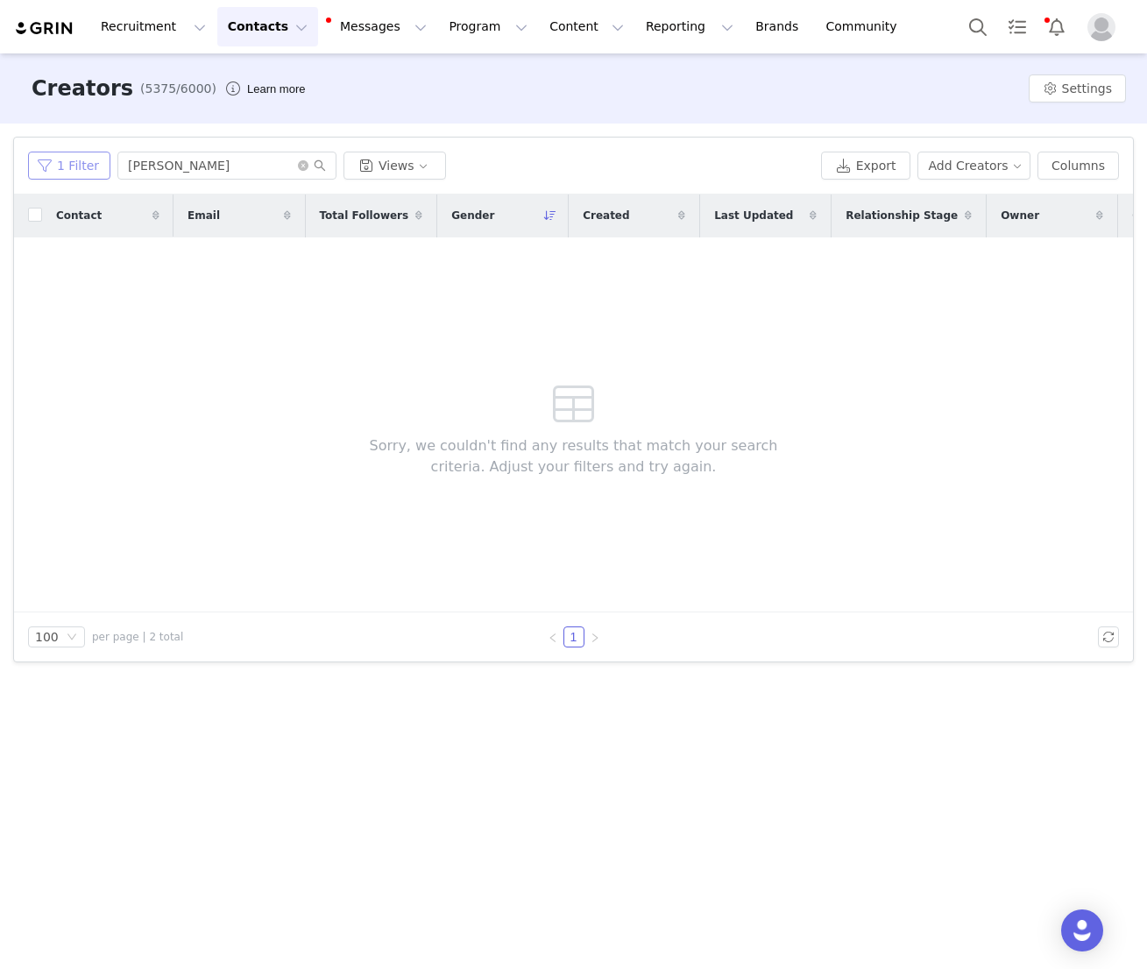
click at [64, 173] on button "1 Filter" at bounding box center [69, 166] width 82 height 28
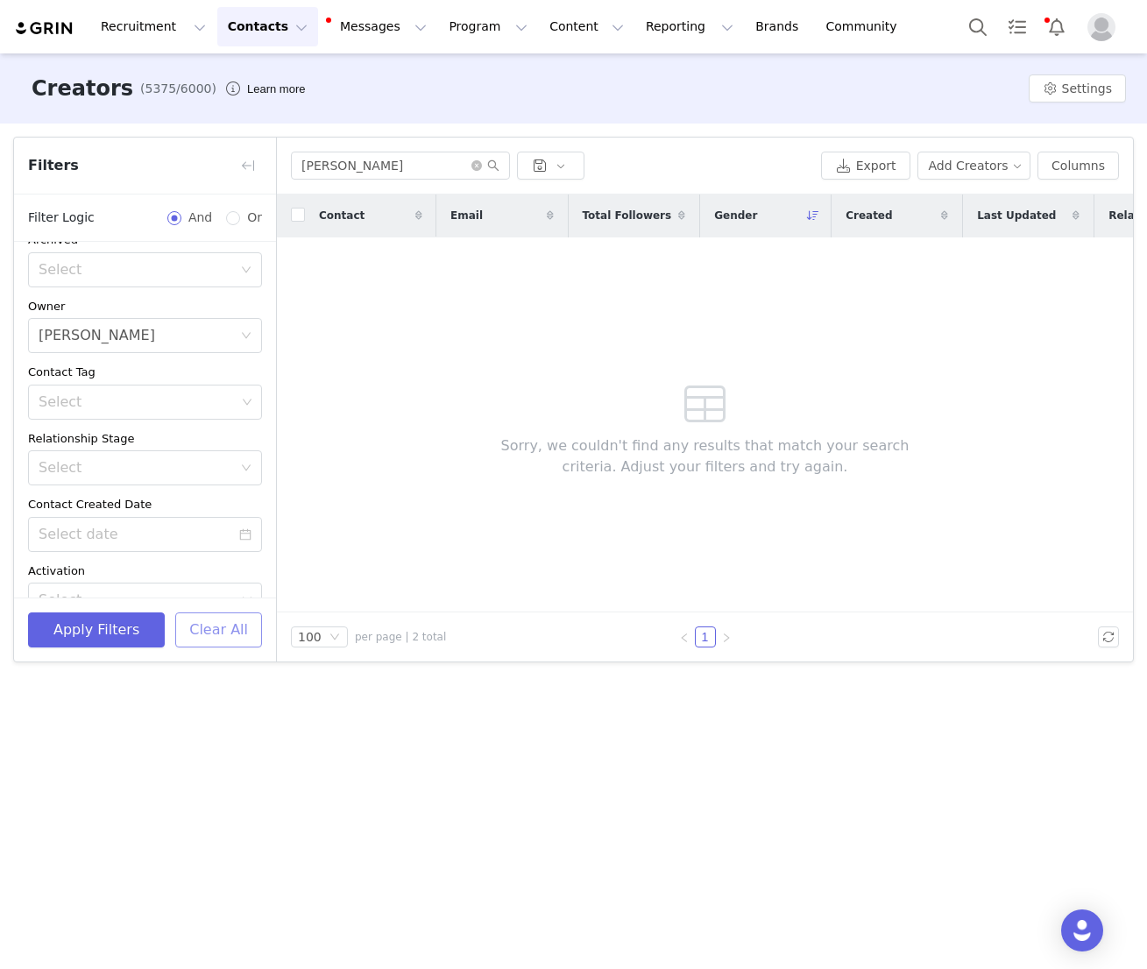
click at [232, 642] on button "Clear All" at bounding box center [218, 630] width 87 height 35
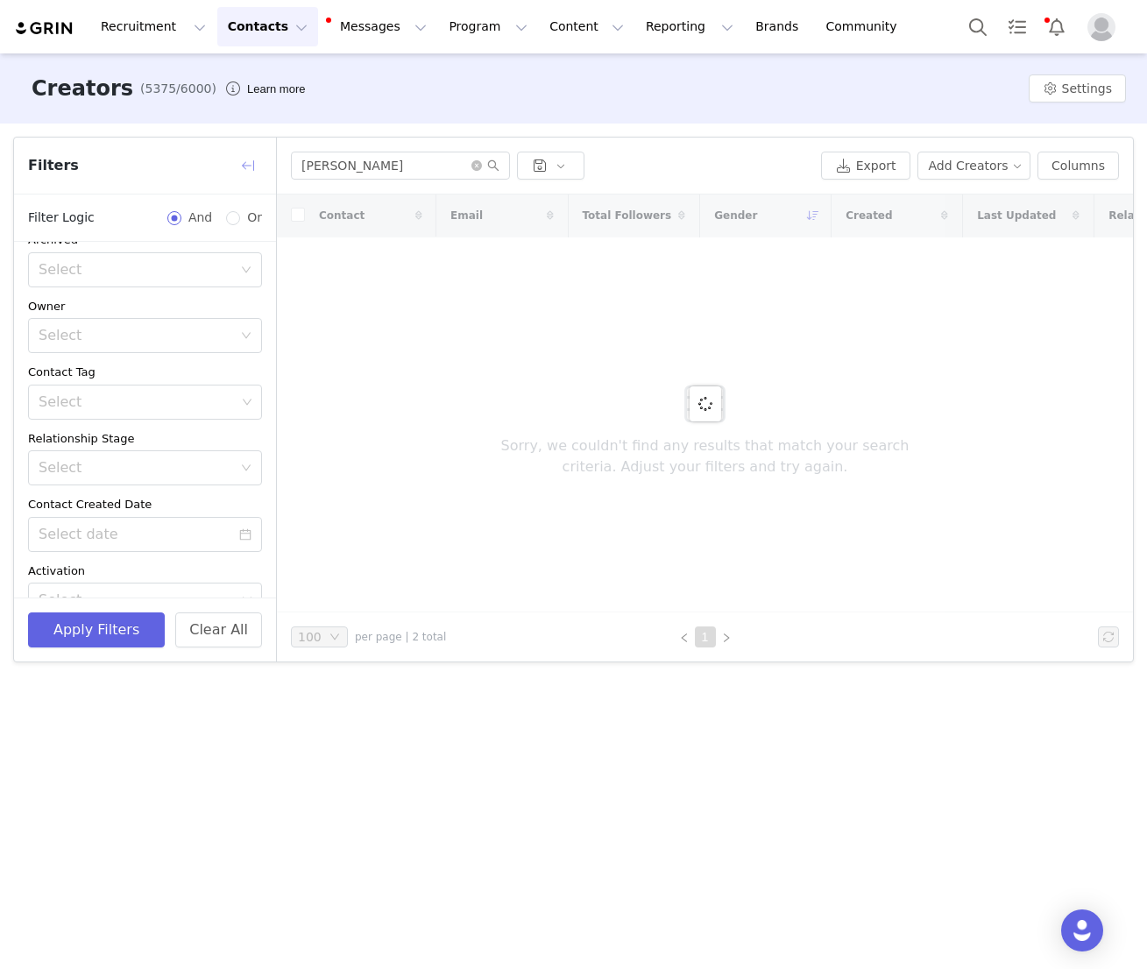
click at [248, 164] on button "button" at bounding box center [248, 166] width 28 height 28
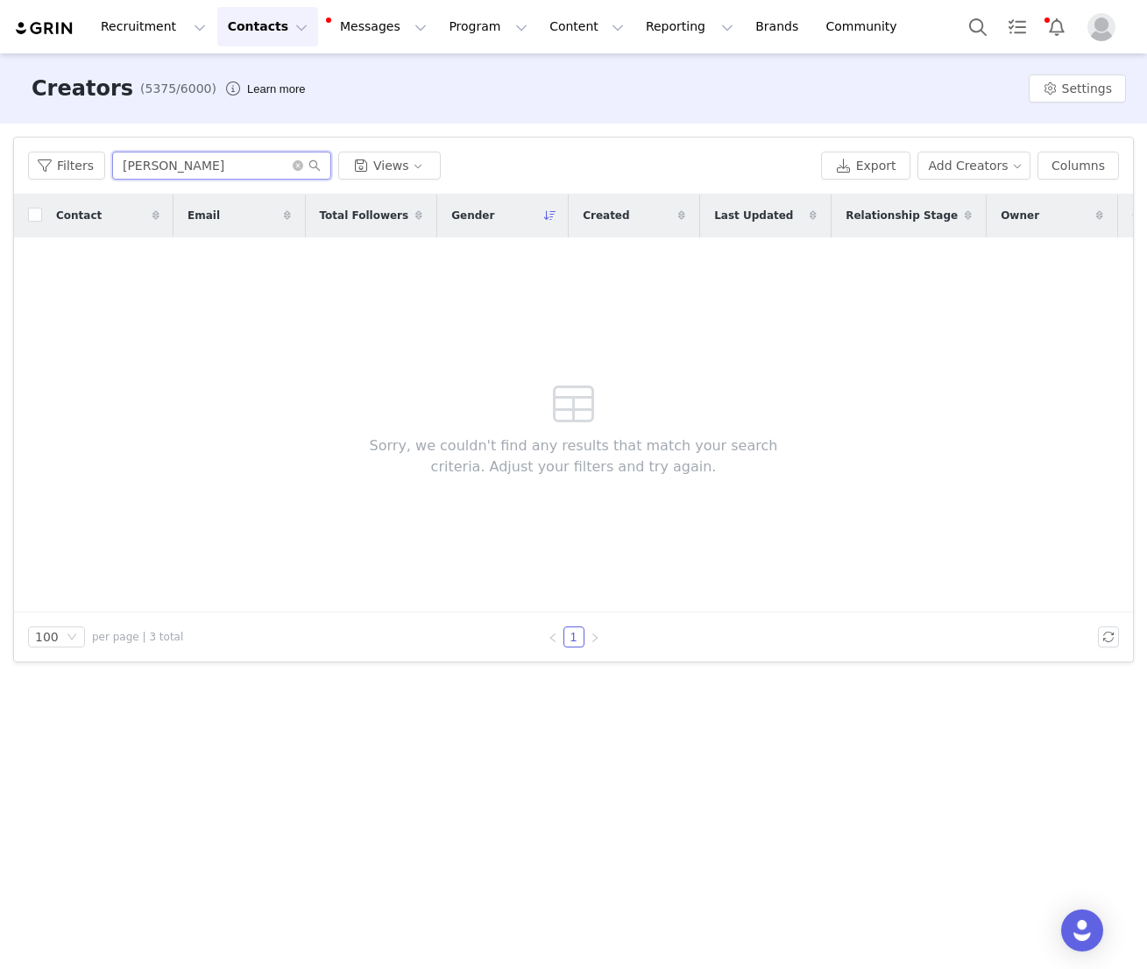
click at [184, 162] on input "barbara" at bounding box center [221, 166] width 219 height 28
type input "barbara kris"
drag, startPoint x: 201, startPoint y: 163, endPoint x: 55, endPoint y: 159, distance: 145.6
click at [56, 159] on div "Filters barbara kris Views" at bounding box center [421, 166] width 786 height 28
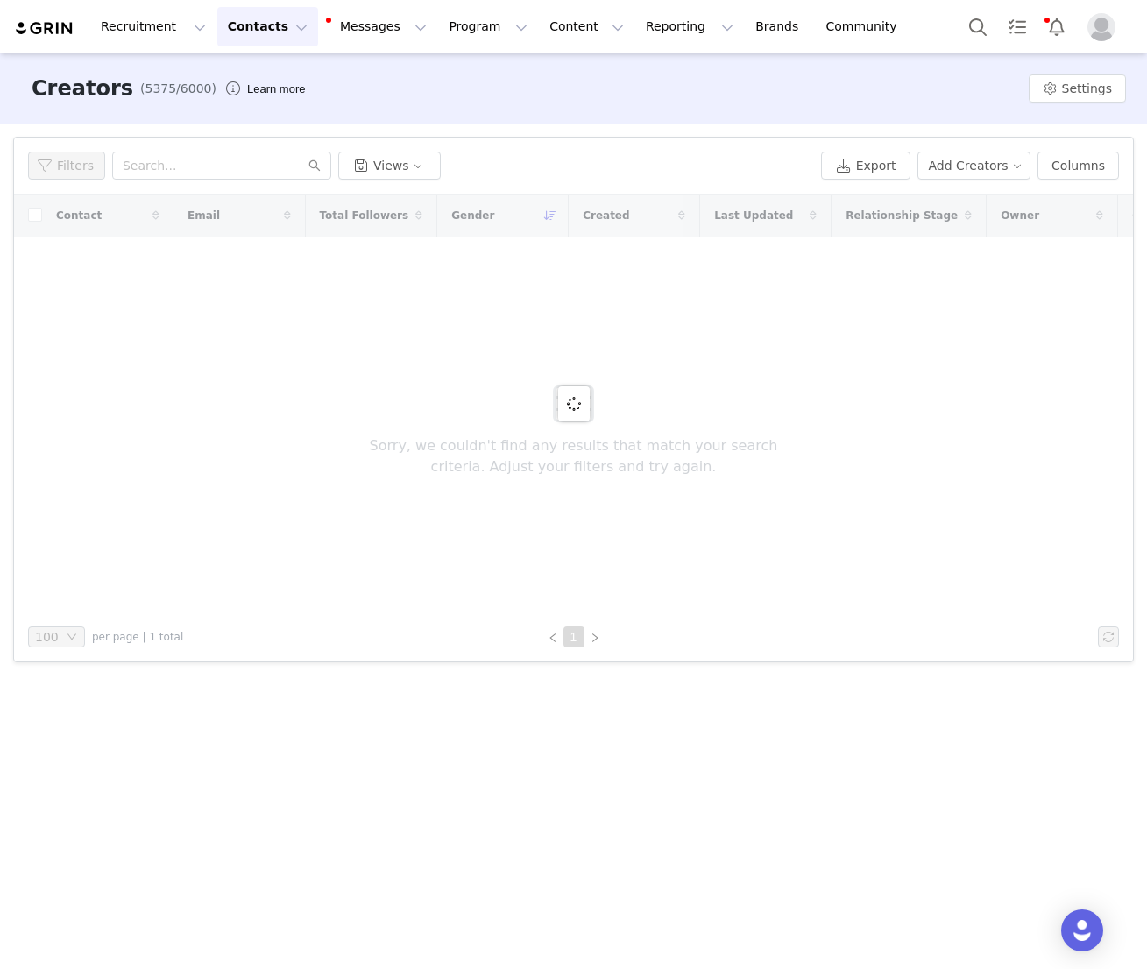
click at [239, 28] on button "Contacts Contacts" at bounding box center [267, 26] width 101 height 39
click at [262, 73] on p "Creators" at bounding box center [245, 77] width 53 height 18
click at [385, 102] on div "Creators (5375/6000) Learn more Settings" at bounding box center [573, 88] width 1147 height 70
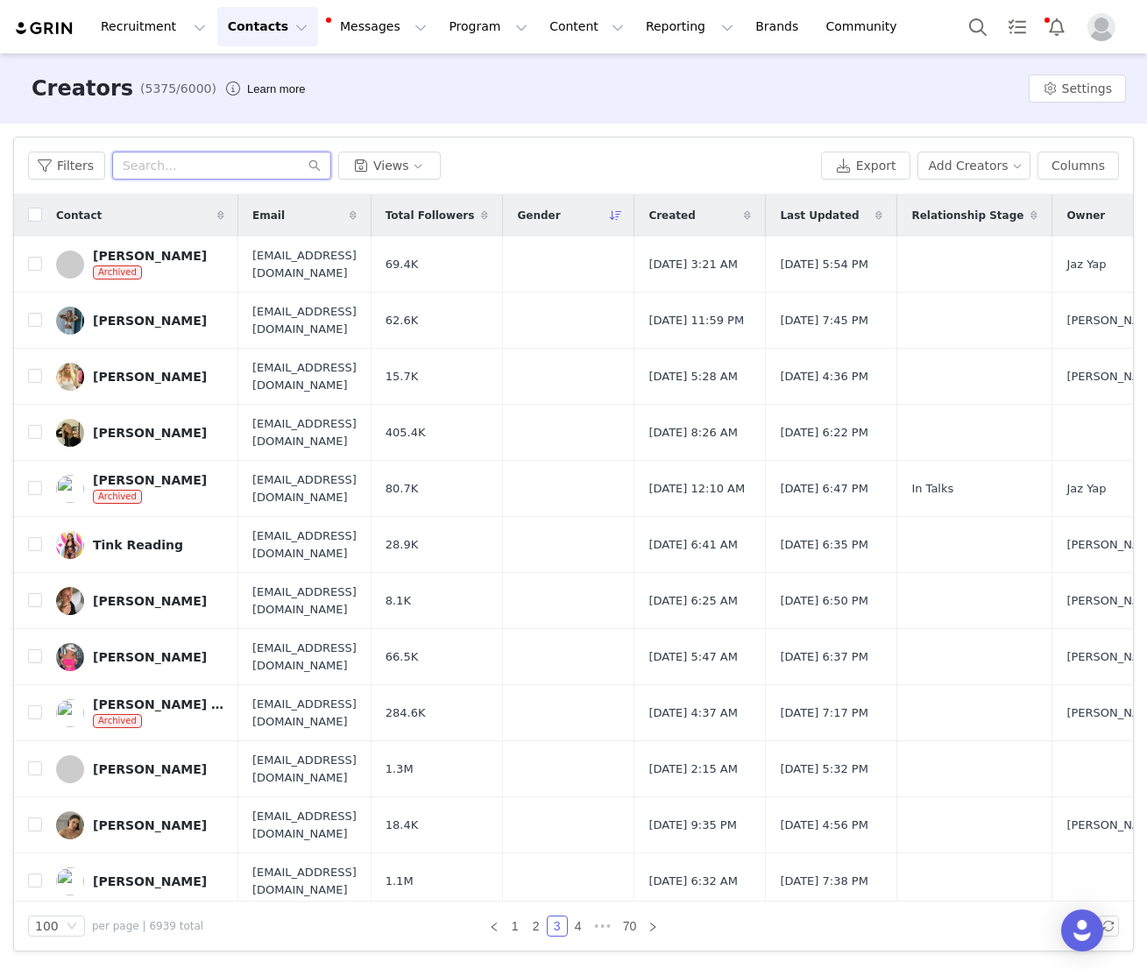
click at [168, 168] on input "text" at bounding box center [221, 166] width 219 height 28
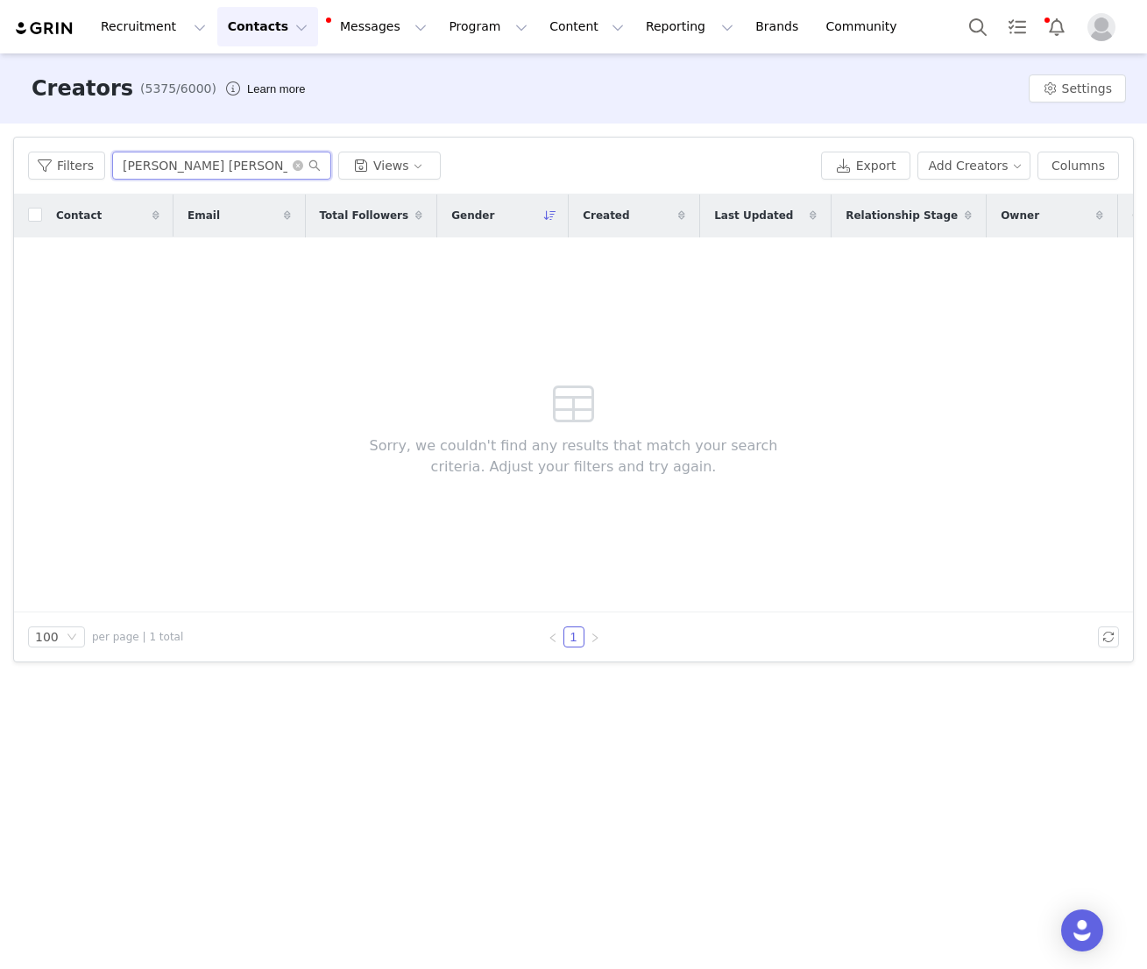
drag, startPoint x: 200, startPoint y: 174, endPoint x: 129, endPoint y: 174, distance: 71.0
click at [129, 174] on input "barbara kris" at bounding box center [221, 166] width 219 height 28
click at [62, 173] on button "Filters" at bounding box center [66, 166] width 77 height 28
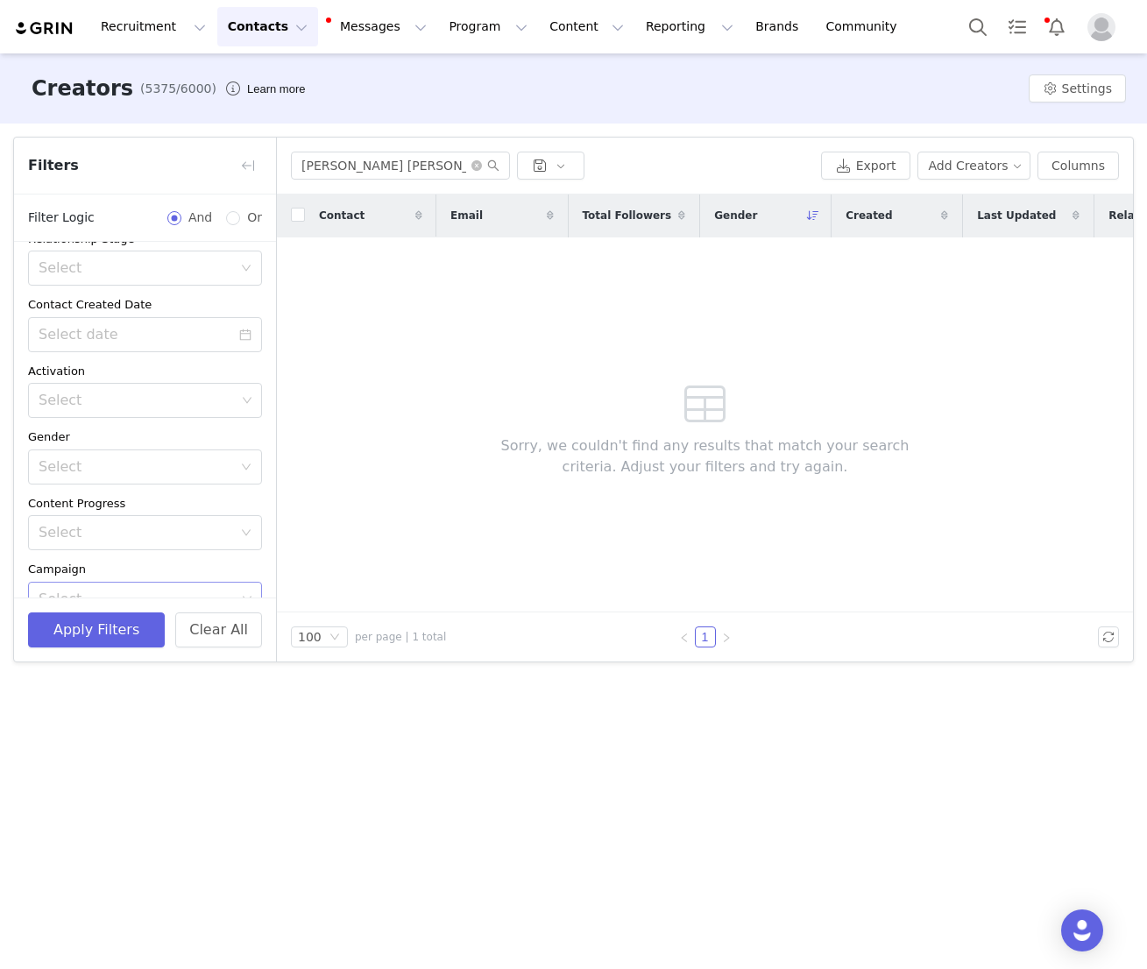
scroll to position [221, 0]
click at [216, 632] on button "Clear All" at bounding box center [218, 630] width 87 height 35
click at [252, 165] on button "button" at bounding box center [248, 166] width 28 height 28
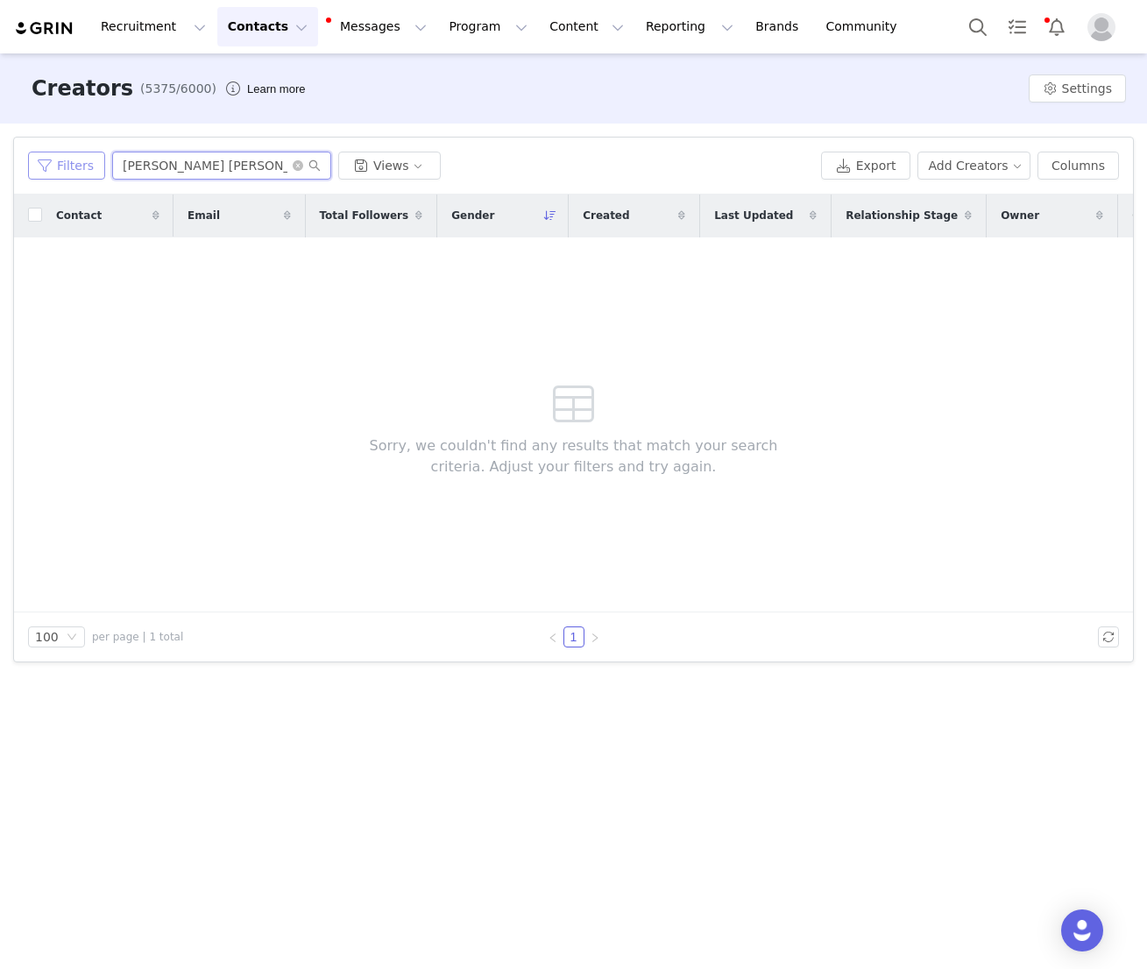
drag, startPoint x: 213, startPoint y: 167, endPoint x: 79, endPoint y: 167, distance: 134.1
click at [79, 167] on div "Filters barbara kris Views" at bounding box center [421, 166] width 786 height 28
paste input "[PERSON_NAME]"
type input "[PERSON_NAME]"
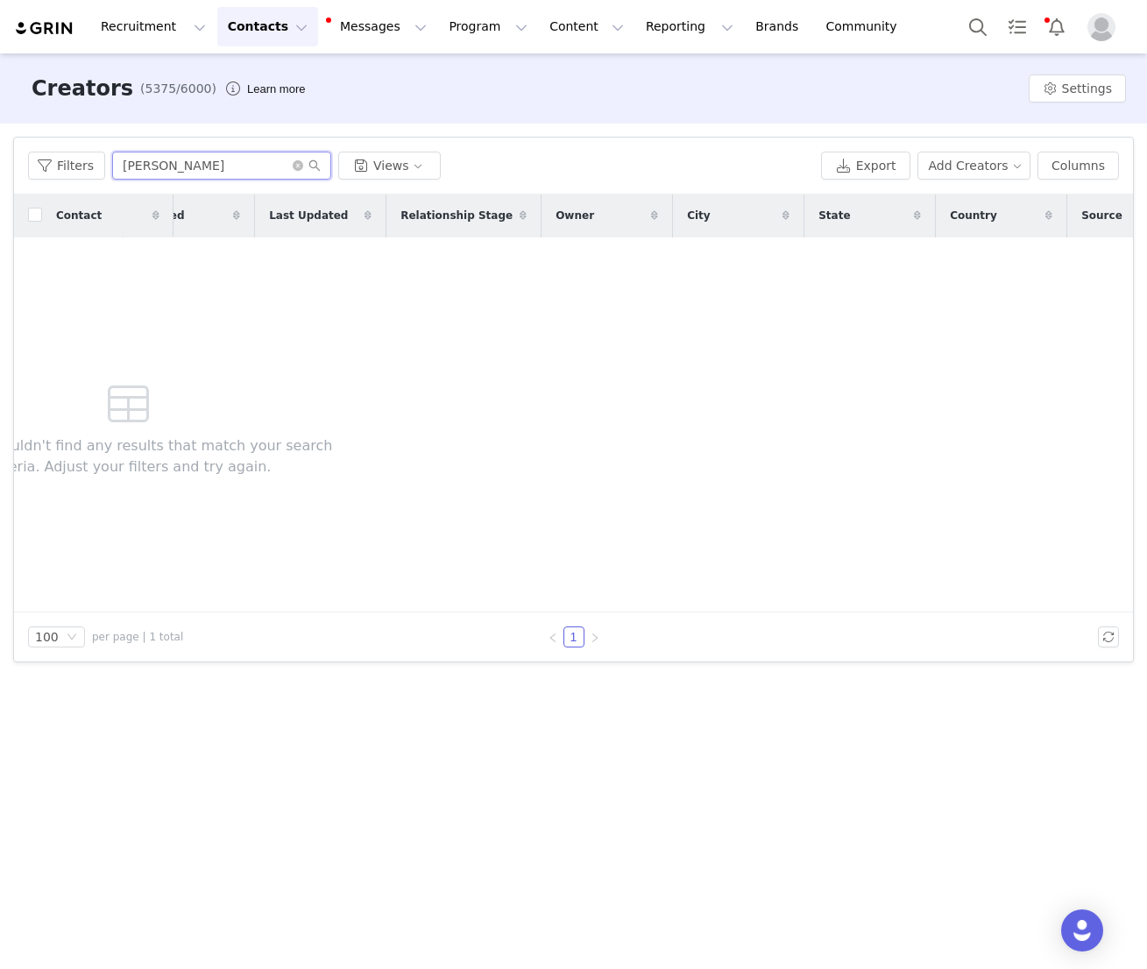
scroll to position [0, 497]
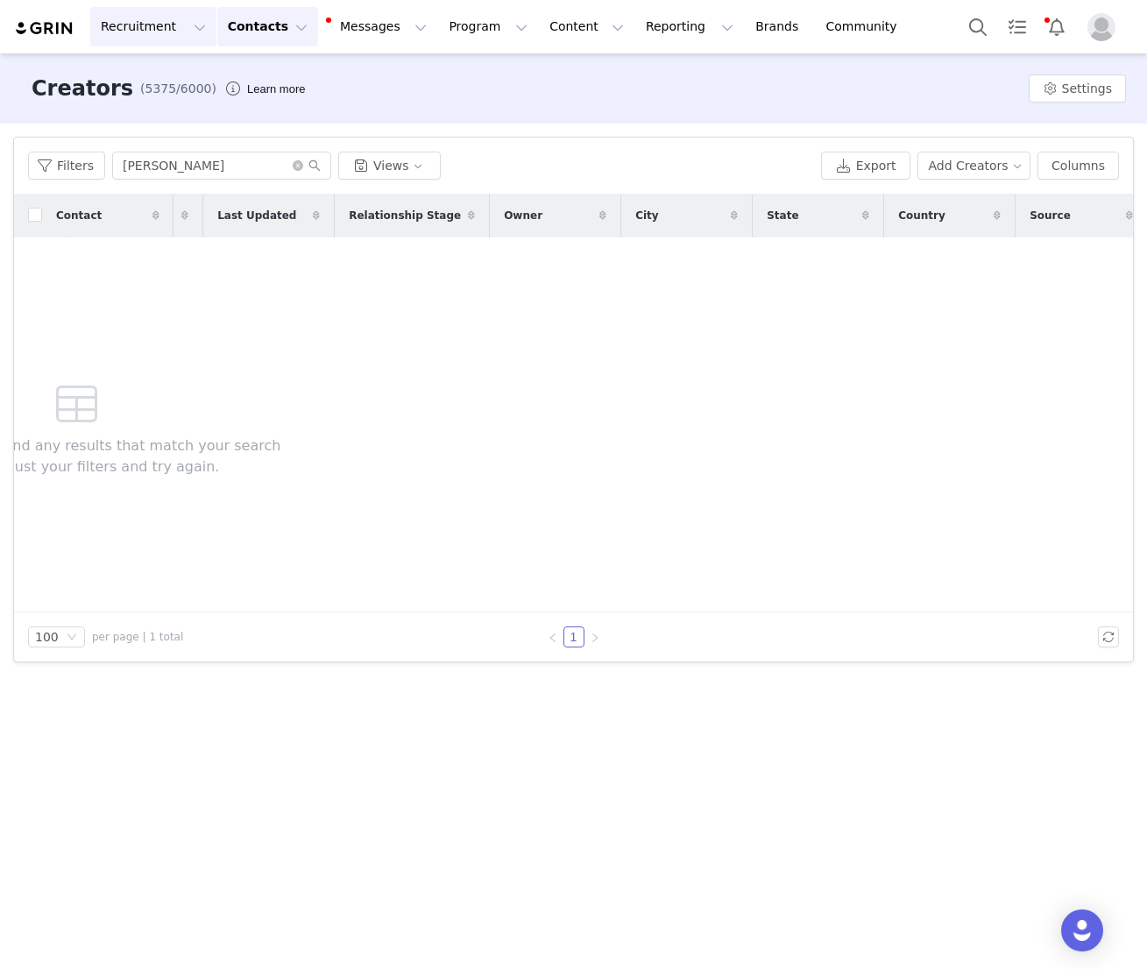
click at [130, 26] on button "Recruitment Recruitment" at bounding box center [153, 26] width 126 height 39
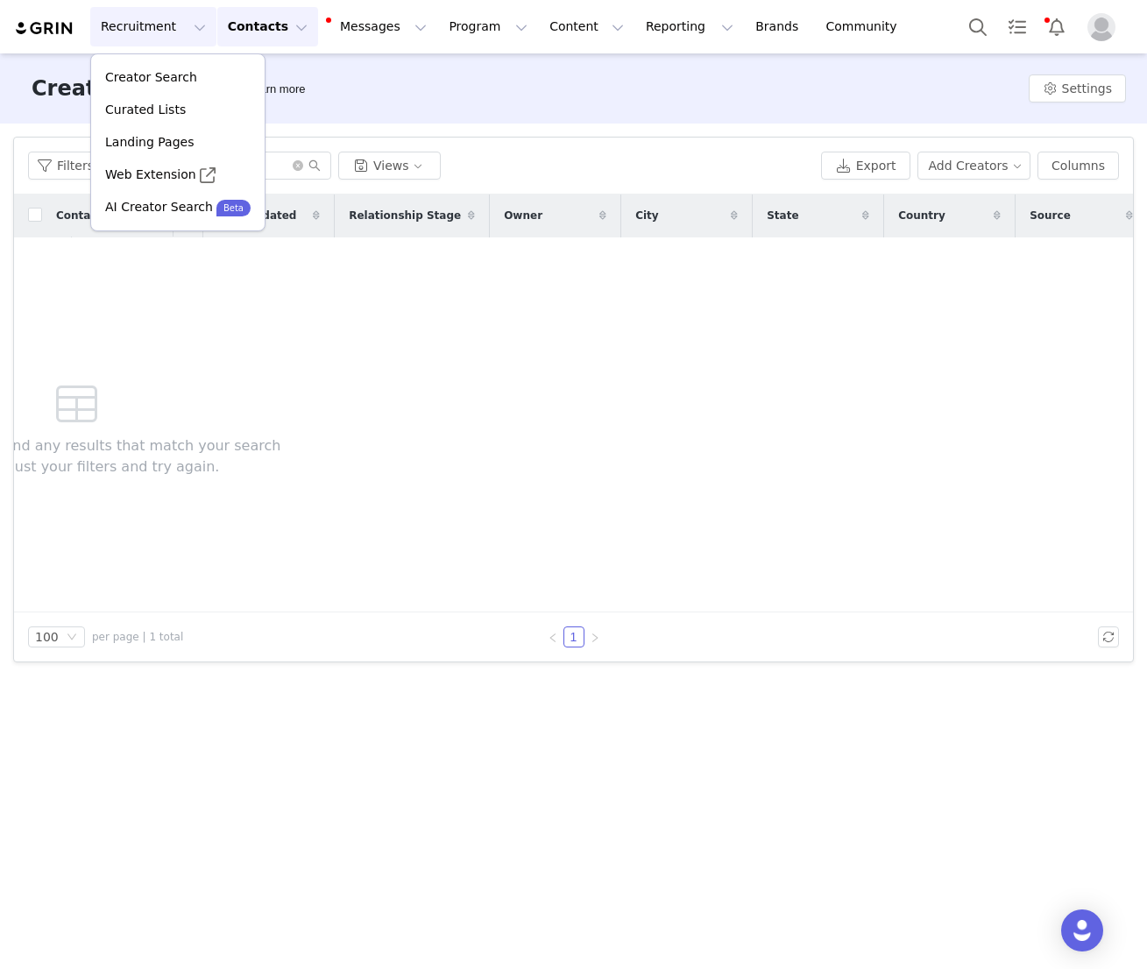
click at [238, 26] on button "Contacts Contacts" at bounding box center [267, 26] width 101 height 39
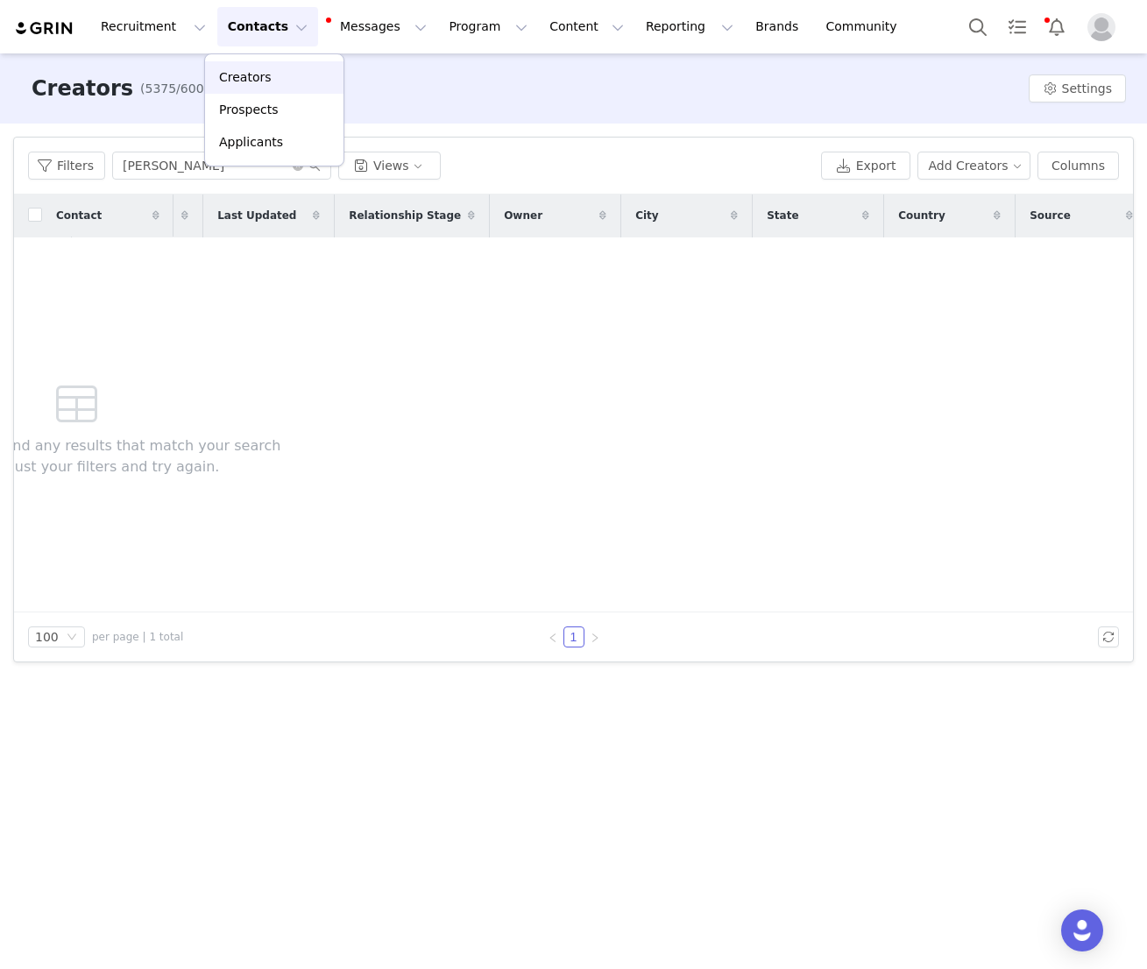
click at [280, 83] on div "Creators" at bounding box center [274, 77] width 117 height 18
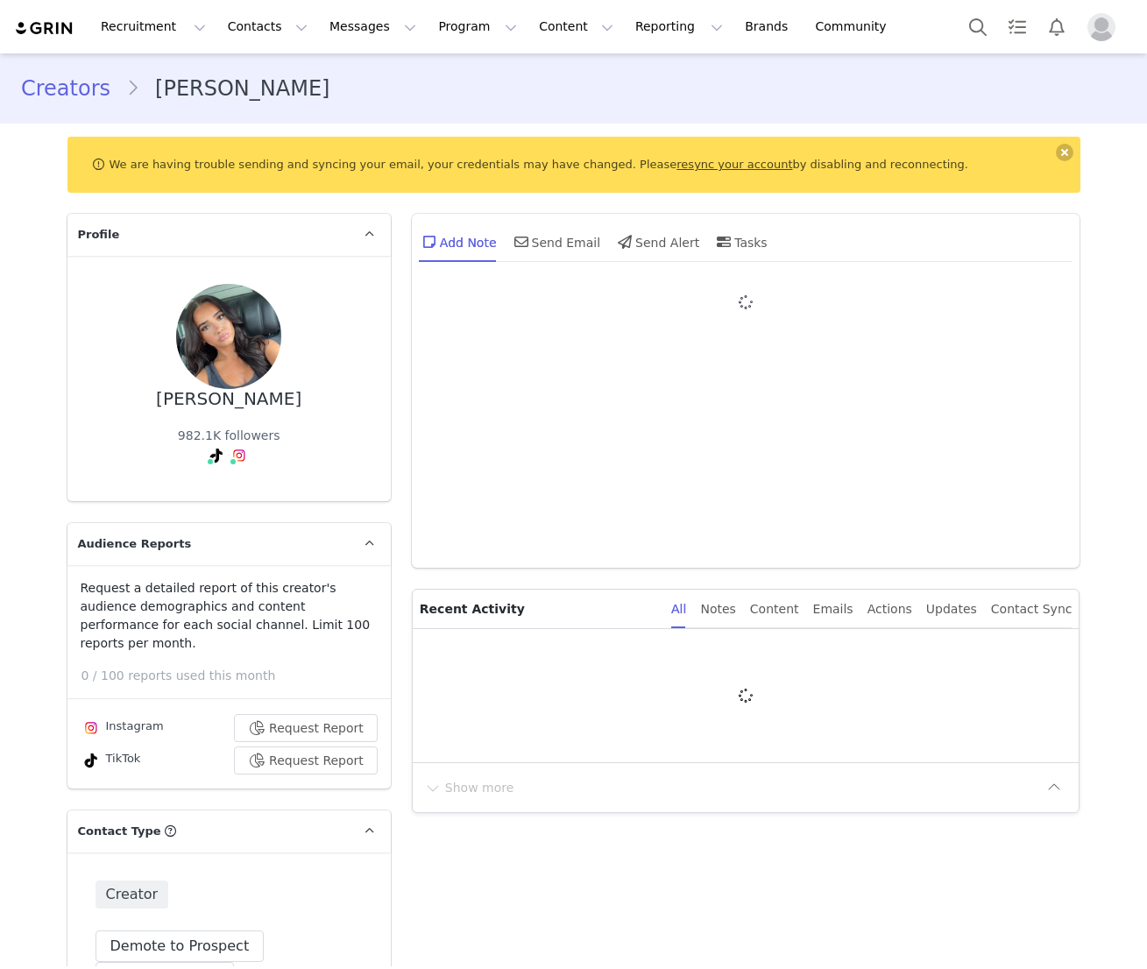
type input "+44 ([GEOGRAPHIC_DATA])"
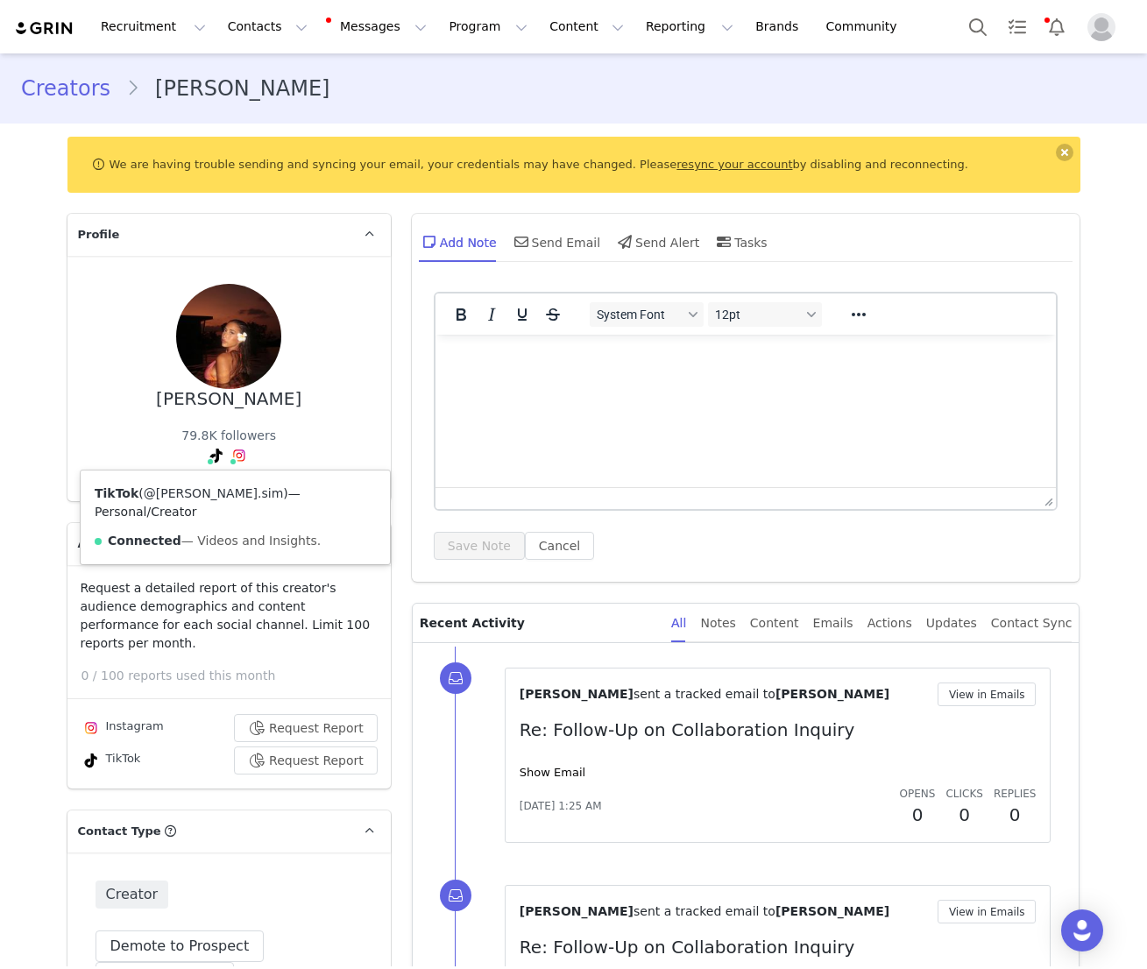
click at [202, 487] on link "@lorena.sim" at bounding box center [214, 493] width 140 height 14
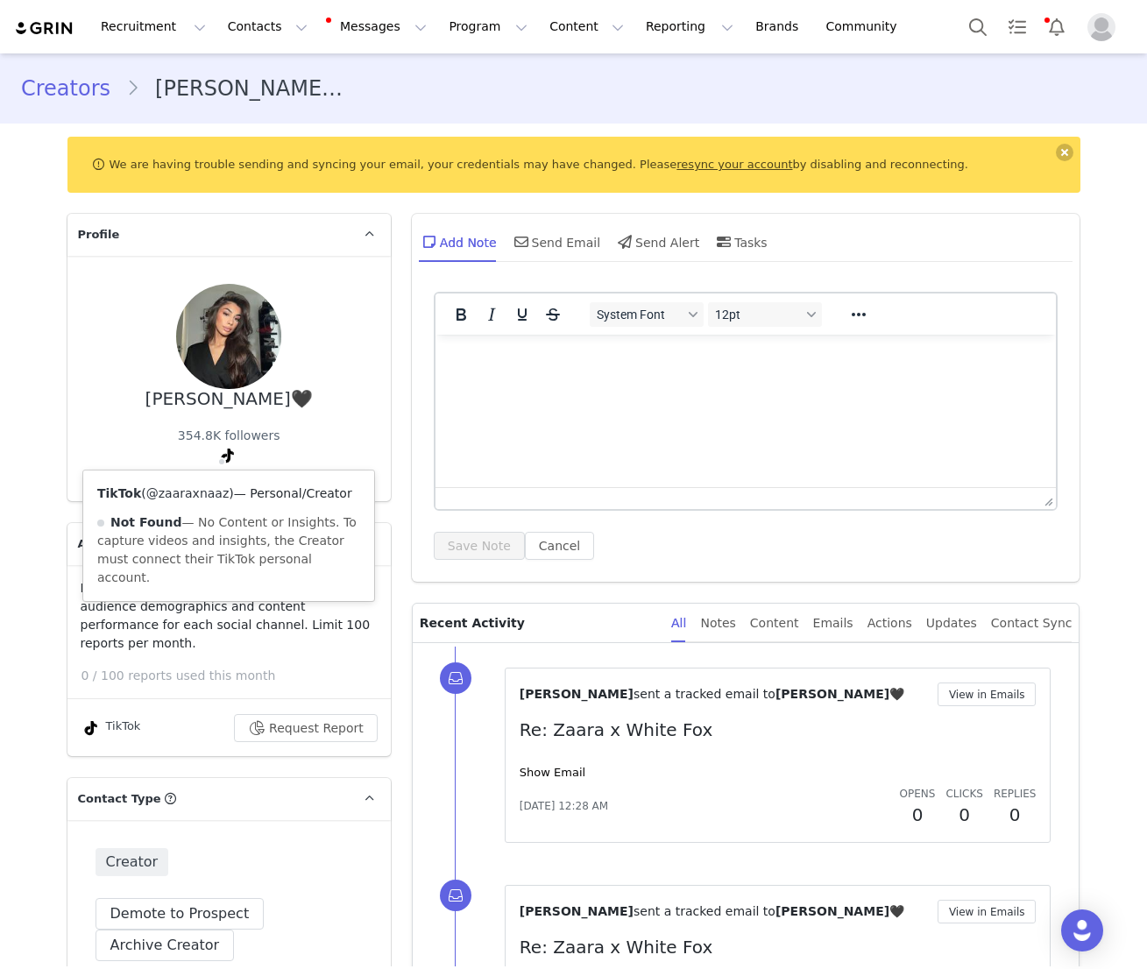
click at [182, 494] on link "@zaaraxnaaz" at bounding box center [187, 493] width 83 height 14
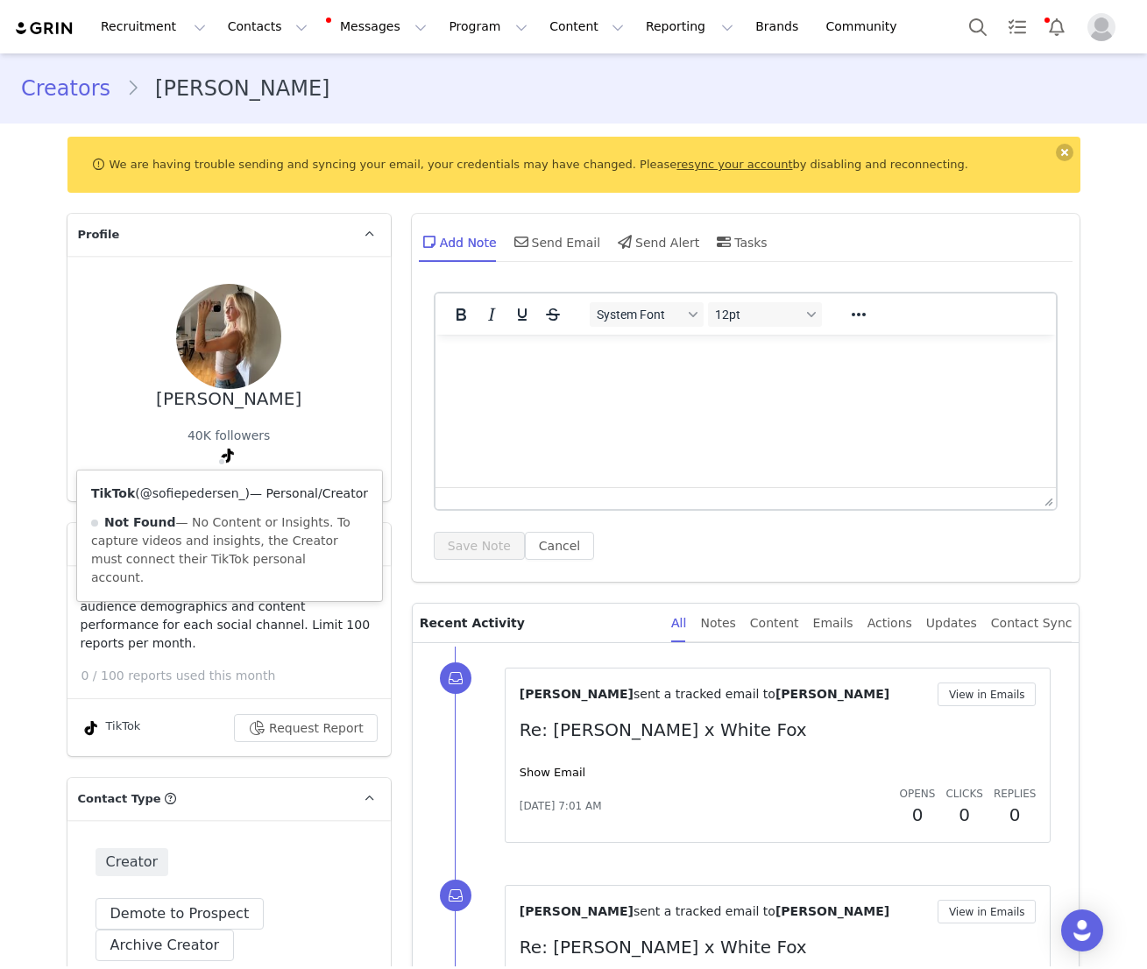
click at [214, 489] on link "@sofiepedersen_" at bounding box center [192, 493] width 105 height 14
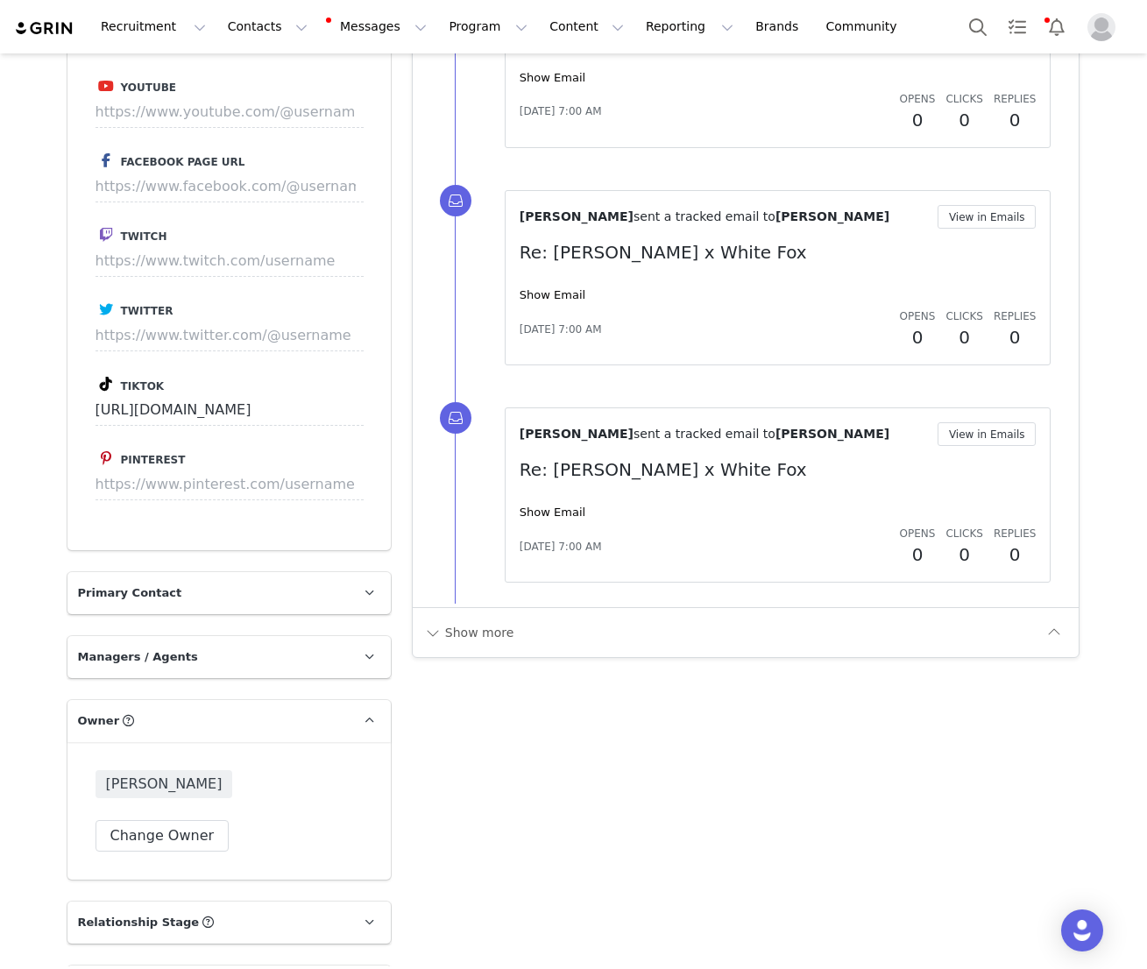
scroll to position [1585, 0]
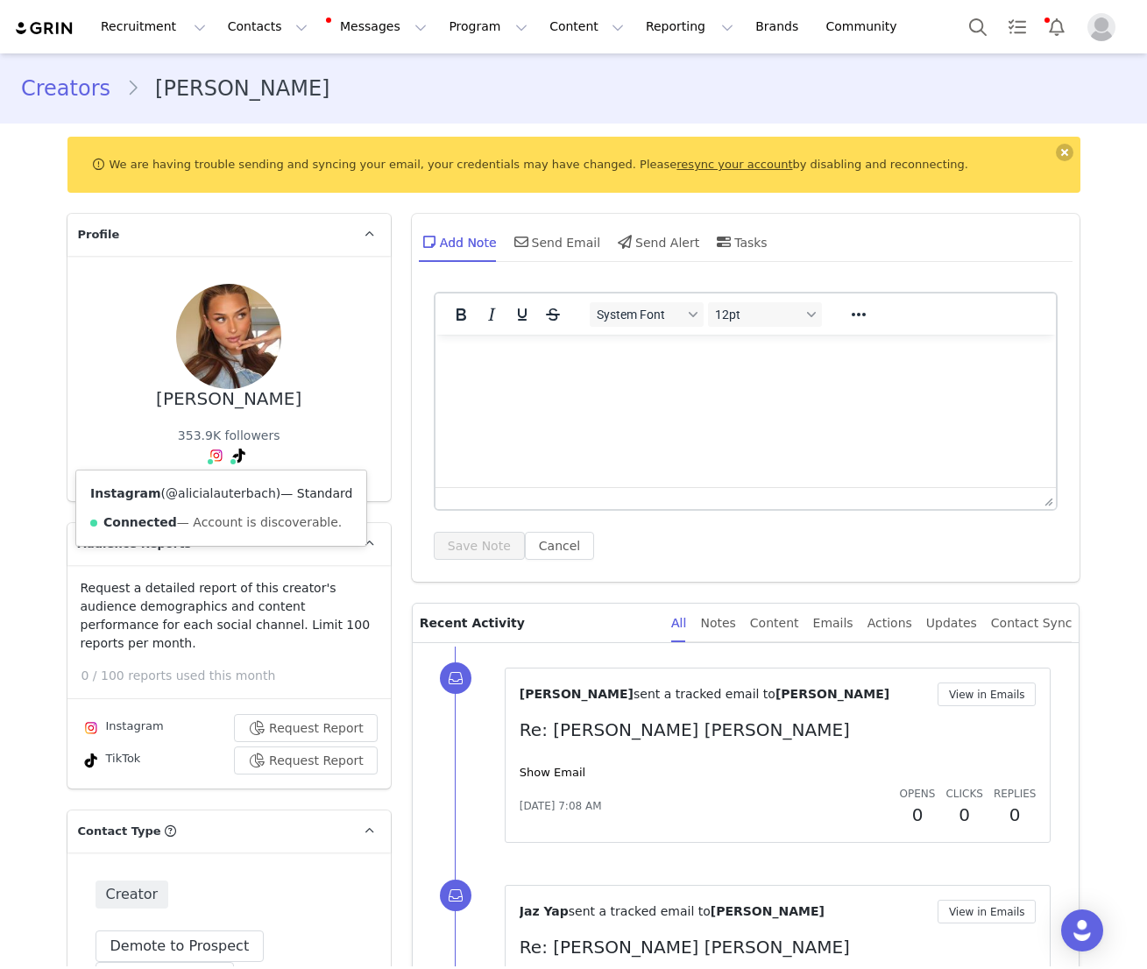
click at [206, 498] on link "@alicialauterbach" at bounding box center [221, 493] width 110 height 14
click at [214, 493] on link "@allanlauterbach" at bounding box center [207, 493] width 108 height 14
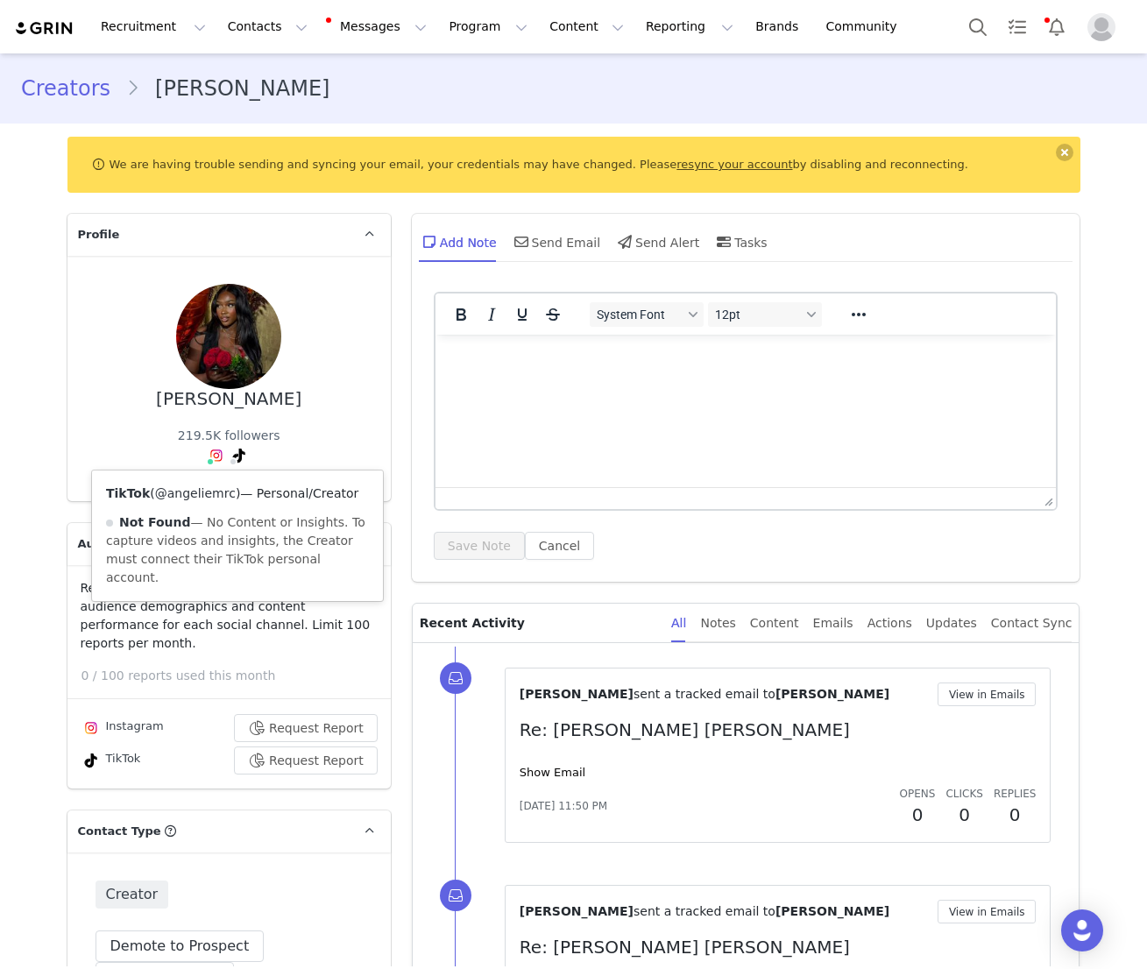
click at [201, 493] on link "@angeliemrc" at bounding box center [195, 493] width 81 height 14
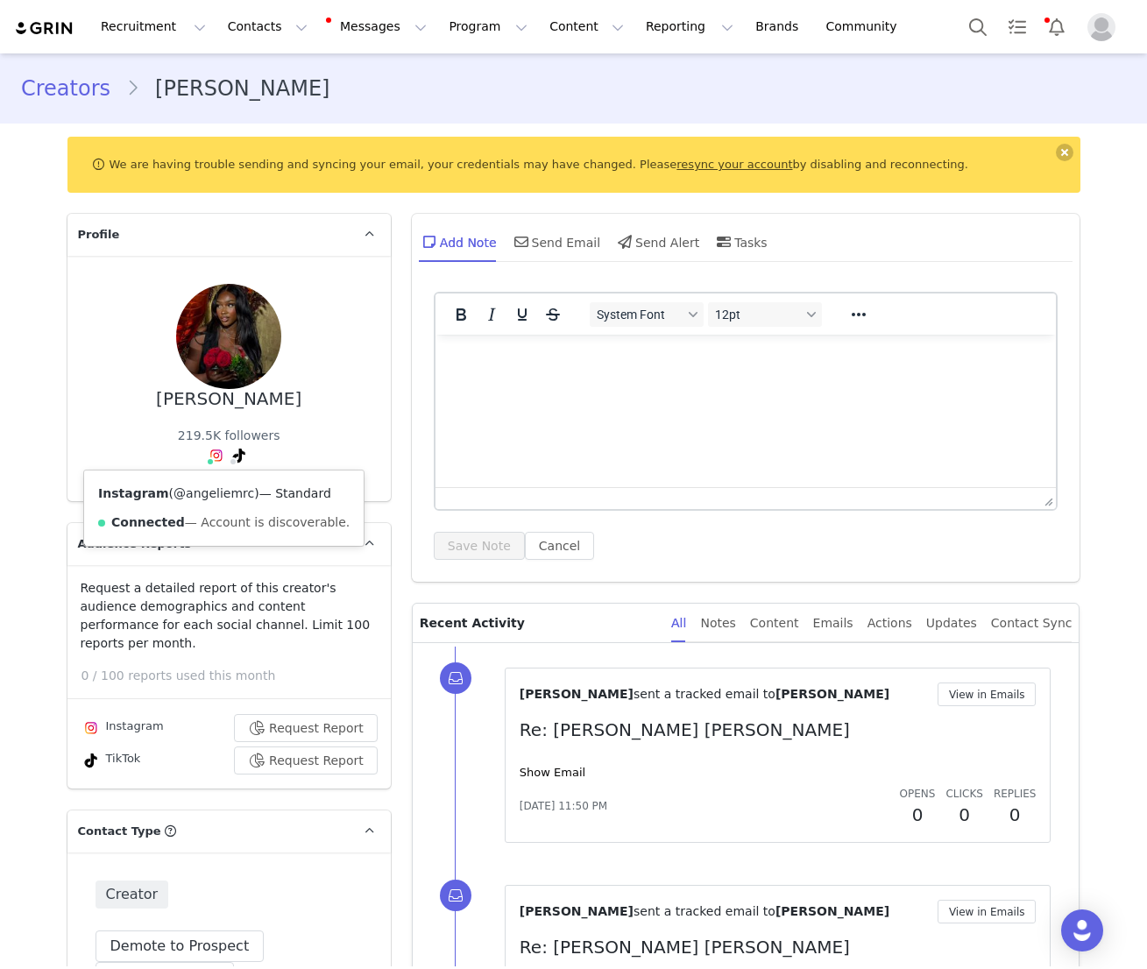
click at [196, 493] on link "@angeliemrc" at bounding box center [214, 493] width 81 height 14
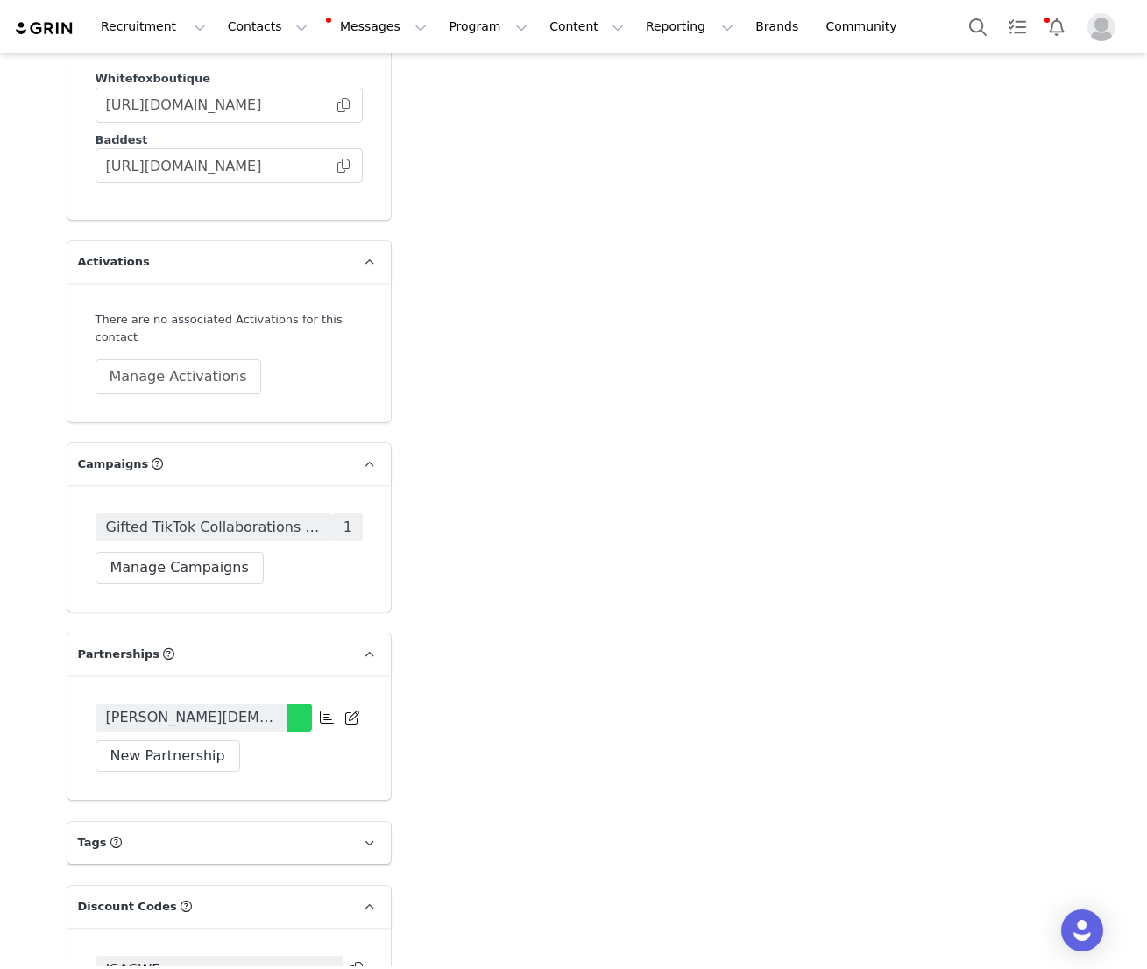
scroll to position [3468, 0]
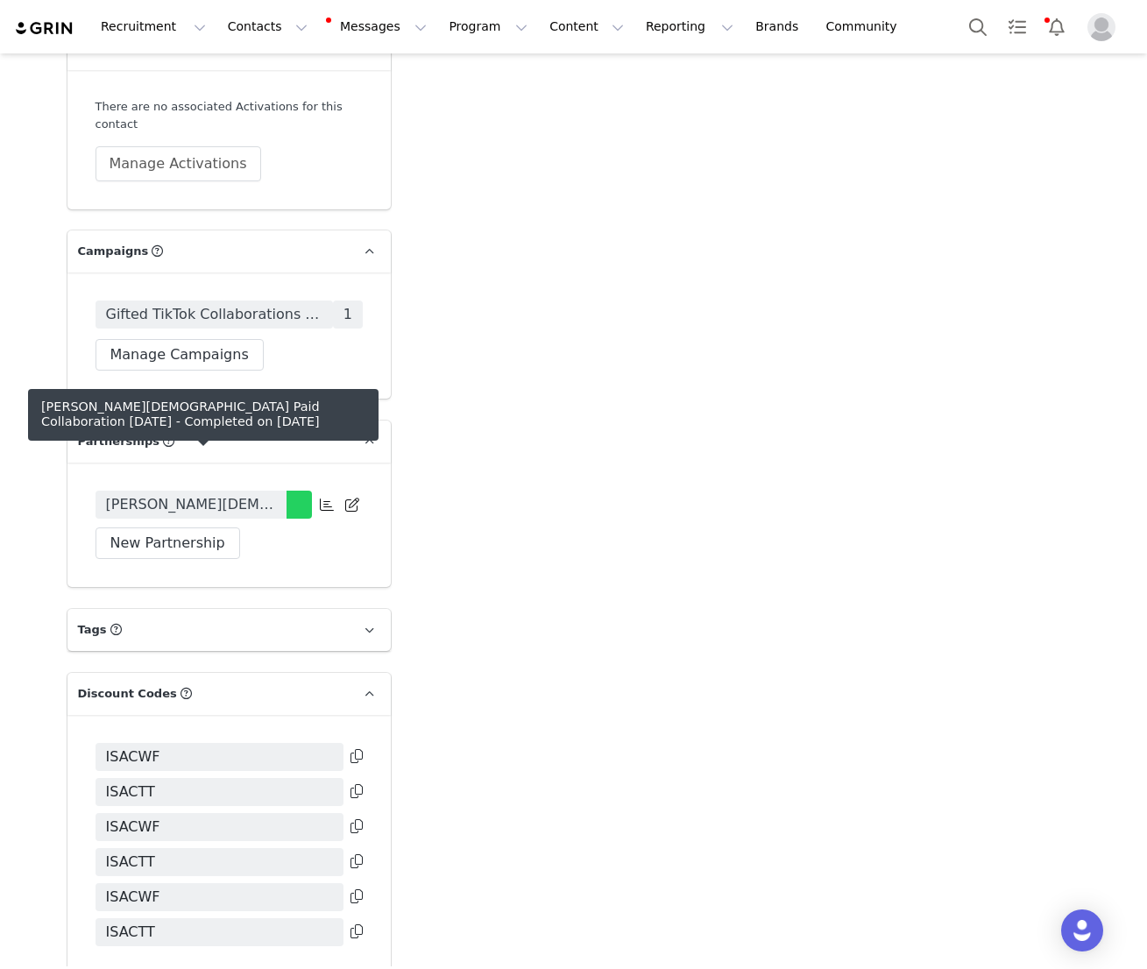
click at [248, 494] on span "Isa Christiansen Paid Collaboration March 2025" at bounding box center [191, 504] width 170 height 21
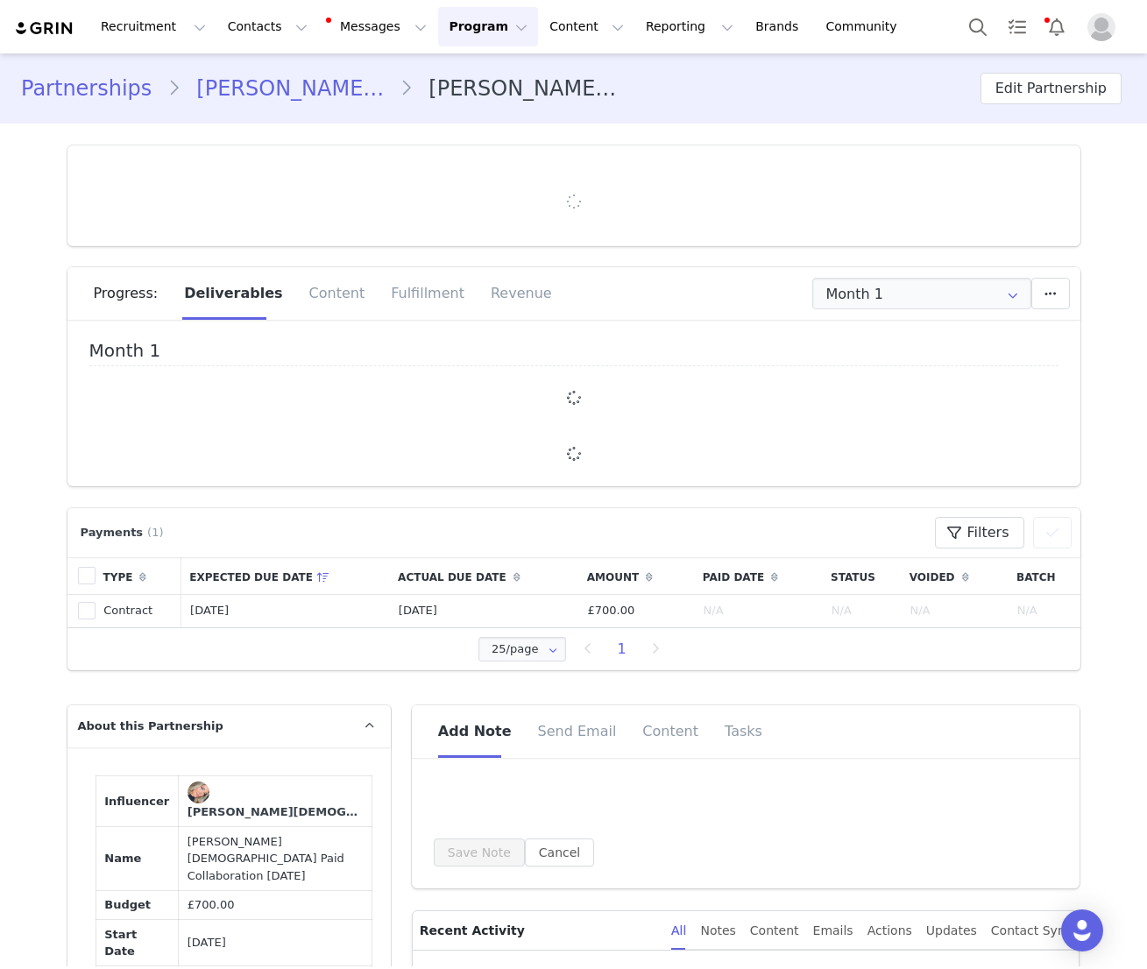
type input "+45 (Denmark)"
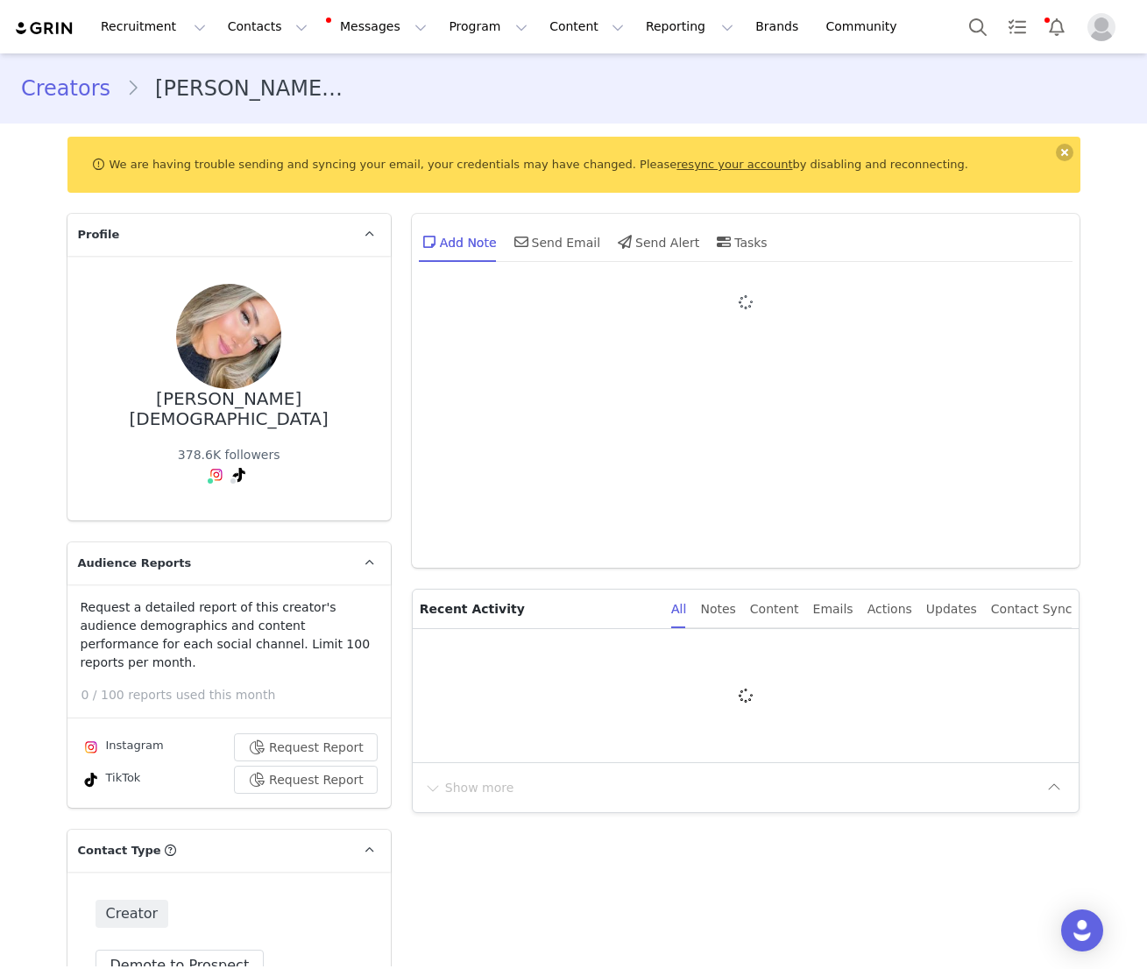
type input "+45 (Denmark)"
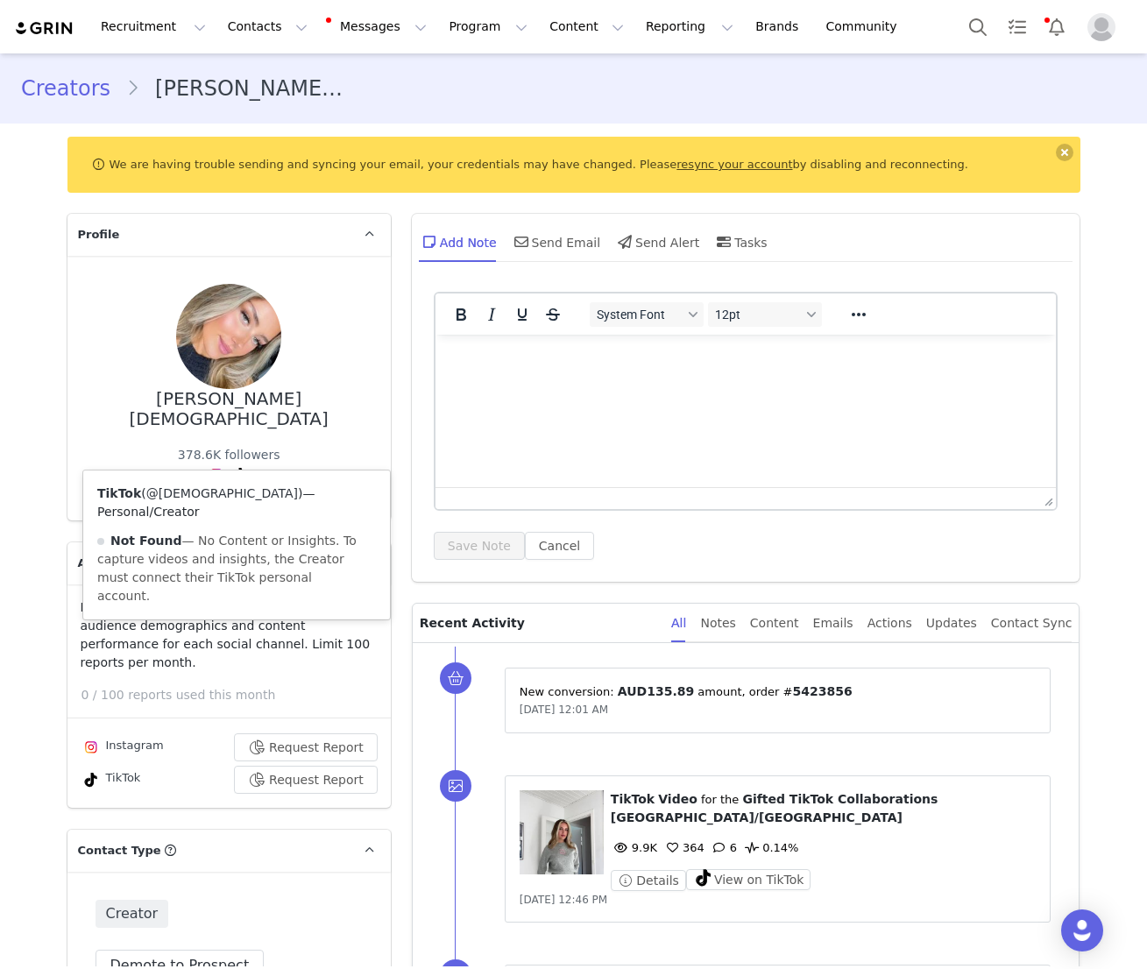
click at [238, 488] on link "@isachristiansennn" at bounding box center [222, 493] width 152 height 14
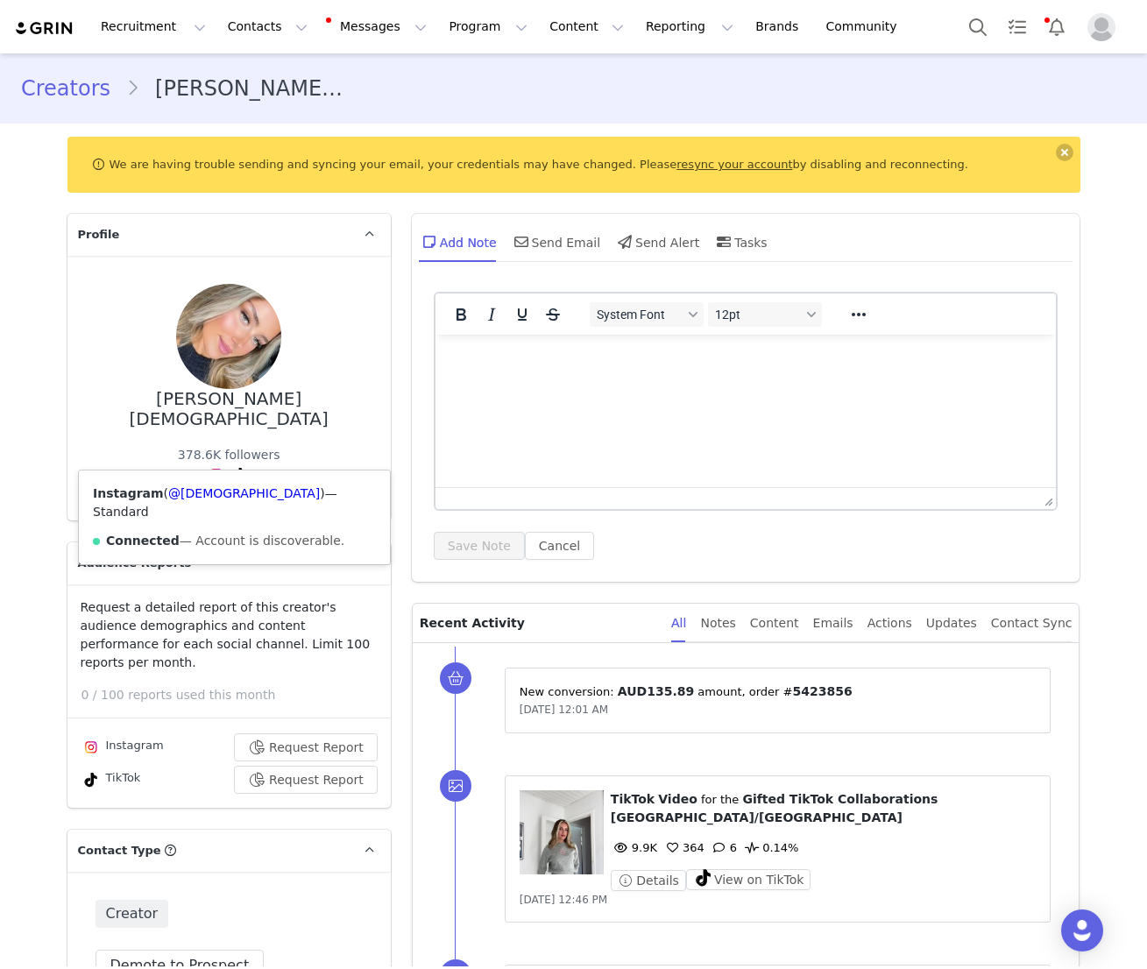
click at [213, 468] on img at bounding box center [216, 475] width 14 height 14
click at [216, 468] on img at bounding box center [216, 475] width 14 height 14
click at [215, 493] on link "@isachristiansen" at bounding box center [244, 493] width 152 height 14
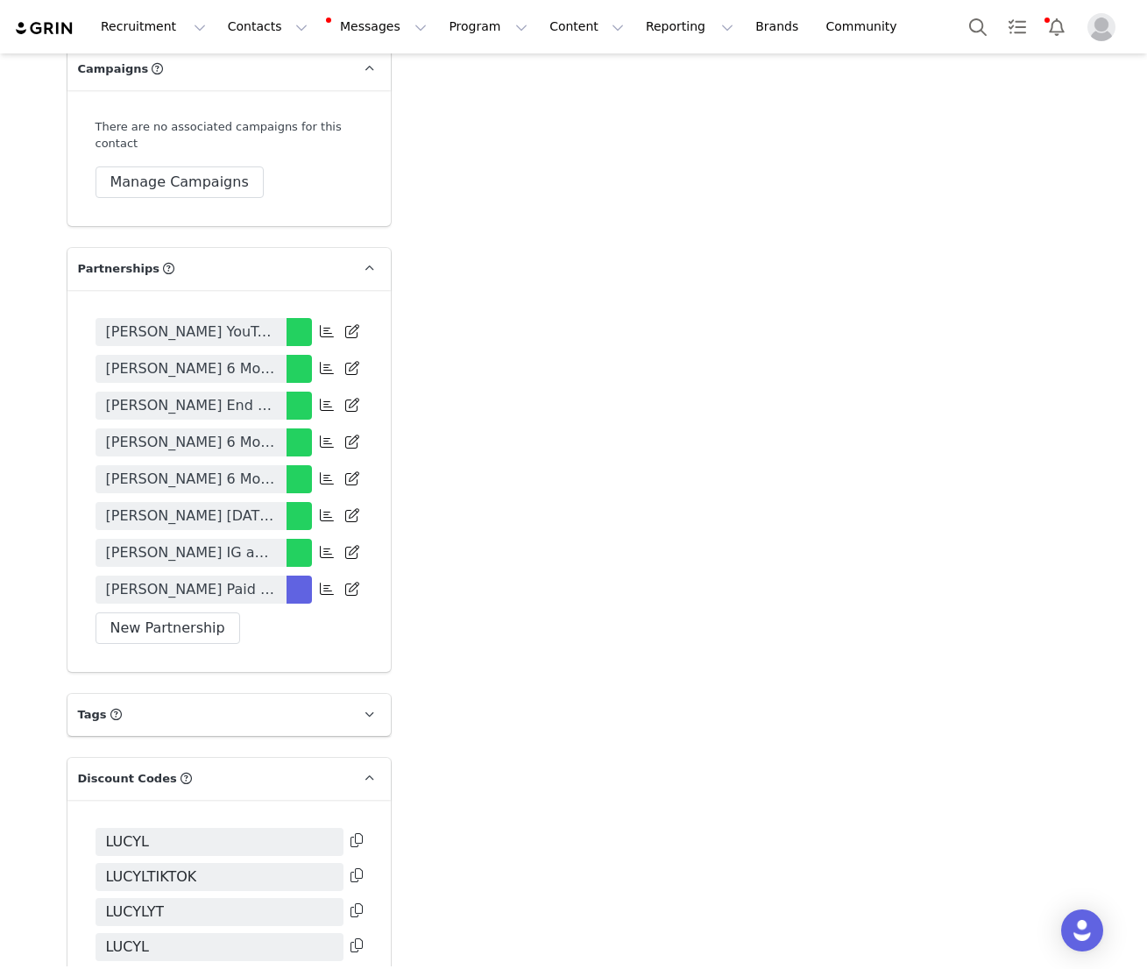
scroll to position [3582, 0]
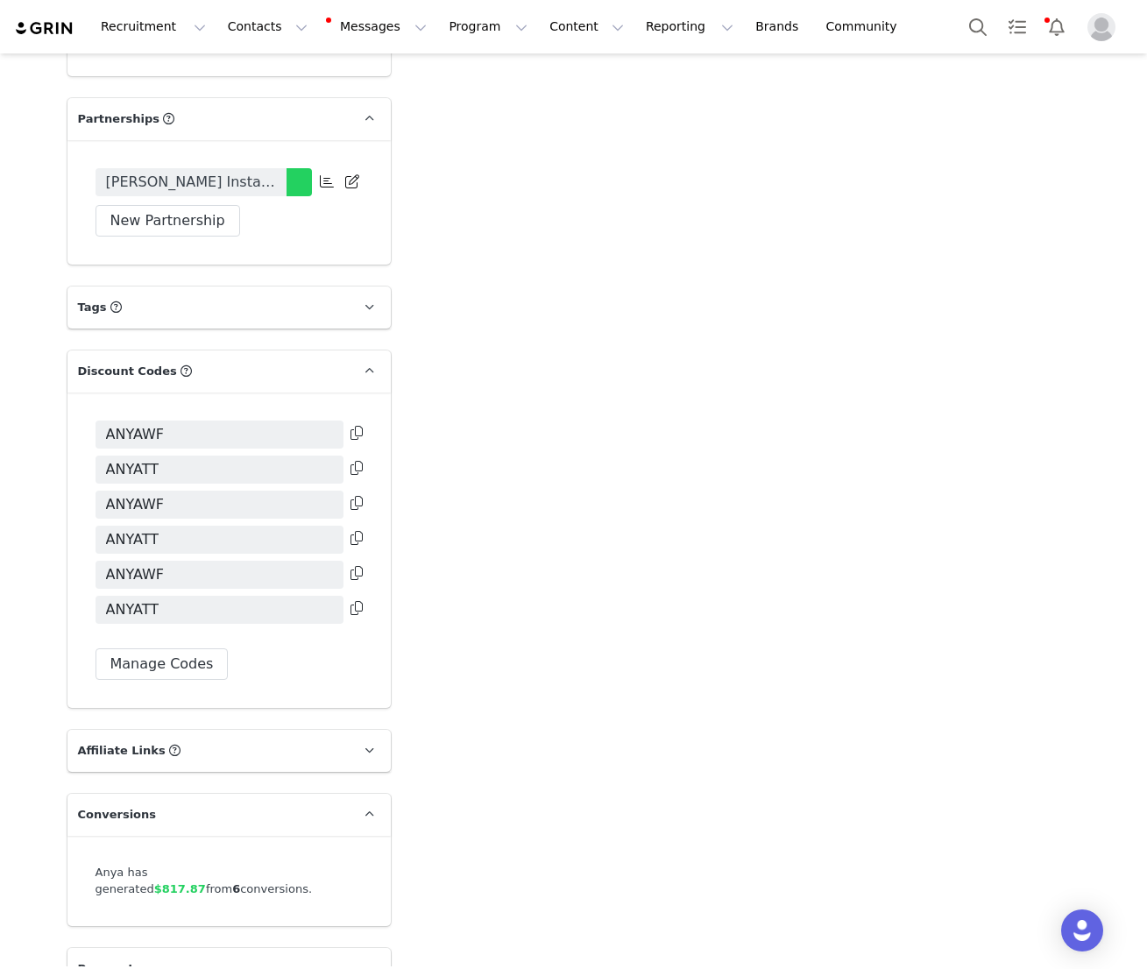
scroll to position [3558, 0]
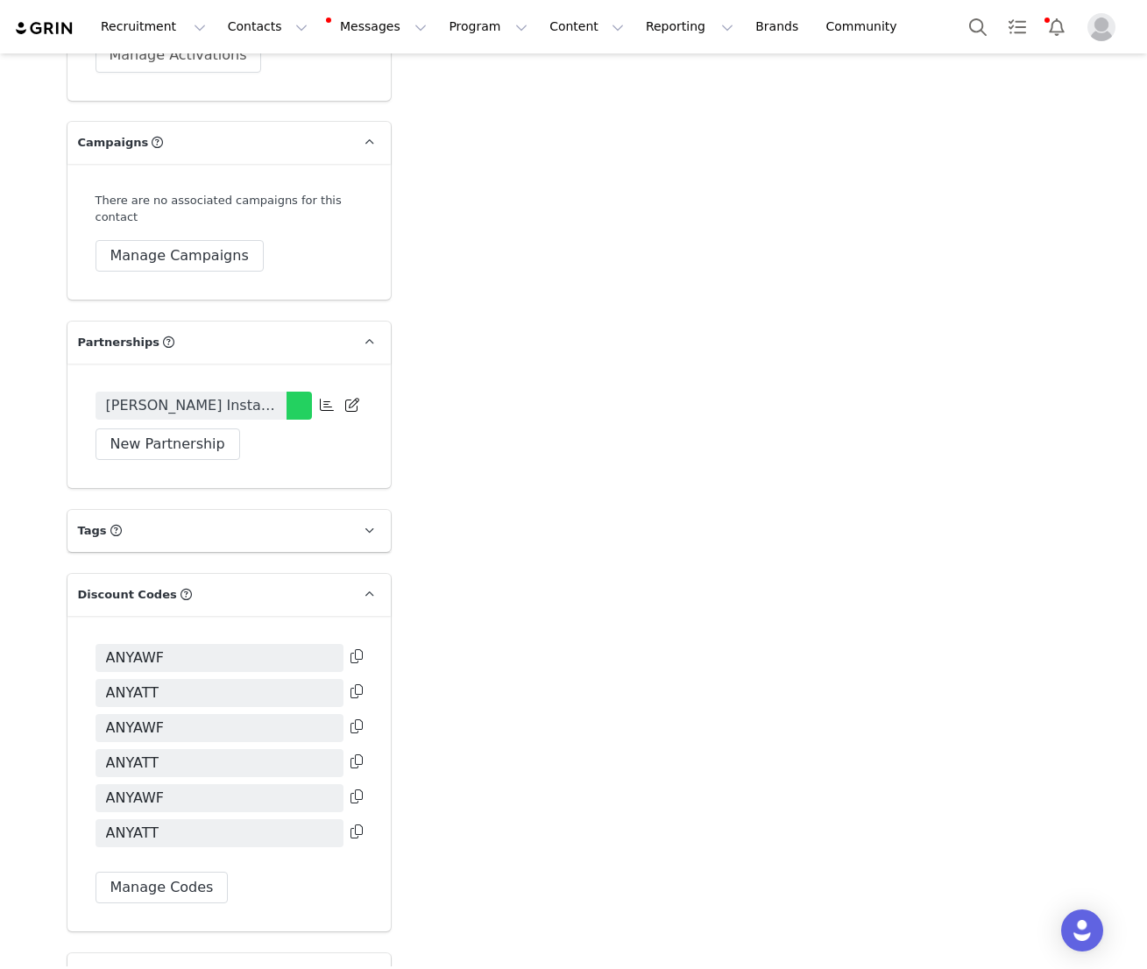
click at [233, 395] on span "[PERSON_NAME] Instagram and Tiktok Collaboration [DATE]" at bounding box center [191, 405] width 170 height 21
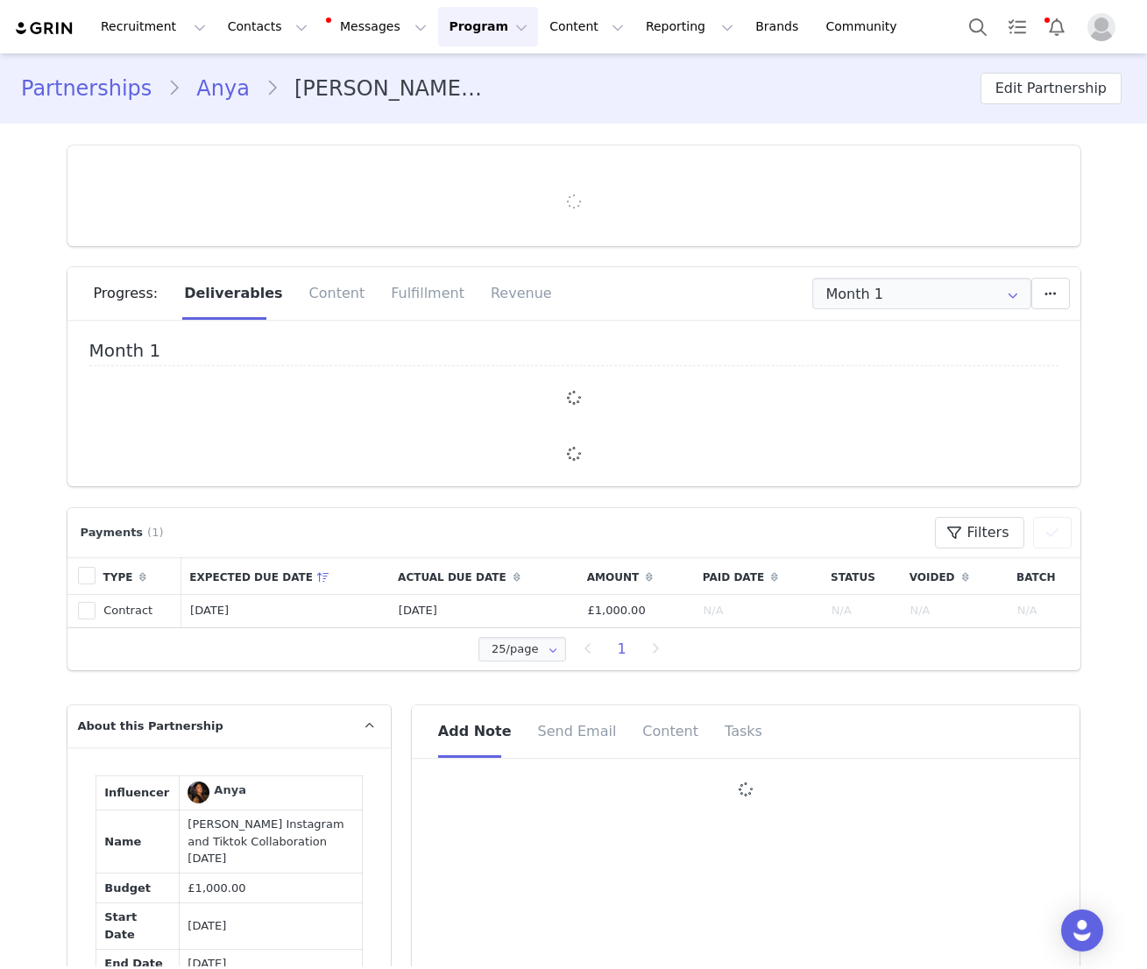
type input "+1 ([GEOGRAPHIC_DATA])"
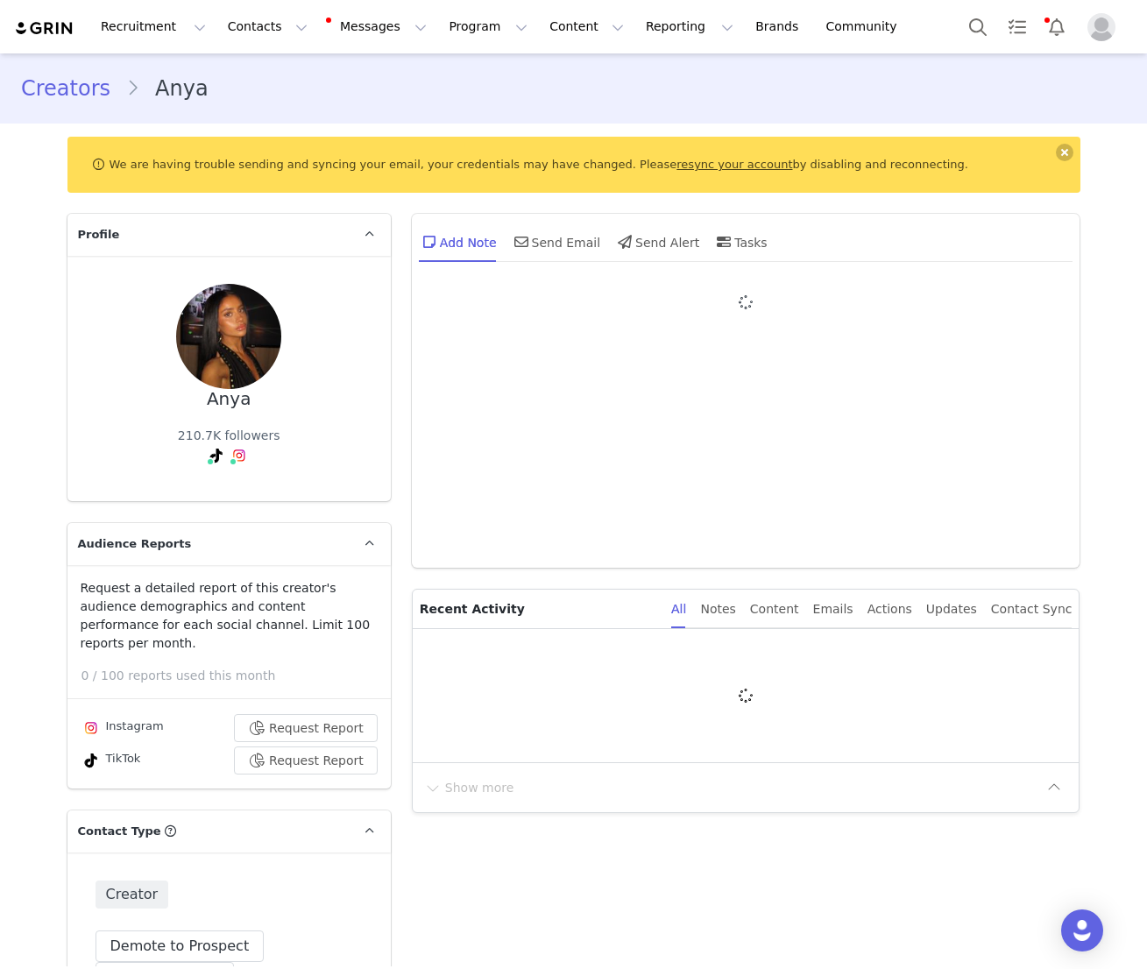
type input "+1 ([GEOGRAPHIC_DATA])"
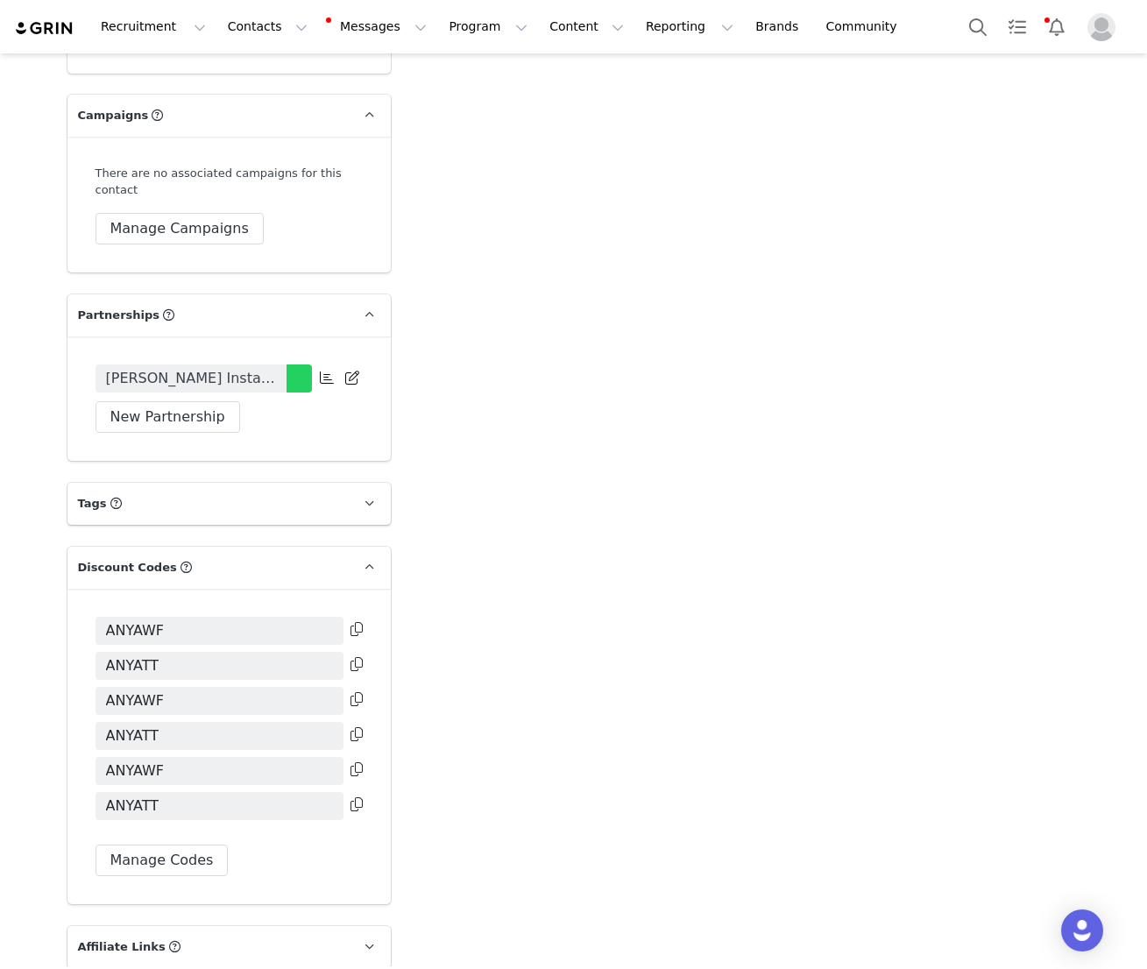
scroll to position [3781, 0]
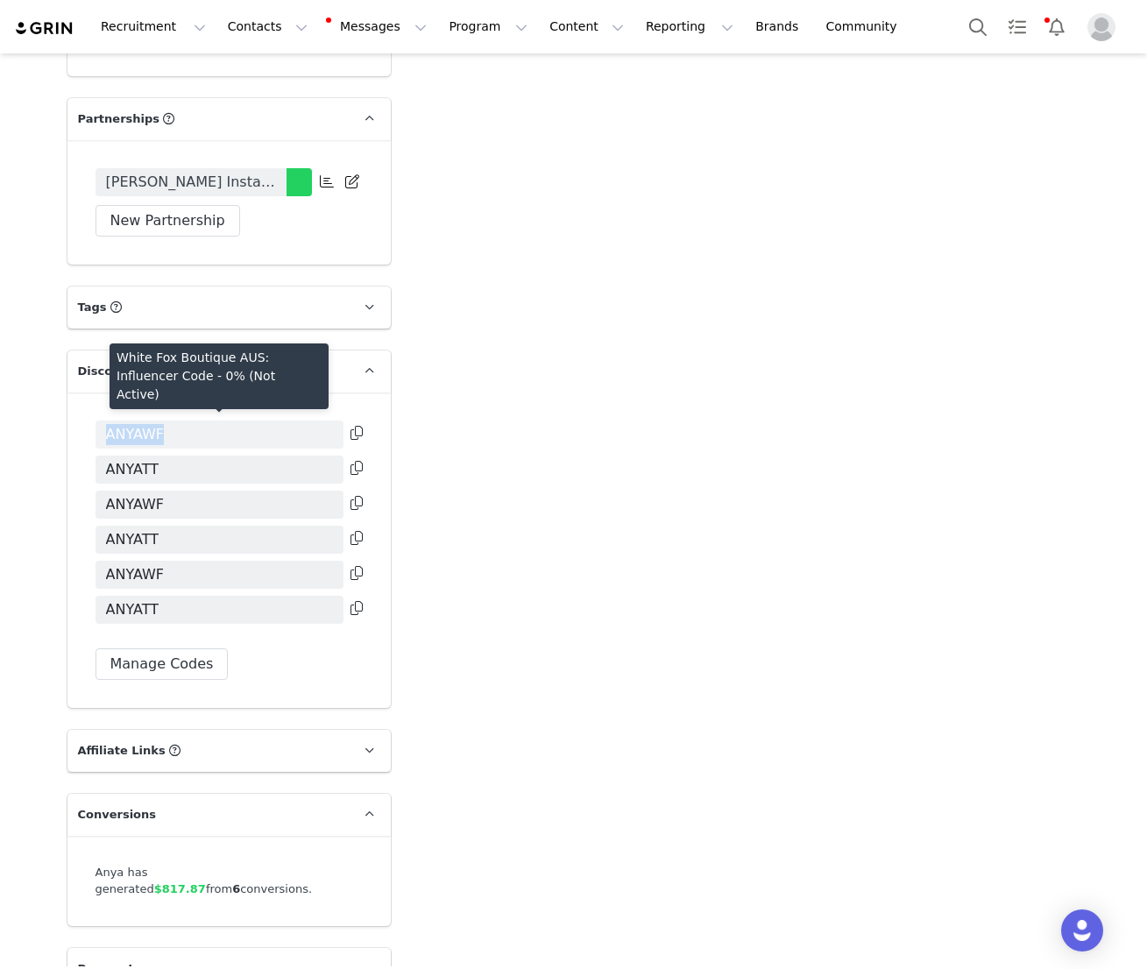
drag, startPoint x: 190, startPoint y: 418, endPoint x: 109, endPoint y: 418, distance: 81.5
click at [109, 421] on span "ANYAWF" at bounding box center [220, 435] width 248 height 28
copy span "ANYAWF"
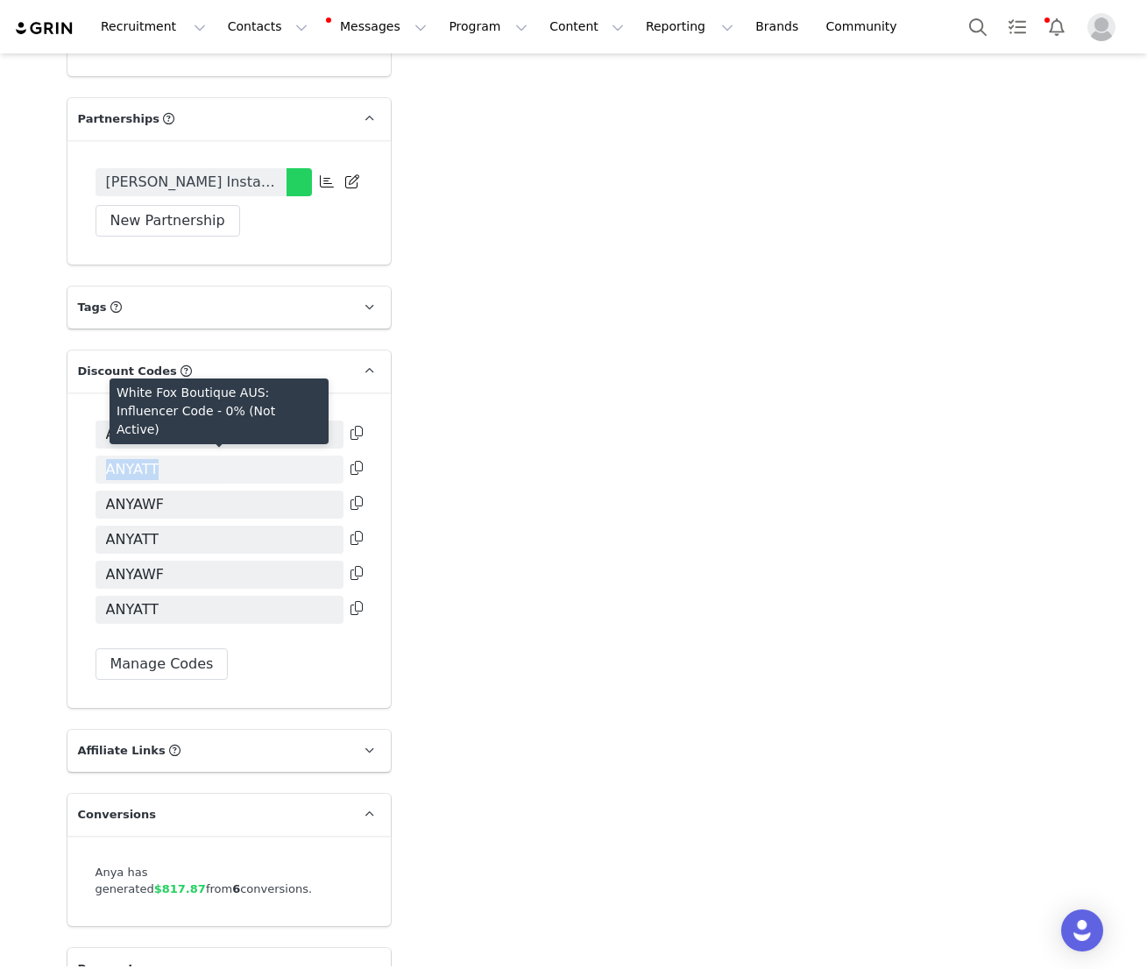
drag, startPoint x: 161, startPoint y: 452, endPoint x: 109, endPoint y: 452, distance: 52.6
click at [109, 456] on span "ANYATT" at bounding box center [220, 470] width 248 height 28
copy span "ANYATT"
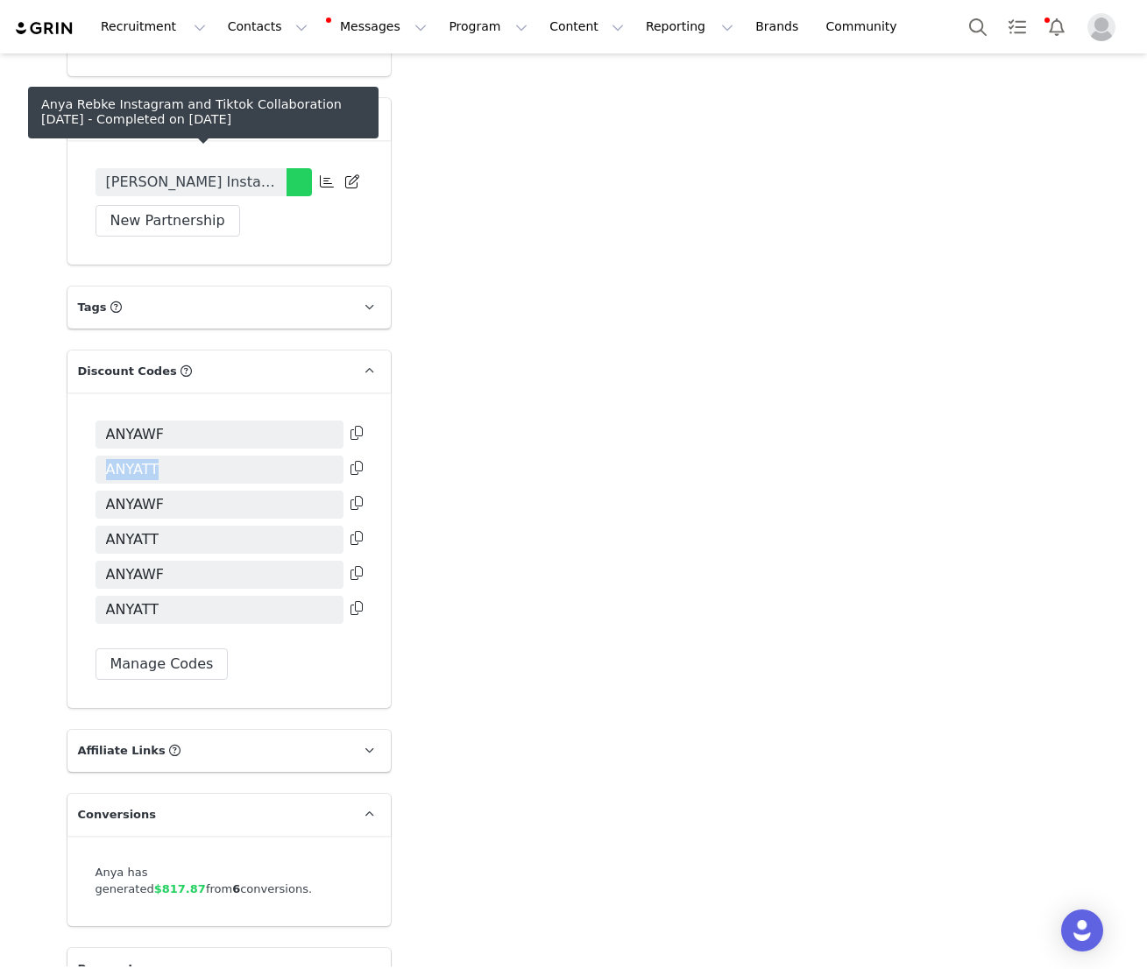
click at [199, 172] on span "[PERSON_NAME] Instagram and Tiktok Collaboration [DATE]" at bounding box center [191, 182] width 170 height 21
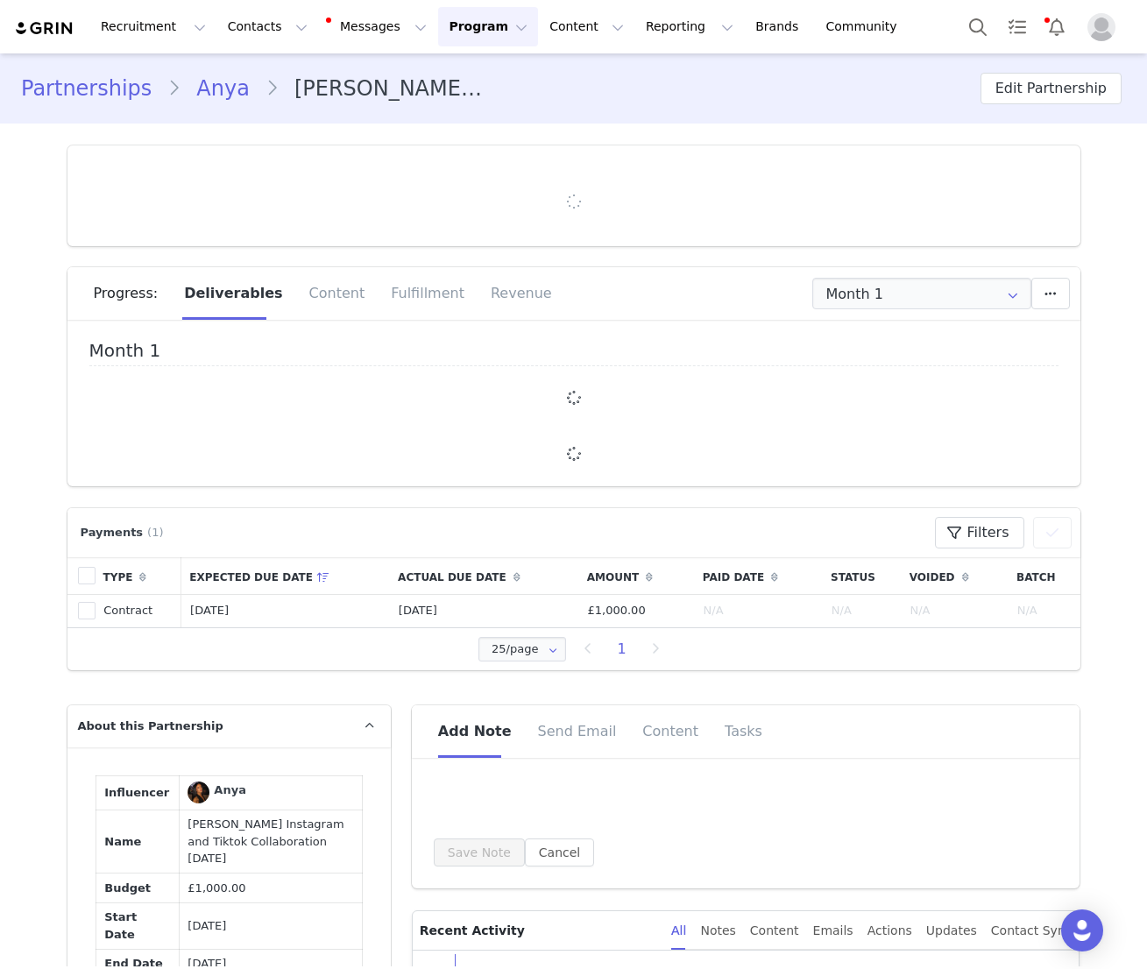
type input "+1 ([GEOGRAPHIC_DATA])"
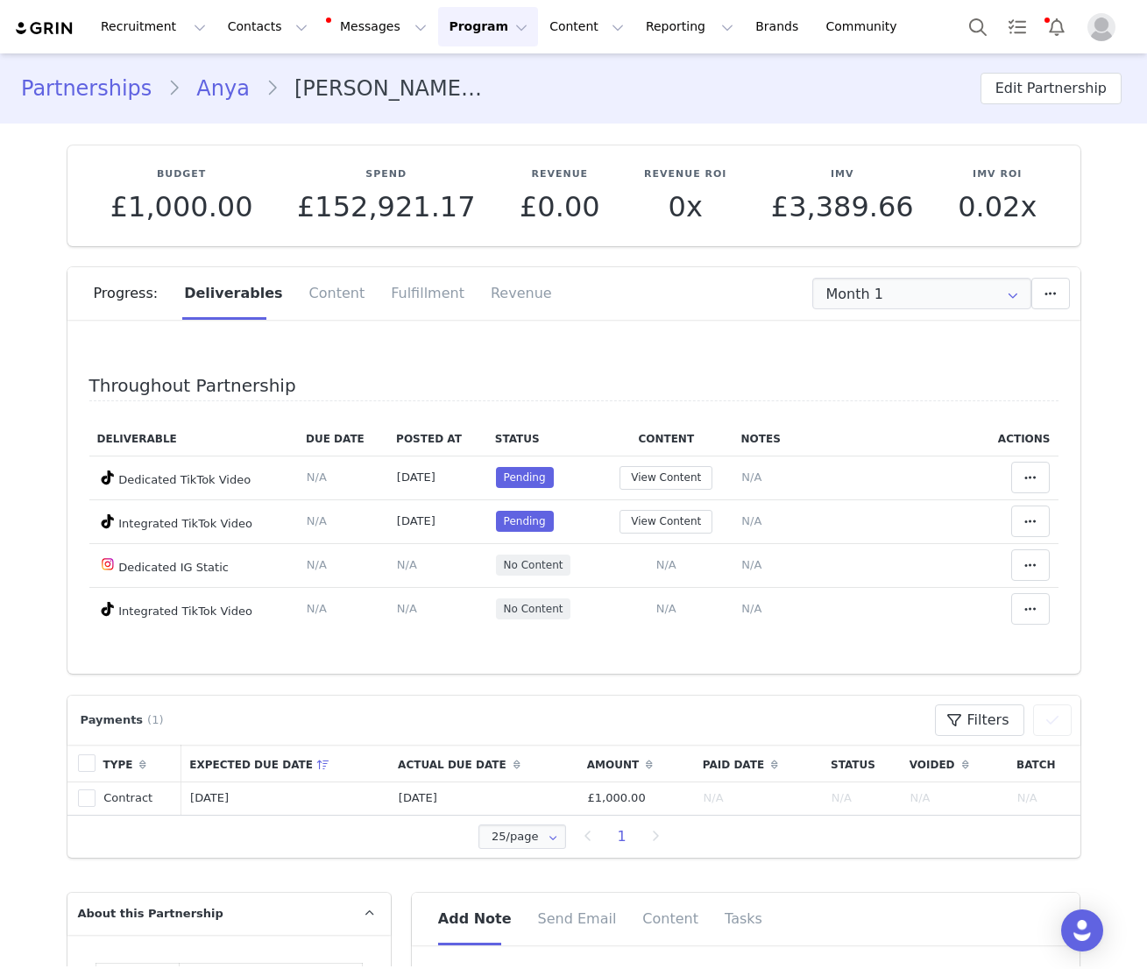
click at [210, 89] on link "Anya" at bounding box center [223, 89] width 85 height 32
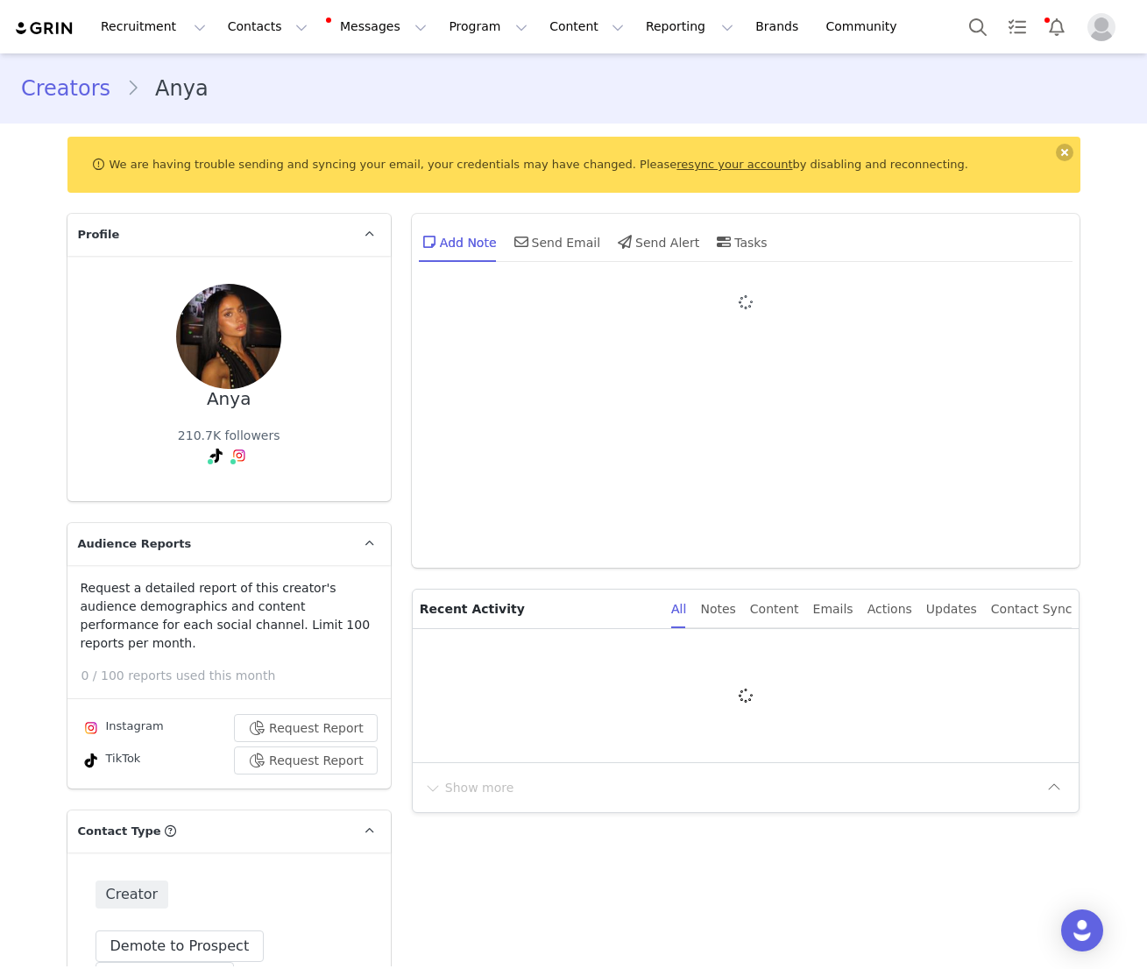
type input "+1 ([GEOGRAPHIC_DATA])"
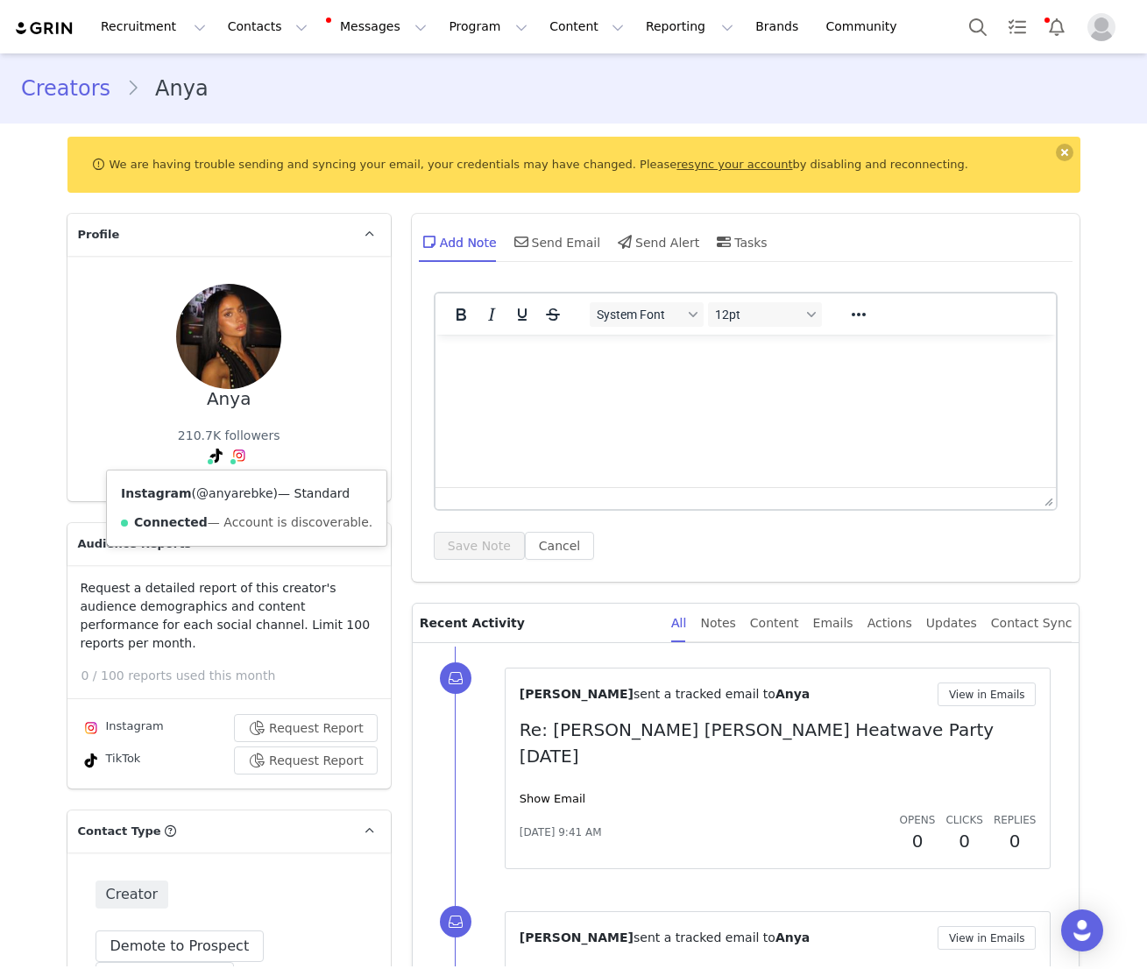
click at [236, 499] on link "@anyarebke" at bounding box center [234, 493] width 77 height 14
click at [176, 495] on link "@anyareb" at bounding box center [182, 493] width 62 height 14
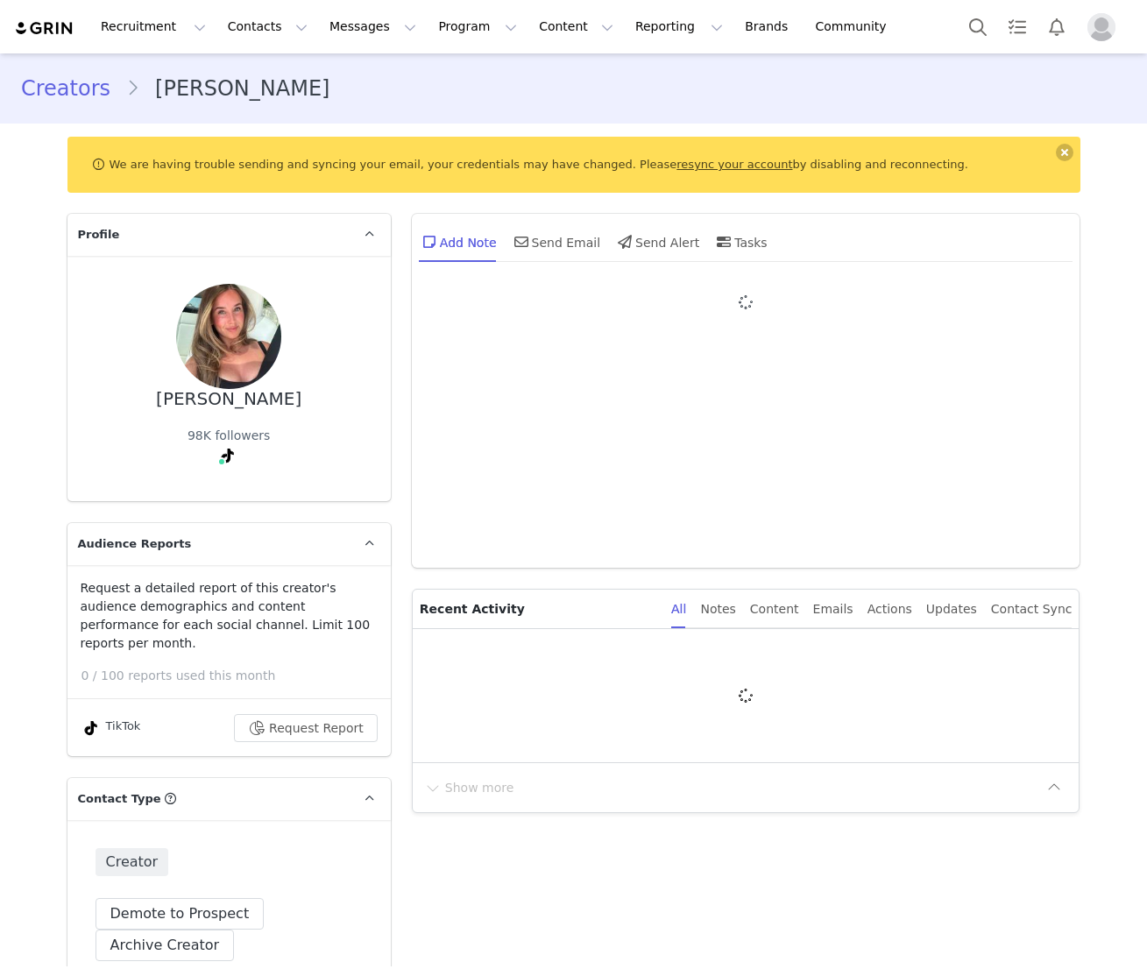
type input "+1 ([GEOGRAPHIC_DATA])"
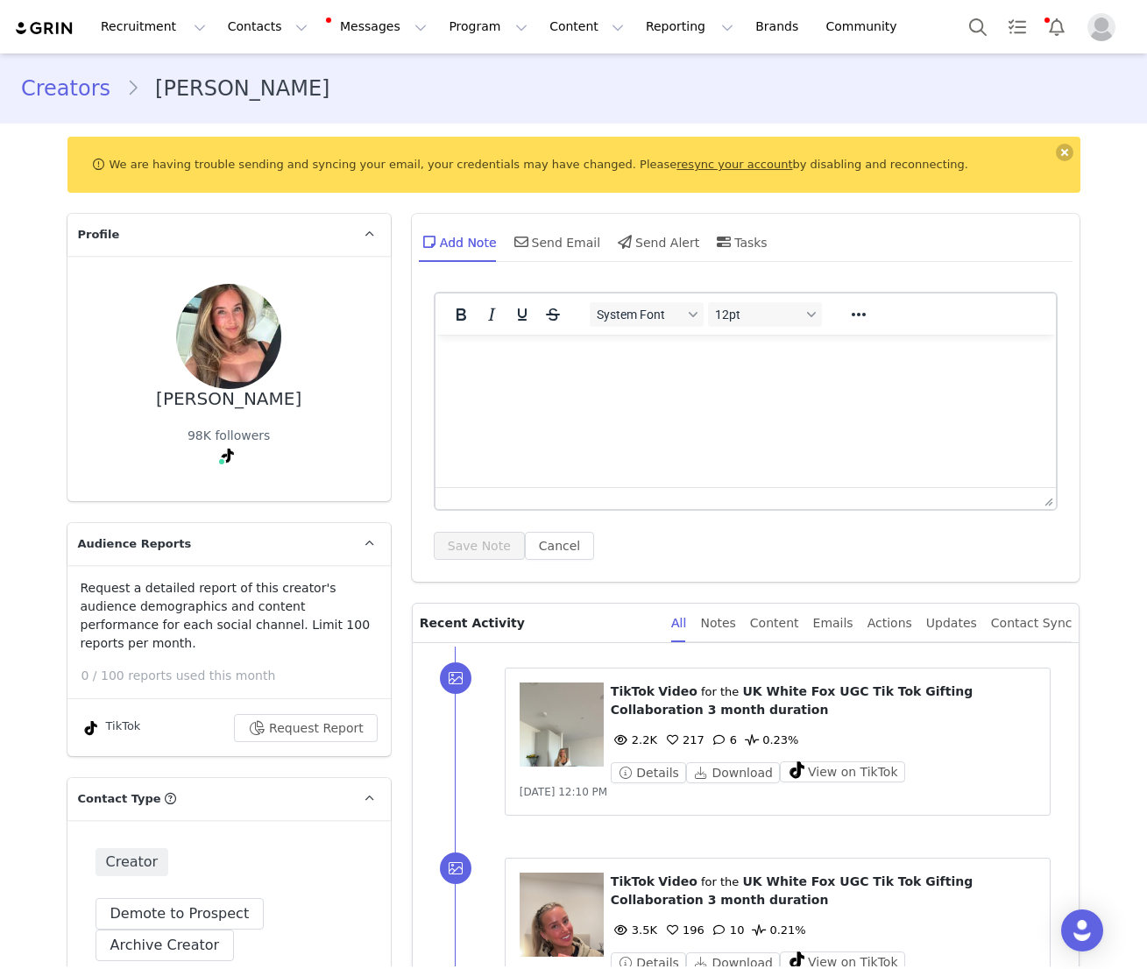
scroll to position [11, 0]
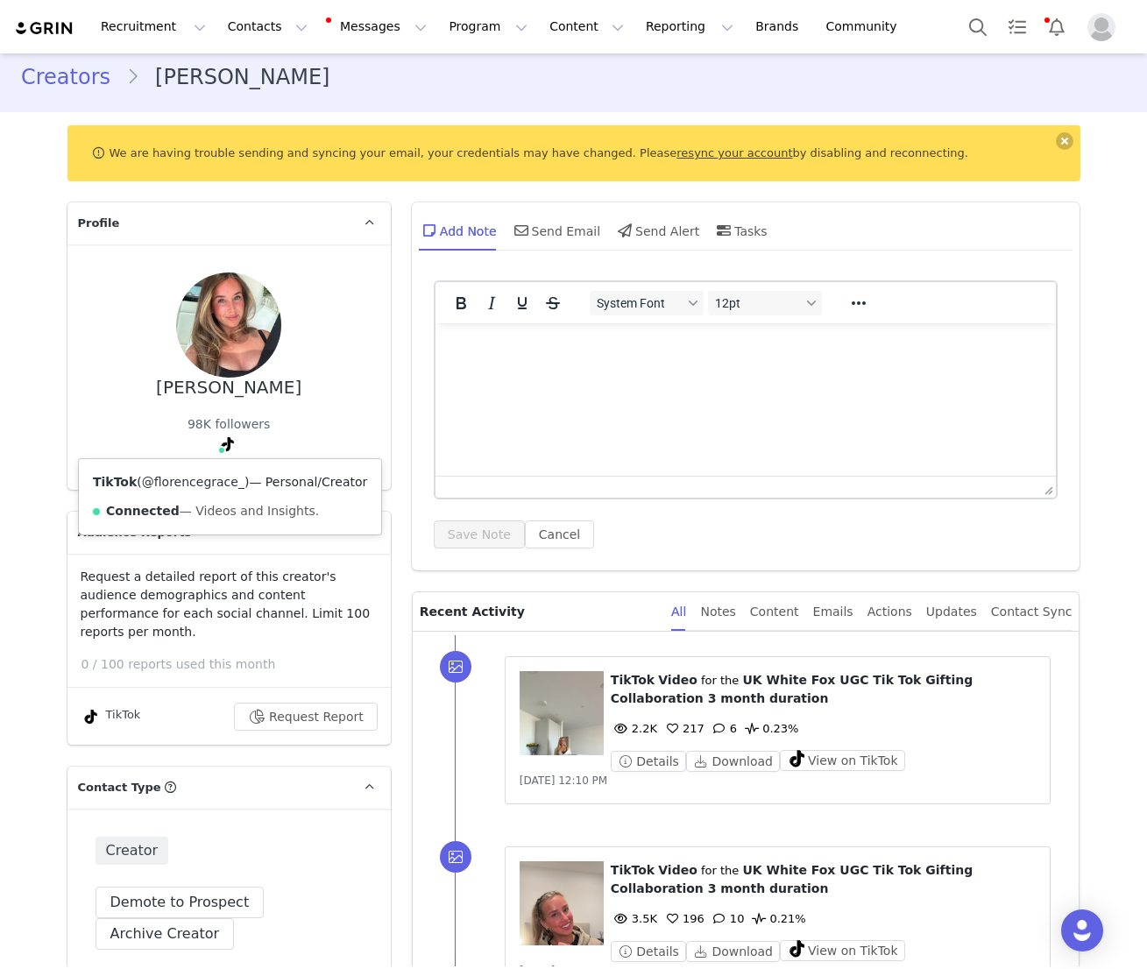
click at [210, 484] on link "@florencegrace_" at bounding box center [193, 482] width 103 height 14
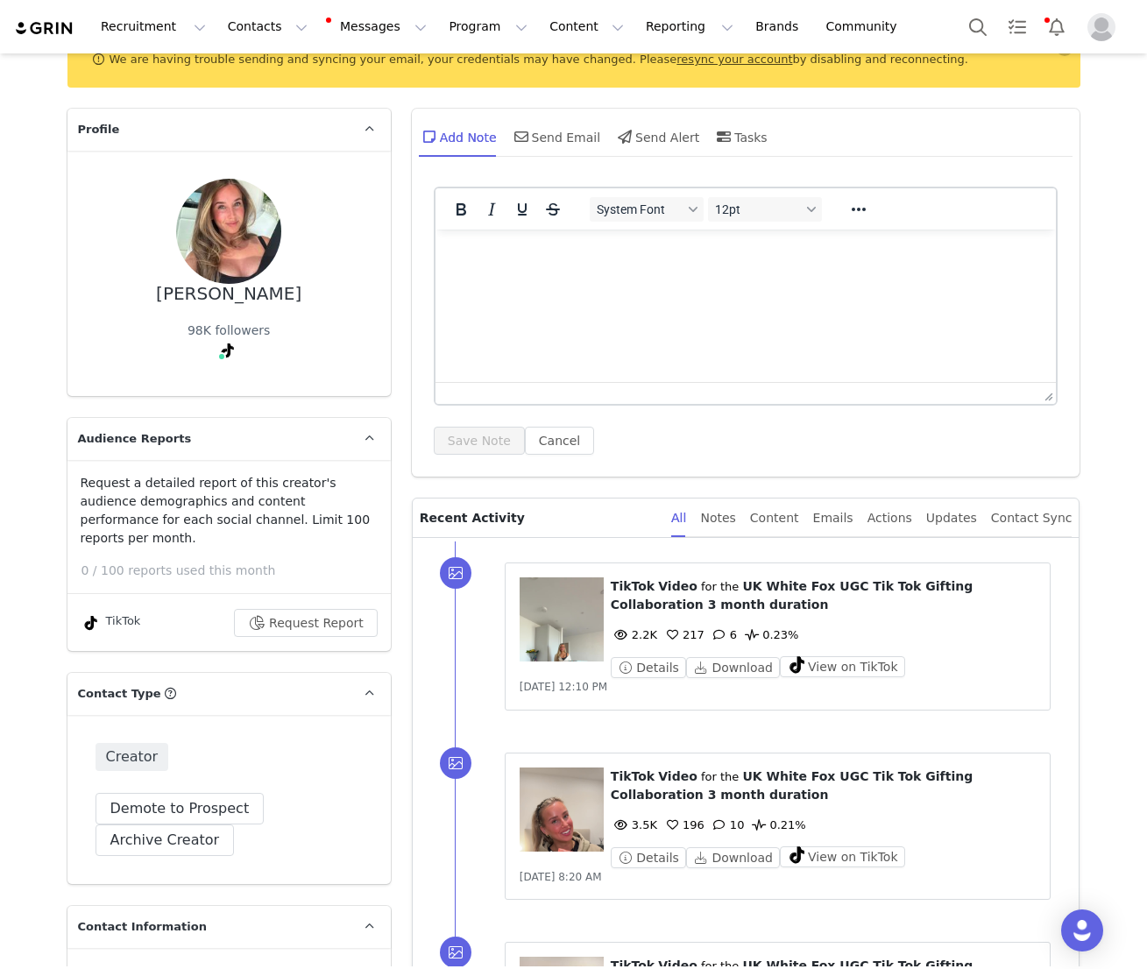
scroll to position [0, 0]
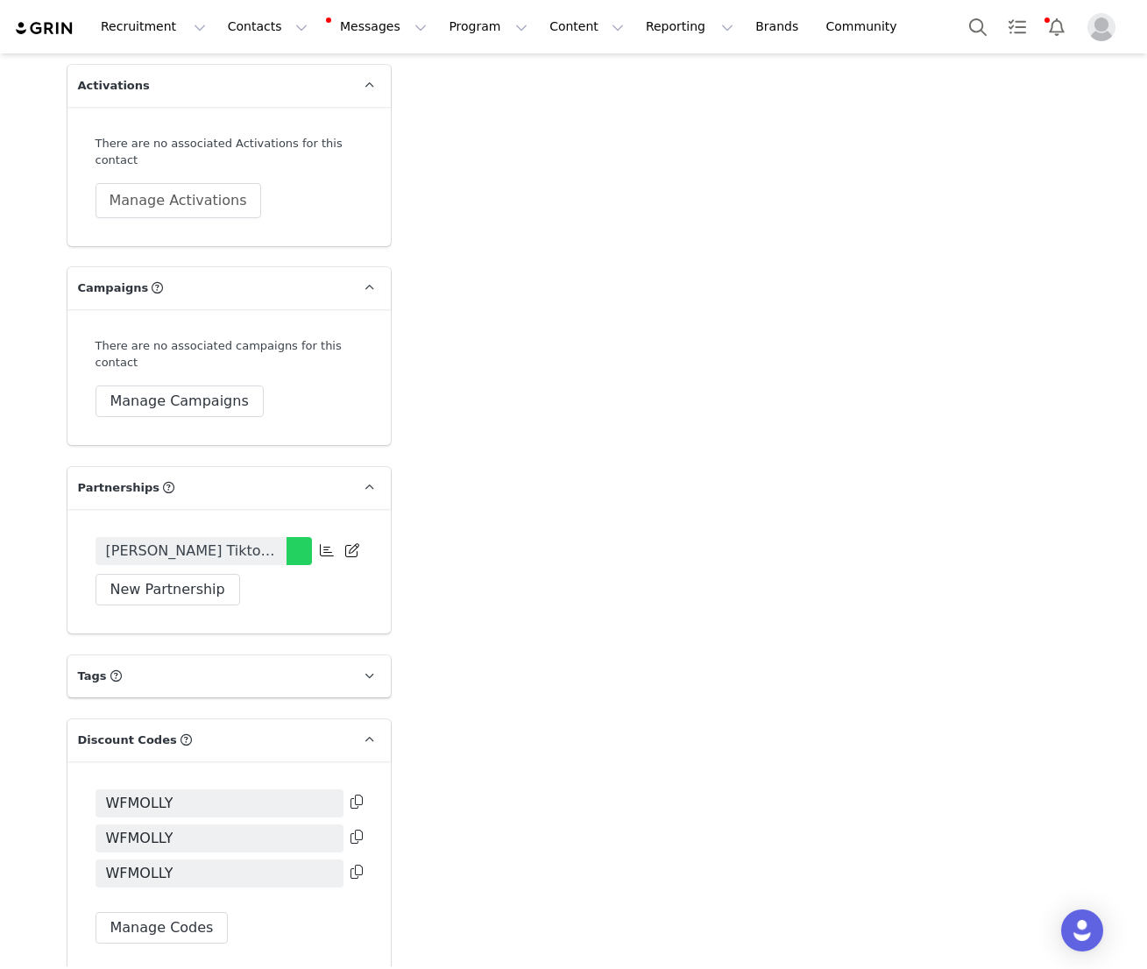
scroll to position [3748, 0]
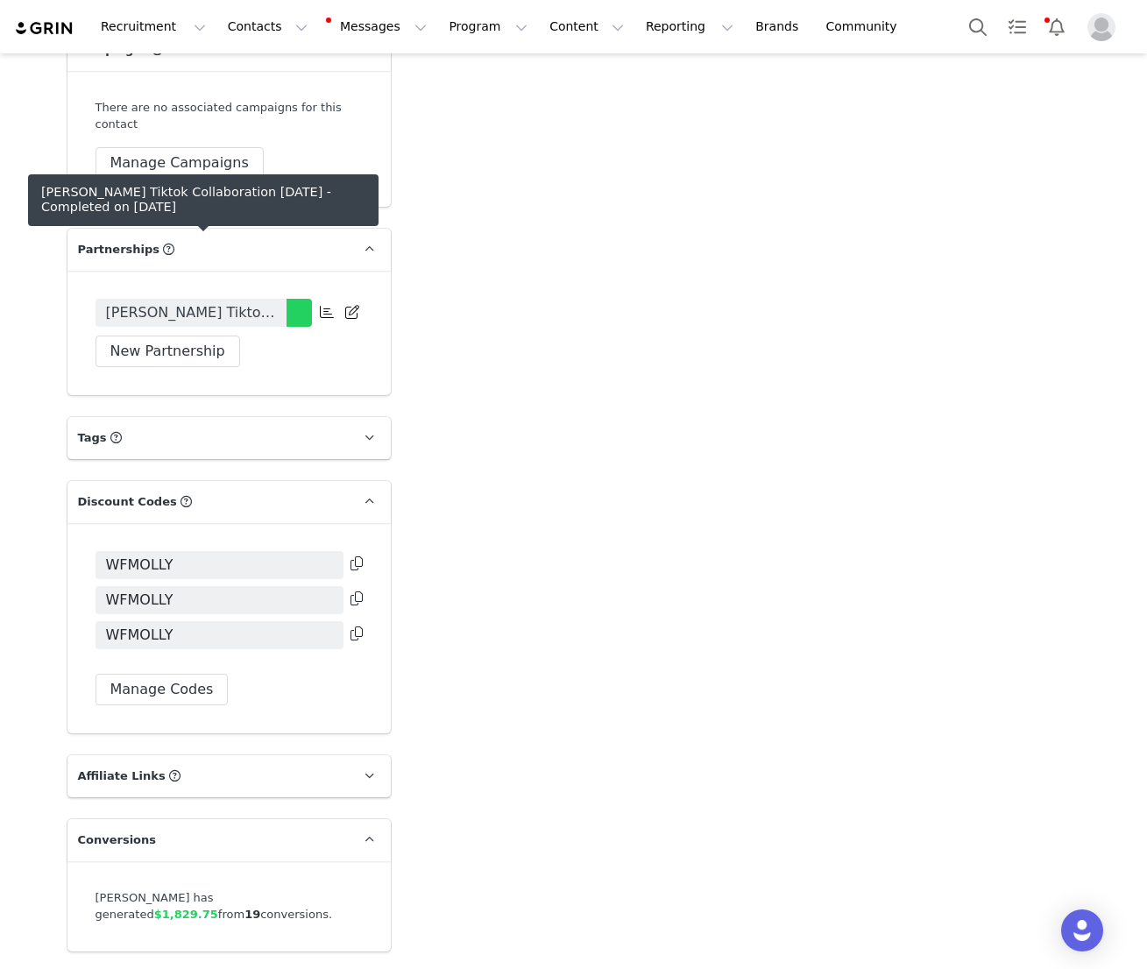
click at [229, 302] on span "[PERSON_NAME] Tiktok Collaboration [DATE]" at bounding box center [191, 312] width 170 height 21
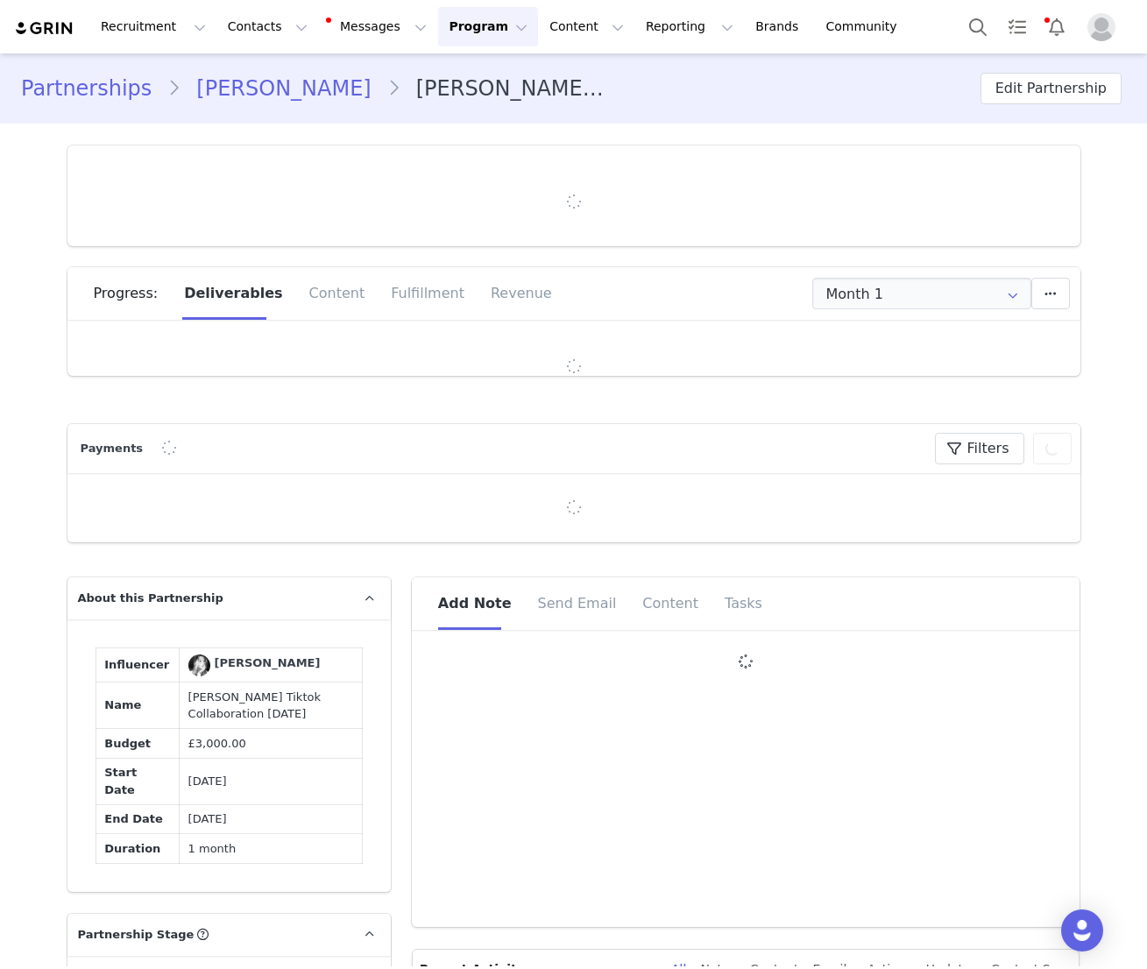
type input "+46 ([GEOGRAPHIC_DATA])"
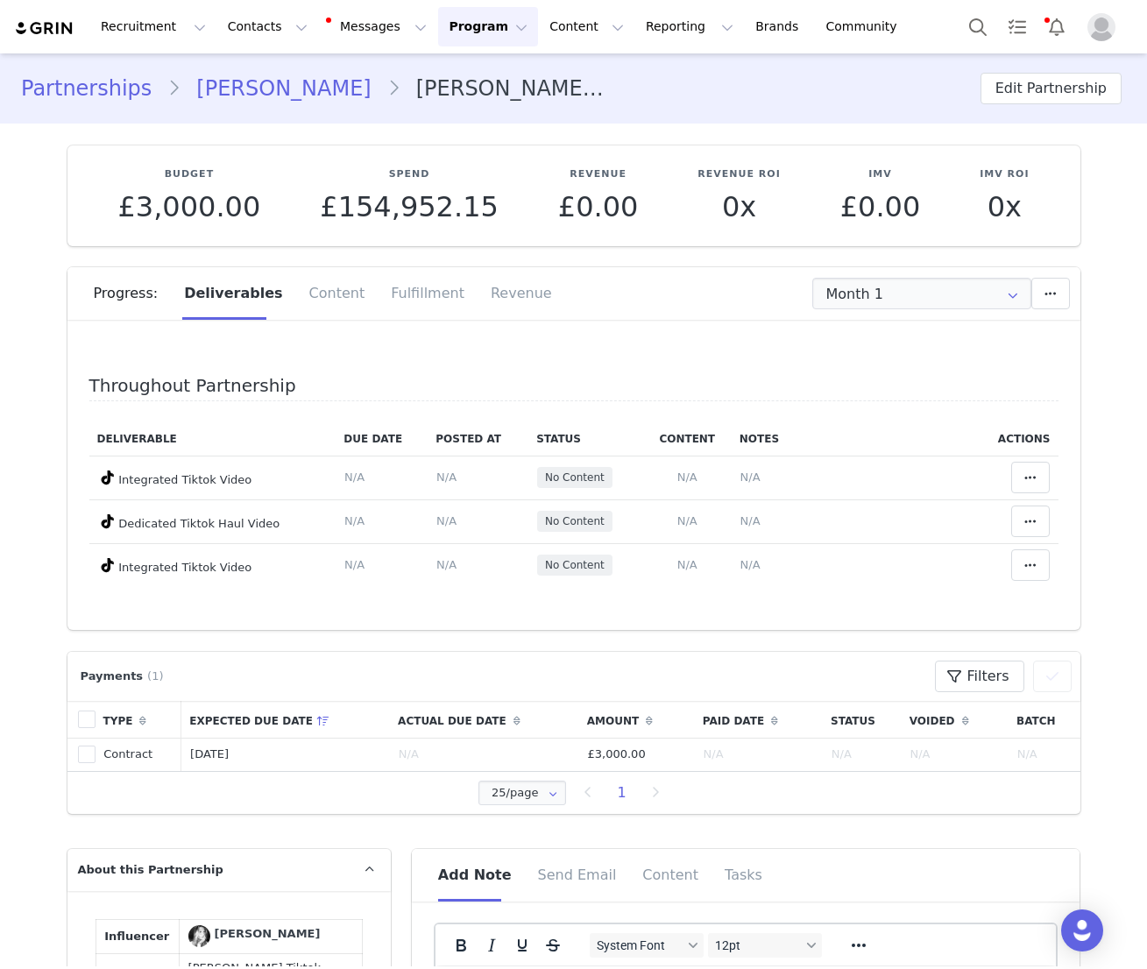
click at [266, 88] on link "Molly Eseland" at bounding box center [284, 89] width 206 height 32
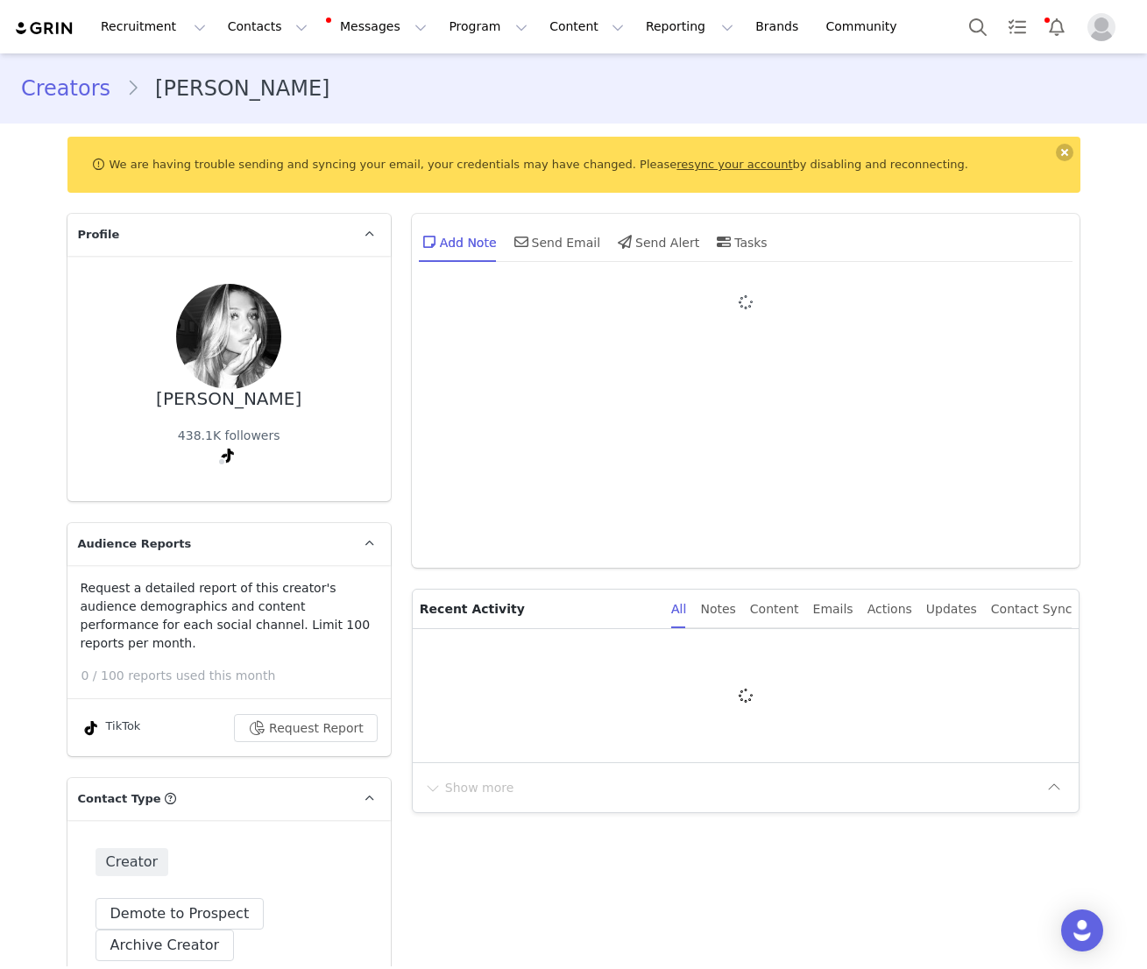
type input "+46 ([GEOGRAPHIC_DATA])"
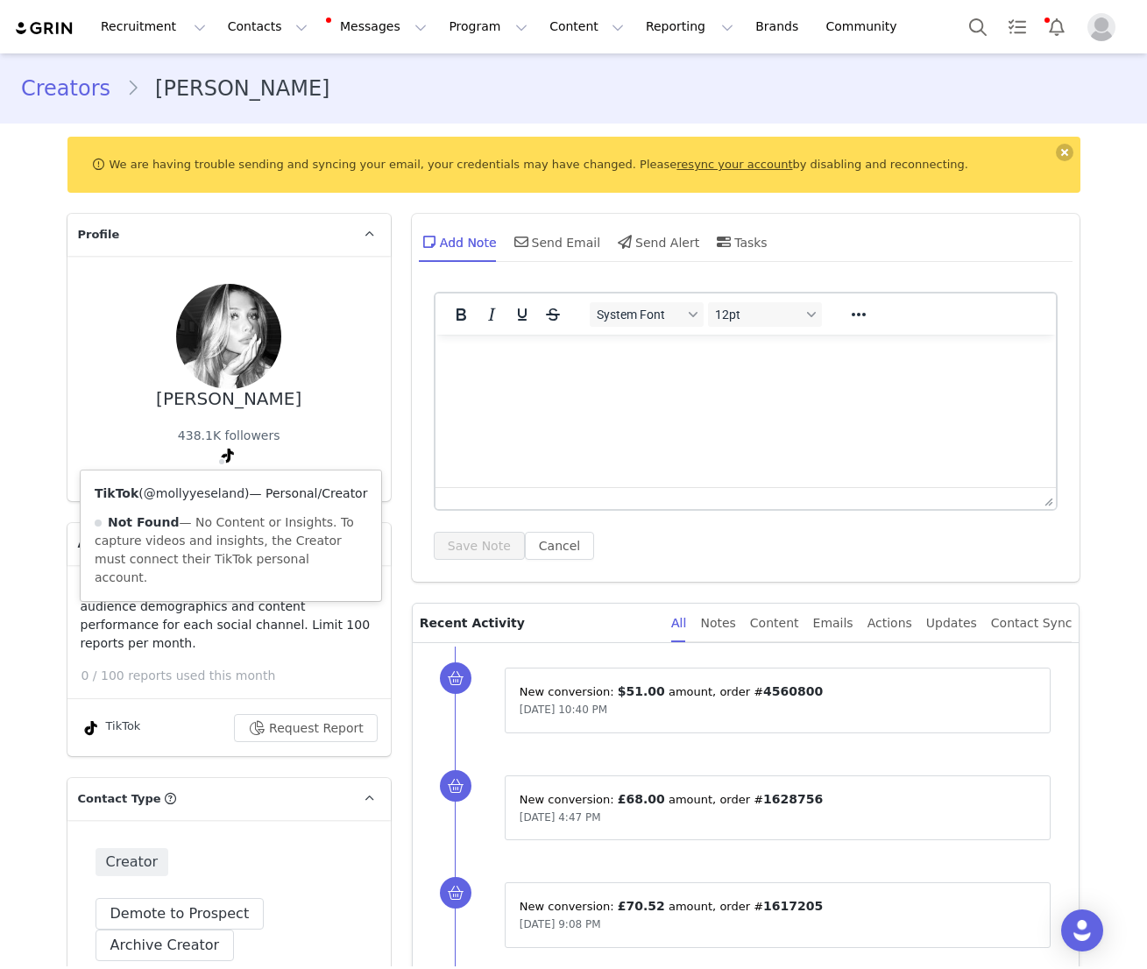
click at [215, 499] on link "@mollyyeseland" at bounding box center [194, 493] width 101 height 14
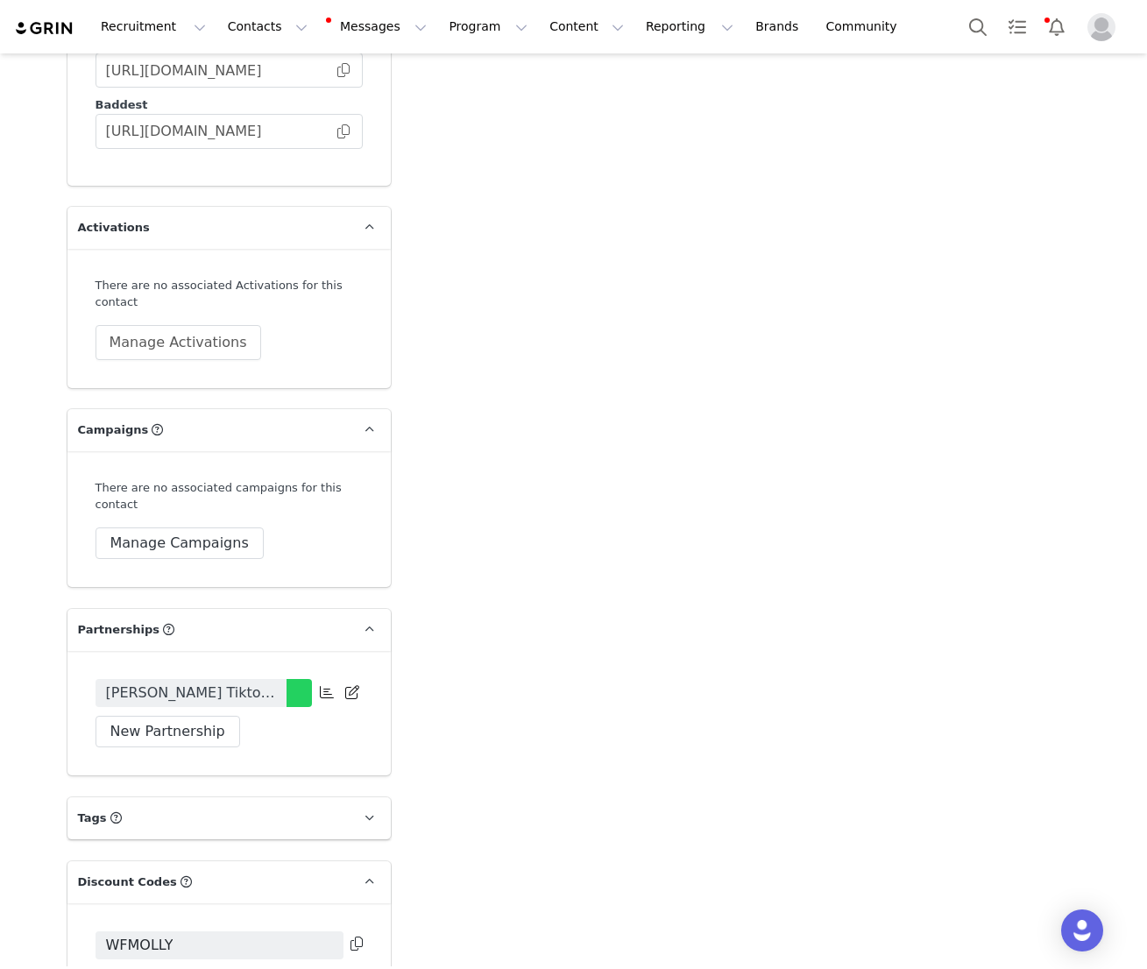
scroll to position [3424, 0]
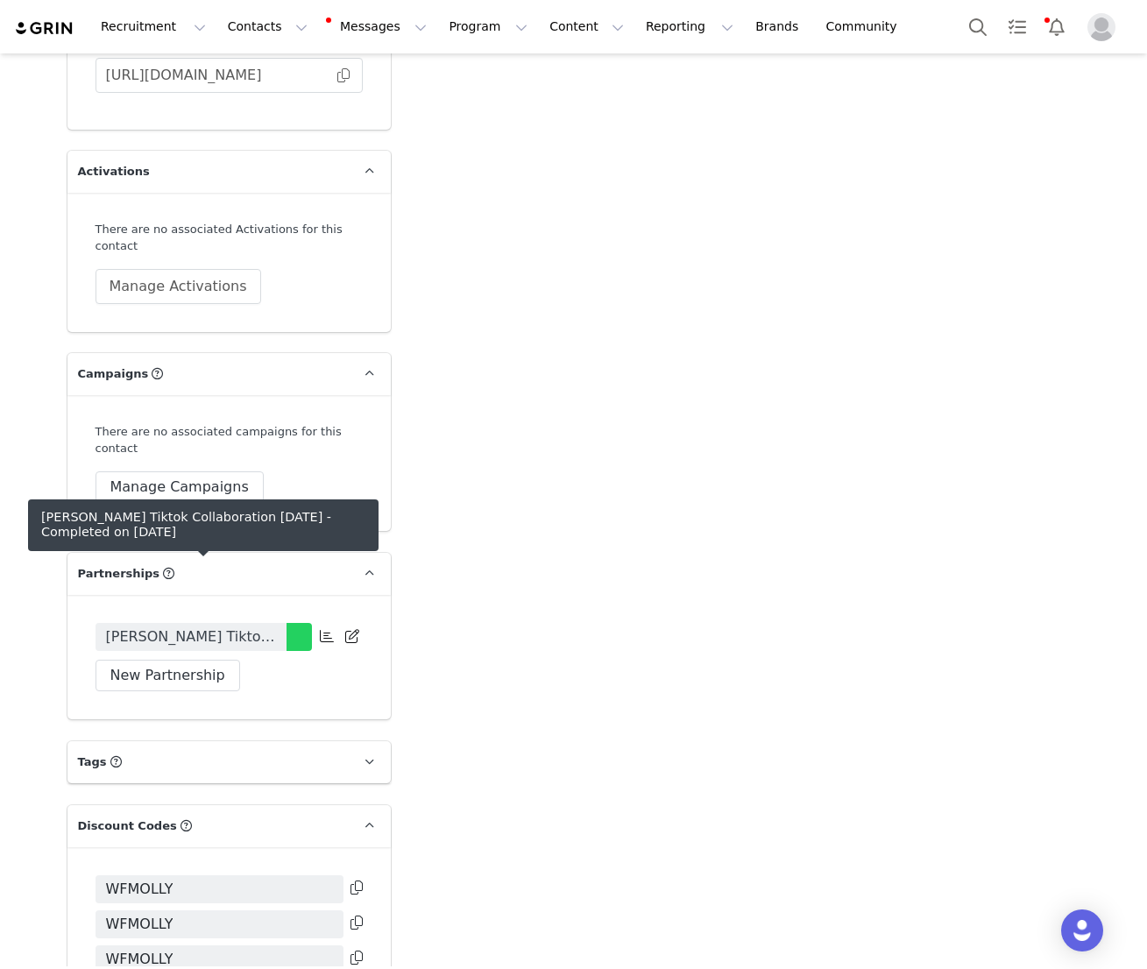
click at [216, 627] on span "Molly Eseland Tiktok Collaboration July 2025" at bounding box center [191, 637] width 170 height 21
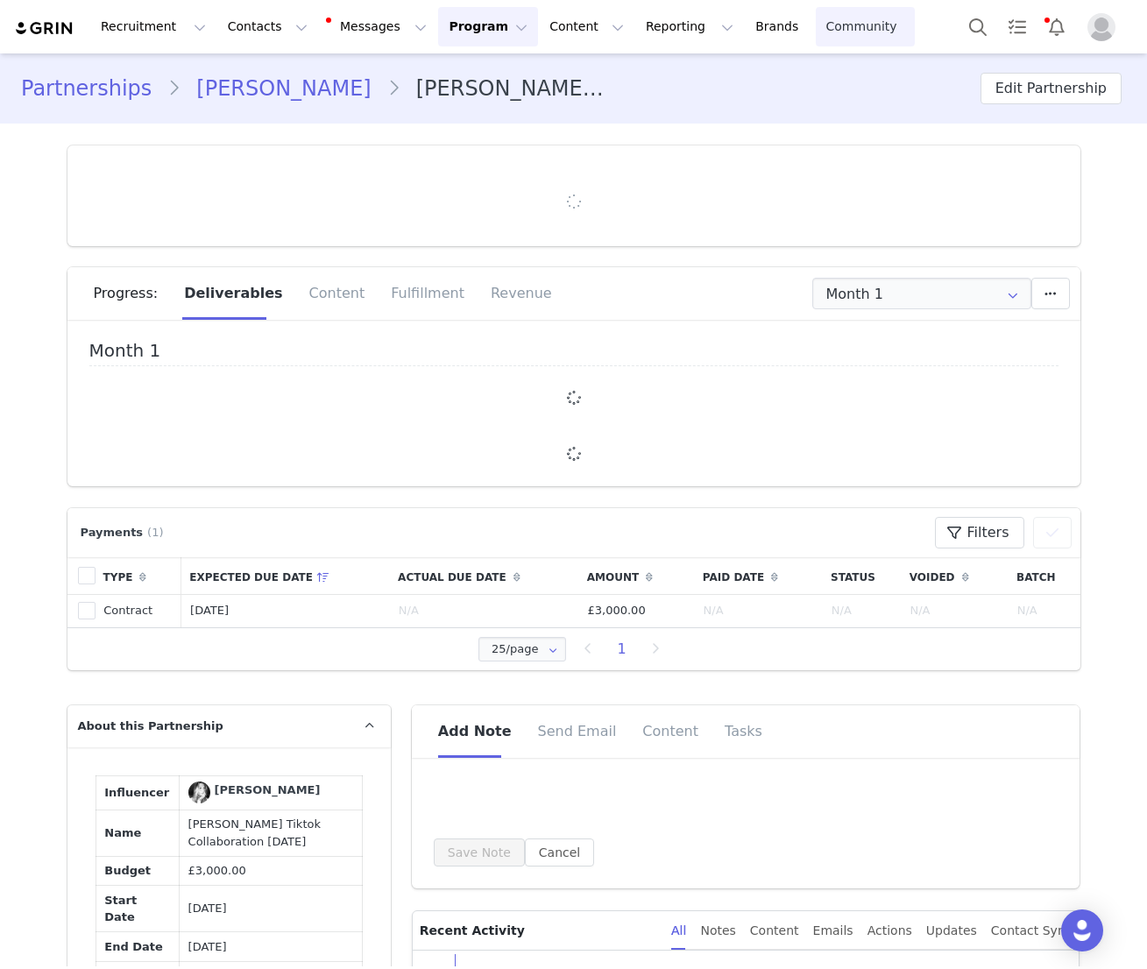
type input "+46 ([GEOGRAPHIC_DATA])"
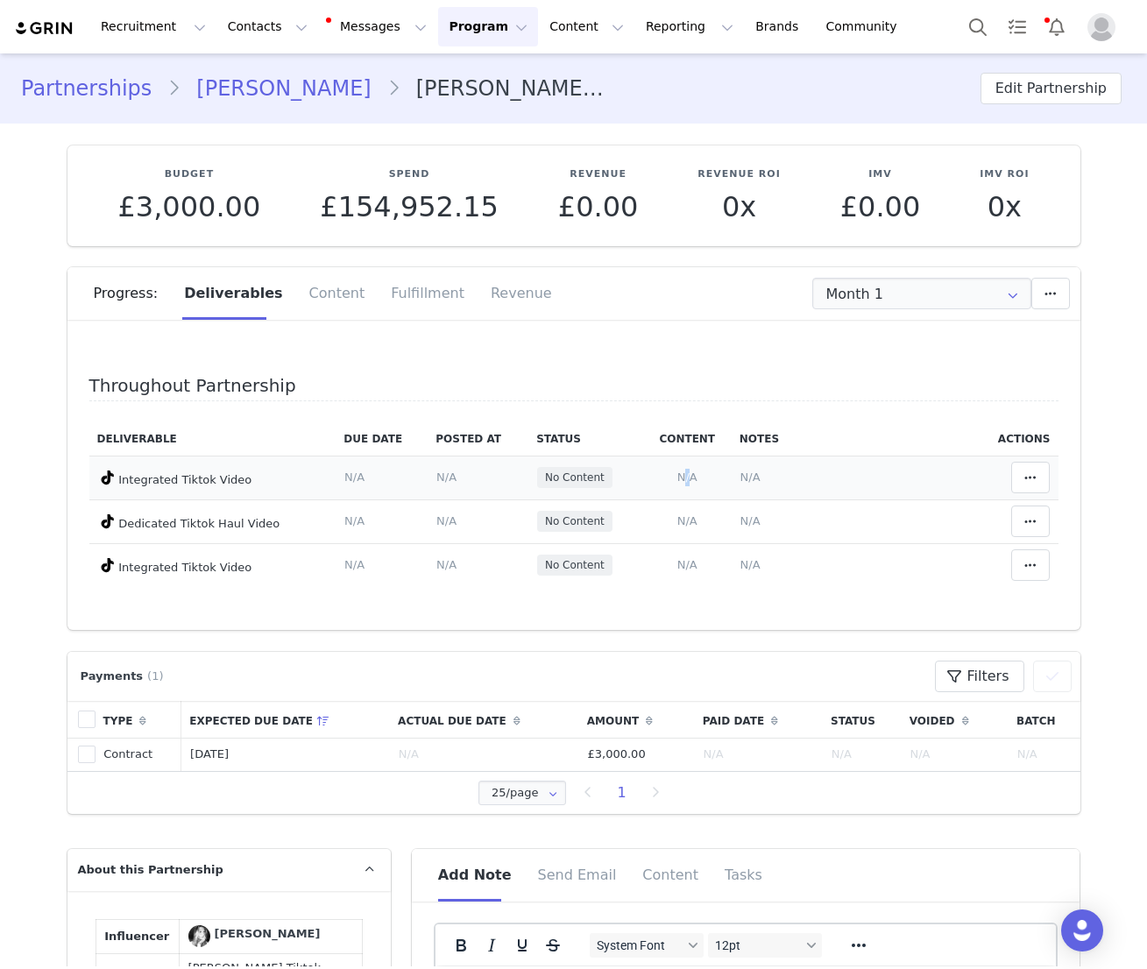
click at [687, 476] on span "N/A" at bounding box center [688, 477] width 20 height 13
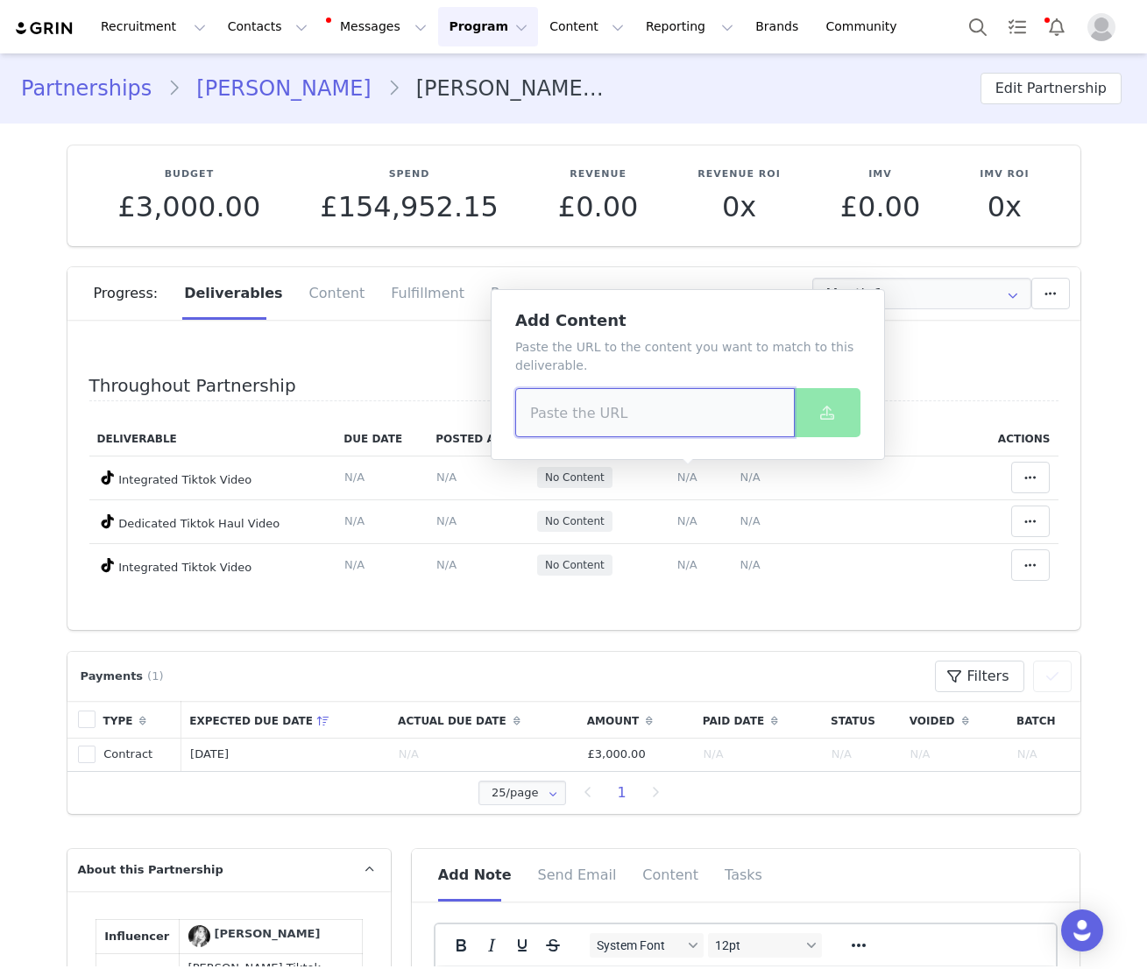
click at [639, 405] on input at bounding box center [655, 412] width 280 height 49
paste input "https://www.tiktok.com/@mollyyeseland/video/7549604010559311126"
type input "https://www.tiktok.com/@mollyyeseland/video/7549604010559311126"
click at [840, 413] on button at bounding box center [827, 412] width 67 height 49
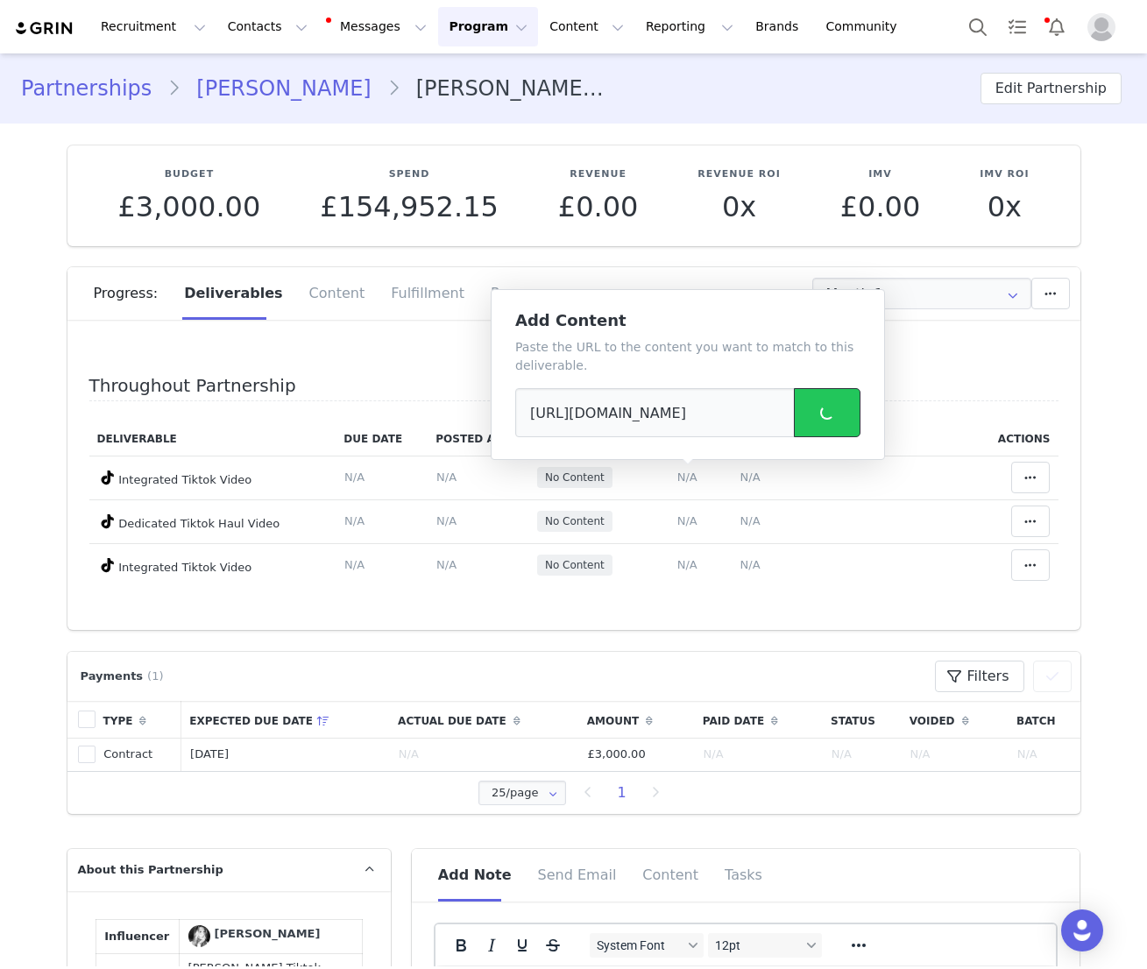
scroll to position [0, 0]
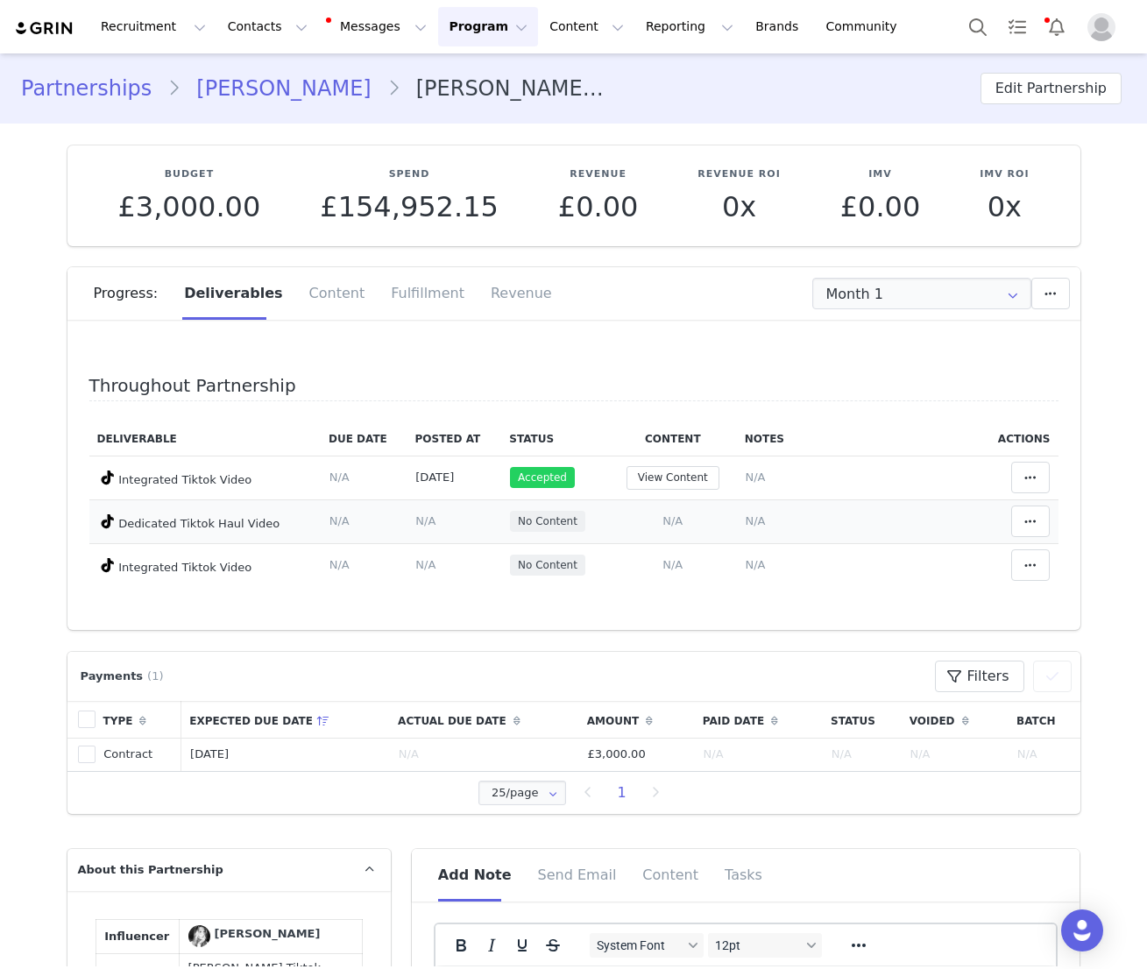
click at [672, 522] on span "N/A" at bounding box center [673, 521] width 20 height 13
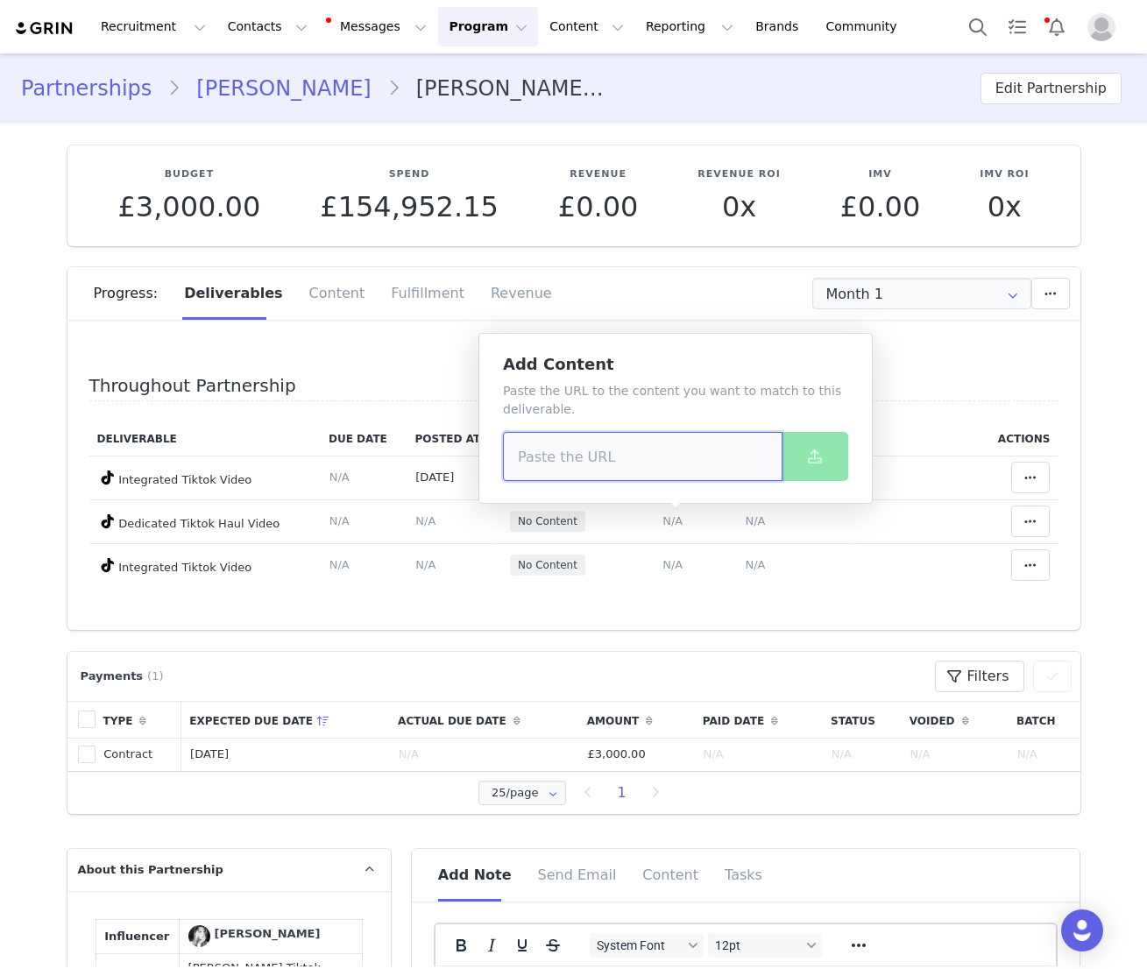
click at [656, 459] on input at bounding box center [643, 456] width 280 height 49
paste input "https://www.tiktok.com/@mollyyeseland/video/7541104948746964246"
type input "https://www.tiktok.com/@mollyyeseland/video/7541104948746964246"
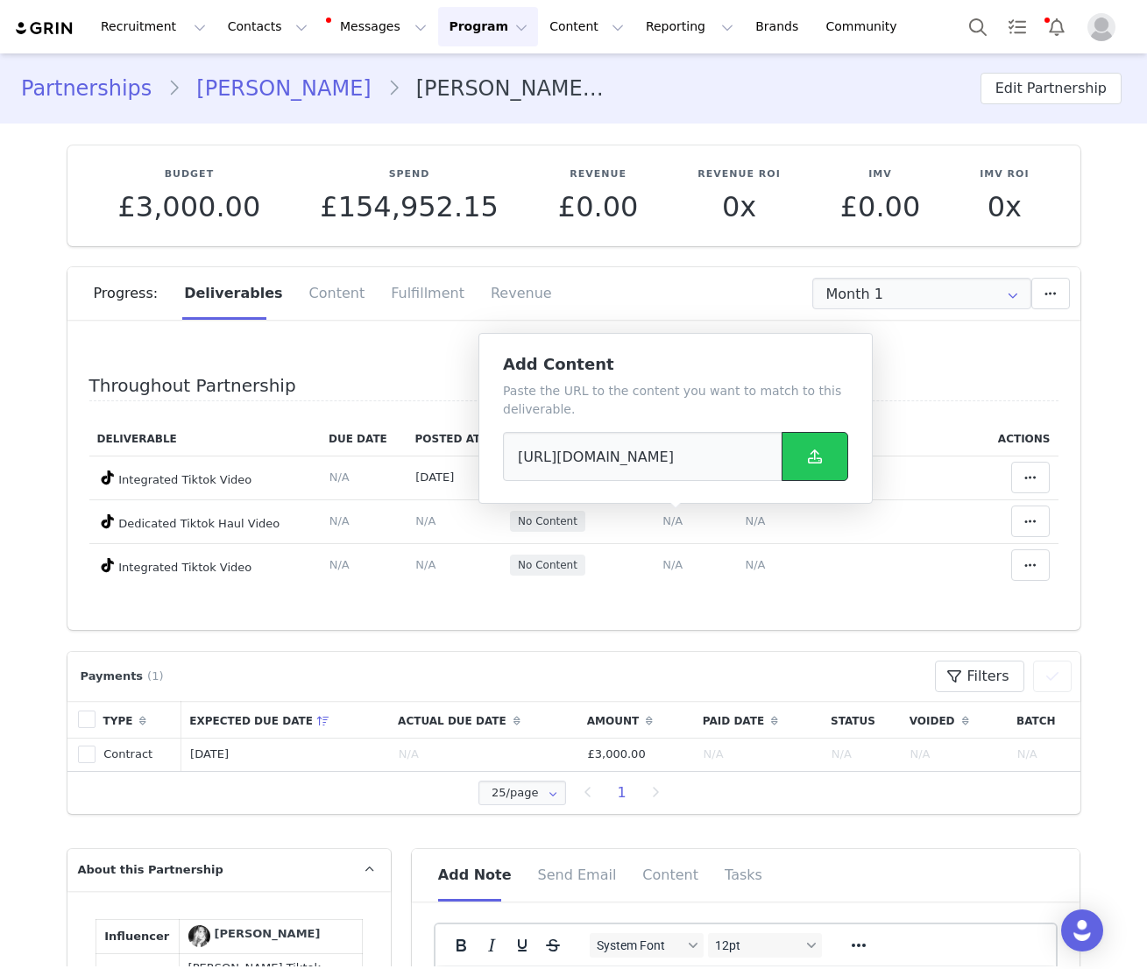
click at [829, 460] on button at bounding box center [815, 456] width 67 height 49
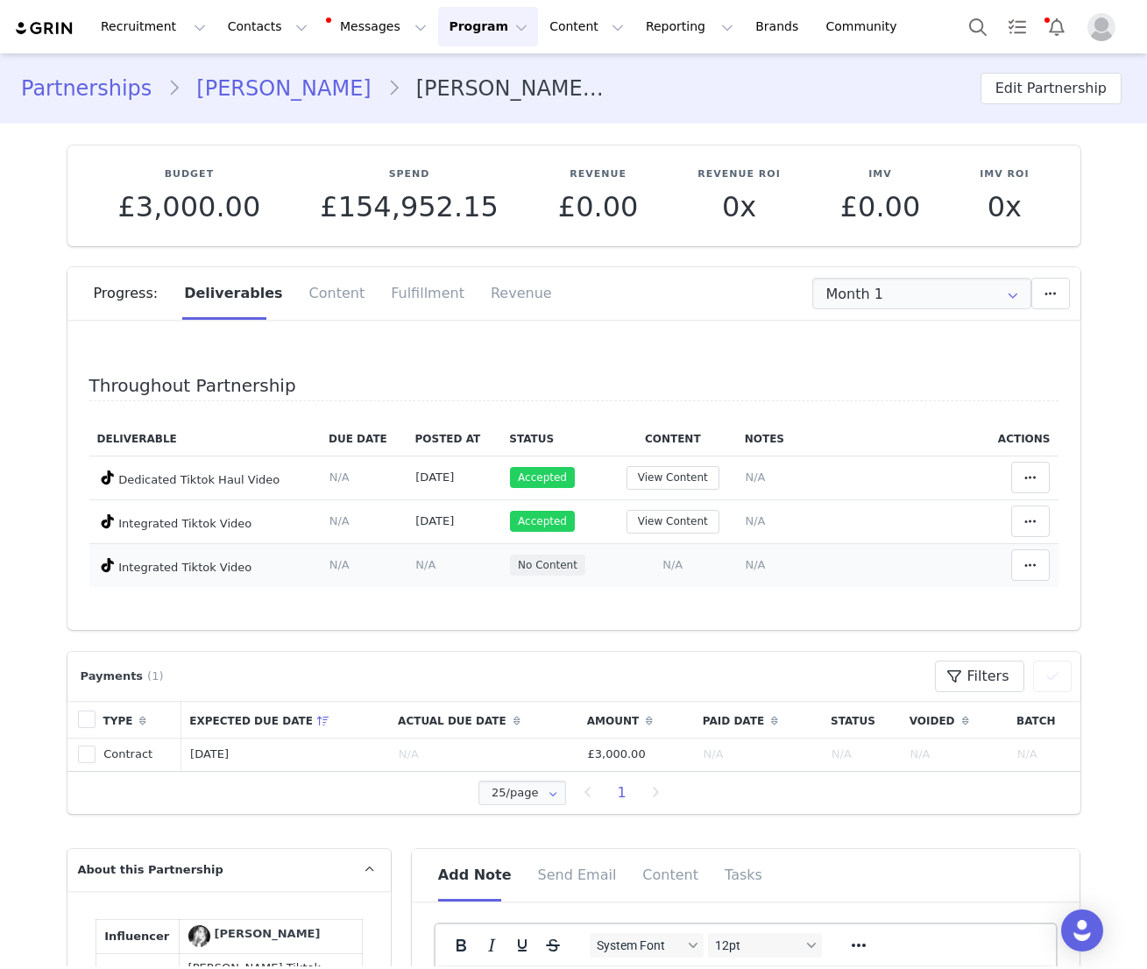
click at [678, 563] on span "N/A" at bounding box center [673, 564] width 20 height 13
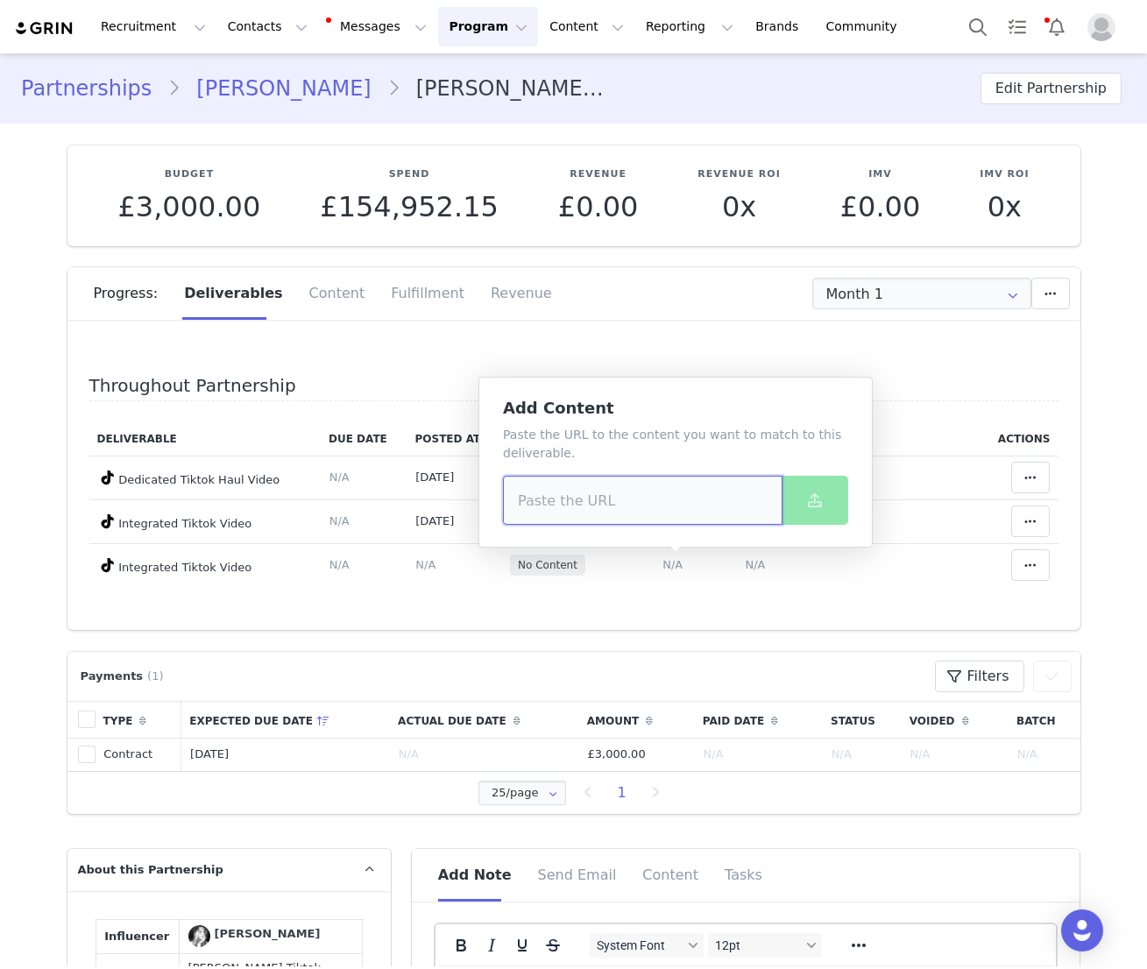
click at [656, 500] on input at bounding box center [643, 500] width 280 height 49
paste input "https://www.tiktok.com/@mollyyeseland/video/7531848127570005270"
type input "https://www.tiktok.com/@mollyyeseland/video/7531848127570005270"
click at [805, 502] on span at bounding box center [815, 500] width 21 height 21
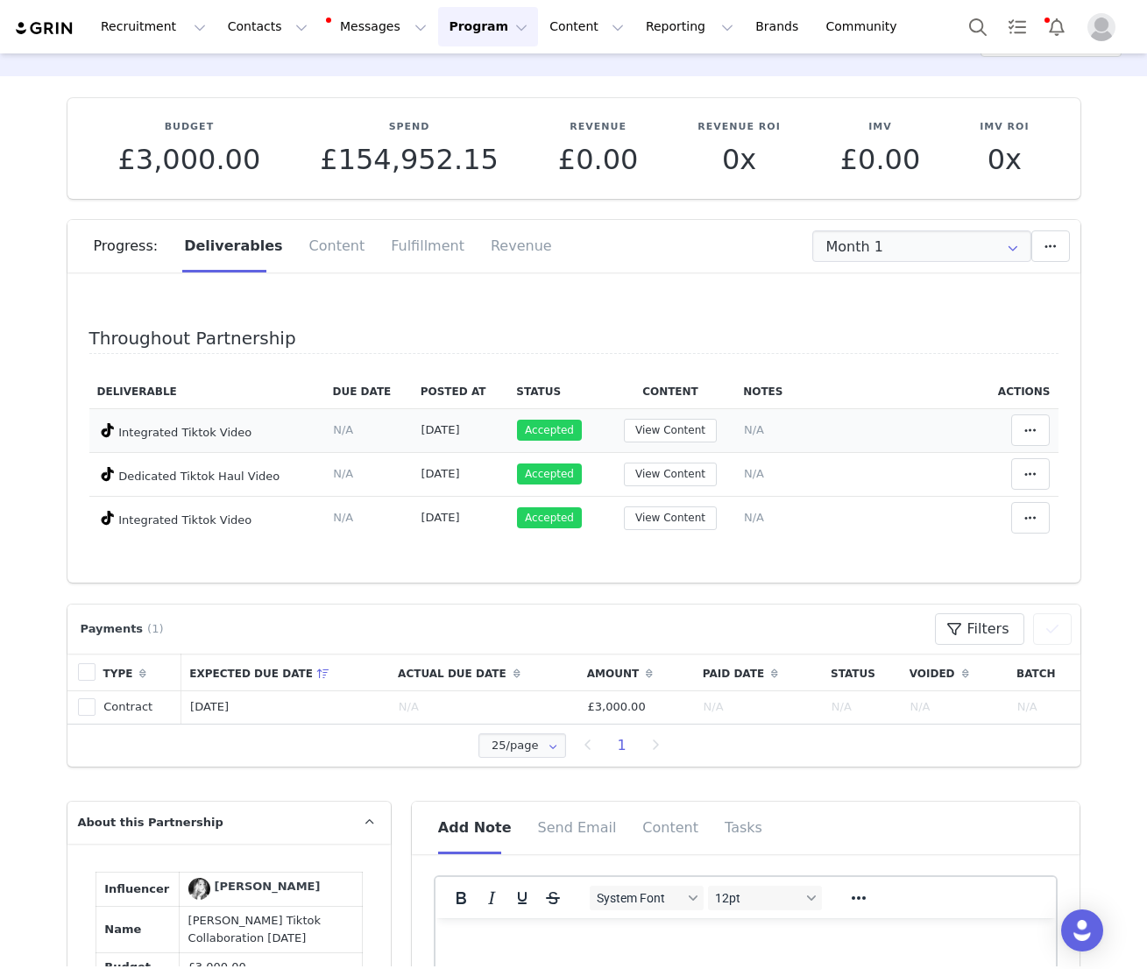
scroll to position [0, 0]
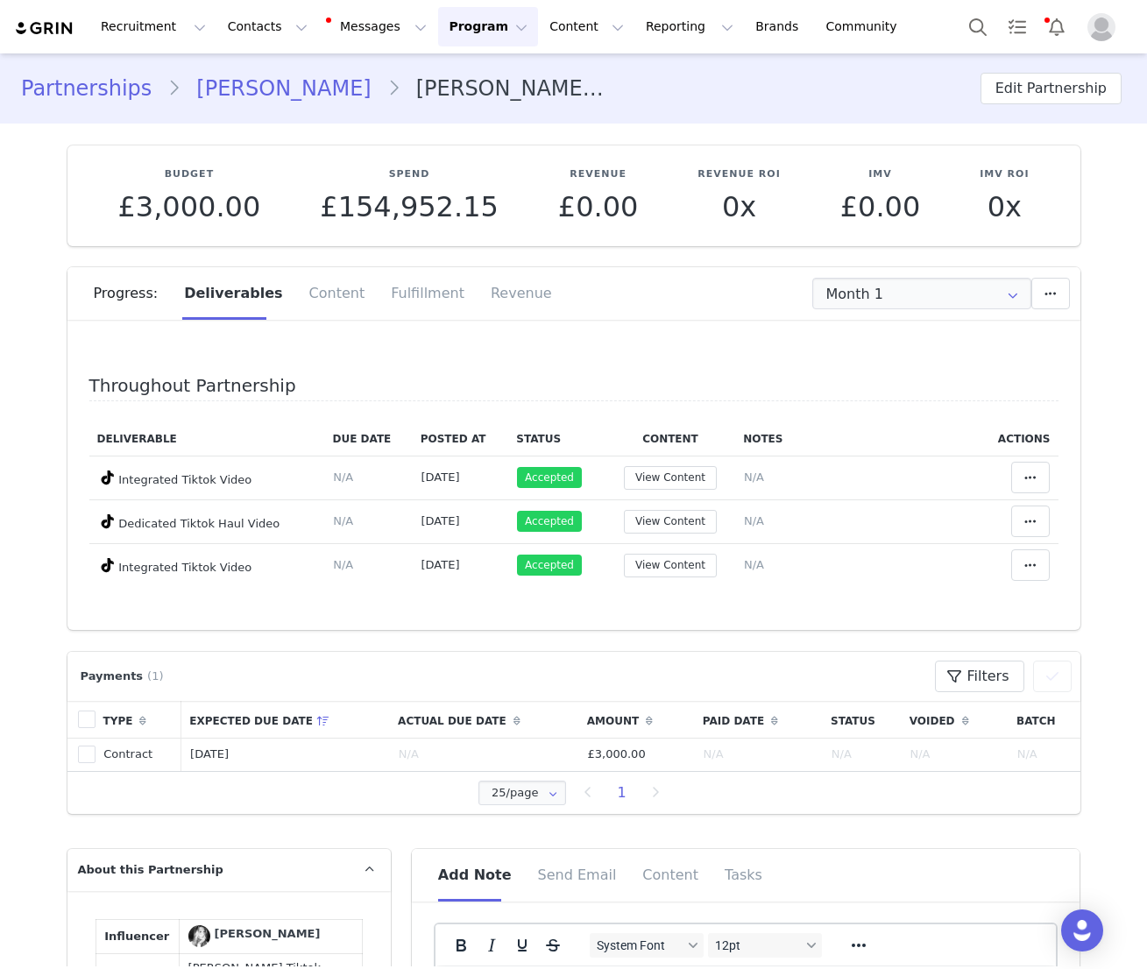
click at [250, 89] on link "Molly Eseland" at bounding box center [284, 89] width 206 height 32
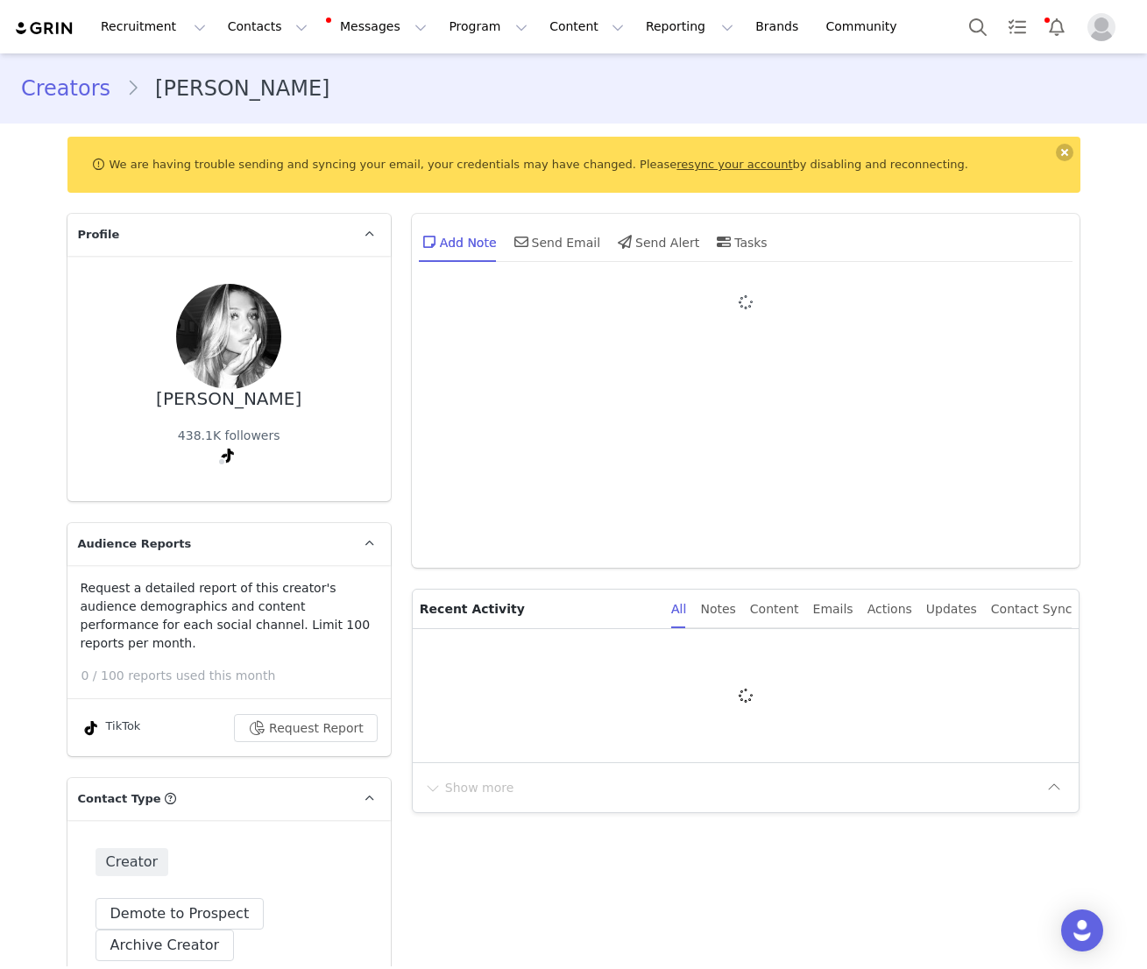
type input "+46 (Sweden)"
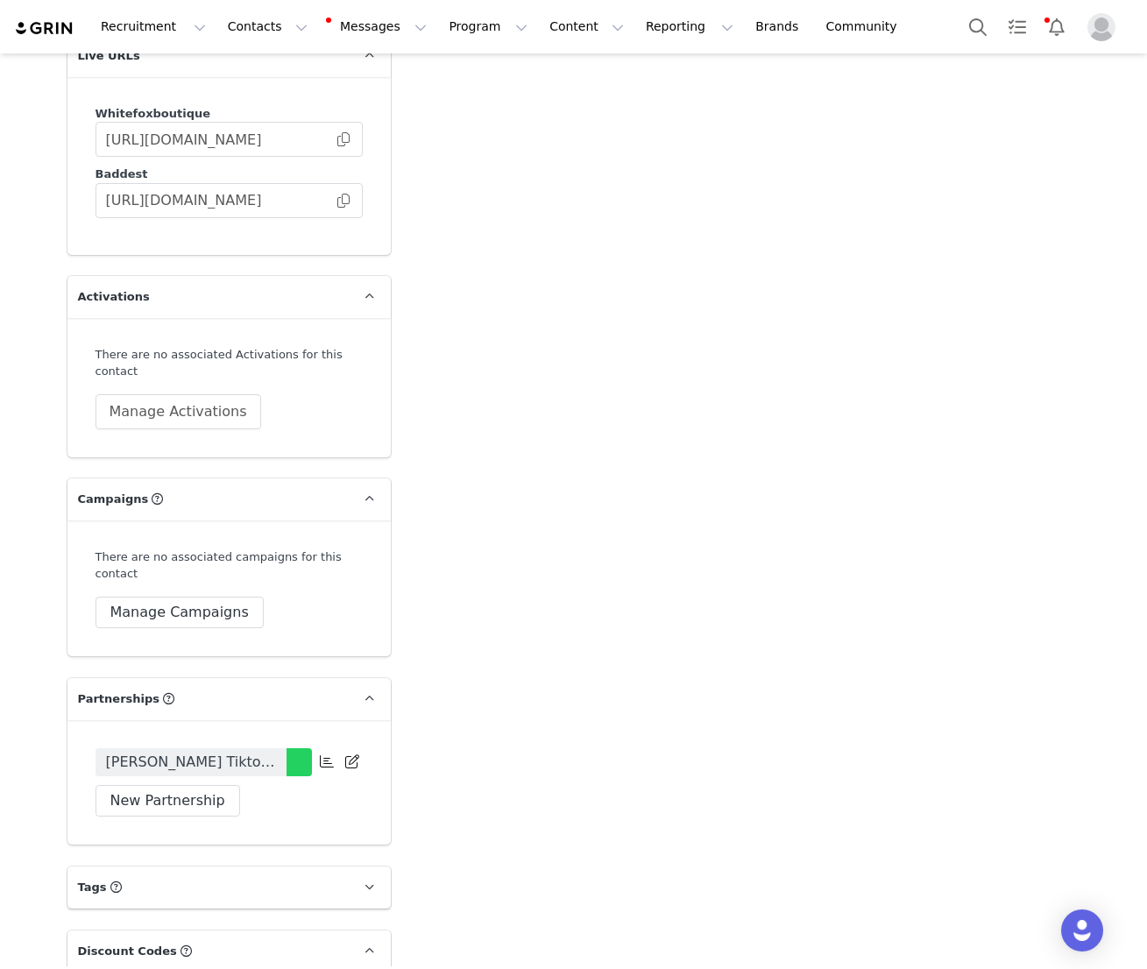
scroll to position [3748, 0]
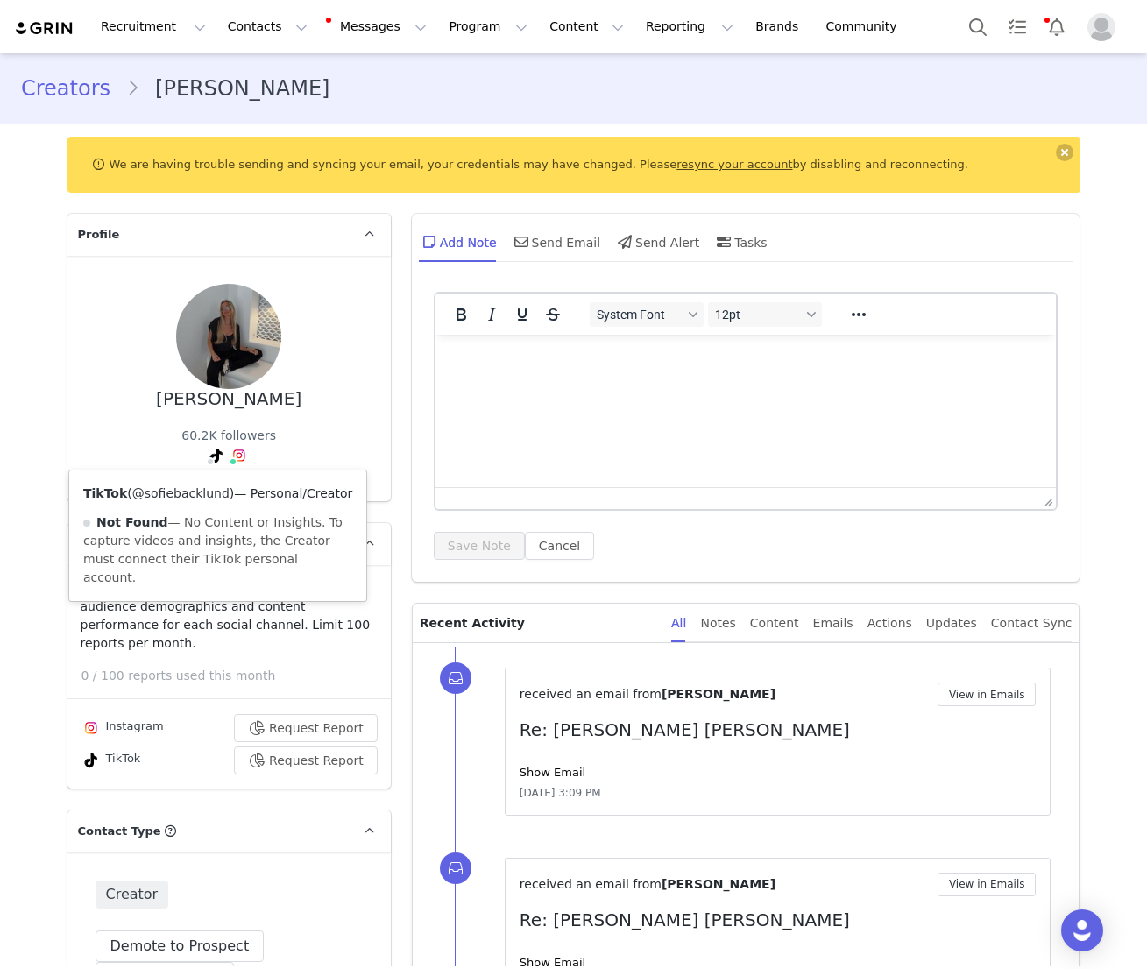
click at [201, 488] on link "@sofiebacklund" at bounding box center [180, 493] width 97 height 14
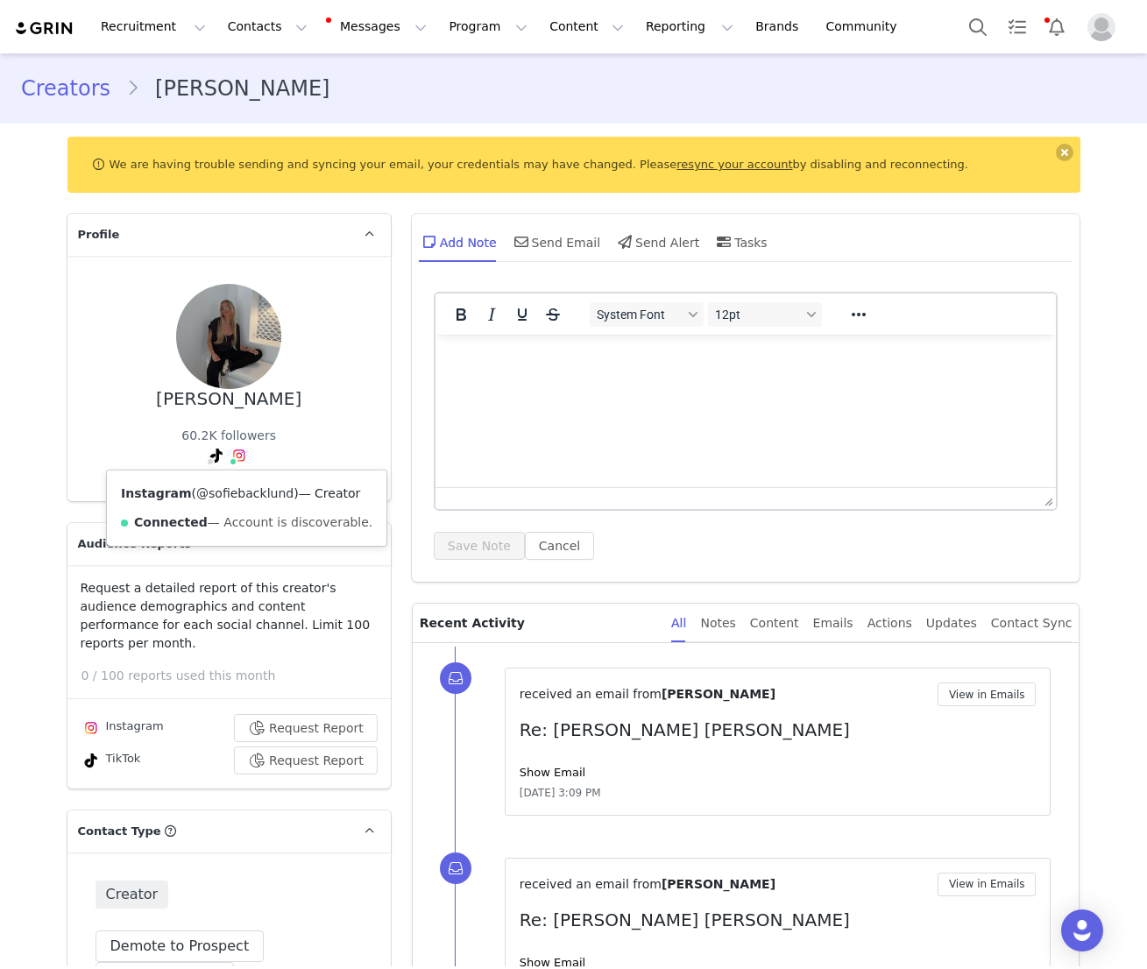
click at [231, 496] on link "@sofiebacklund" at bounding box center [244, 493] width 97 height 14
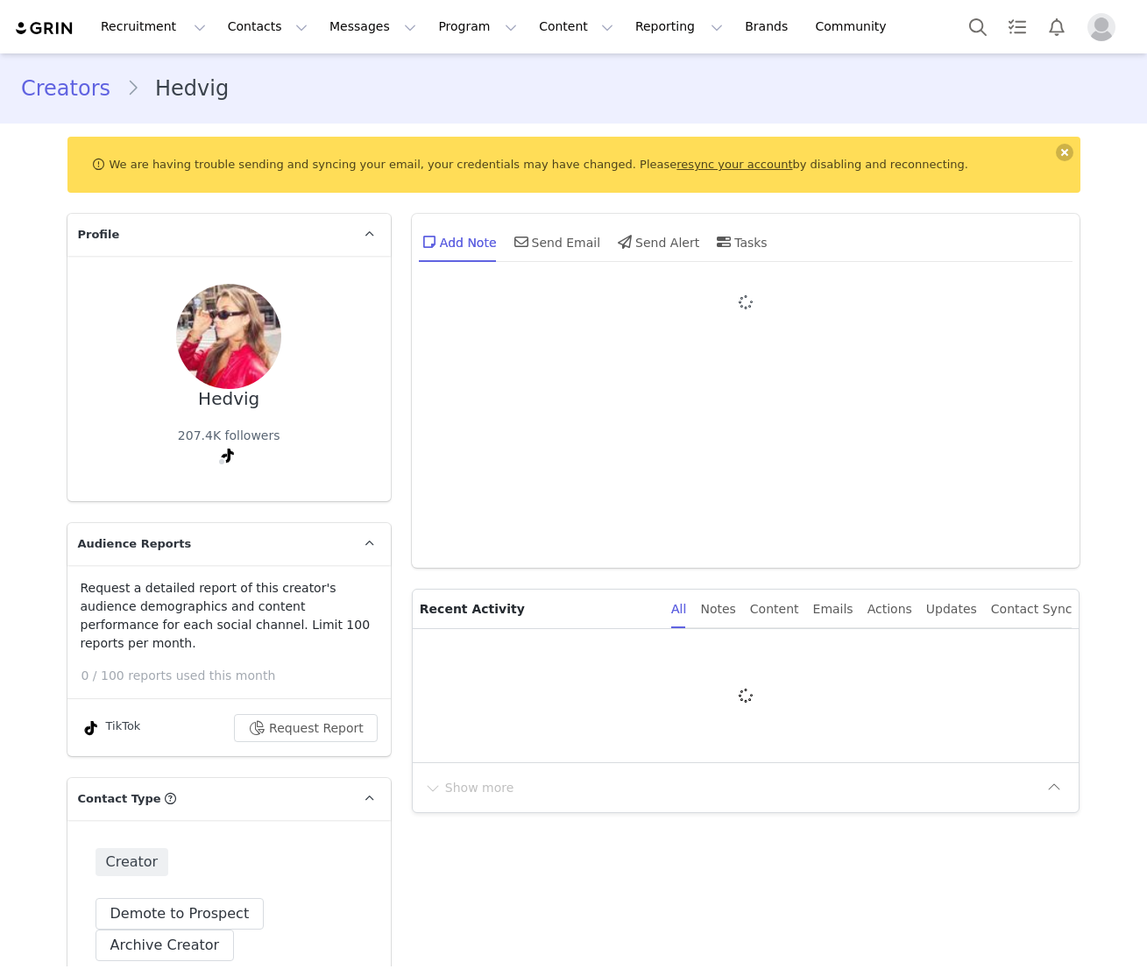
type input "+1 ([GEOGRAPHIC_DATA])"
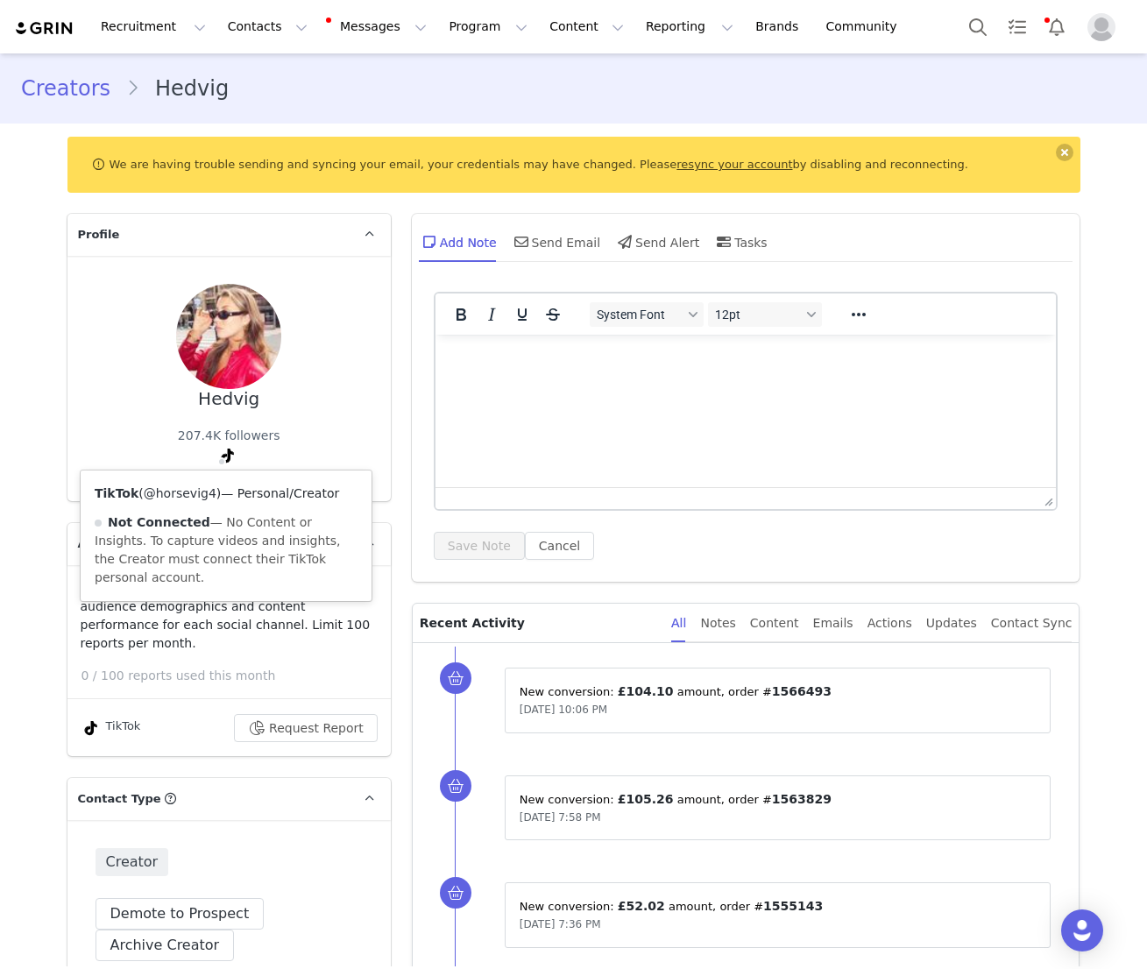
click at [186, 493] on link "@horsevig4" at bounding box center [180, 493] width 73 height 14
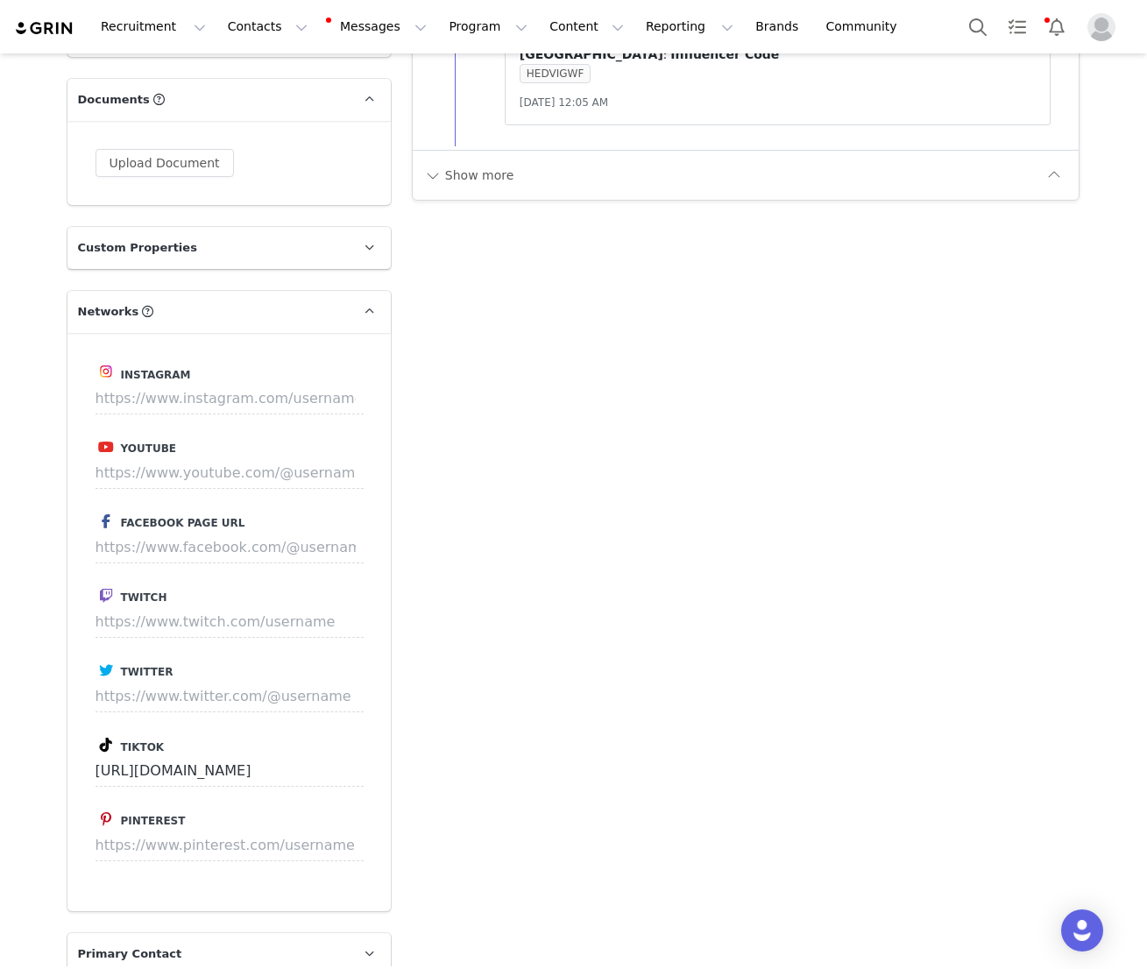
scroll to position [516, 0]
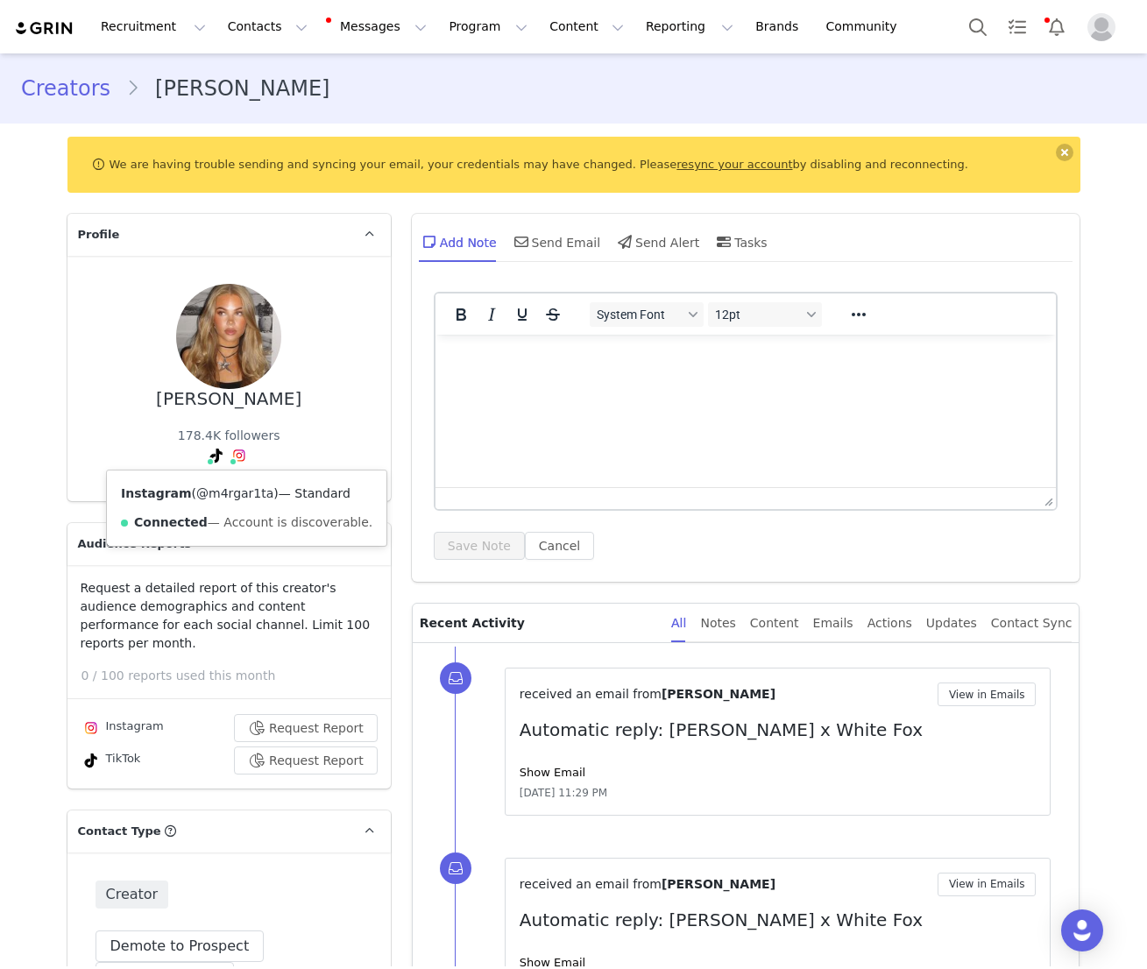
click at [226, 493] on link "@m4rgar1ta" at bounding box center [234, 493] width 77 height 14
click at [202, 493] on link "@margarita.androsova" at bounding box center [208, 493] width 182 height 14
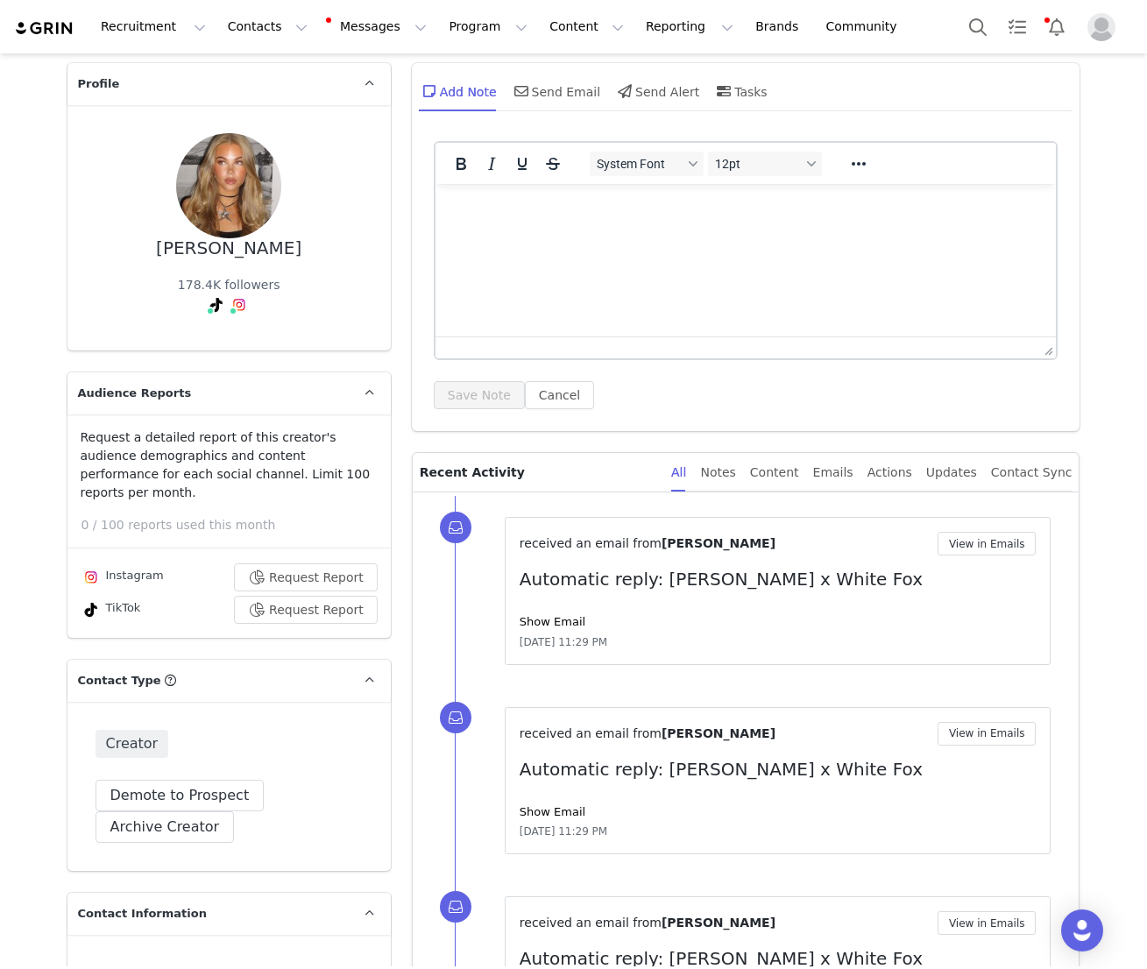
scroll to position [32, 0]
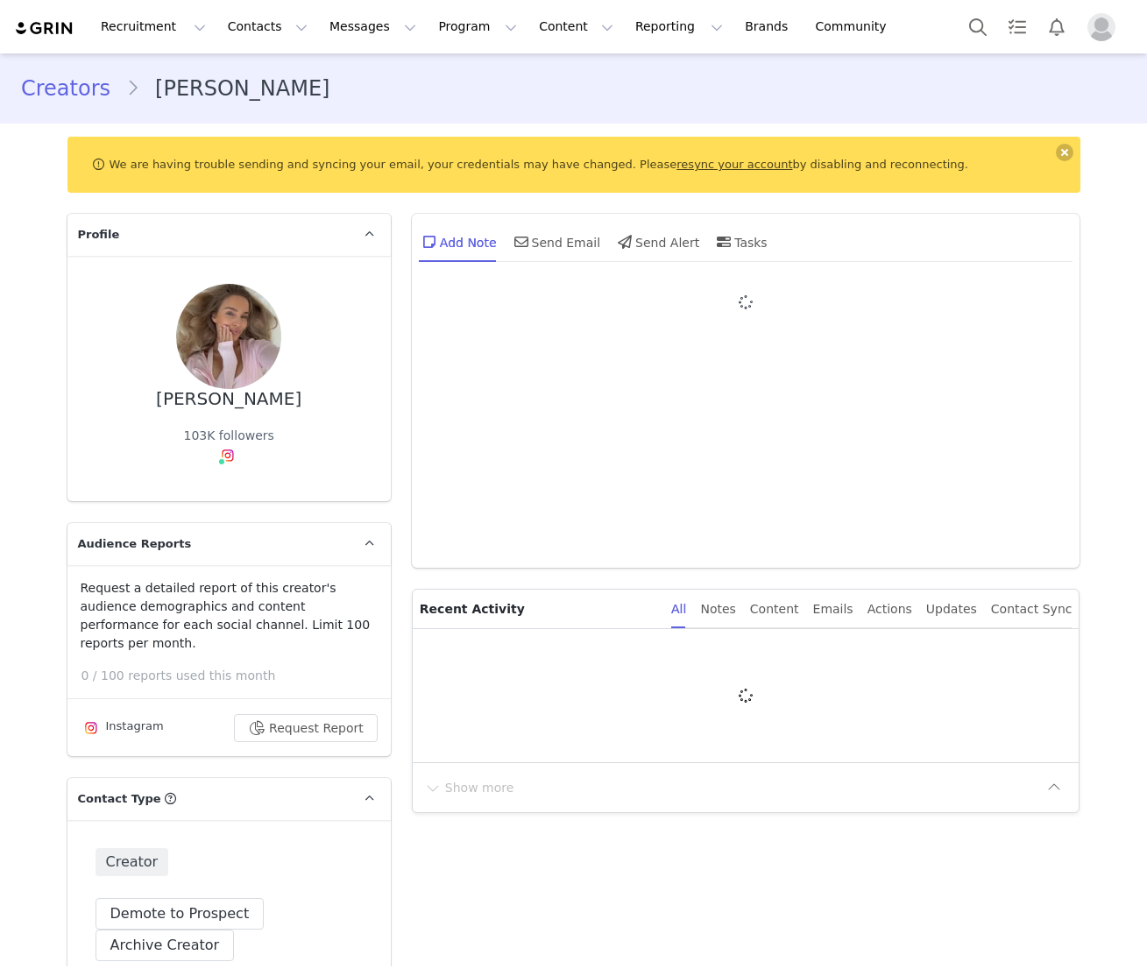
type input "+39 ([GEOGRAPHIC_DATA])"
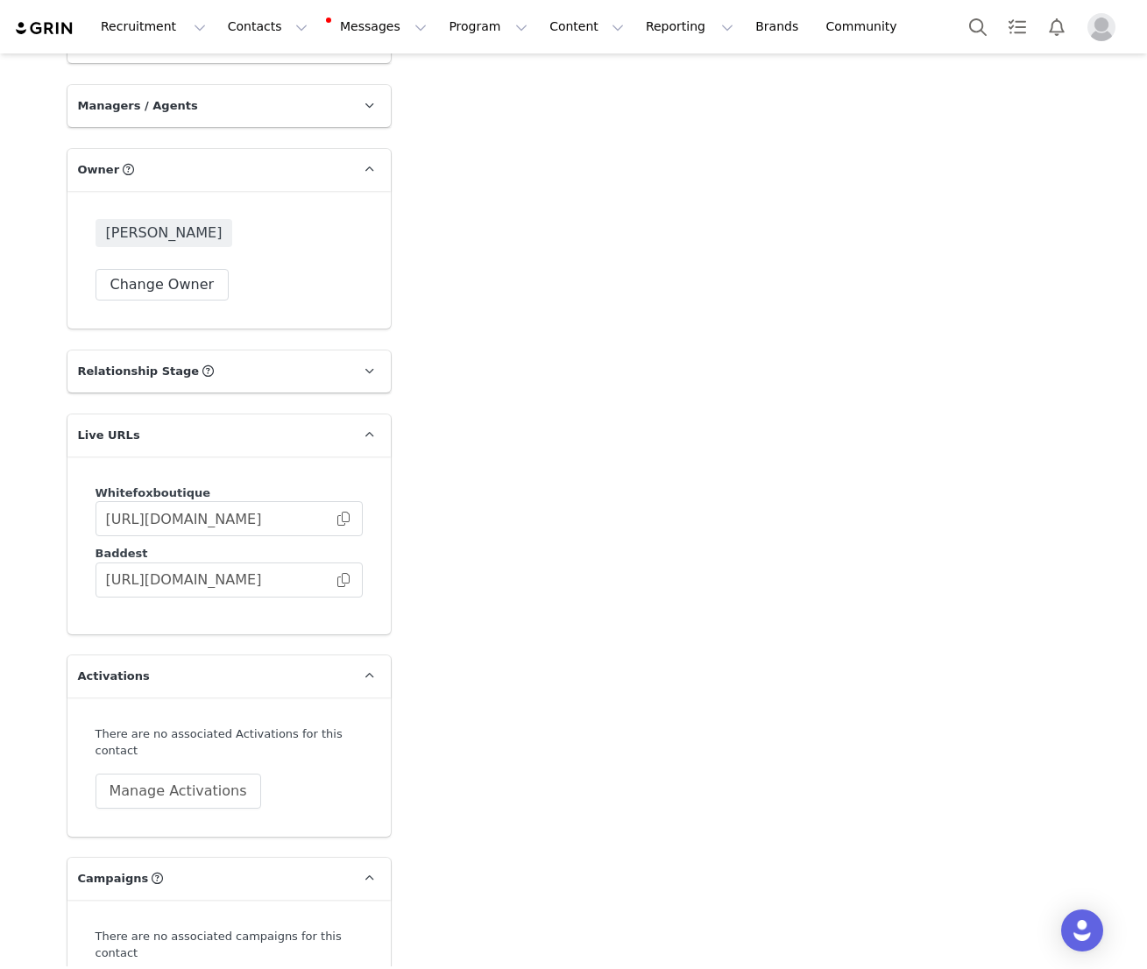
scroll to position [3681, 0]
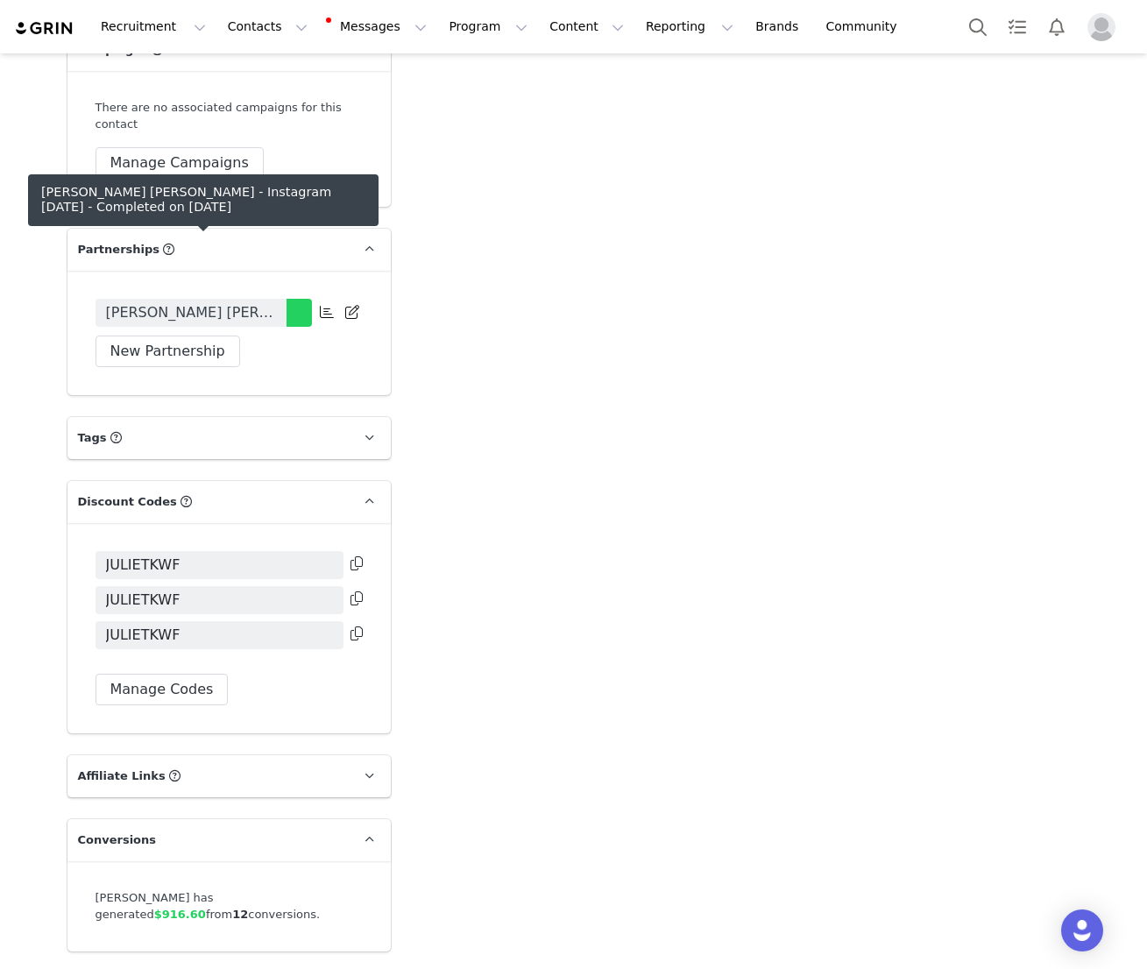
click at [208, 302] on span "Juliet Kaz x White Fox - Instagram July 2025" at bounding box center [191, 312] width 170 height 21
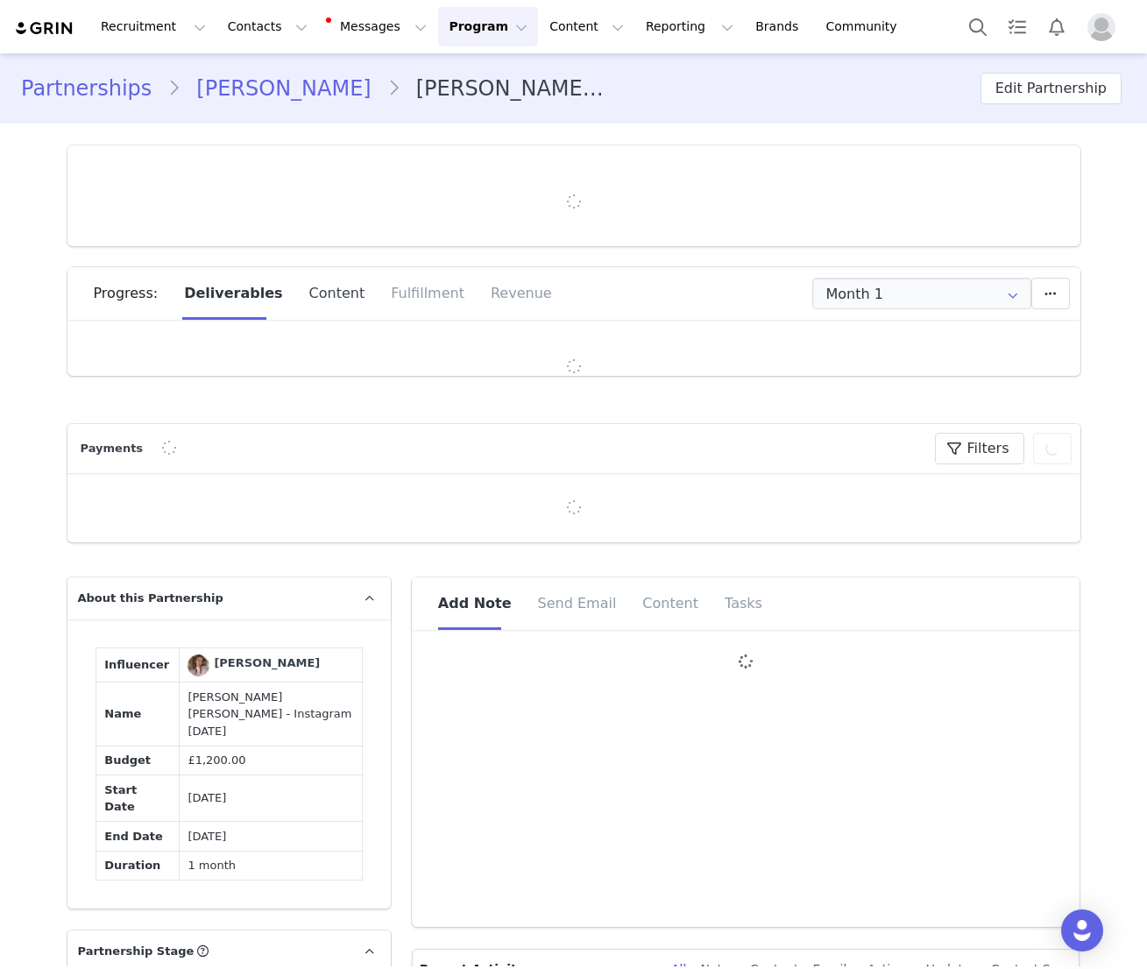
type input "+39 ([GEOGRAPHIC_DATA])"
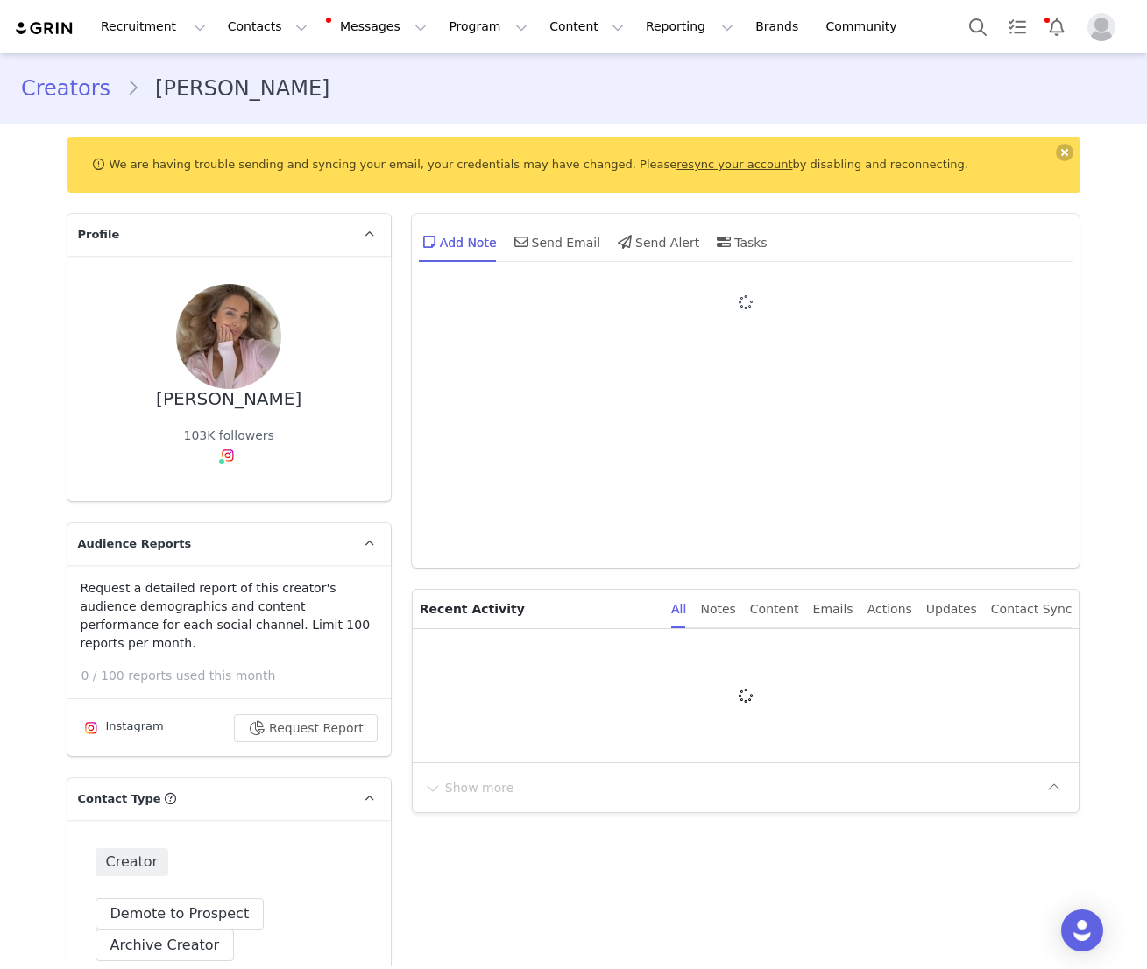
type input "+39 ([GEOGRAPHIC_DATA])"
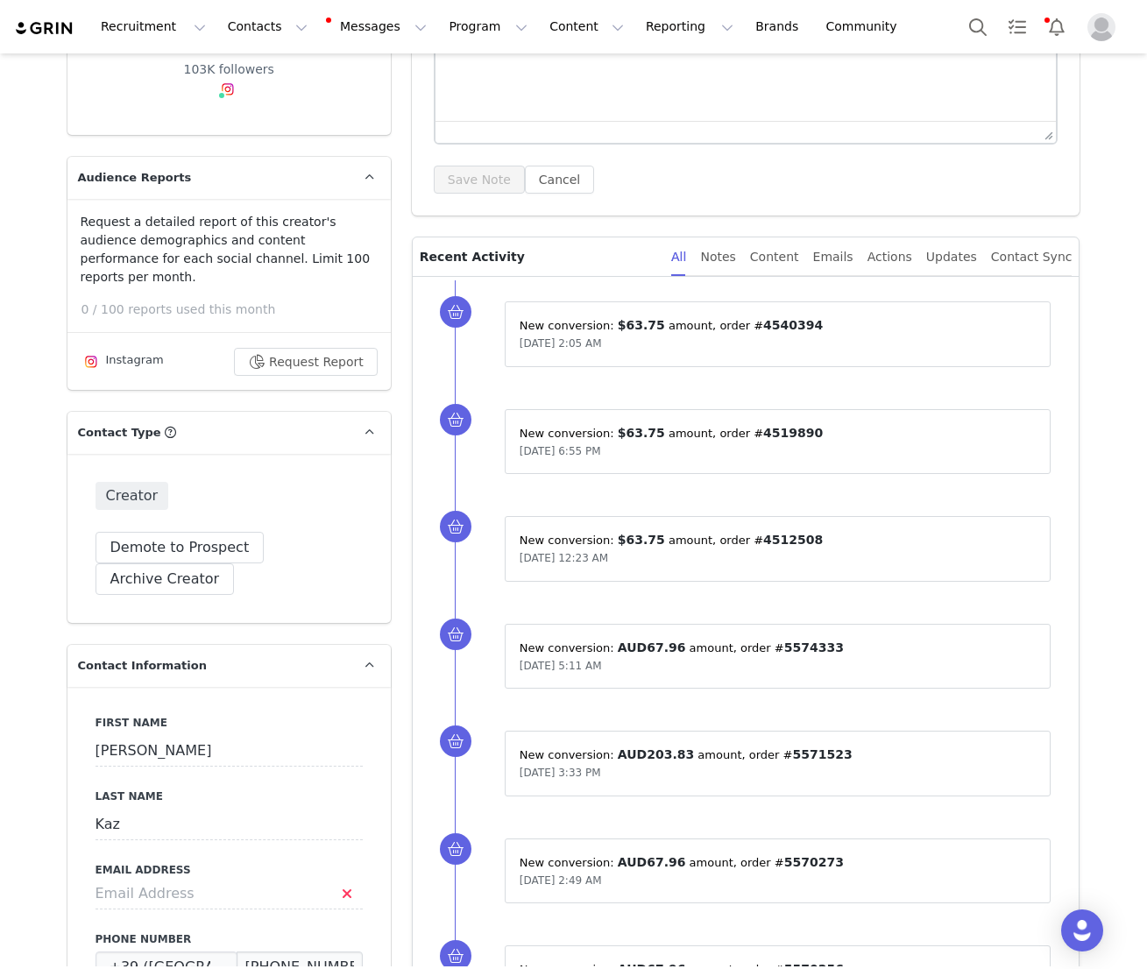
scroll to position [179, 0]
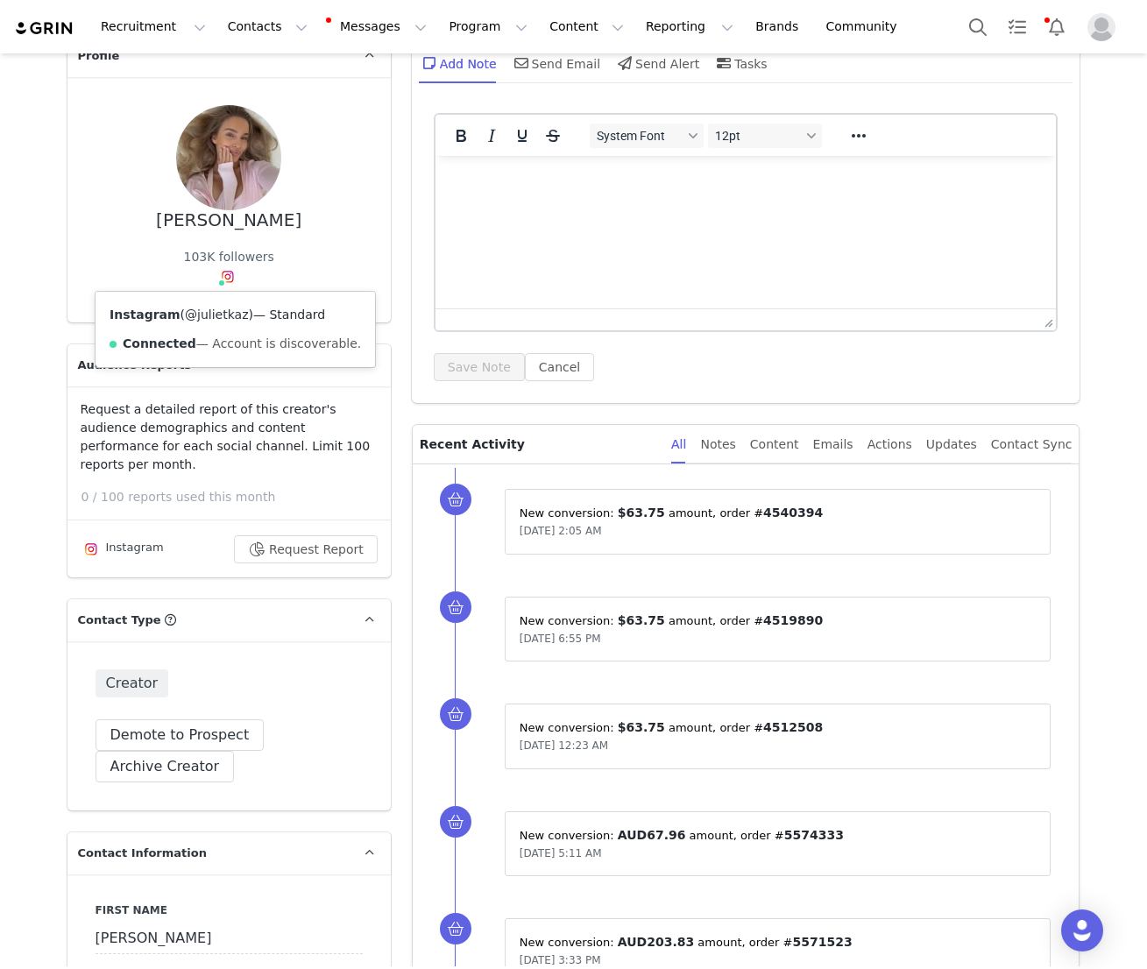
click at [213, 315] on link "@julietkaz" at bounding box center [216, 315] width 63 height 14
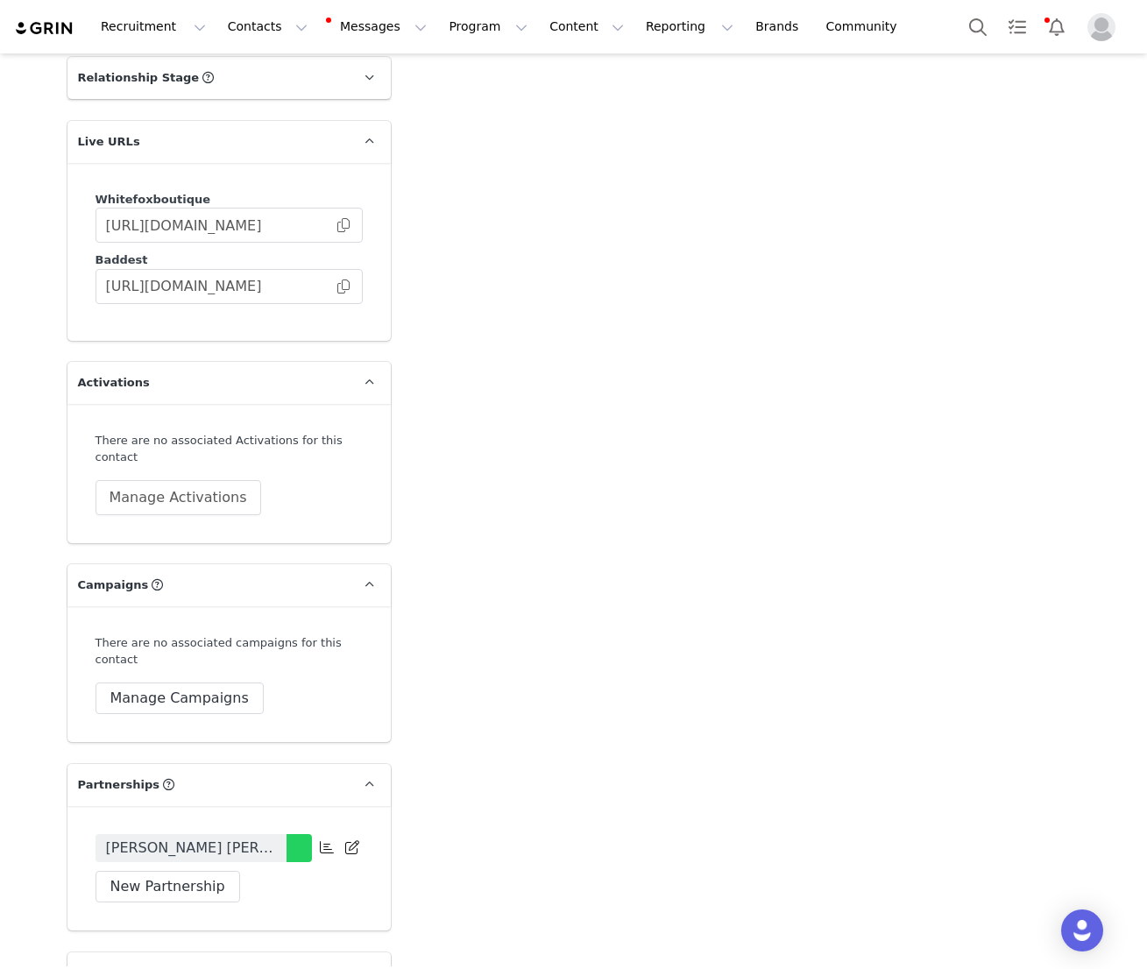
scroll to position [3681, 0]
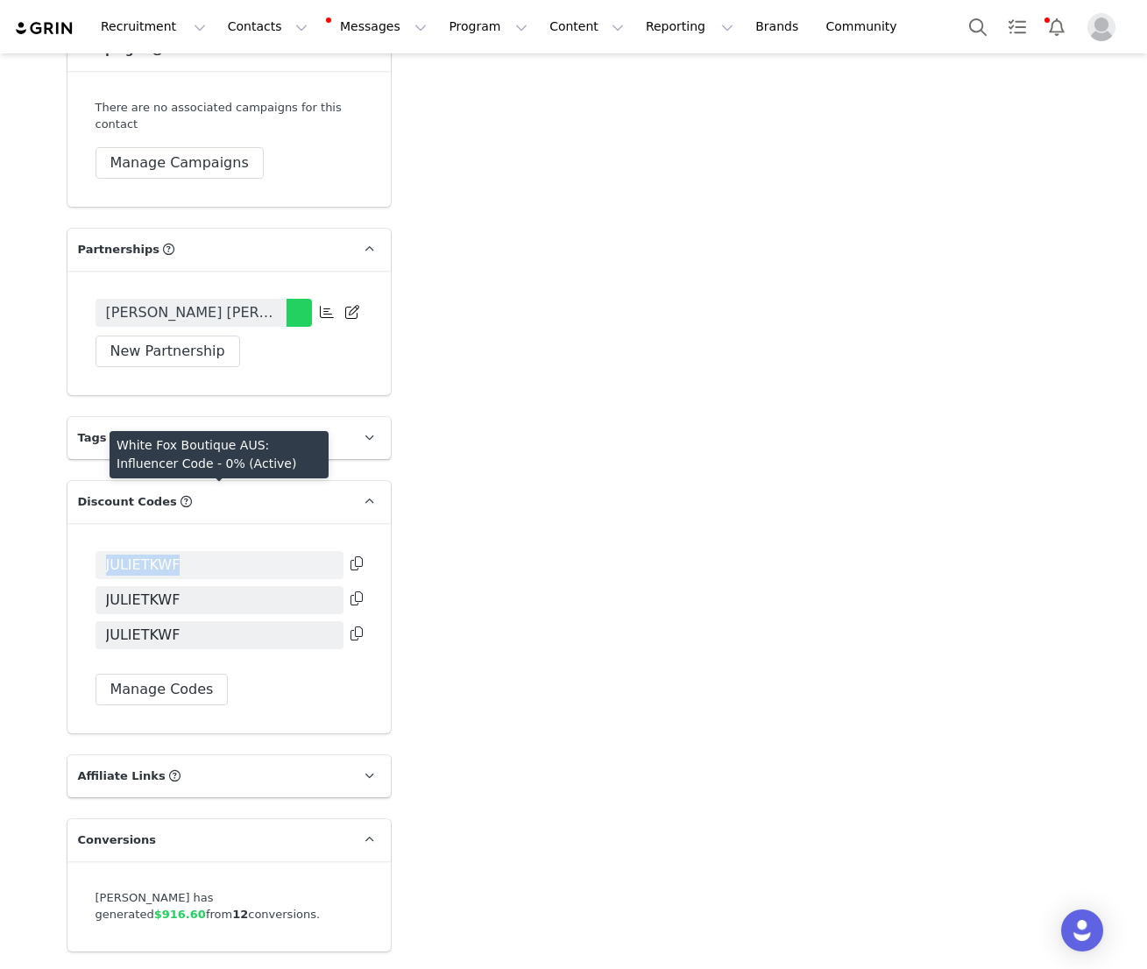
drag, startPoint x: 190, startPoint y: 512, endPoint x: 105, endPoint y: 511, distance: 85.0
click at [105, 551] on span "JULIETKWF" at bounding box center [220, 565] width 248 height 28
copy span "JULIETKWF"
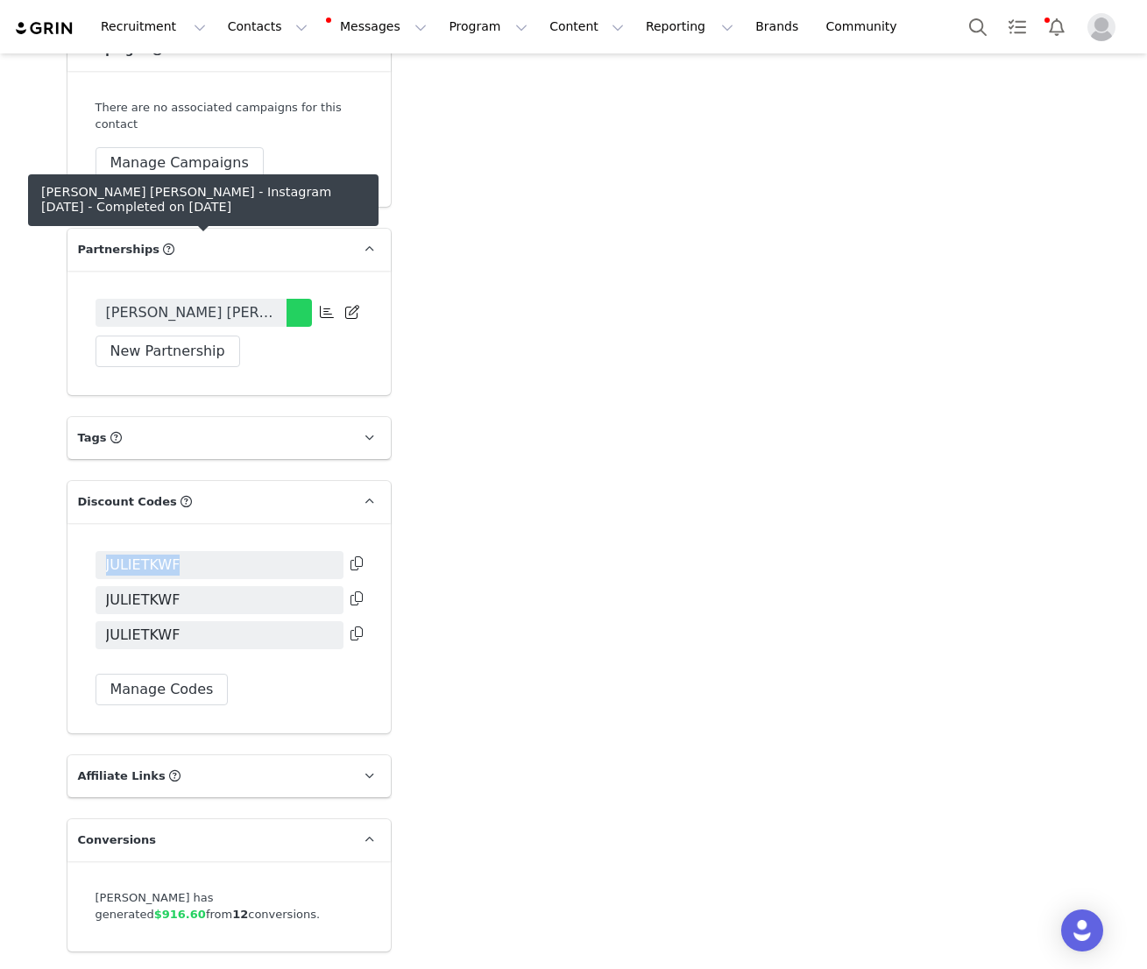
click at [209, 302] on span "Juliet Kaz x White Fox - Instagram July 2025" at bounding box center [191, 312] width 170 height 21
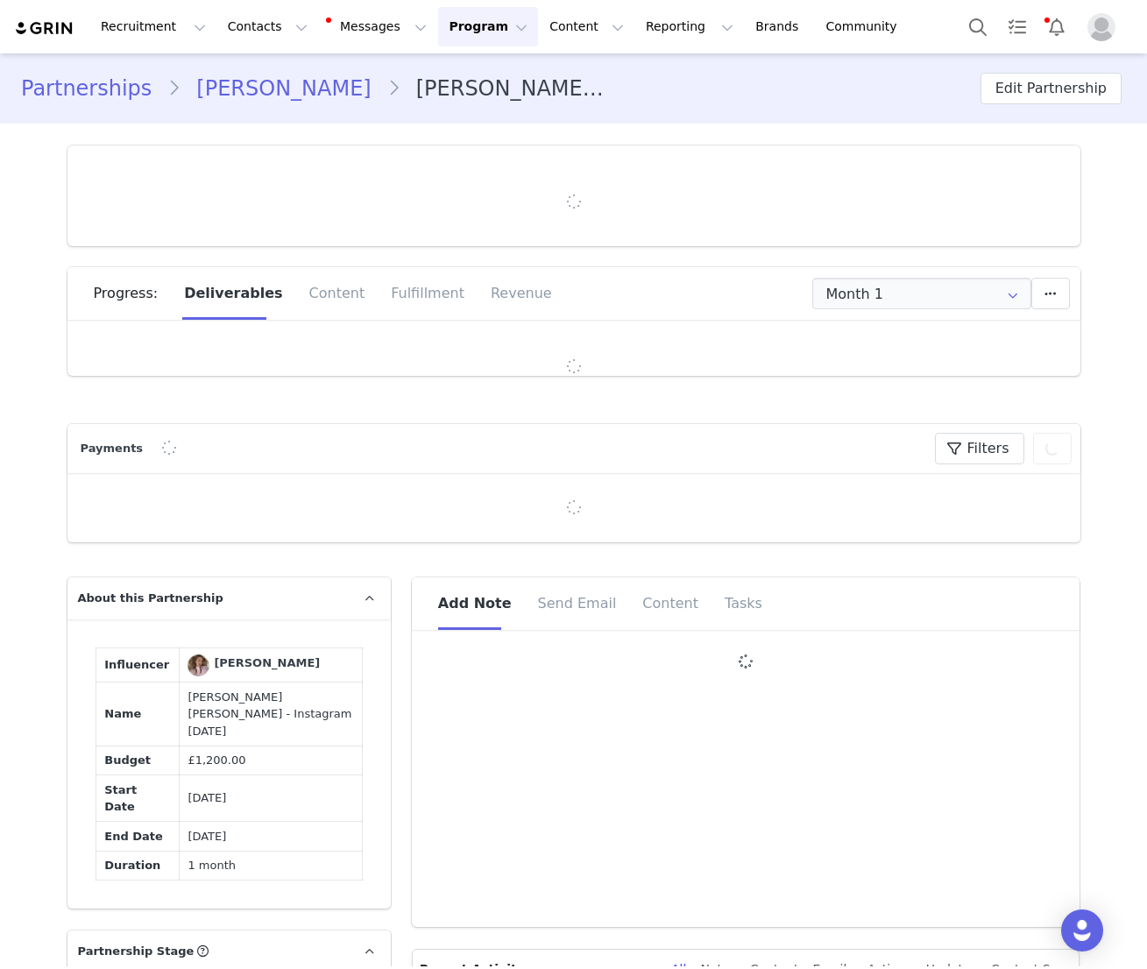
type input "+39 ([GEOGRAPHIC_DATA])"
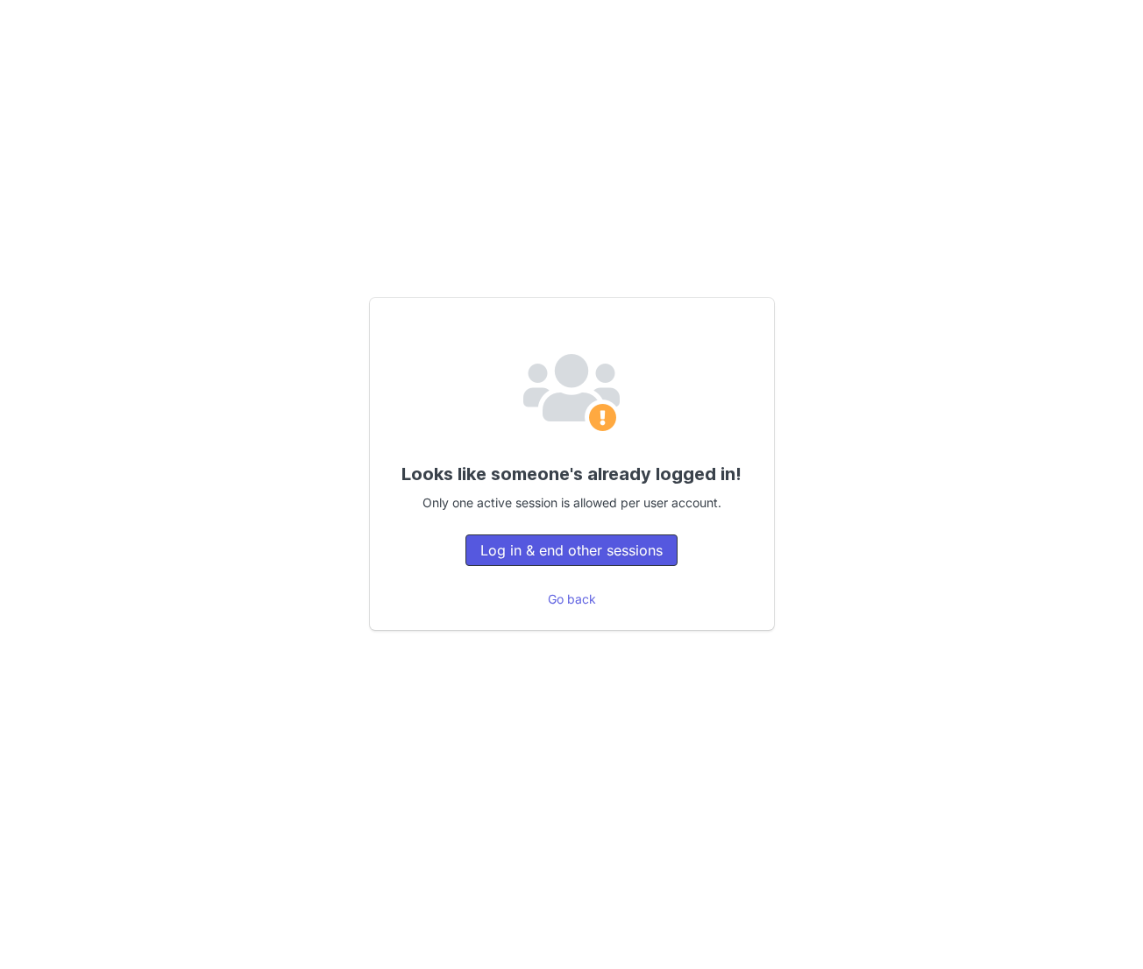
click at [504, 553] on button "Log in & end other sessions" at bounding box center [571, 551] width 212 height 32
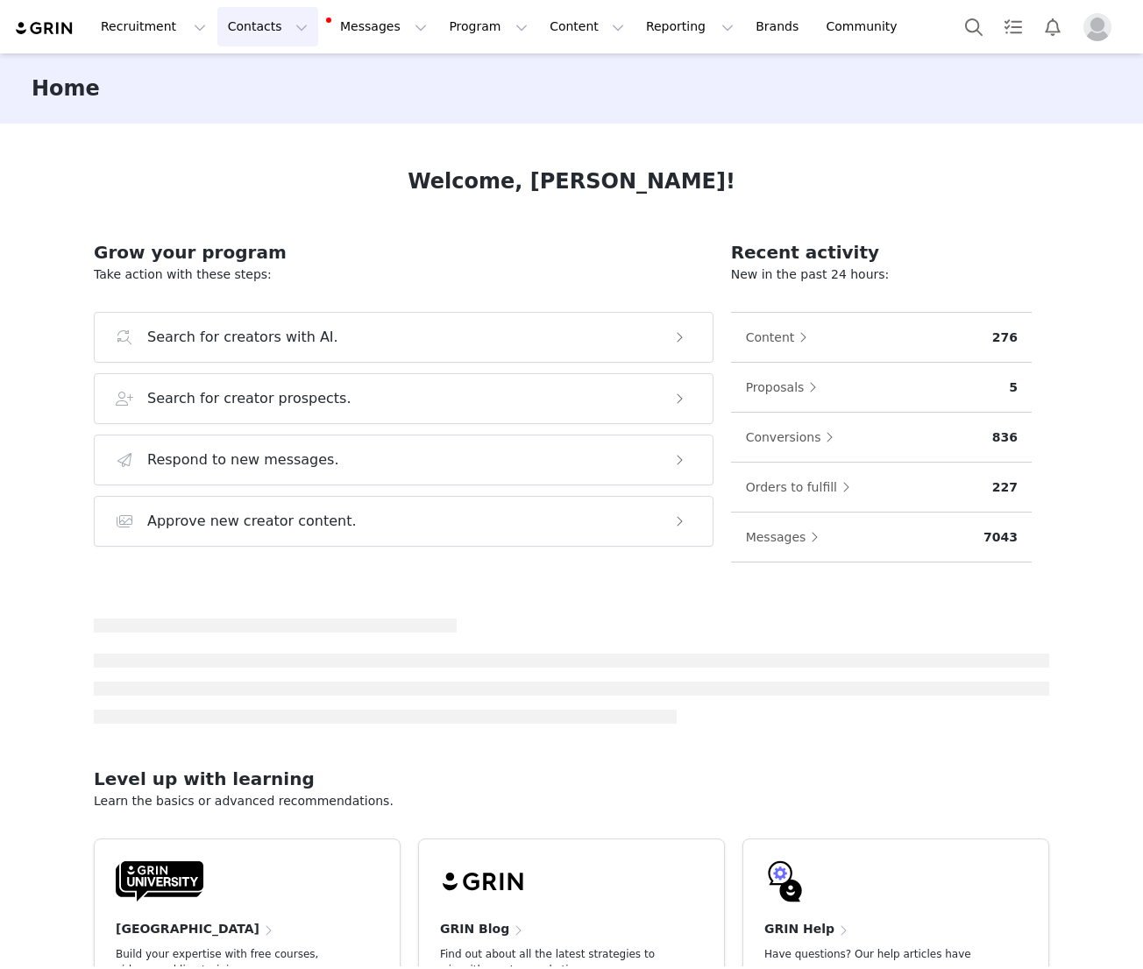
click at [250, 35] on button "Contacts Contacts" at bounding box center [267, 26] width 101 height 39
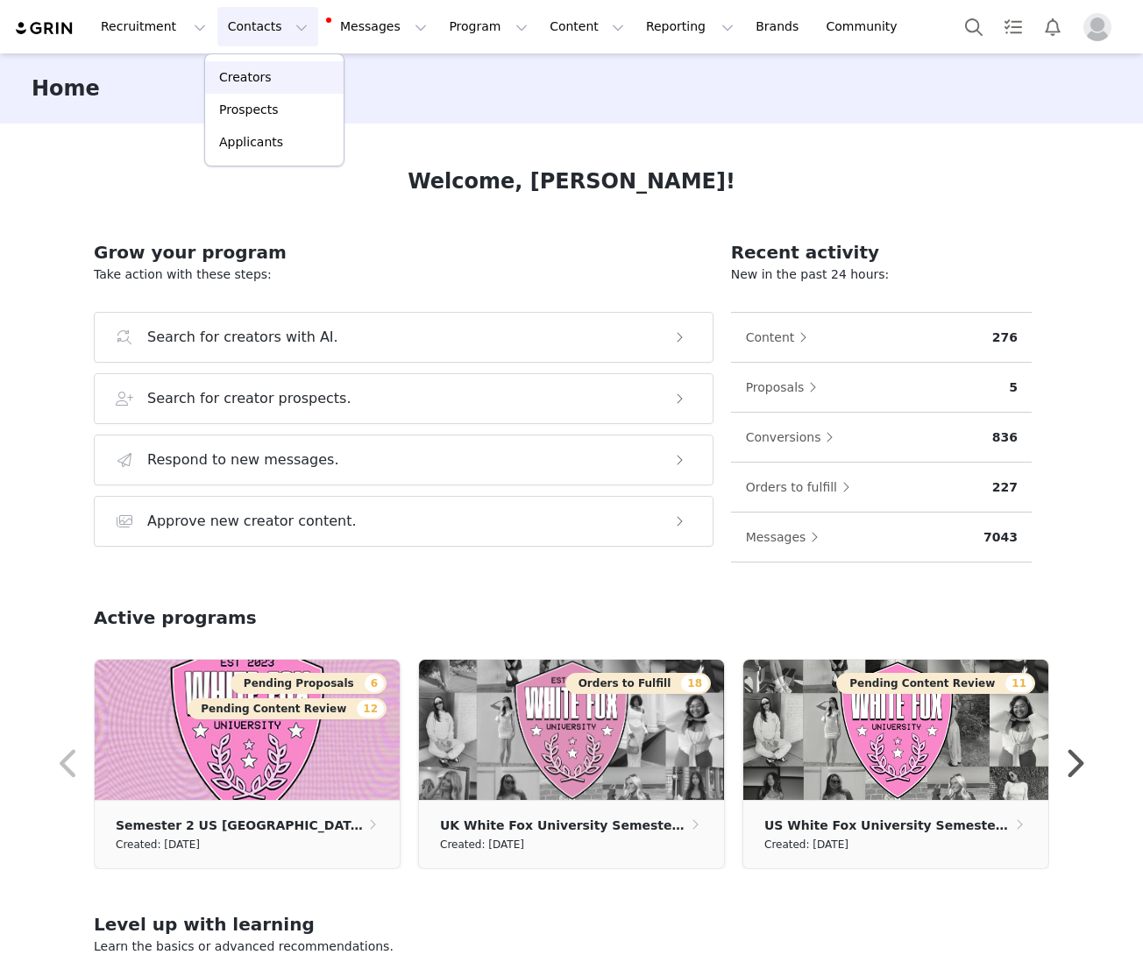
click at [248, 76] on p "Creators" at bounding box center [245, 77] width 53 height 18
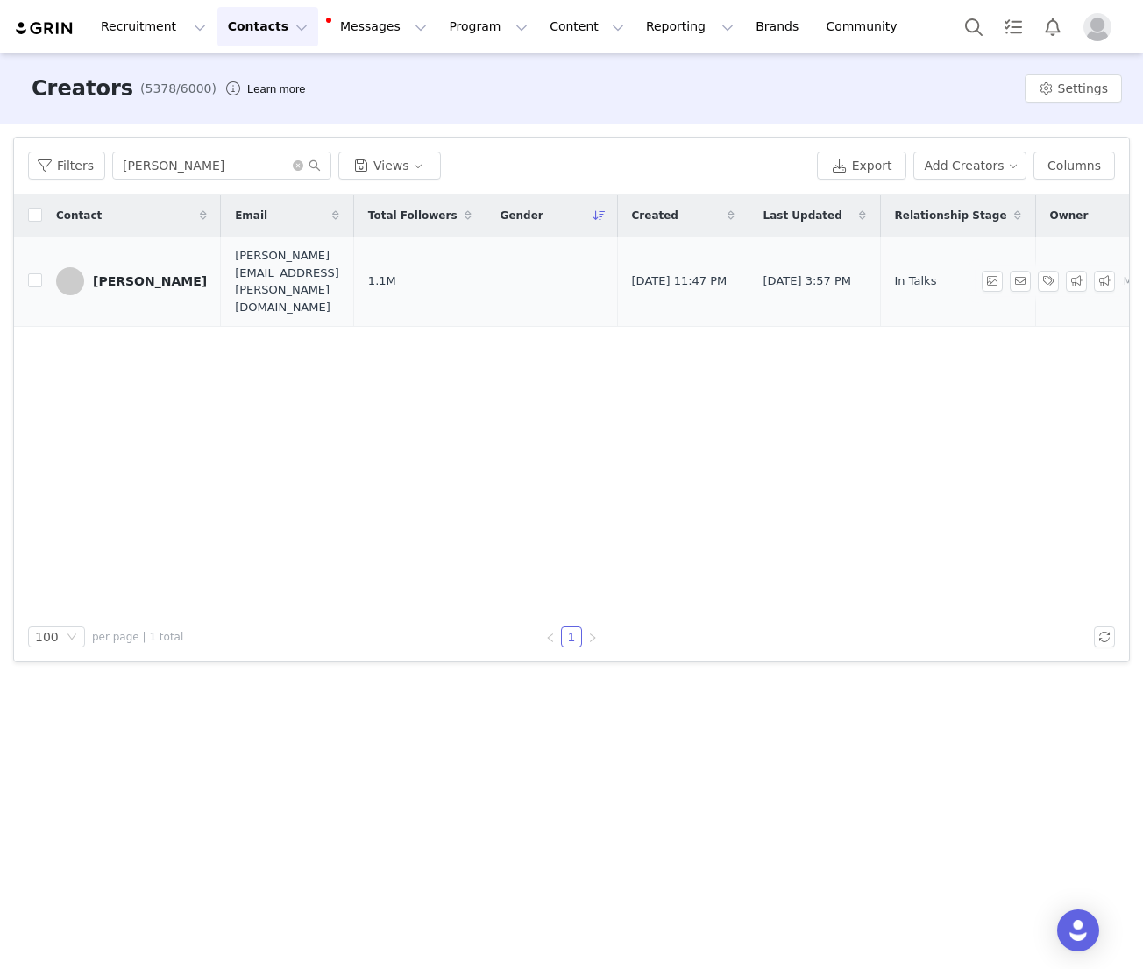
click at [144, 274] on div "[PERSON_NAME]" at bounding box center [150, 281] width 114 height 14
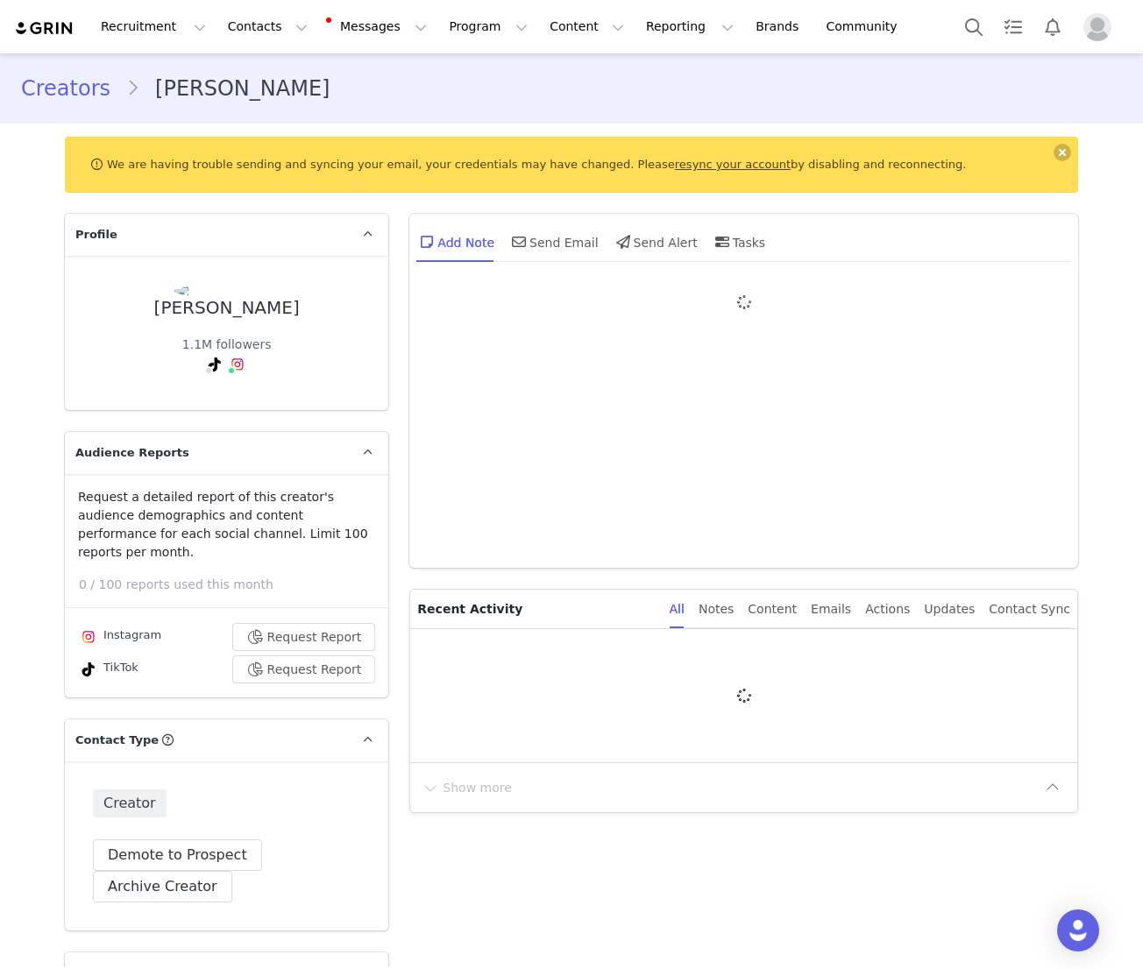
type input "+45 (Denmark)"
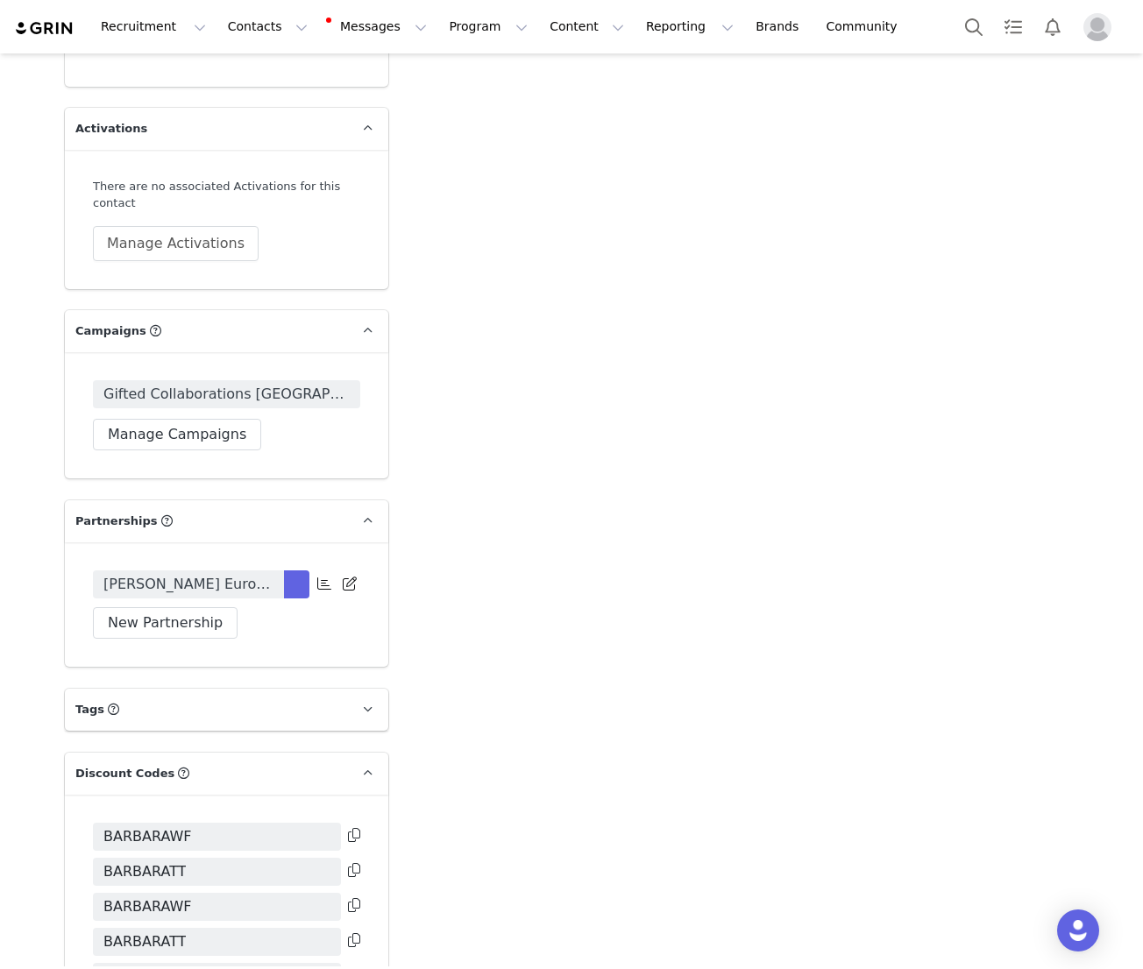
scroll to position [3465, 0]
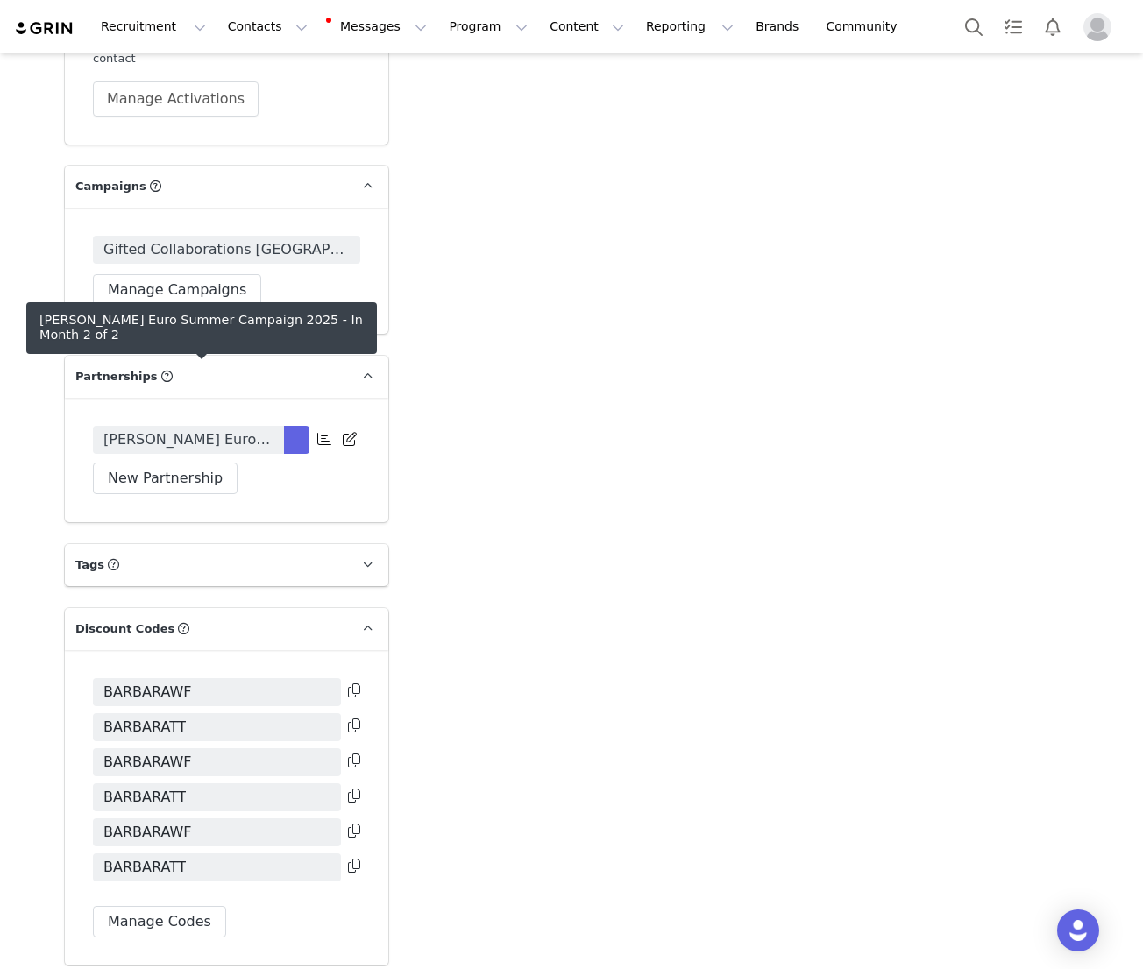
click at [248, 429] on span "[PERSON_NAME] Euro Summer Campaign 2025" at bounding box center [188, 439] width 170 height 21
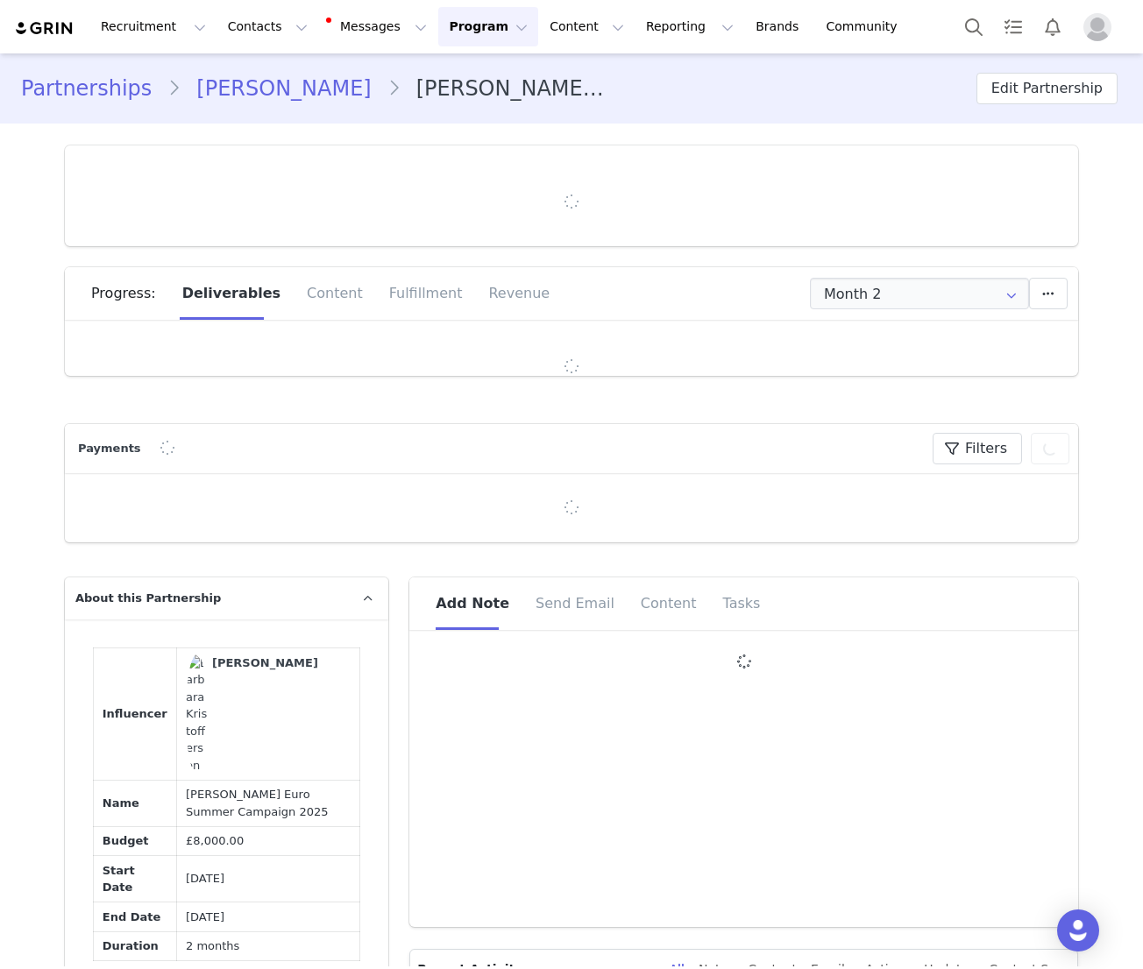
type input "+45 (Denmark)"
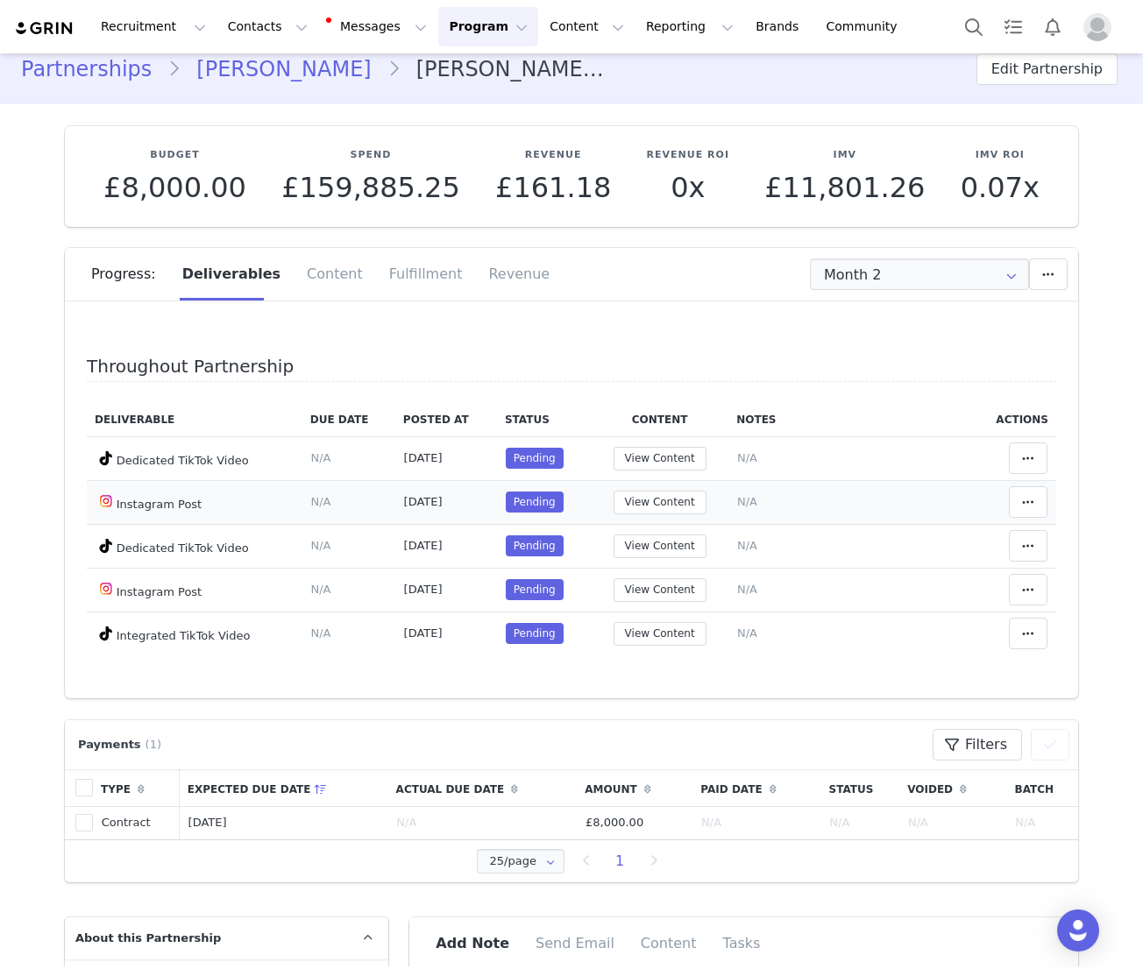
click at [749, 502] on span "N/A" at bounding box center [747, 501] width 20 height 13
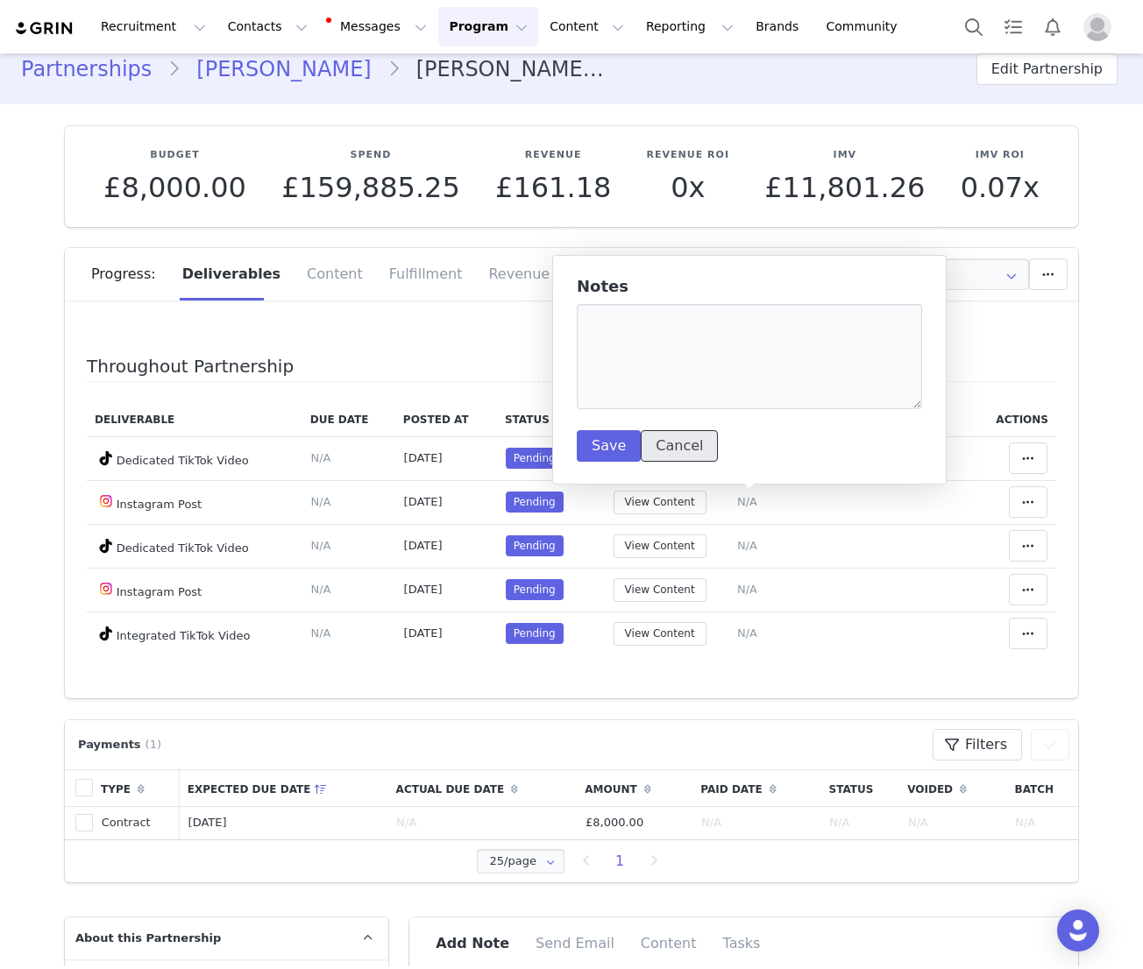
click at [678, 451] on button "Cancel" at bounding box center [679, 446] width 77 height 32
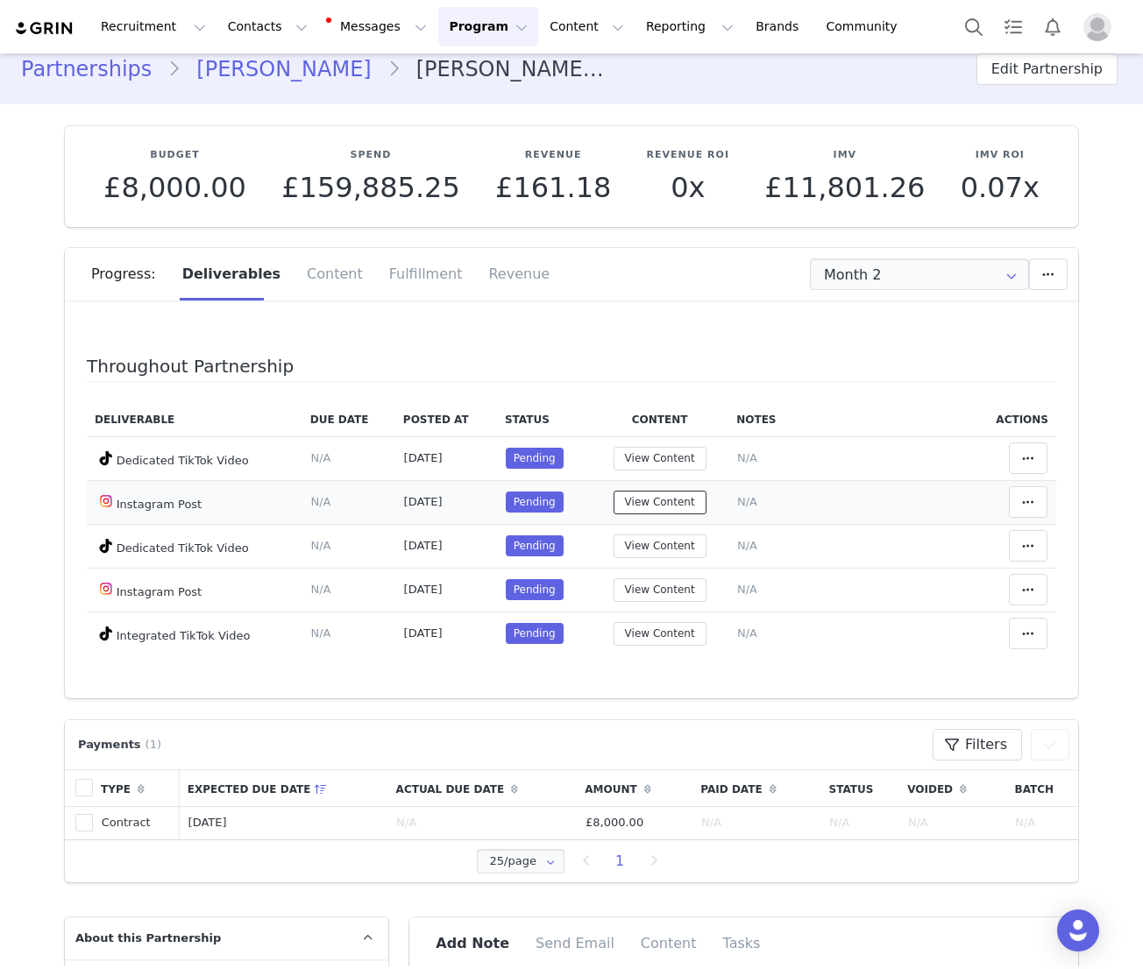
click at [636, 505] on button "View Content" at bounding box center [660, 503] width 93 height 24
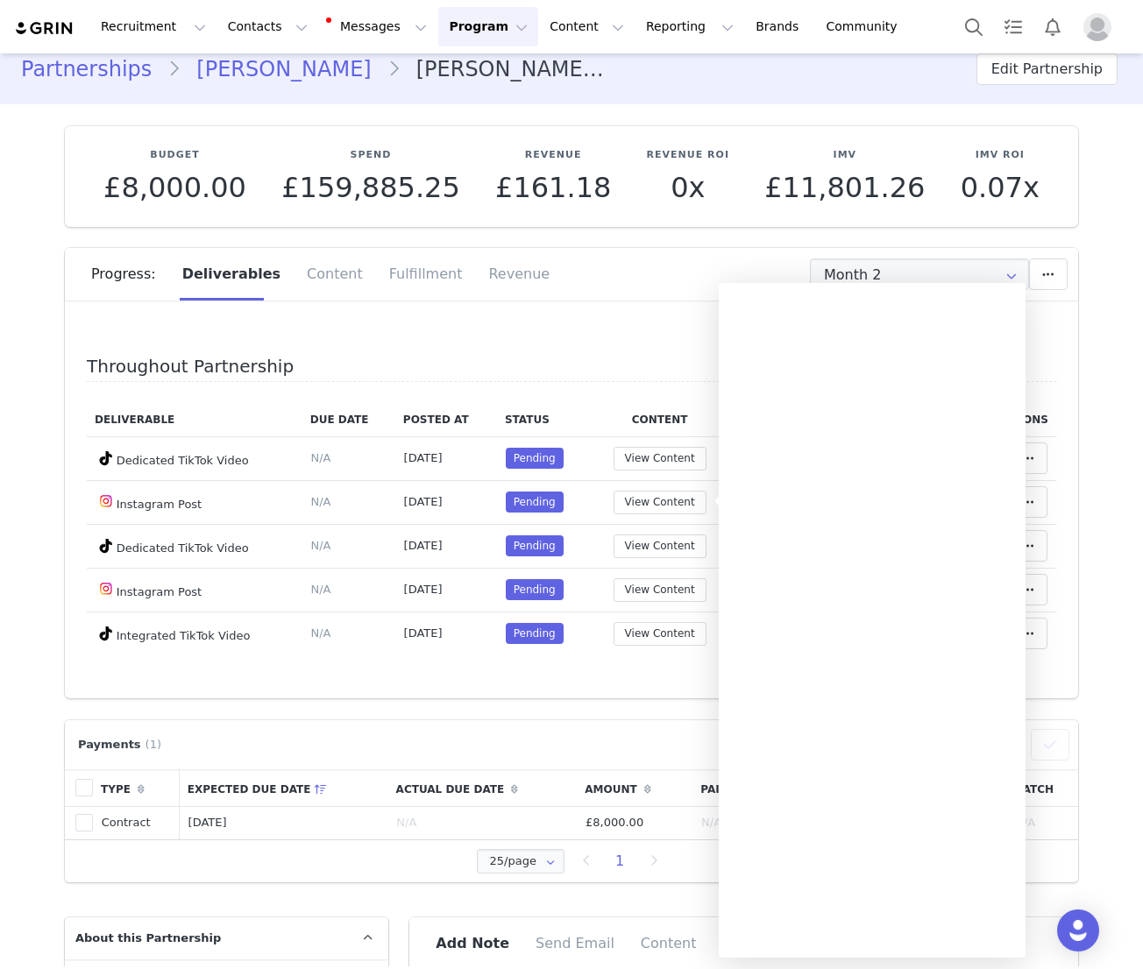
click at [633, 316] on div "Throughout Partnership Deliverable Due Date Posted At Status Content Notes Acti…" at bounding box center [571, 506] width 1013 height 386
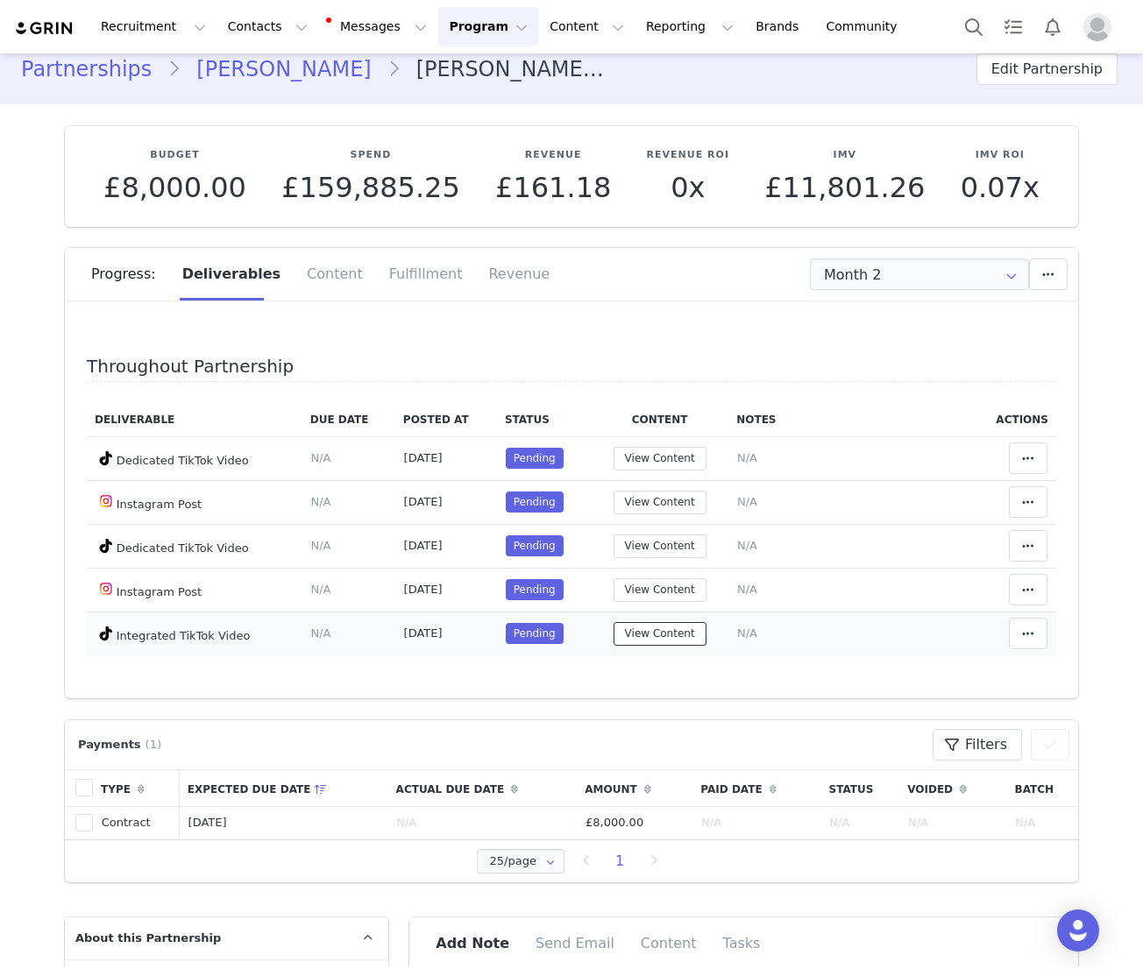
click at [673, 636] on button "View Content" at bounding box center [660, 634] width 93 height 24
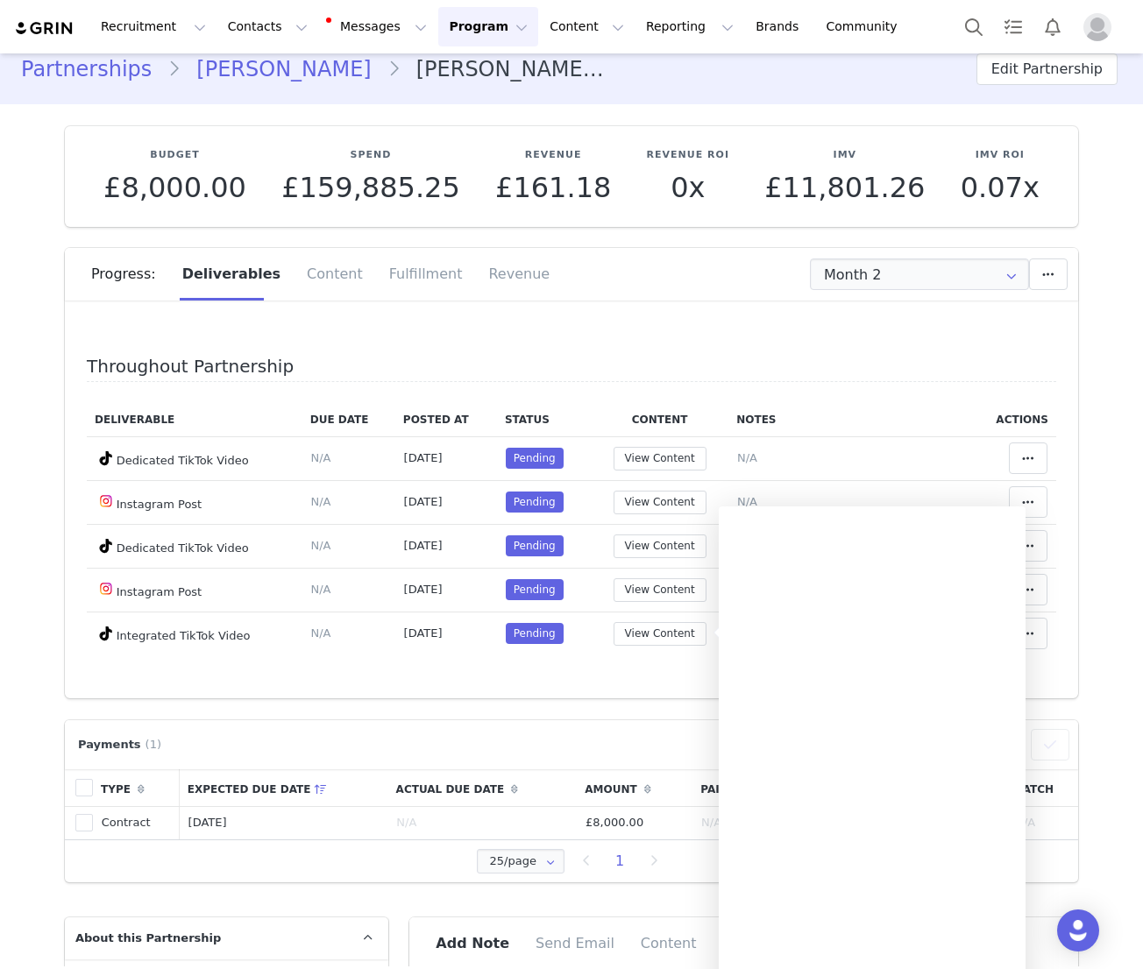
click at [583, 672] on div "Deliverable Due Date Posted At Status Content Notes Actions Dedicated TikTok Vi…" at bounding box center [571, 539] width 969 height 273
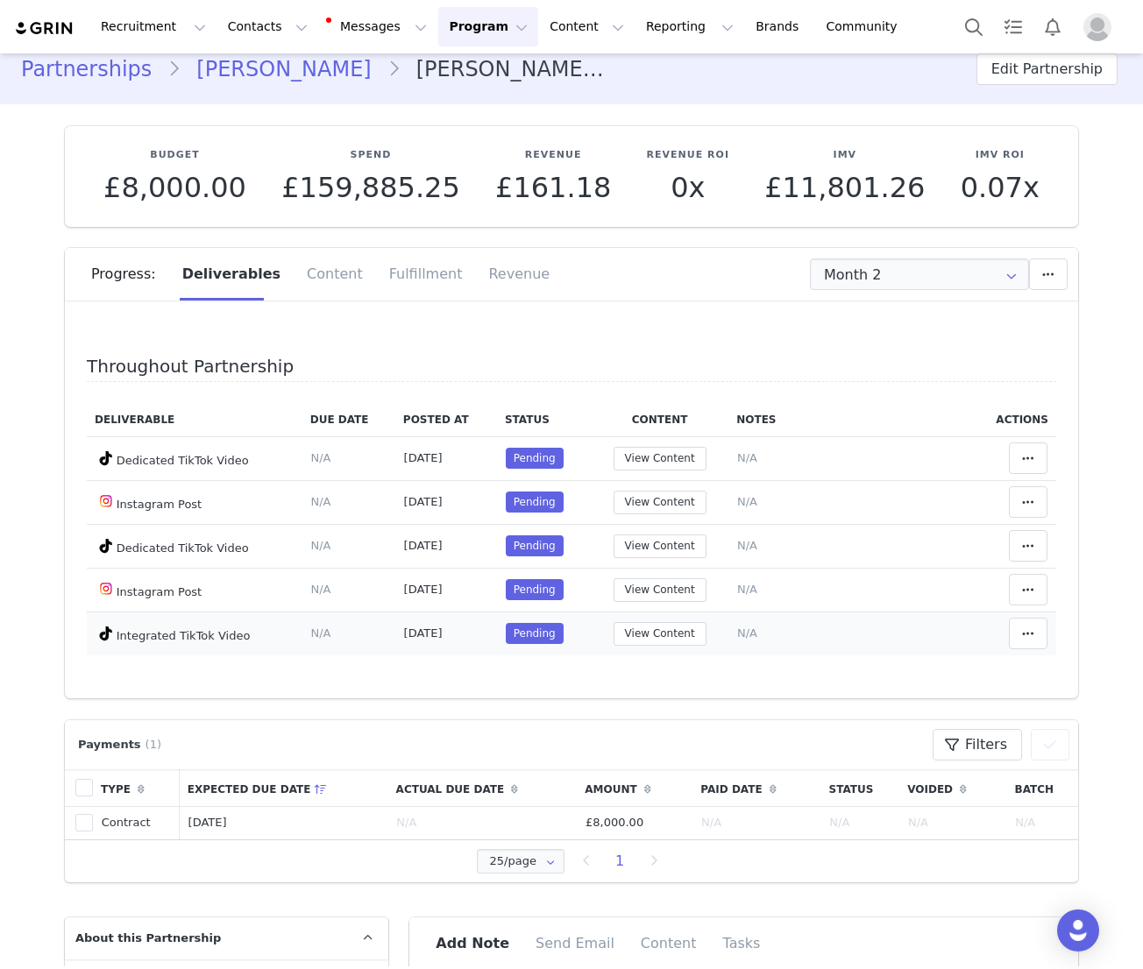
click at [532, 640] on span "Pending" at bounding box center [535, 633] width 58 height 21
click at [1021, 642] on span at bounding box center [1028, 633] width 21 height 21
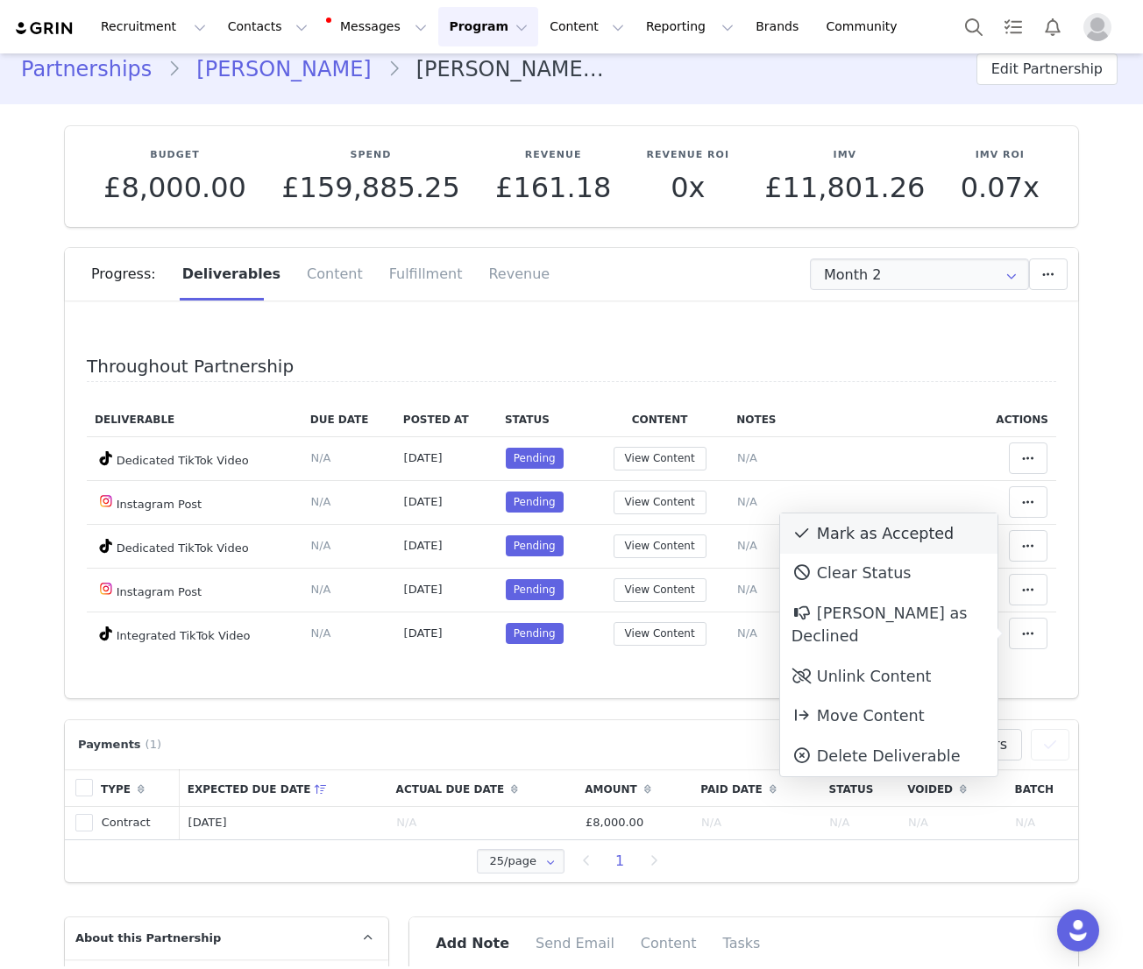
click at [868, 545] on div "Mark as Accepted" at bounding box center [888, 534] width 217 height 40
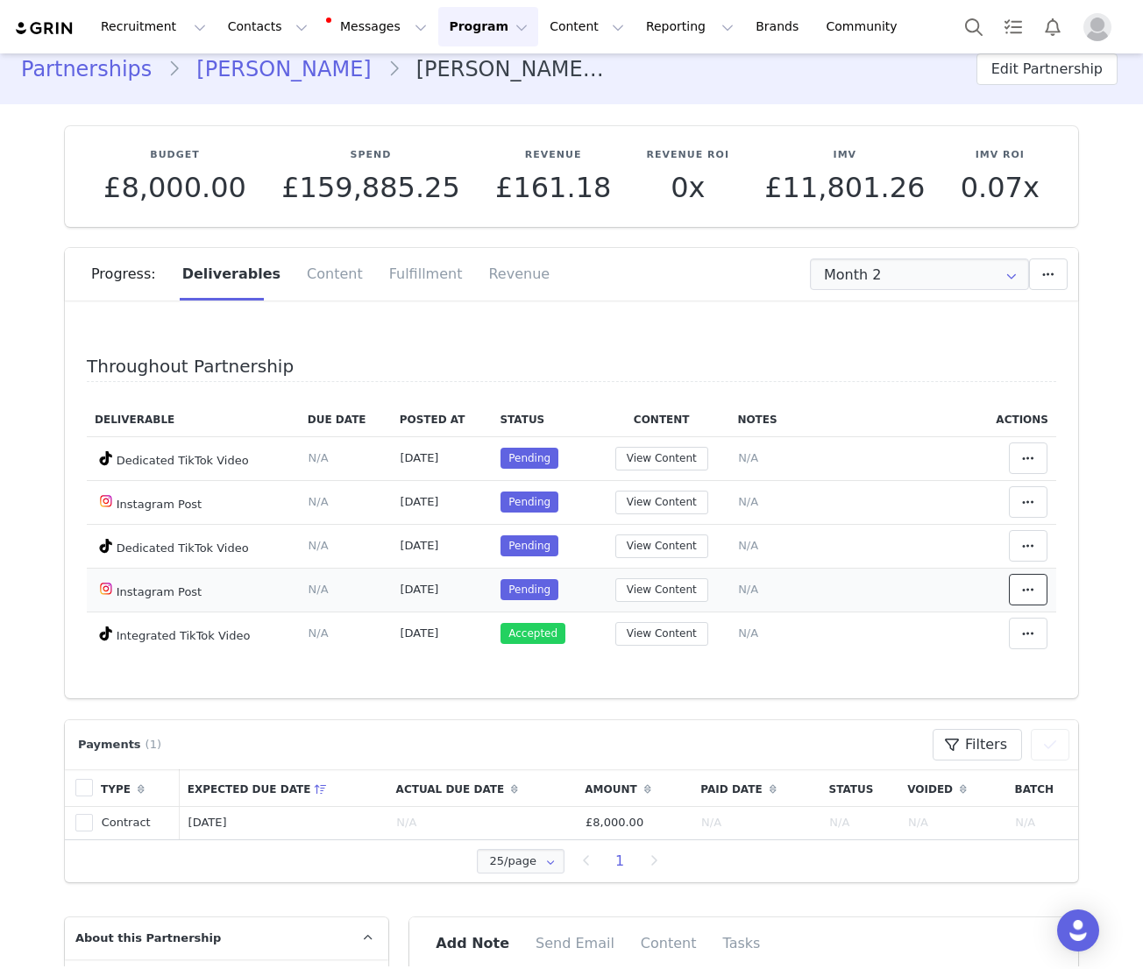
click at [1033, 594] on icon at bounding box center [1028, 590] width 12 height 14
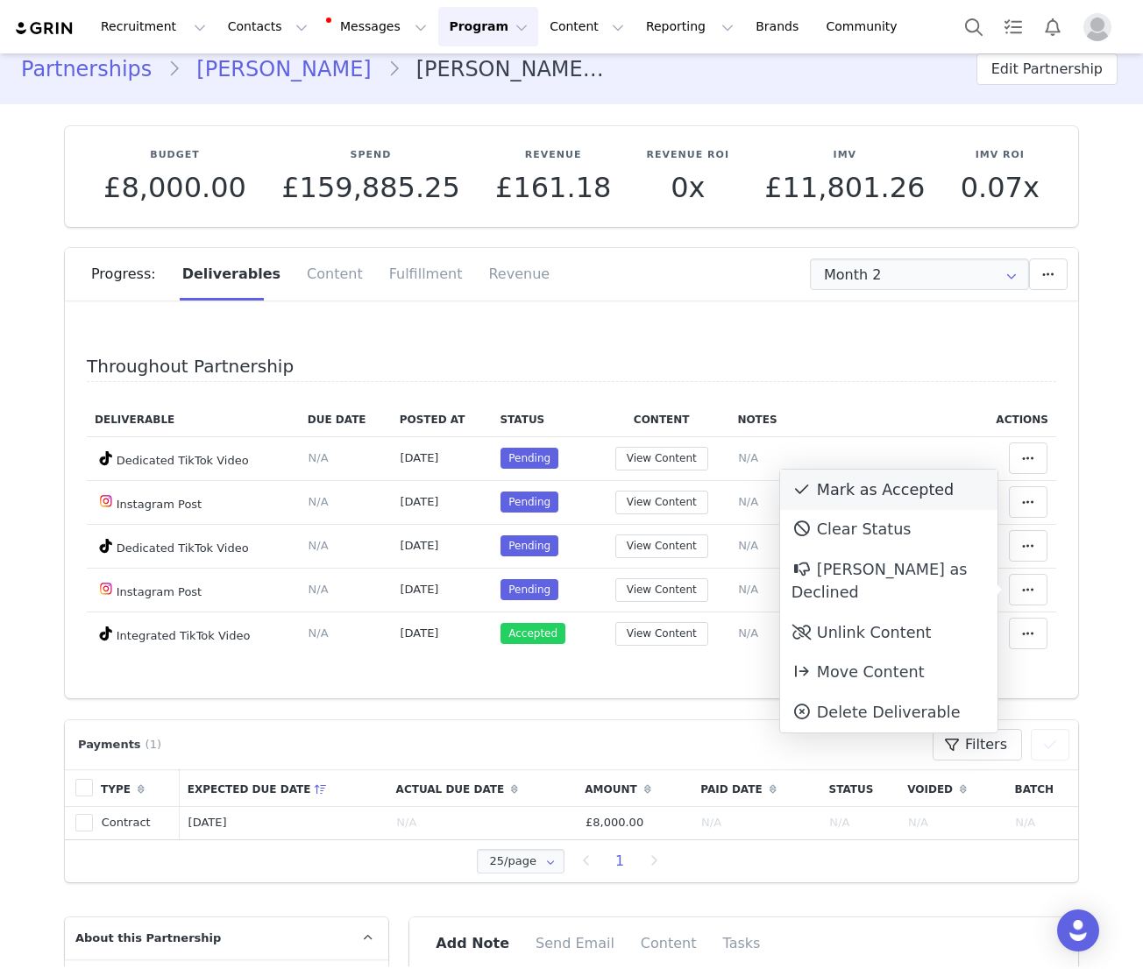
click at [886, 491] on div "Mark as Accepted" at bounding box center [888, 490] width 217 height 40
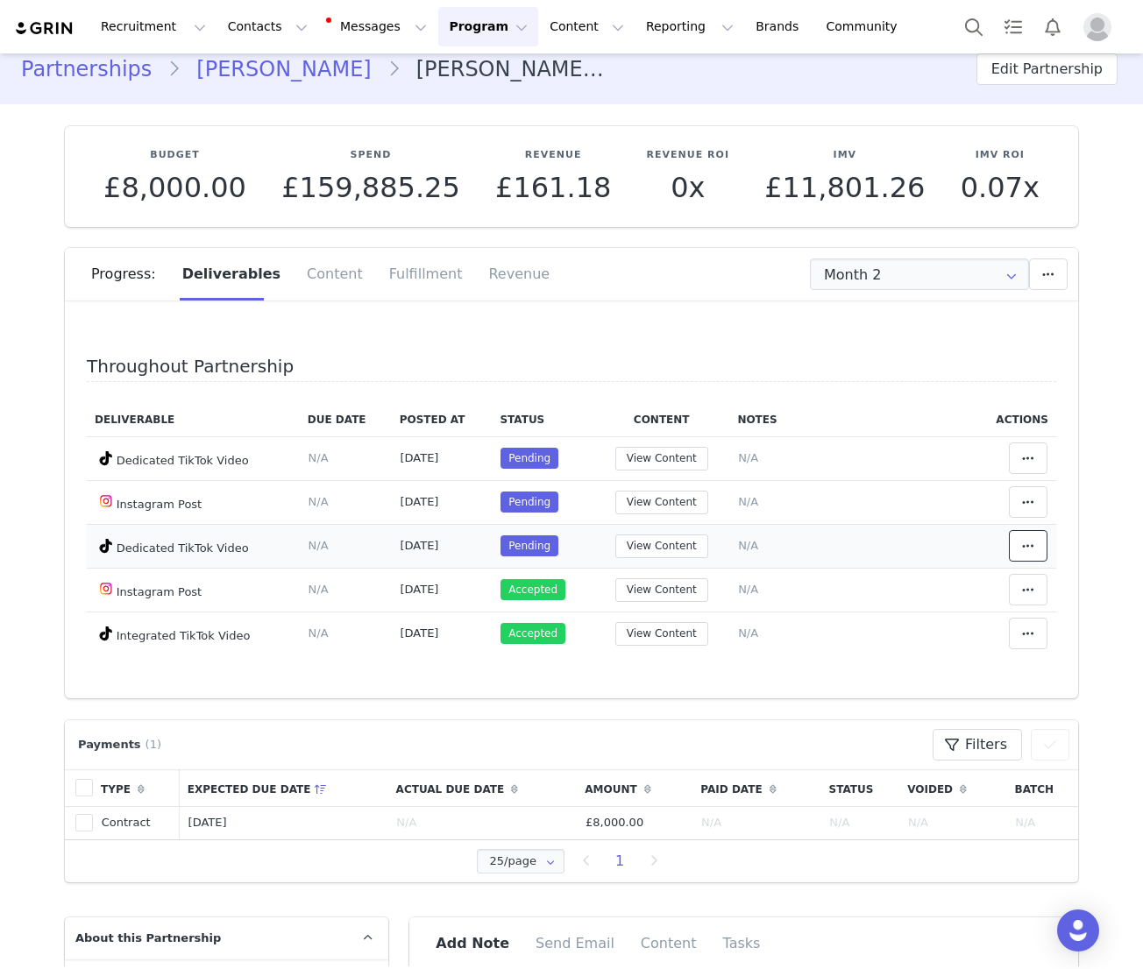
click at [1028, 544] on icon at bounding box center [1028, 546] width 12 height 14
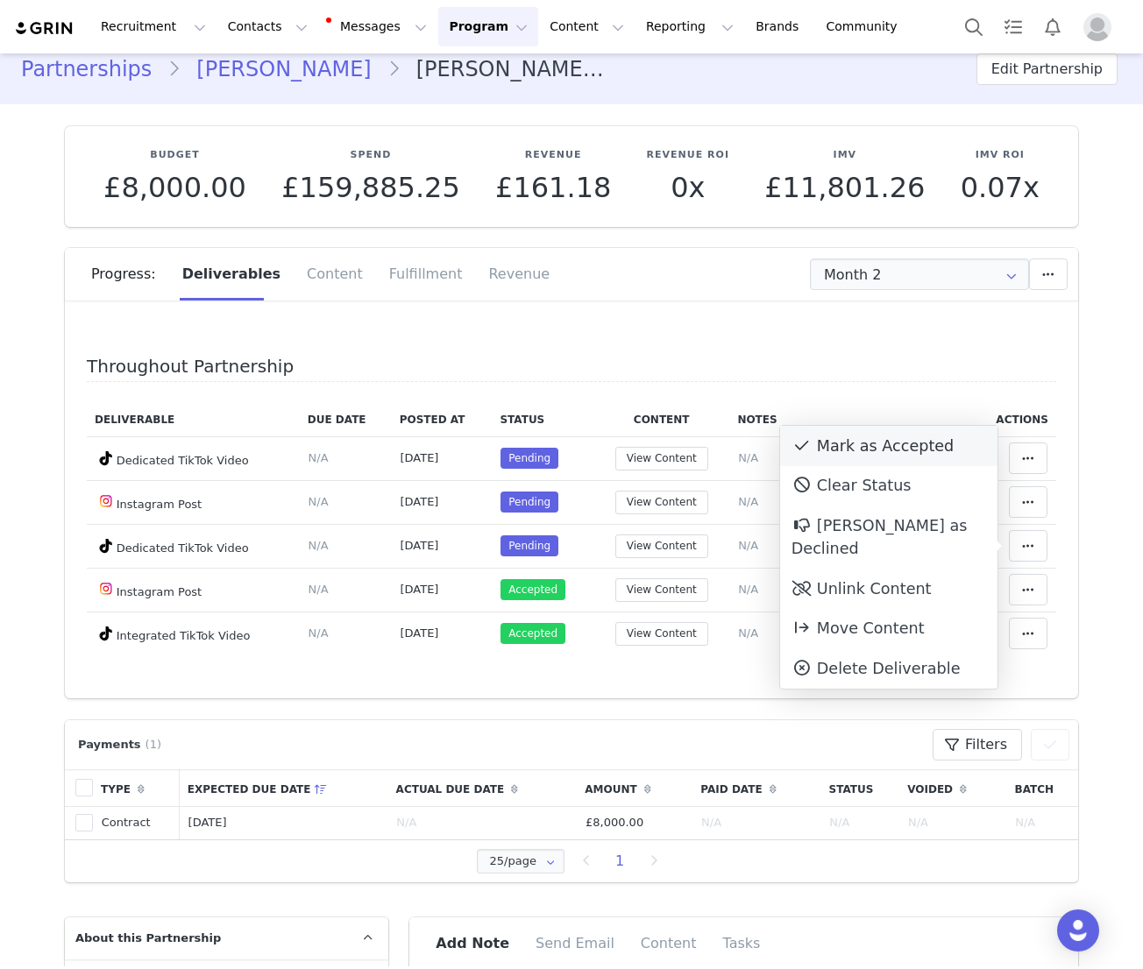
click at [837, 444] on div "Mark as Accepted" at bounding box center [888, 446] width 217 height 40
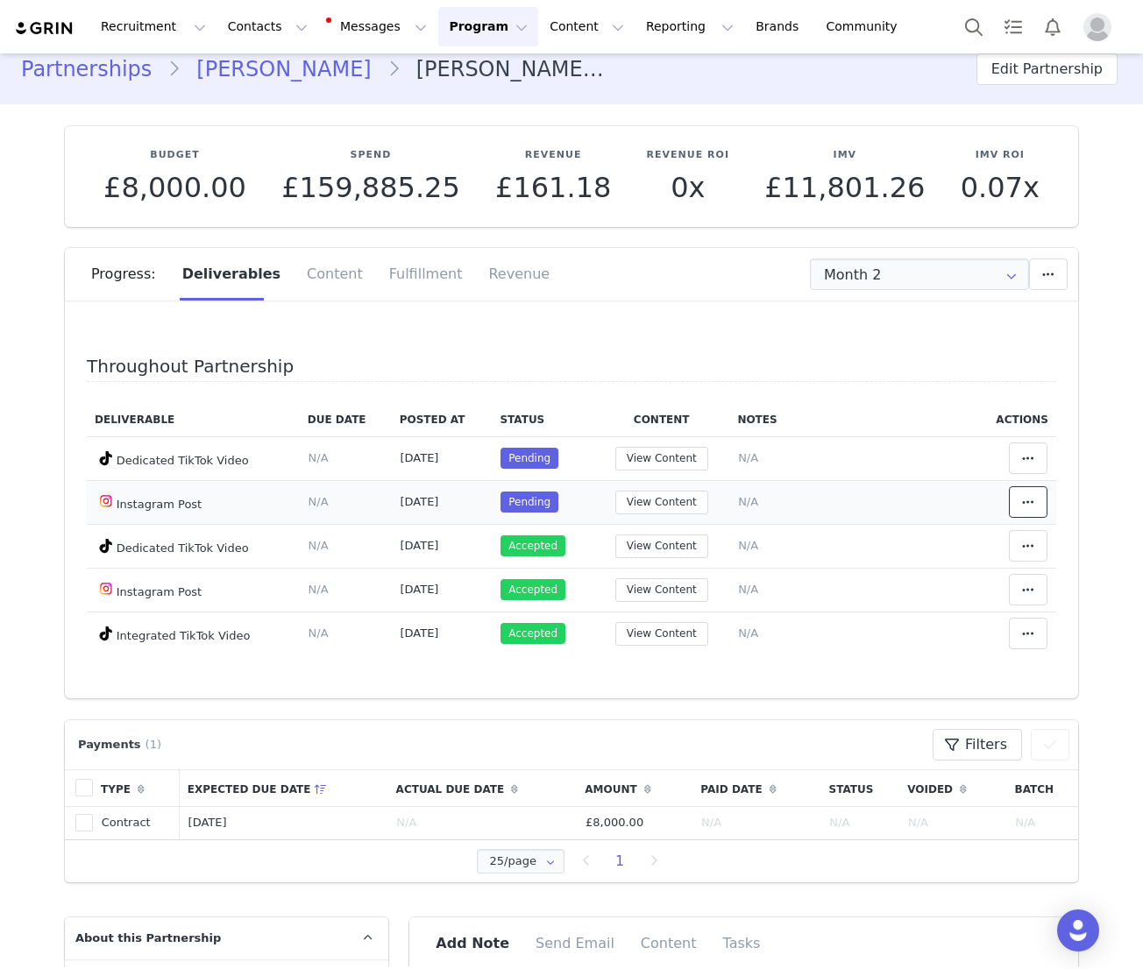
click at [1017, 513] on button at bounding box center [1028, 502] width 39 height 32
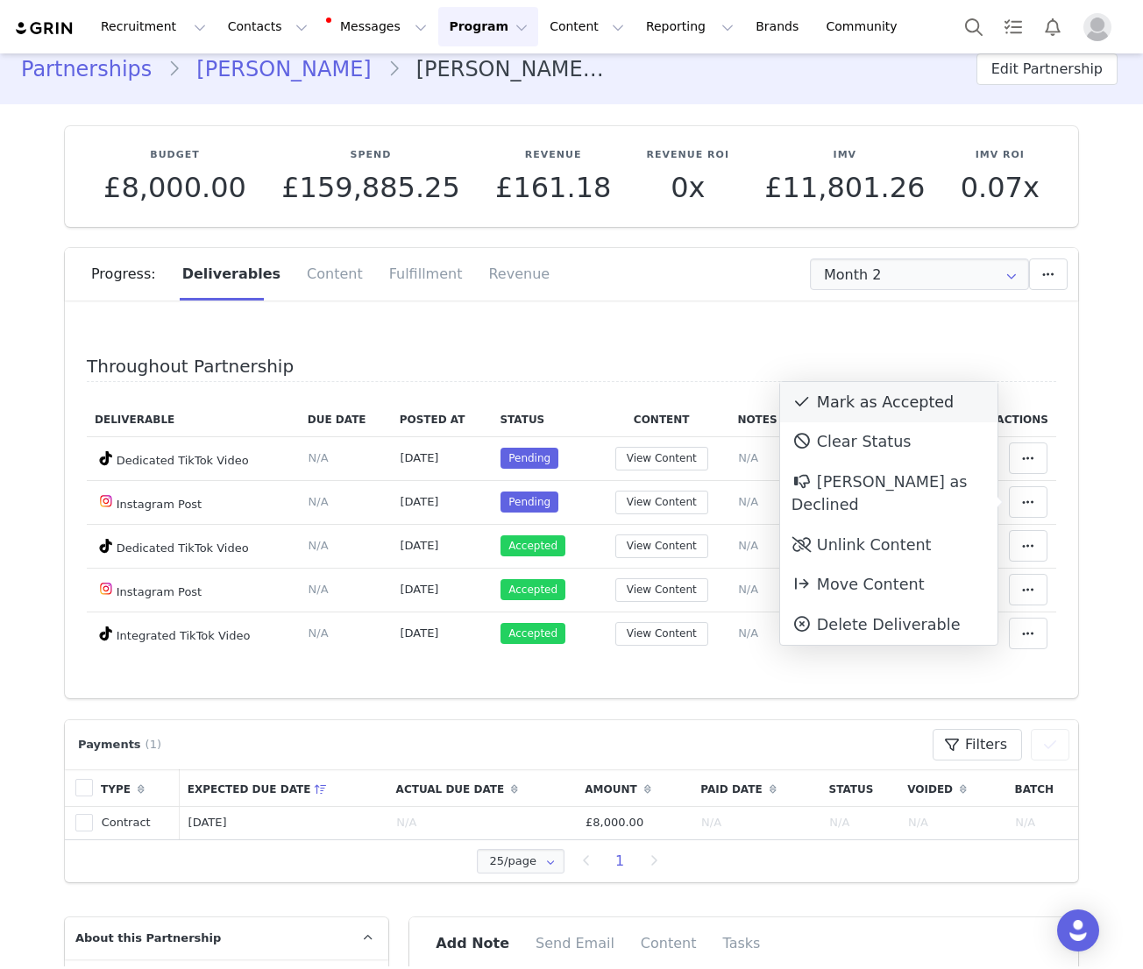
click at [876, 401] on div "Mark as Accepted" at bounding box center [888, 402] width 217 height 40
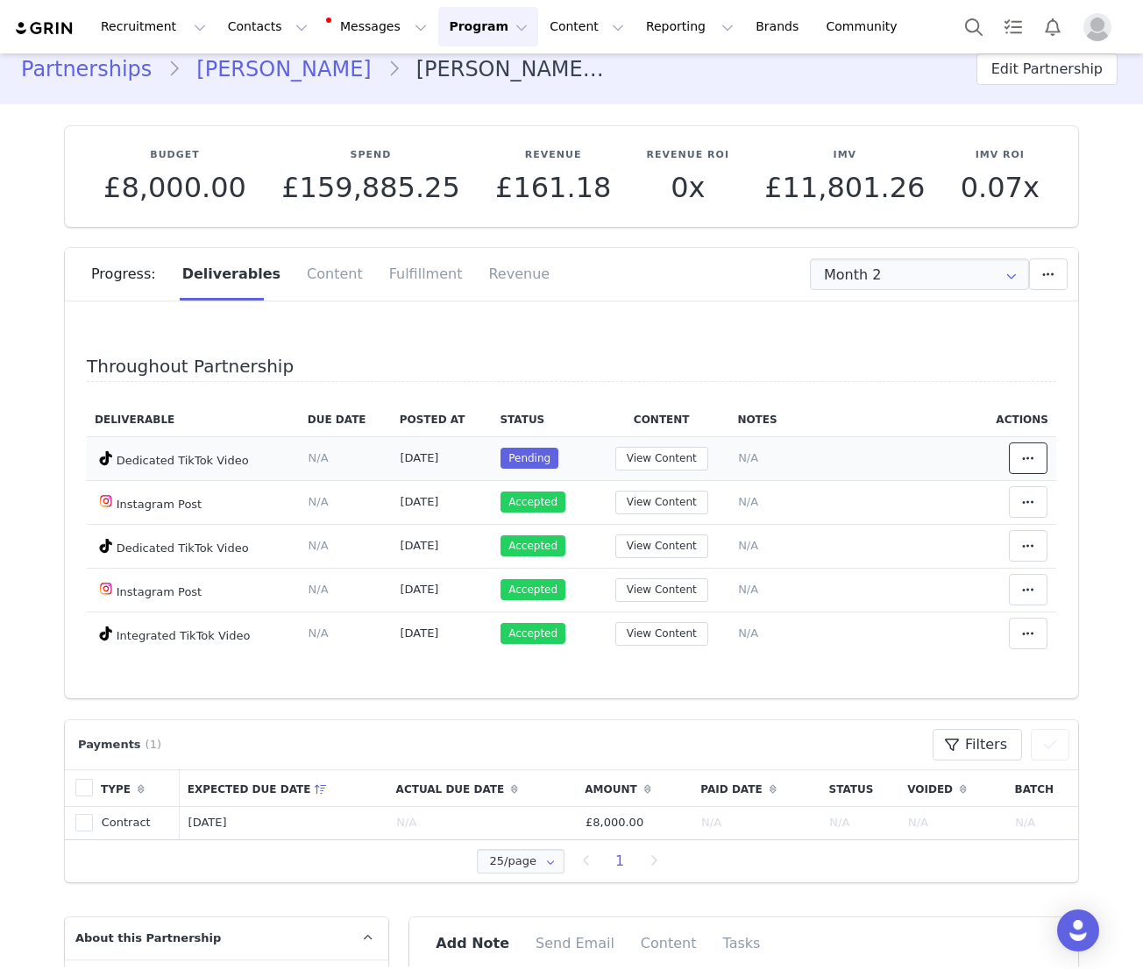
click at [1027, 457] on icon at bounding box center [1028, 458] width 12 height 14
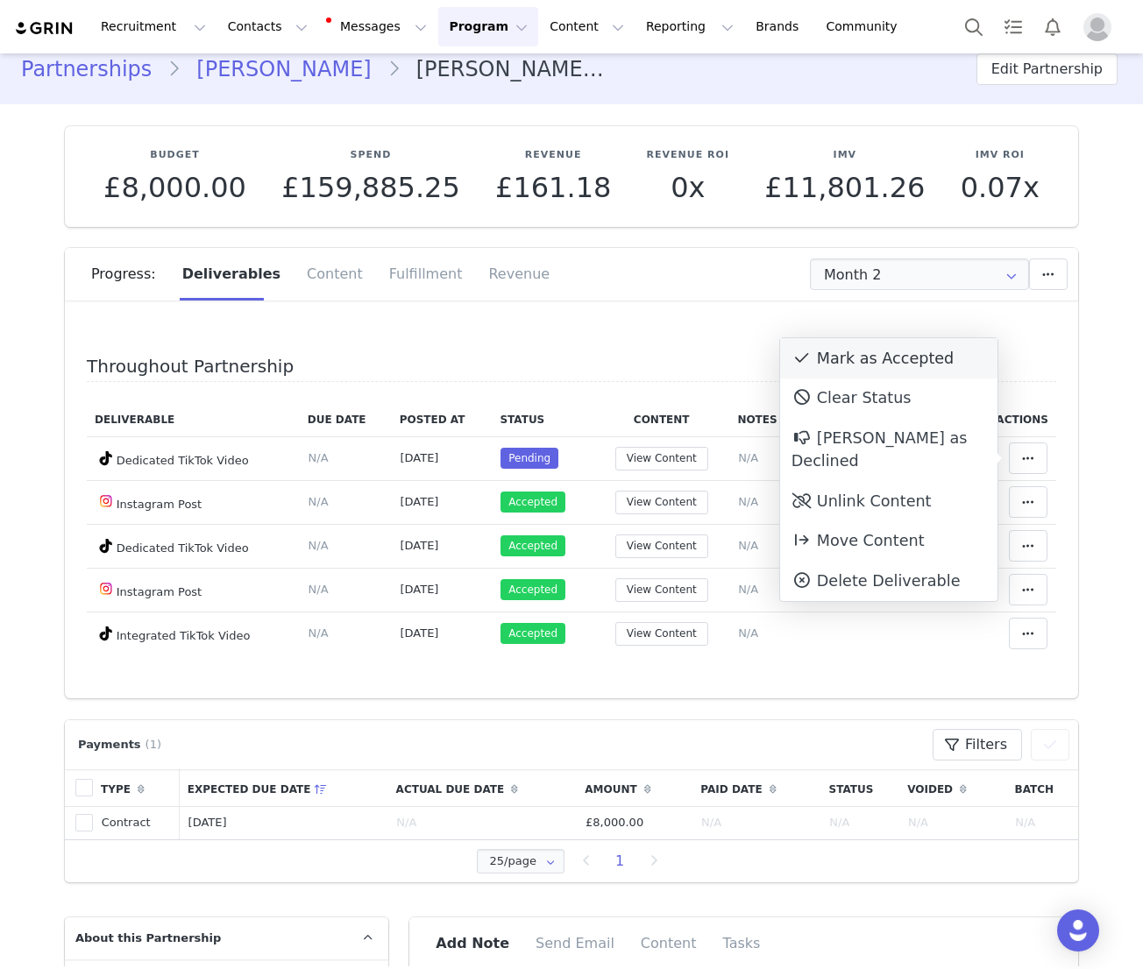
click at [869, 363] on div "Mark as Accepted" at bounding box center [888, 358] width 217 height 40
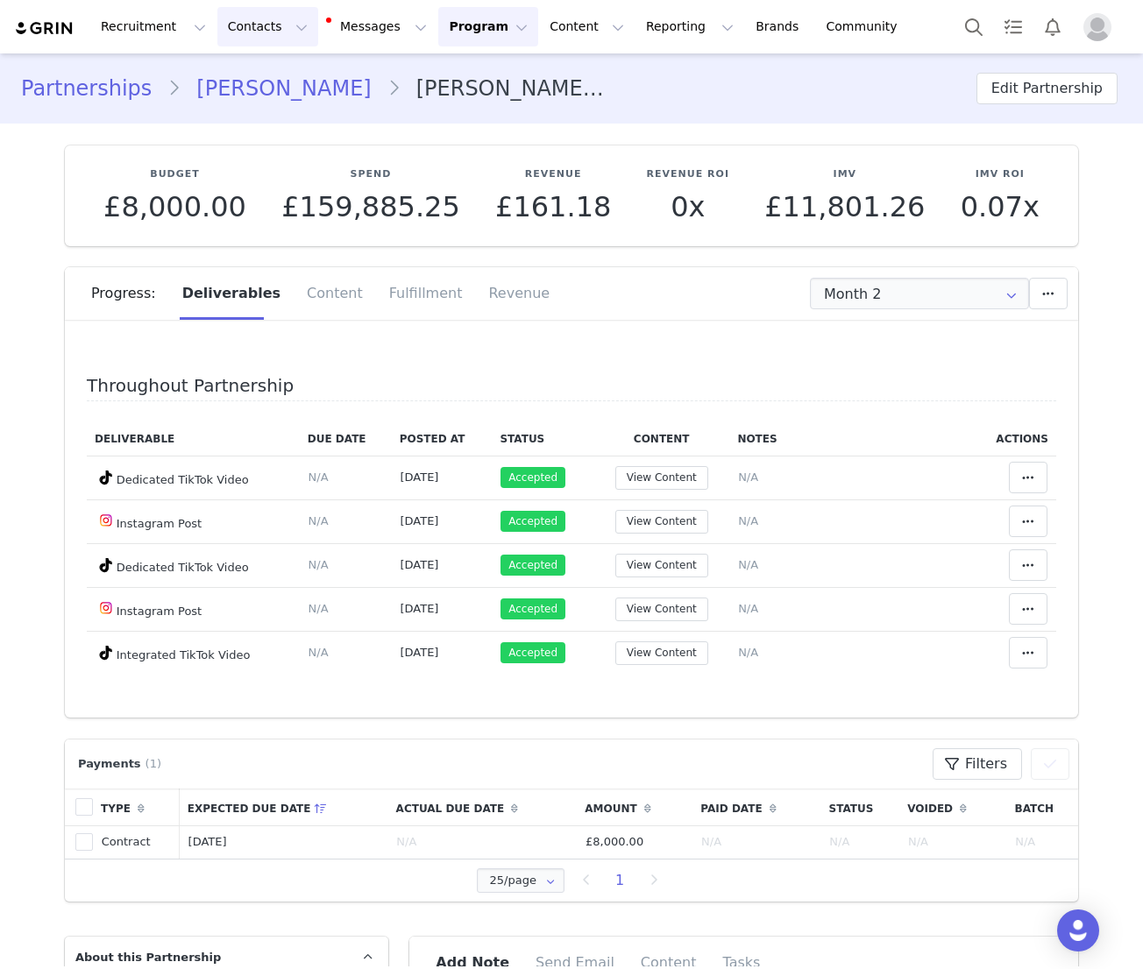
click at [238, 17] on button "Contacts Contacts" at bounding box center [267, 26] width 101 height 39
click at [256, 76] on p "Creators" at bounding box center [245, 77] width 53 height 18
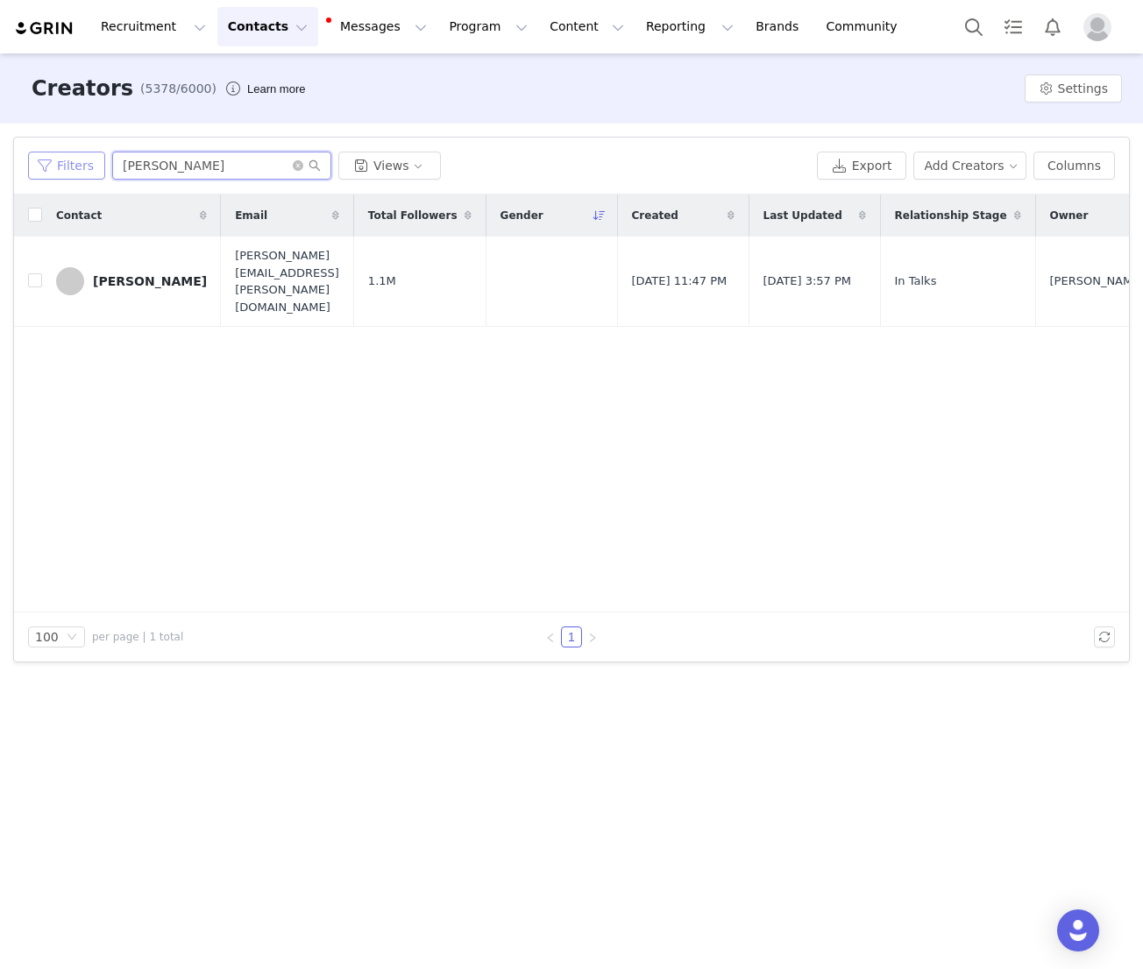
drag, startPoint x: 257, startPoint y: 162, endPoint x: 46, endPoint y: 151, distance: 210.7
click at [46, 152] on div "Filters [PERSON_NAME] Views" at bounding box center [419, 166] width 782 height 28
type input "[PERSON_NAME]"
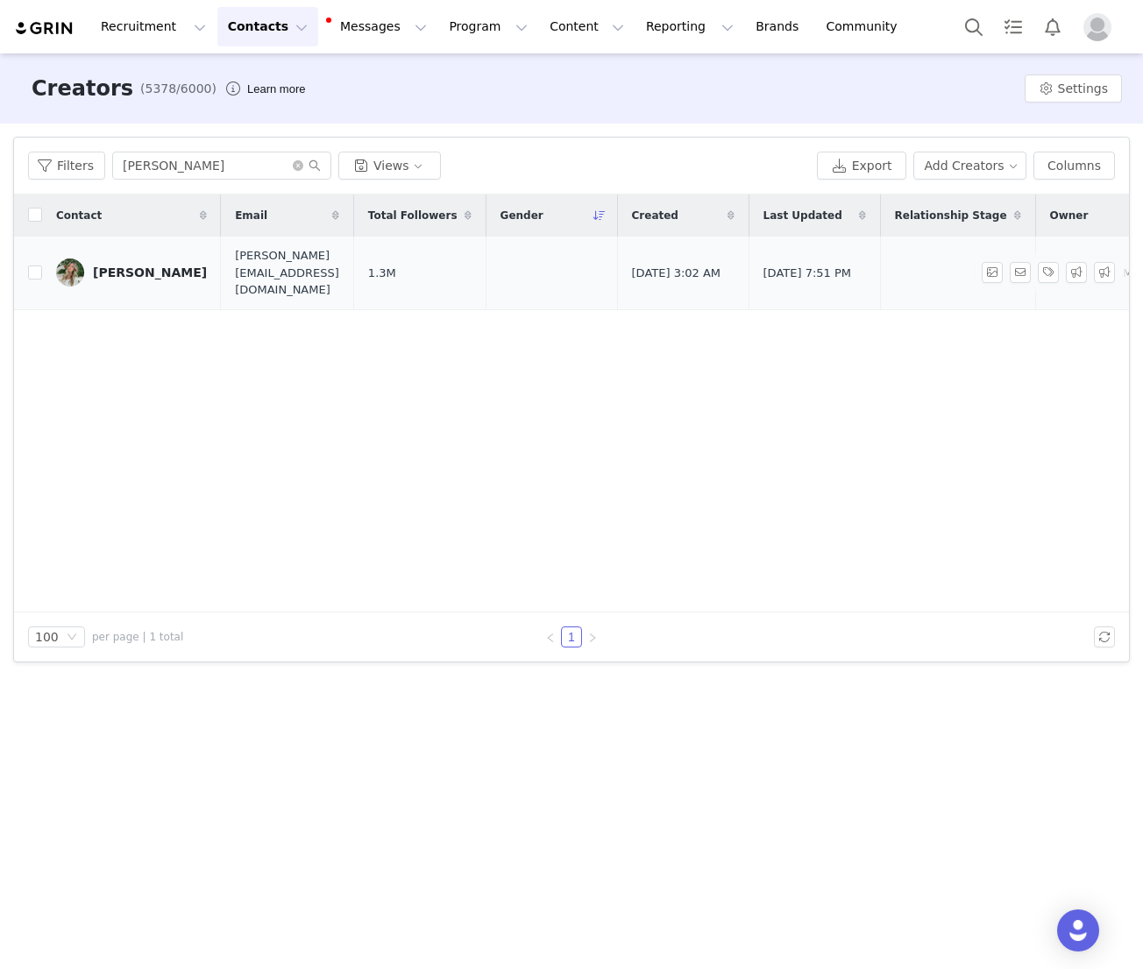
click at [132, 267] on div "[PERSON_NAME]" at bounding box center [150, 273] width 114 height 14
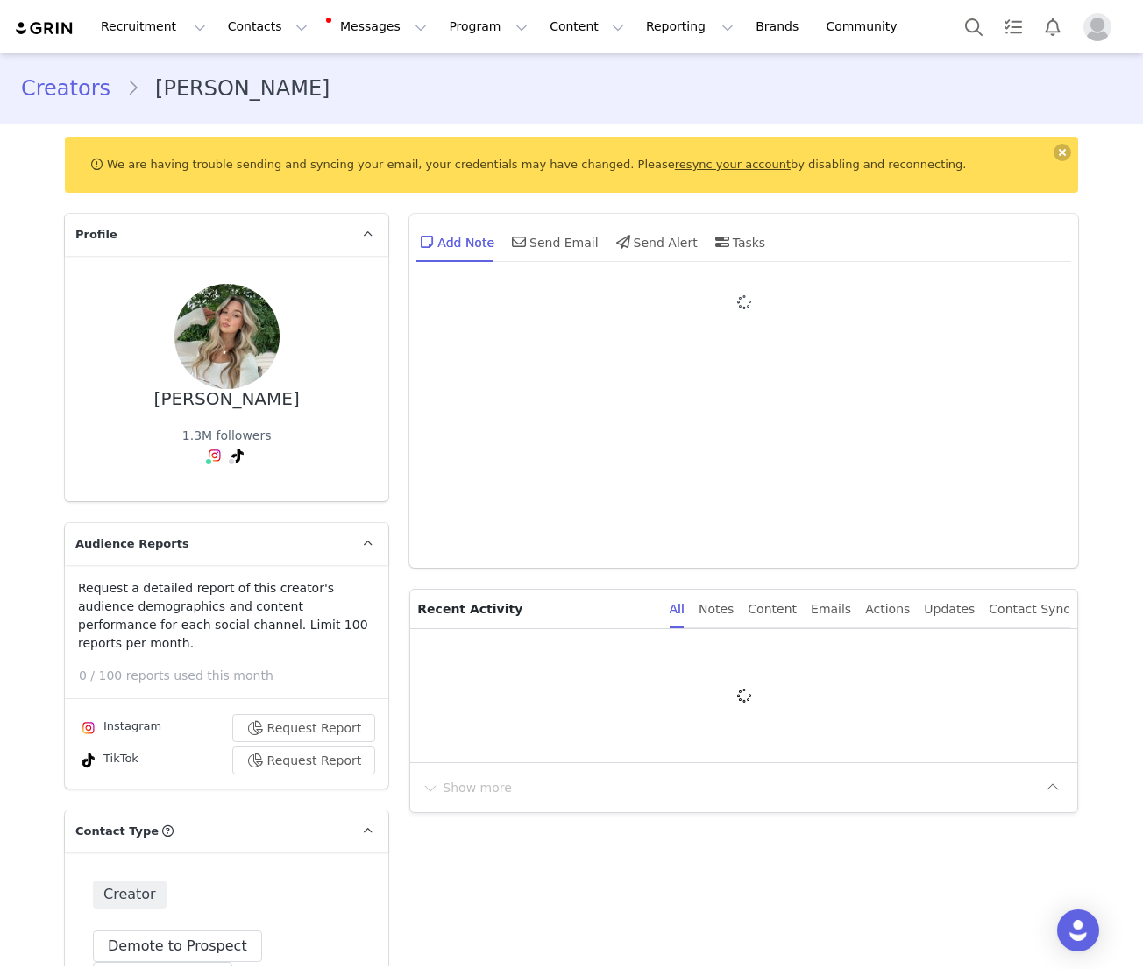
type input "+44 ([GEOGRAPHIC_DATA])"
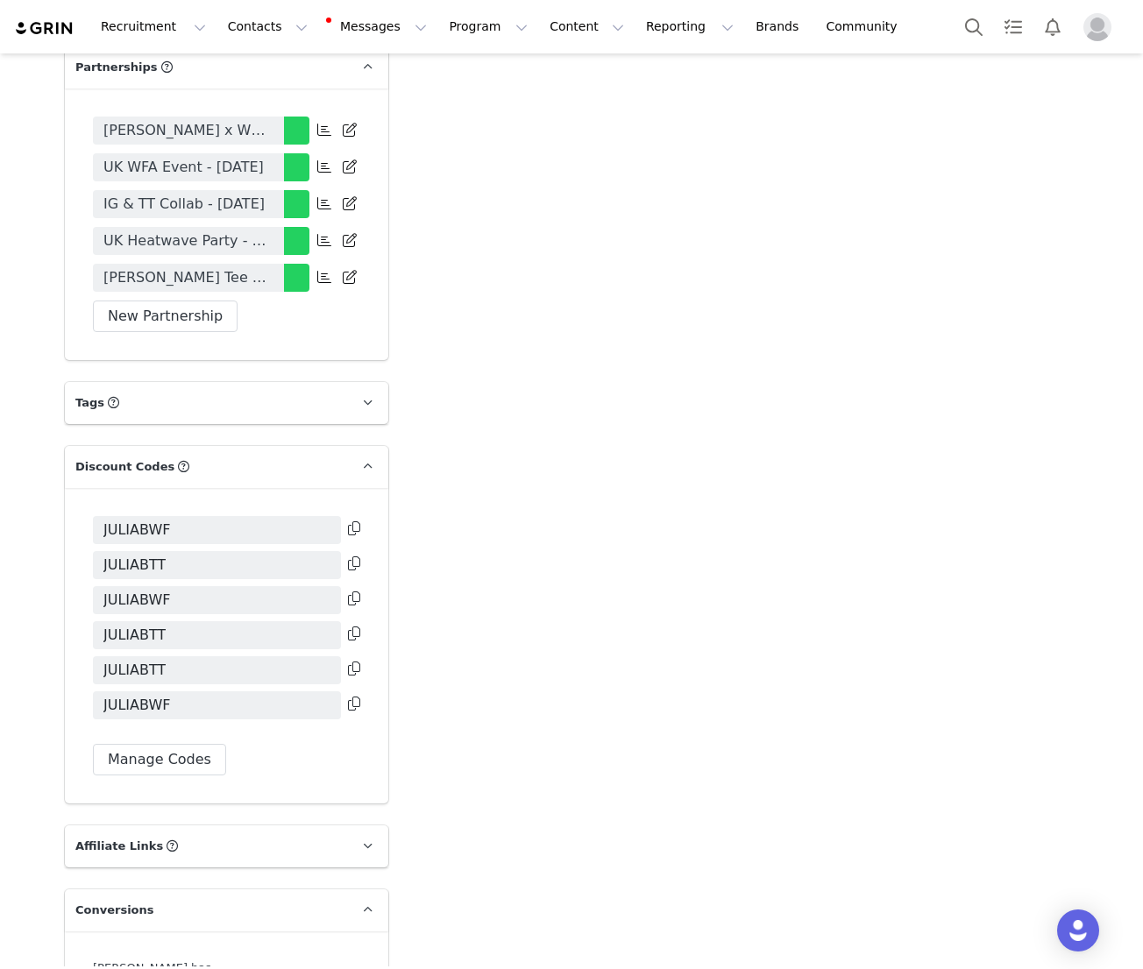
scroll to position [3750, 0]
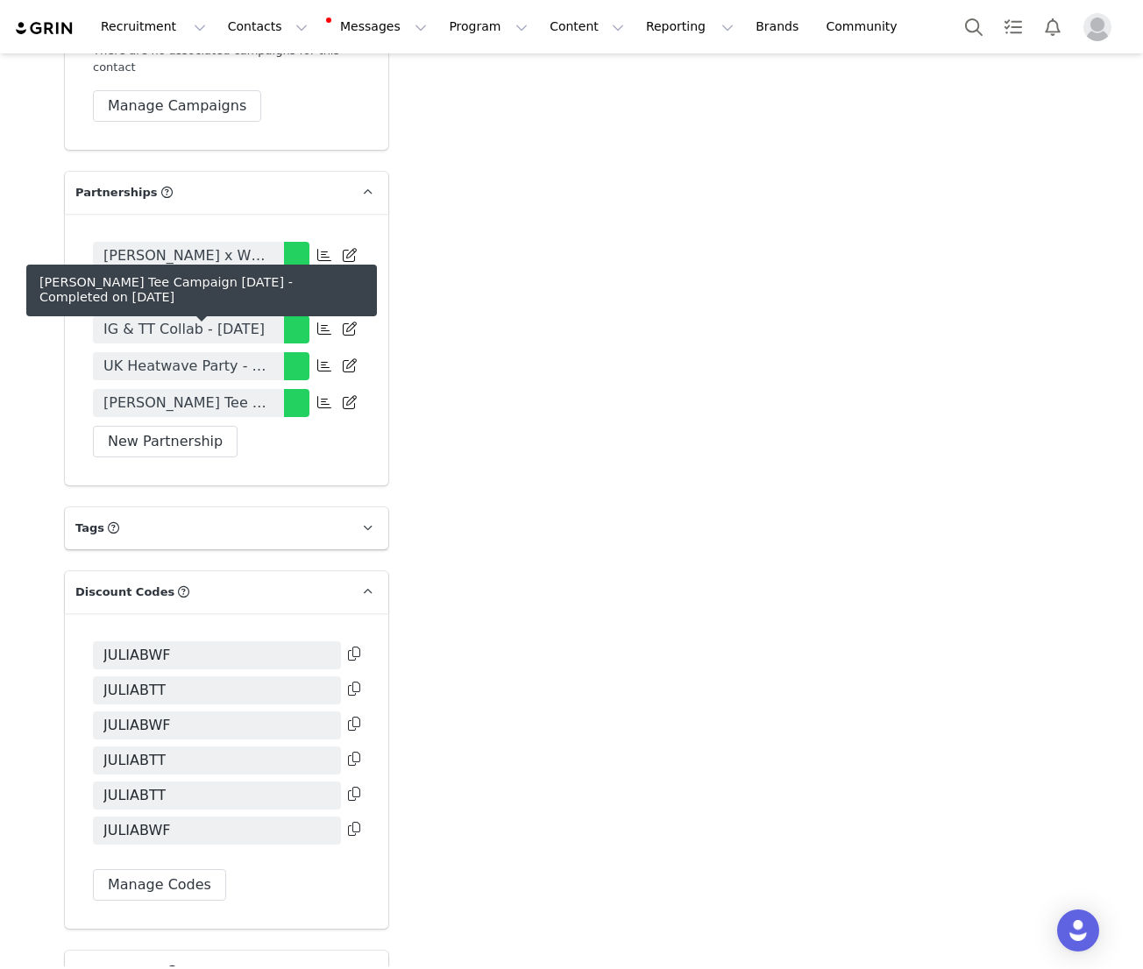
click at [225, 393] on span "[PERSON_NAME] Tee Campaign [DATE]" at bounding box center [188, 403] width 170 height 21
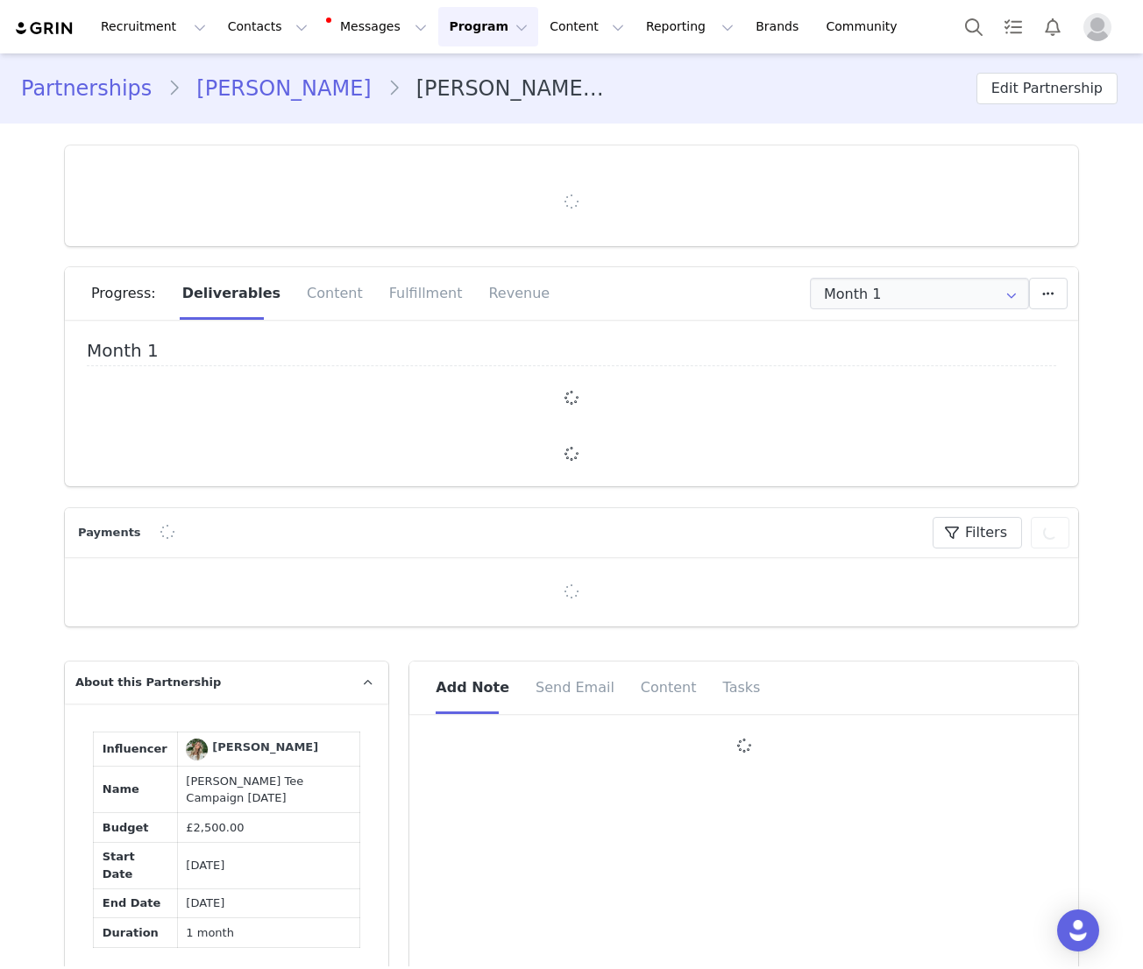
type input "+44 ([GEOGRAPHIC_DATA])"
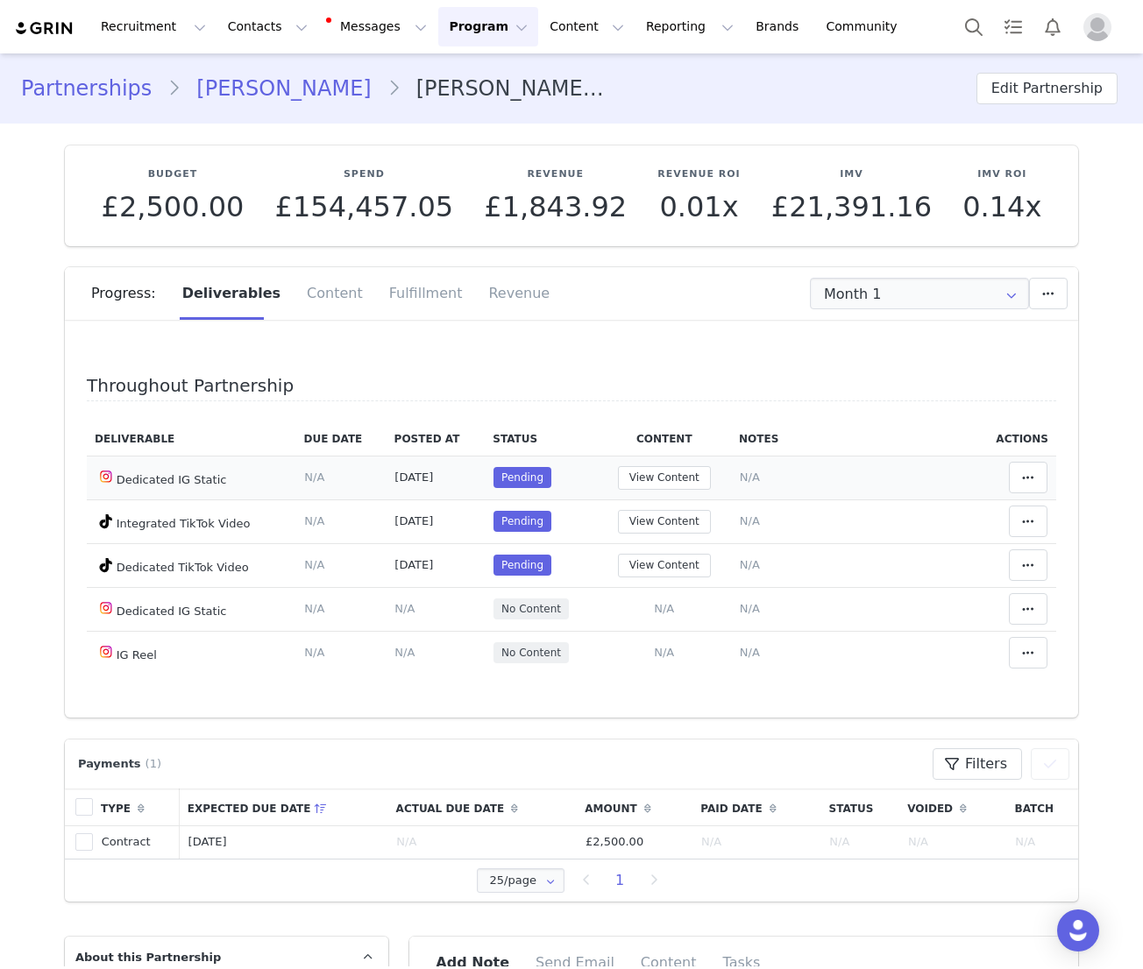
click at [669, 465] on td "View Content" at bounding box center [664, 478] width 134 height 44
click at [668, 474] on button "View Content" at bounding box center [664, 478] width 93 height 24
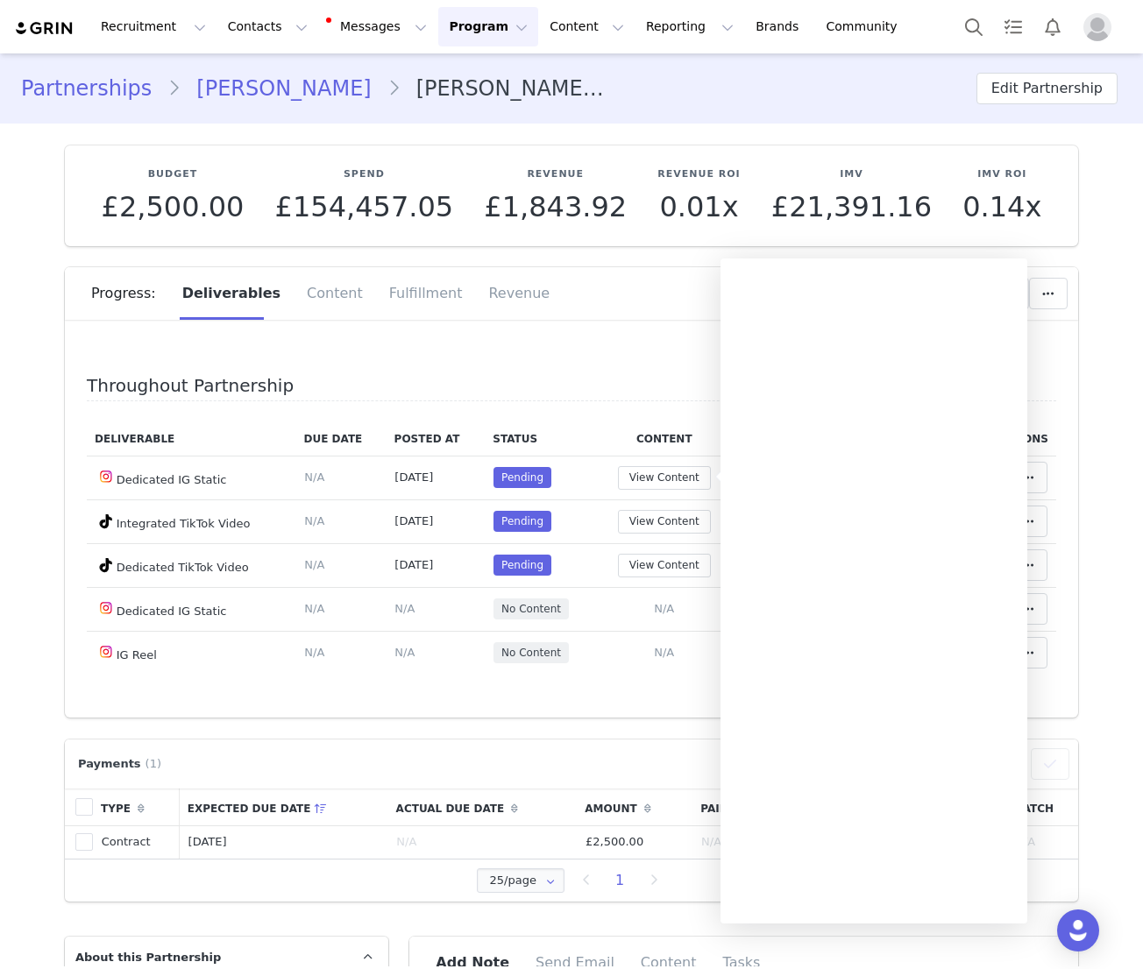
click at [557, 360] on div "Throughout Partnership Deliverable Due Date Posted At Status Content Notes Acti…" at bounding box center [571, 525] width 1013 height 386
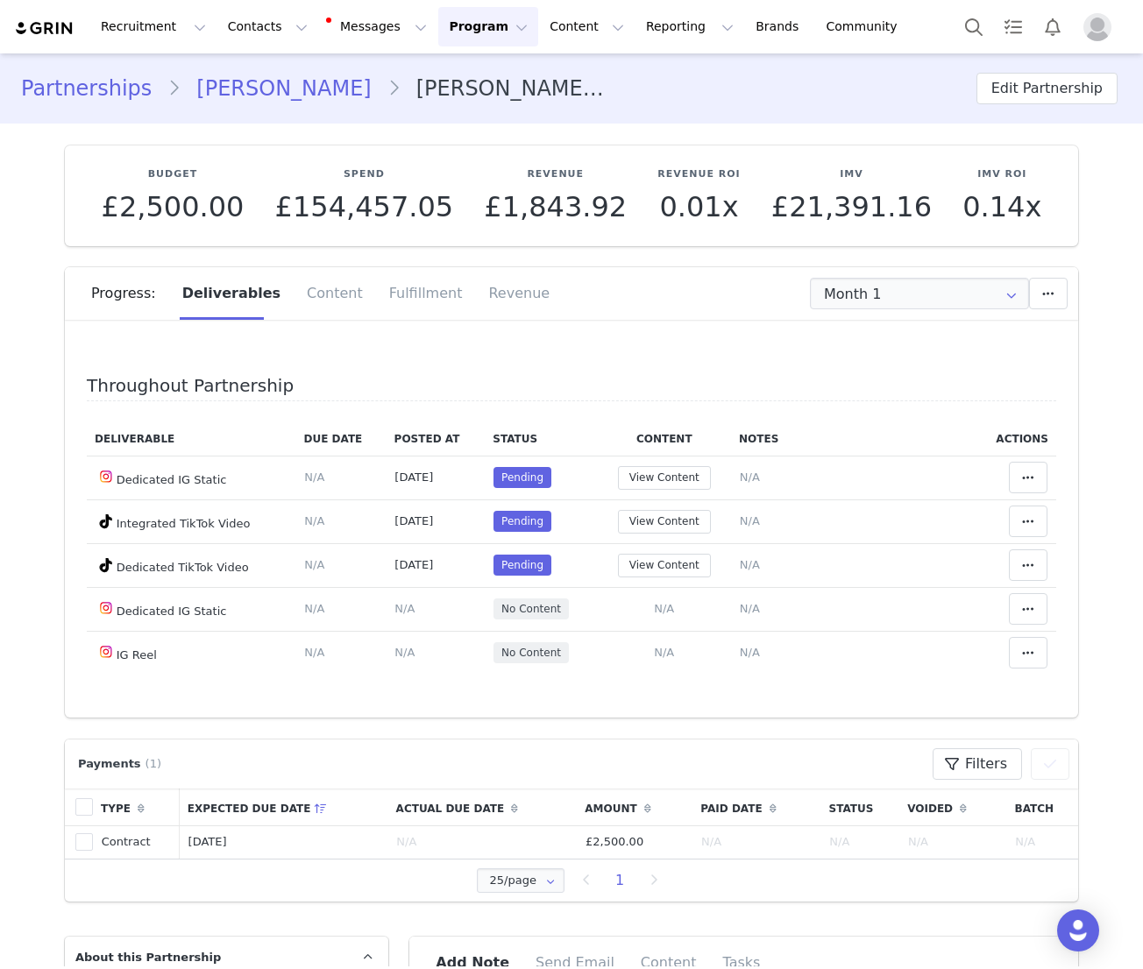
click at [487, 728] on section "Payments (1) Filters (0) No filters are applied, click "Add Filter" to get star…" at bounding box center [572, 810] width 1040 height 184
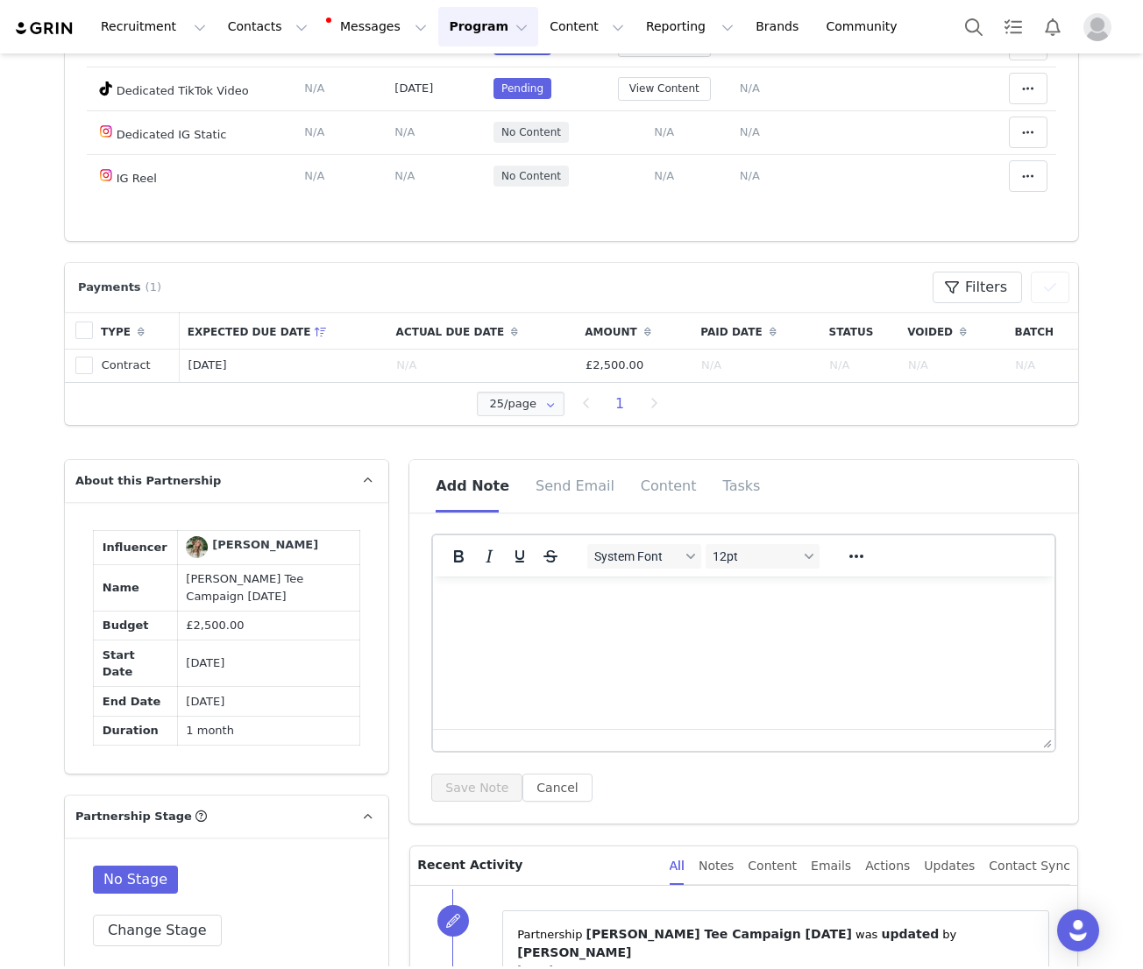
scroll to position [188, 0]
